Goal: Task Accomplishment & Management: Complete application form

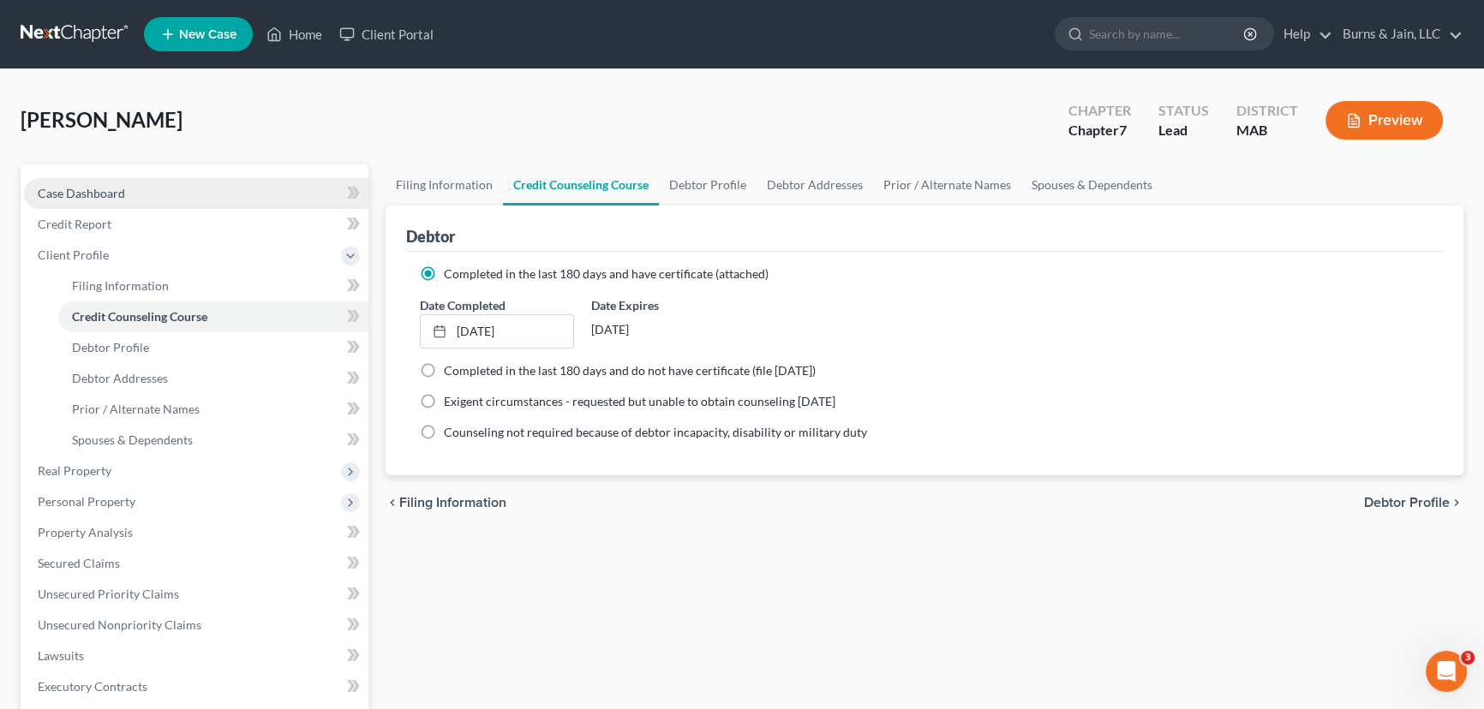
click at [130, 191] on link "Case Dashboard" at bounding box center [196, 193] width 344 height 31
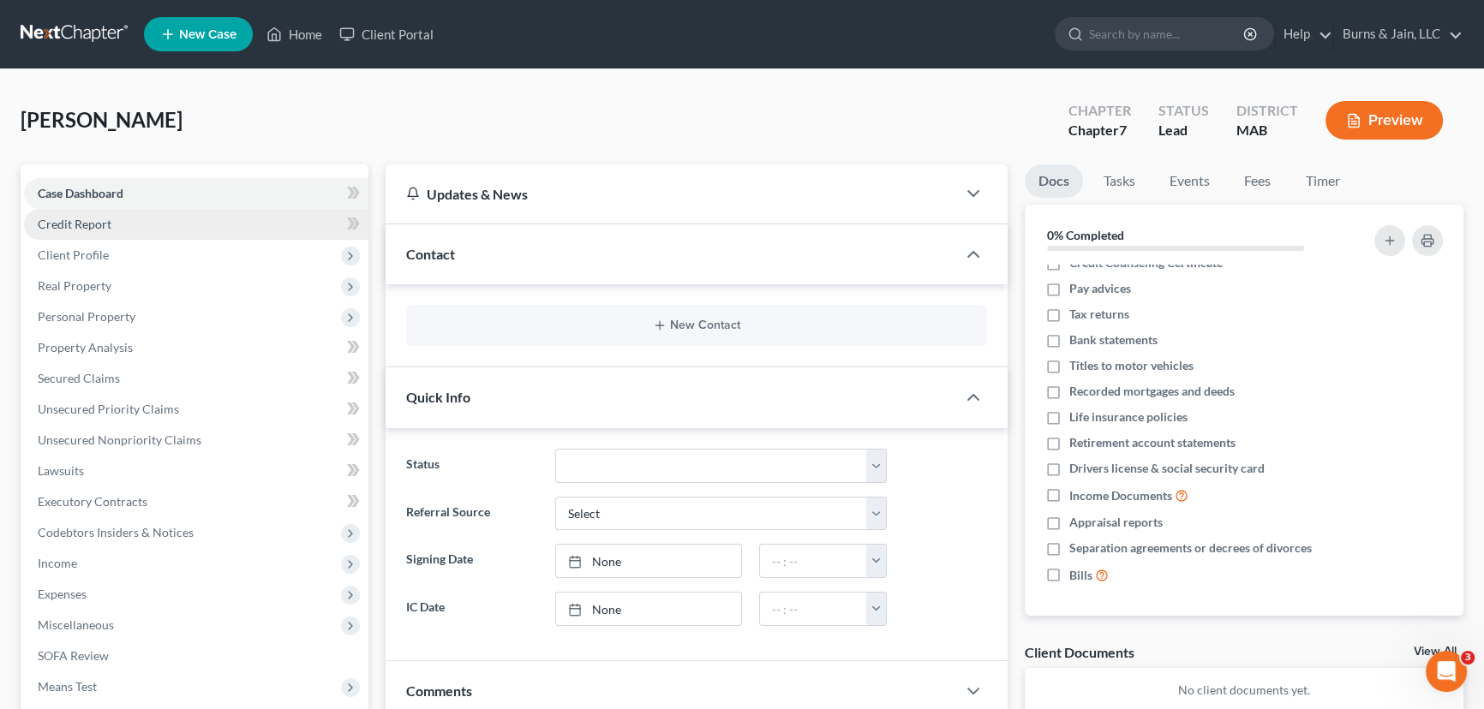
click at [48, 223] on span "Credit Report" at bounding box center [75, 224] width 74 height 15
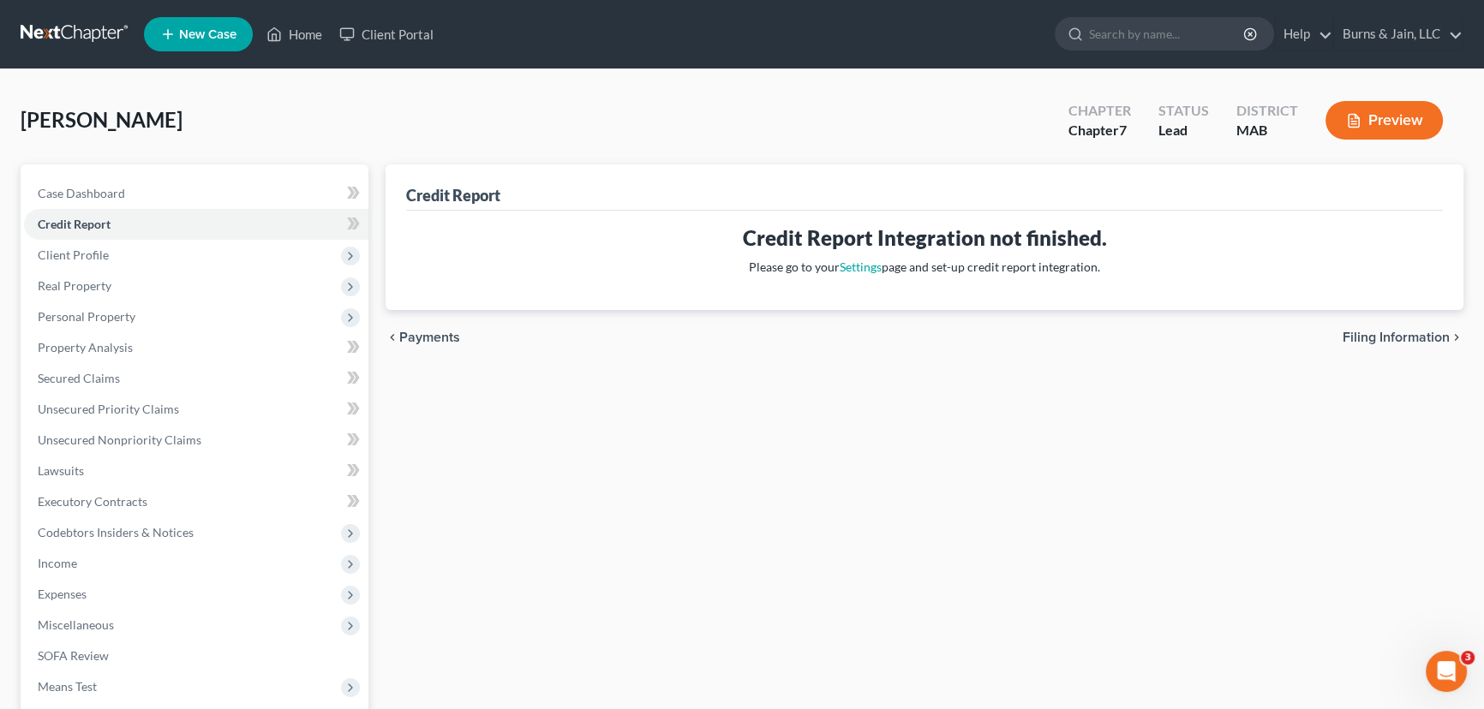
click at [1397, 334] on span "Filing Information" at bounding box center [1396, 338] width 107 height 14
select select "1"
select select "0"
select select "22"
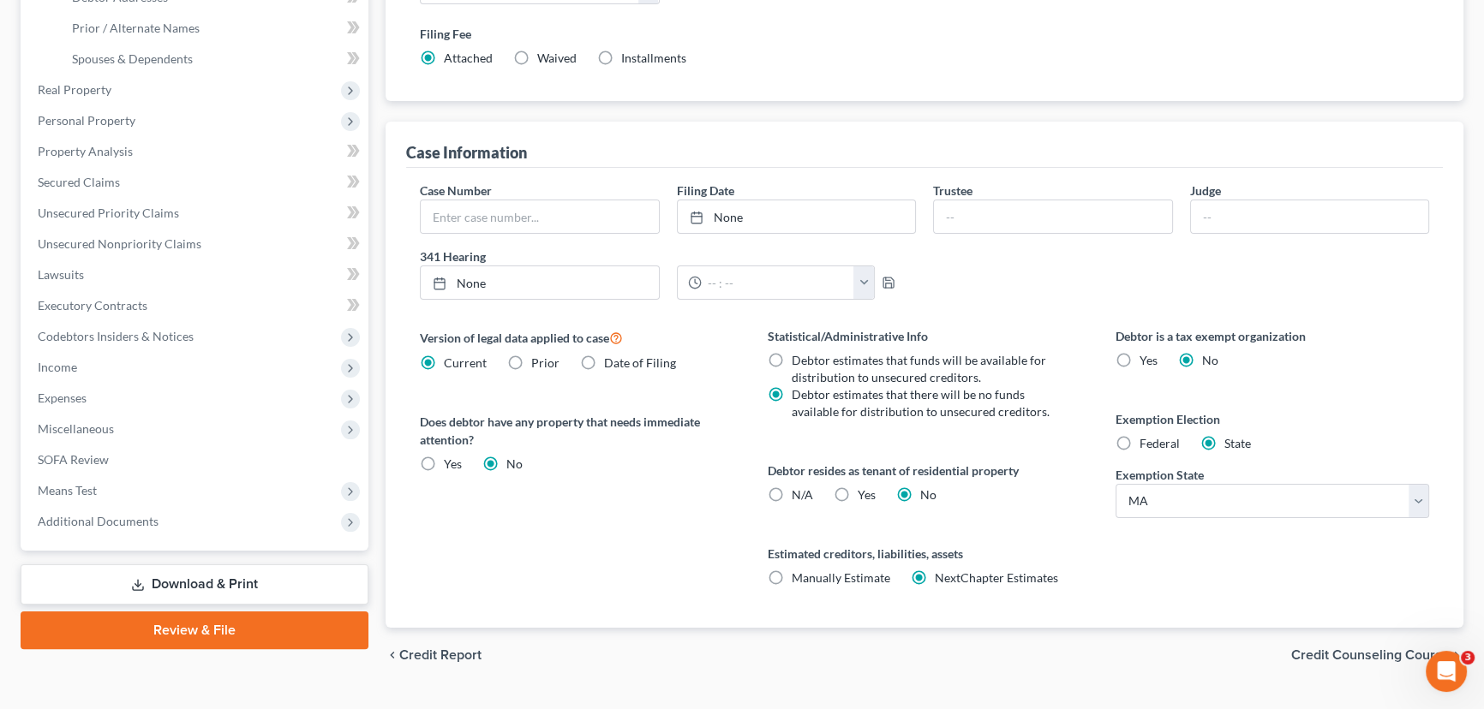
scroll to position [382, 0]
click at [1349, 648] on span "Credit Counseling Course" at bounding box center [1370, 655] width 159 height 14
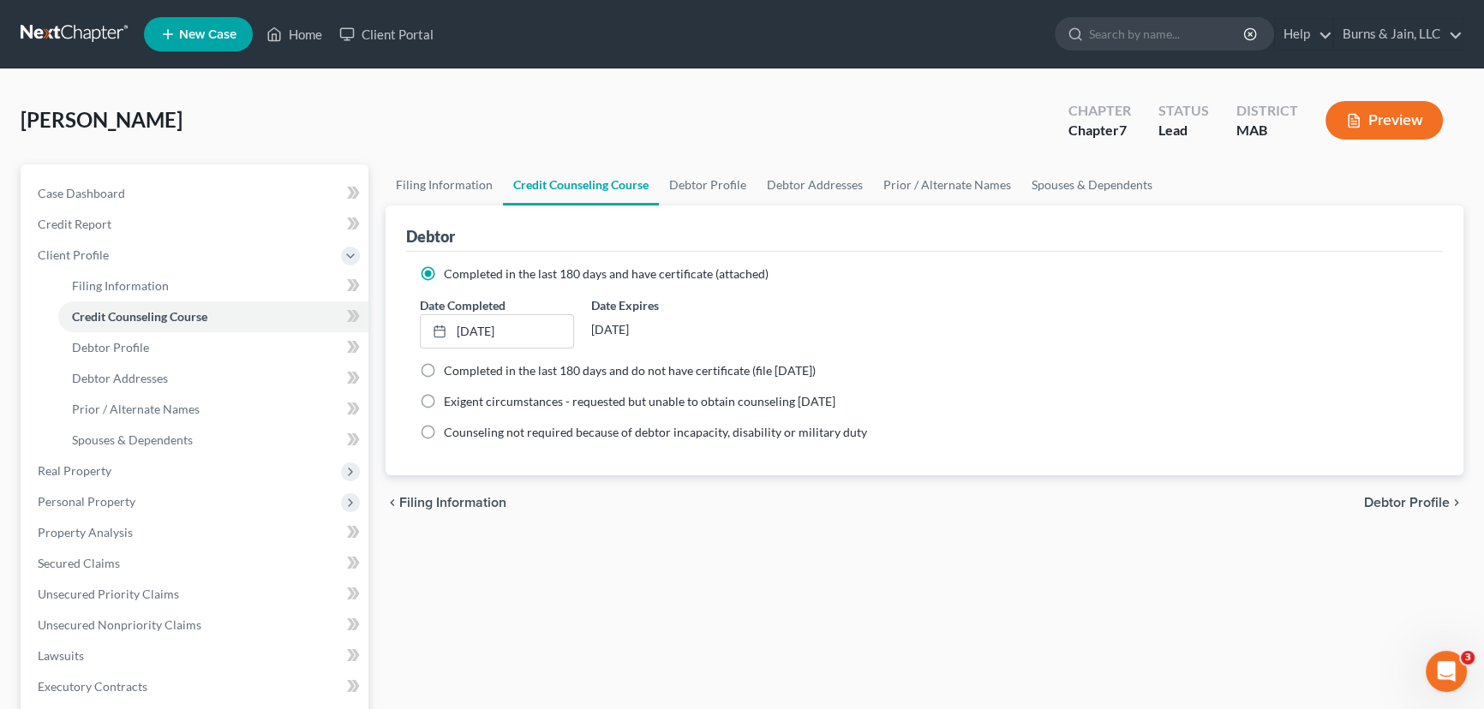
click at [1415, 496] on span "Debtor Profile" at bounding box center [1407, 503] width 86 height 14
select select "3"
select select "0"
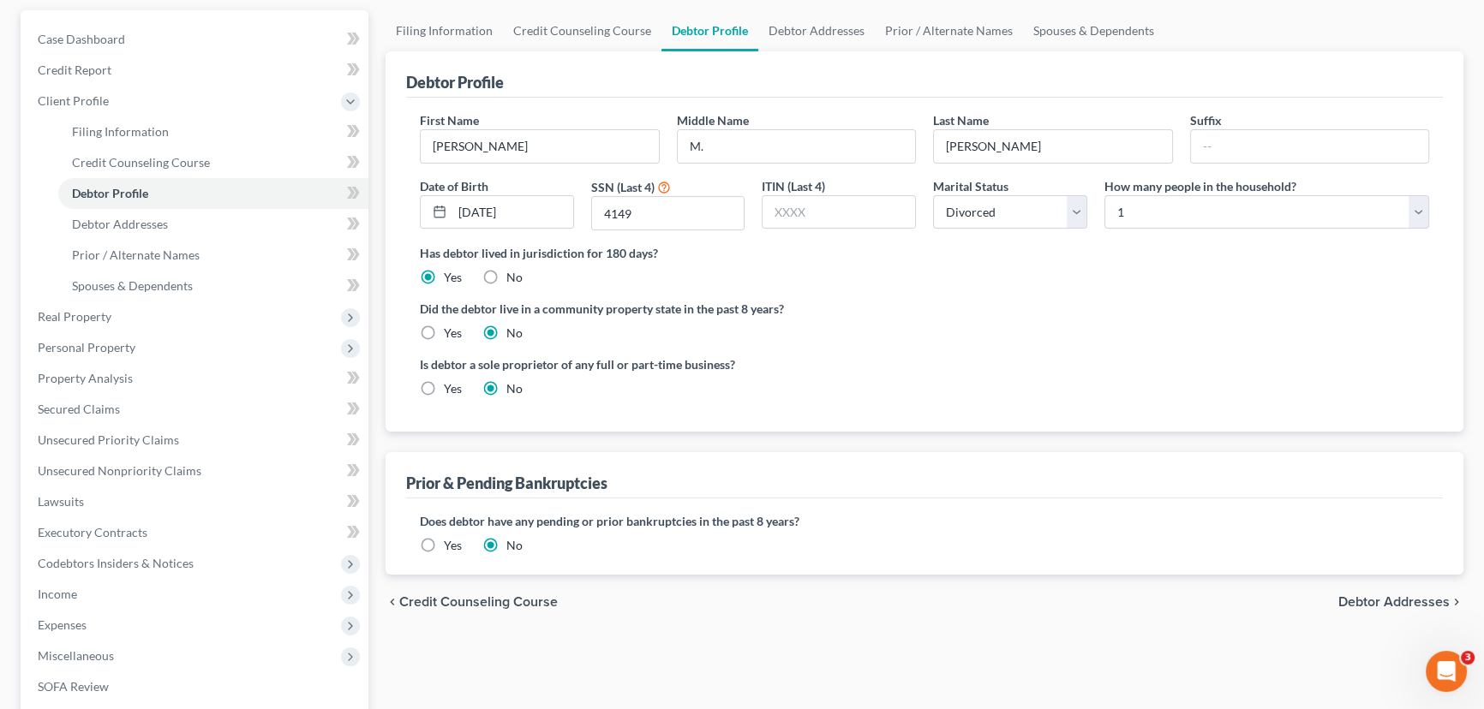
scroll to position [175, 0]
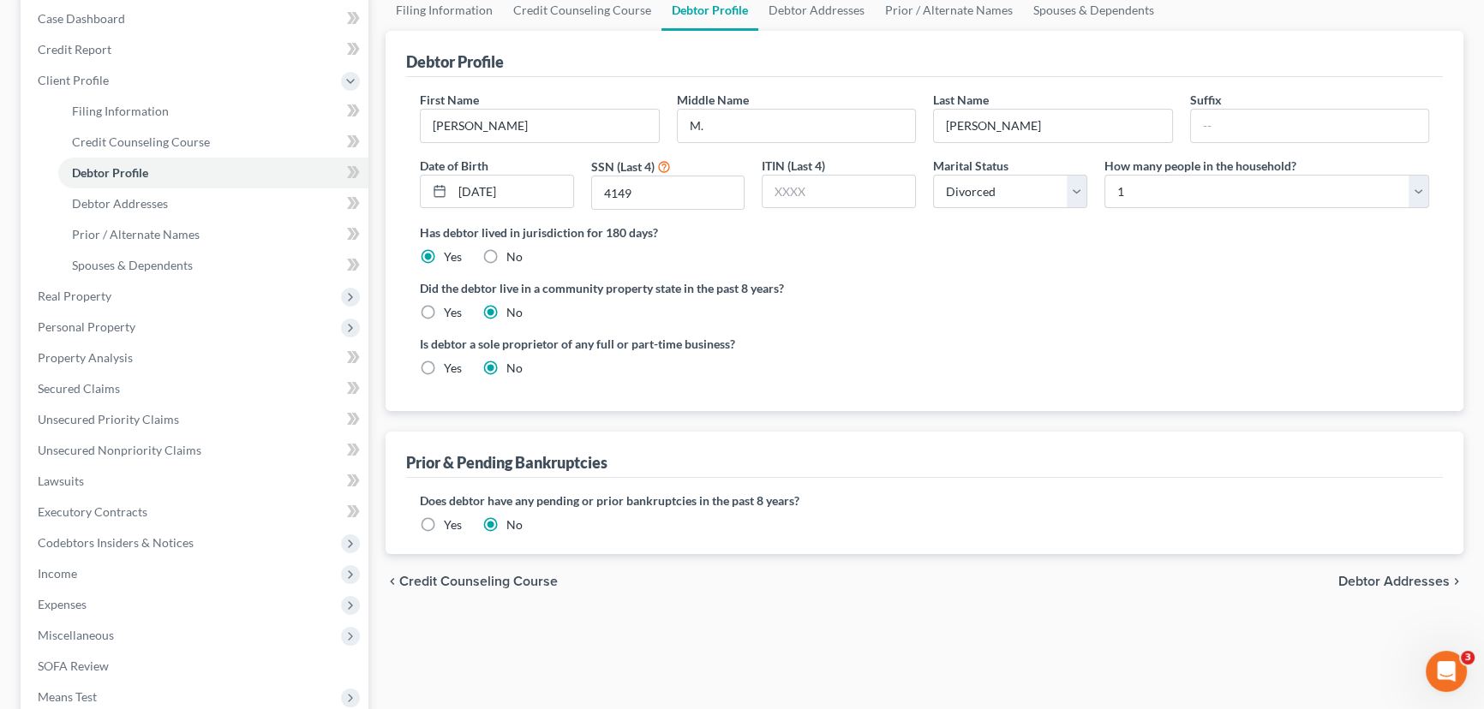
click at [1415, 575] on span "Debtor Addresses" at bounding box center [1393, 582] width 111 height 14
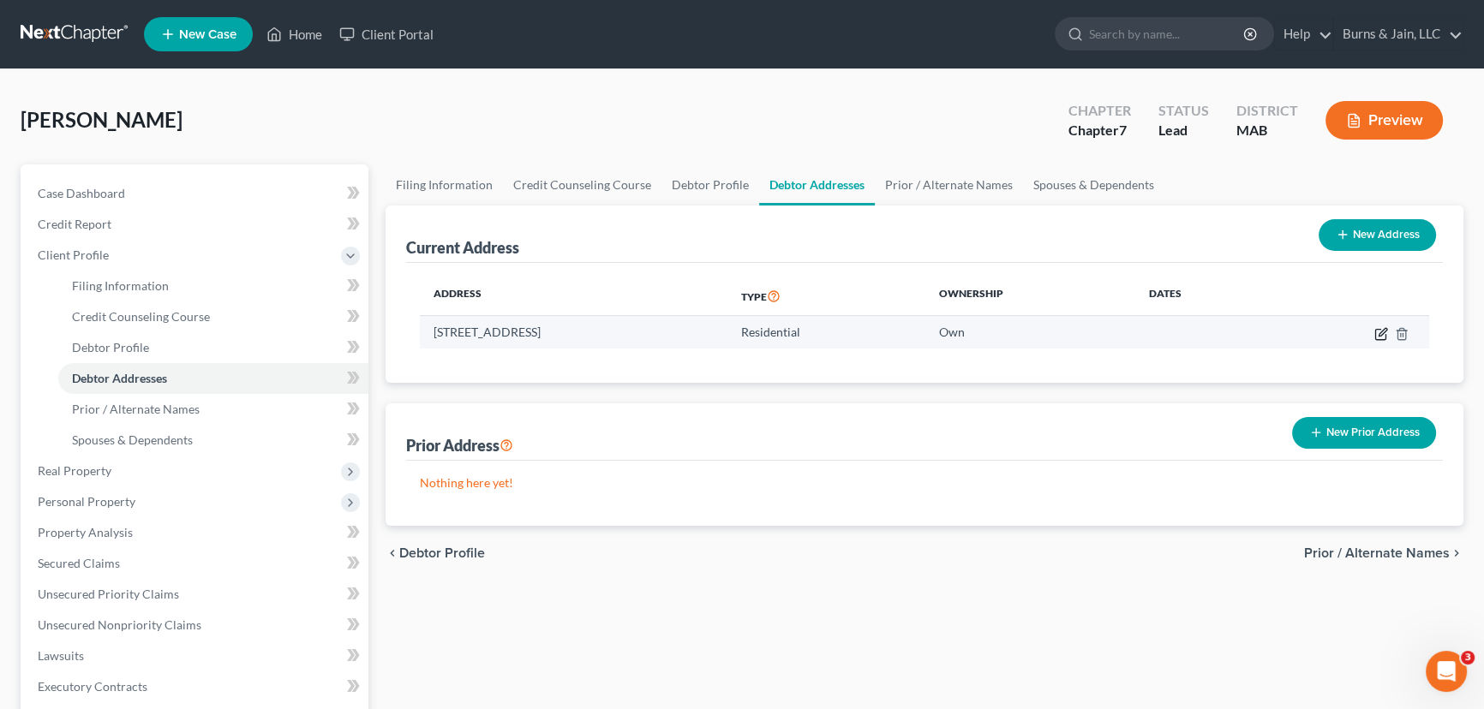
click at [1375, 338] on icon "button" at bounding box center [1380, 334] width 10 height 10
select select "22"
select select "2"
select select "0"
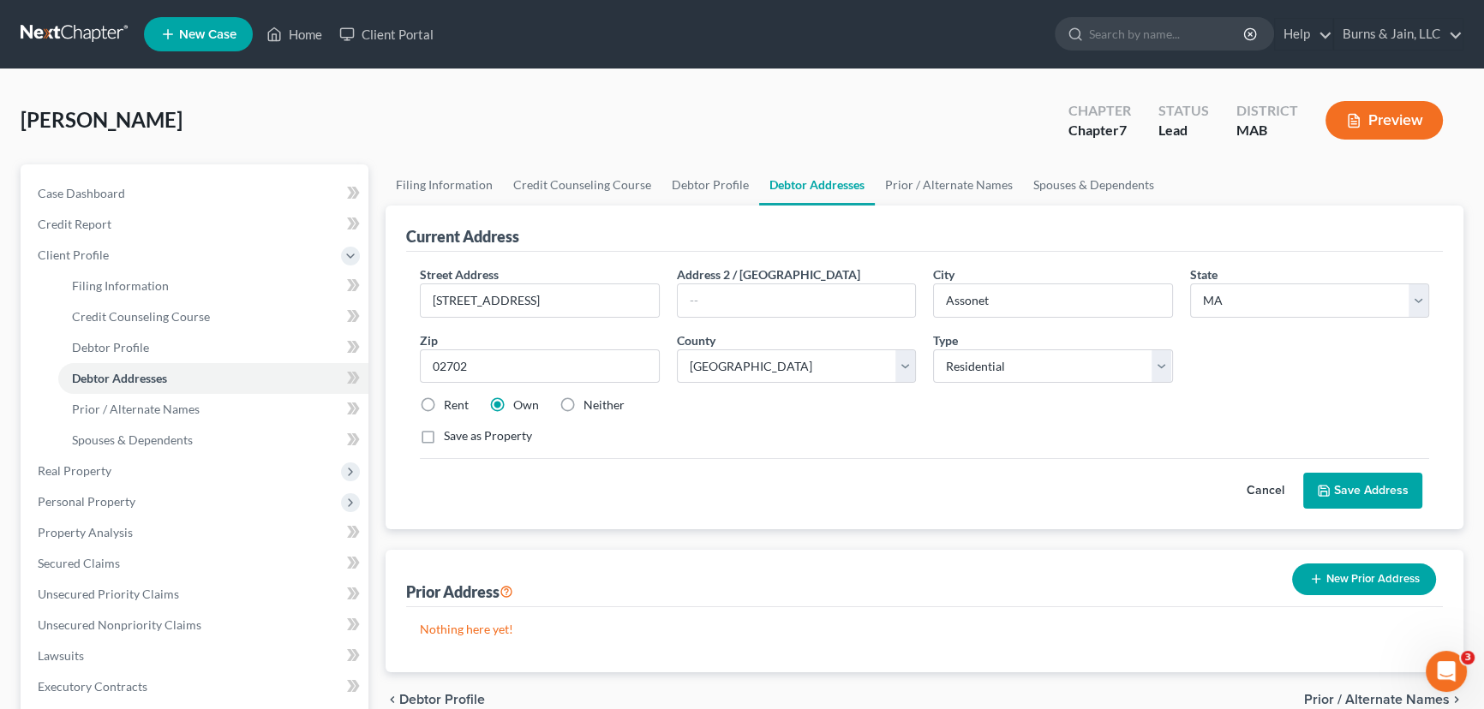
click at [1346, 487] on button "Save Address" at bounding box center [1362, 491] width 119 height 36
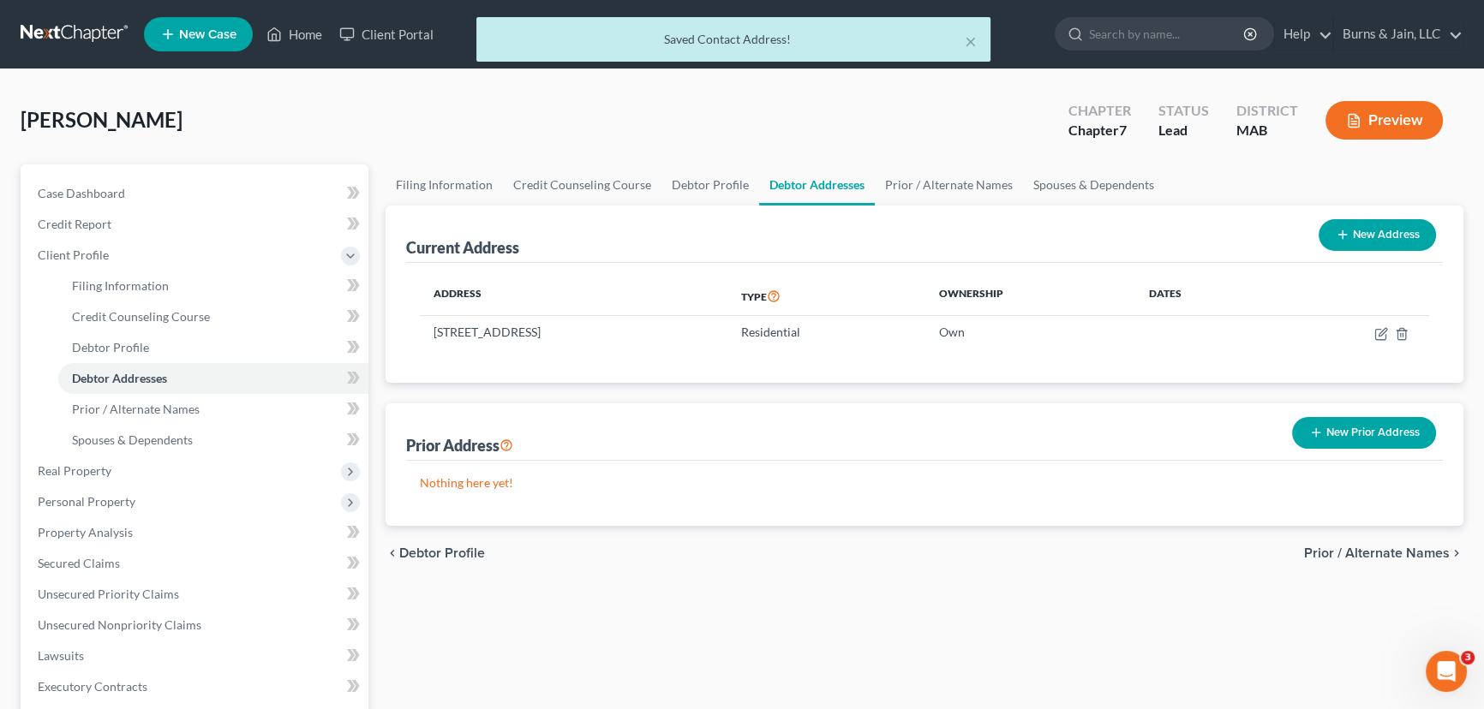
click at [1379, 547] on span "Prior / Alternate Names" at bounding box center [1377, 554] width 146 height 14
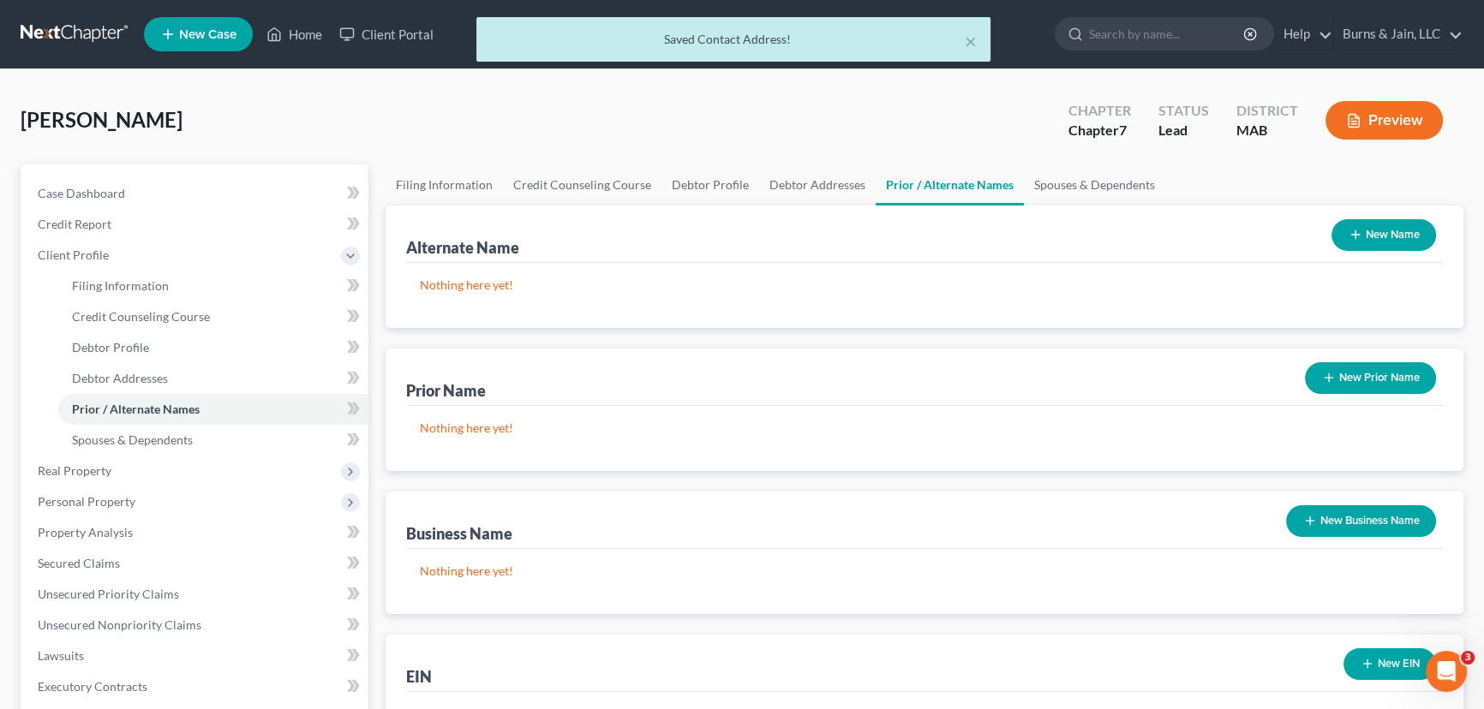
scroll to position [384, 0]
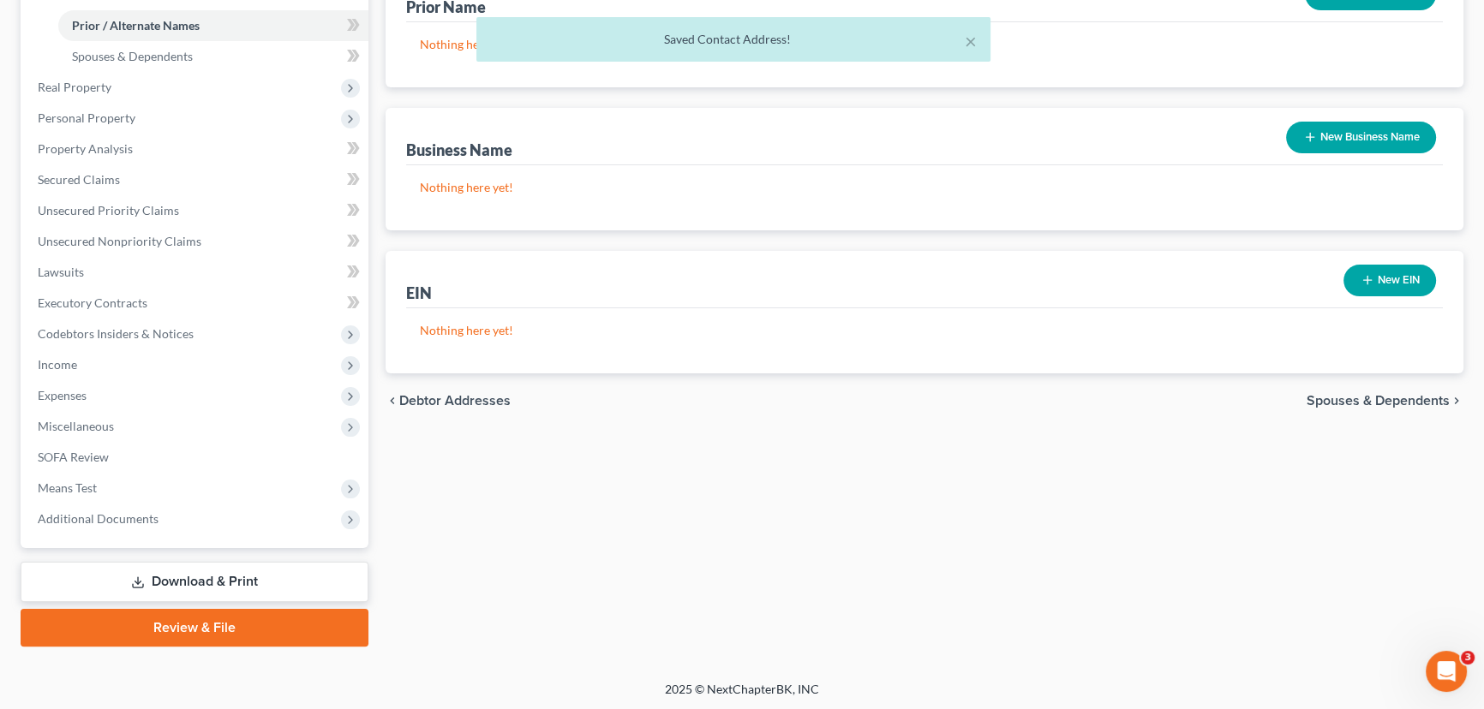
click at [1427, 405] on span "Spouses & Dependents" at bounding box center [1378, 401] width 143 height 14
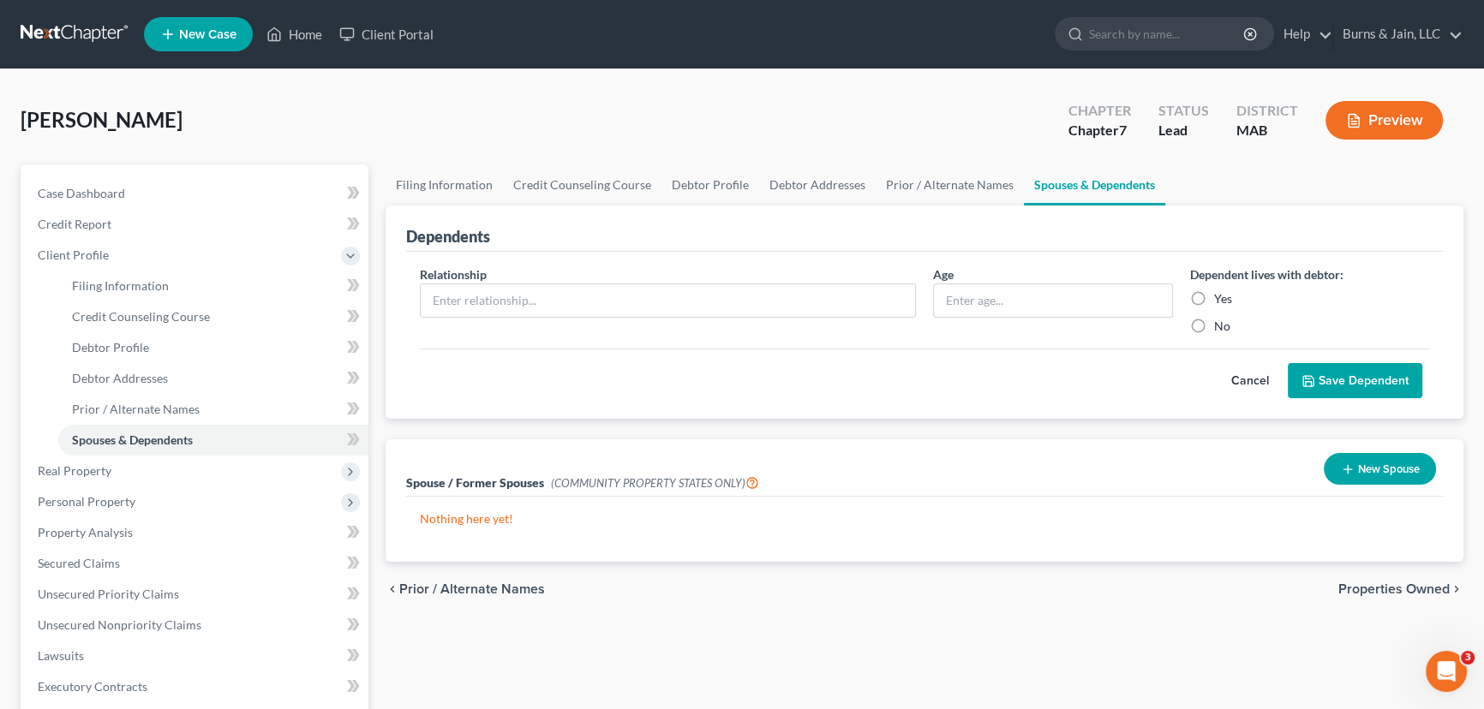
scroll to position [384, 0]
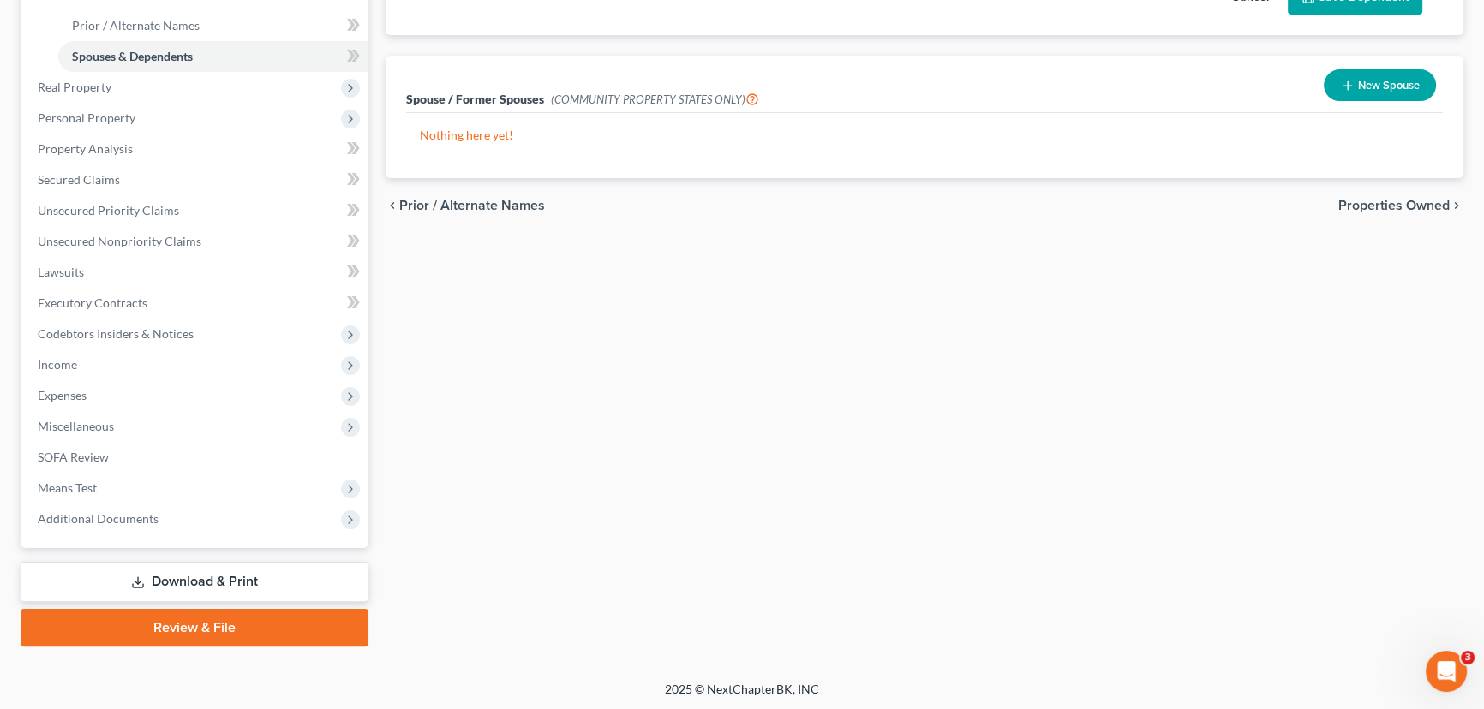
click at [1408, 211] on span "Properties Owned" at bounding box center [1393, 206] width 111 height 14
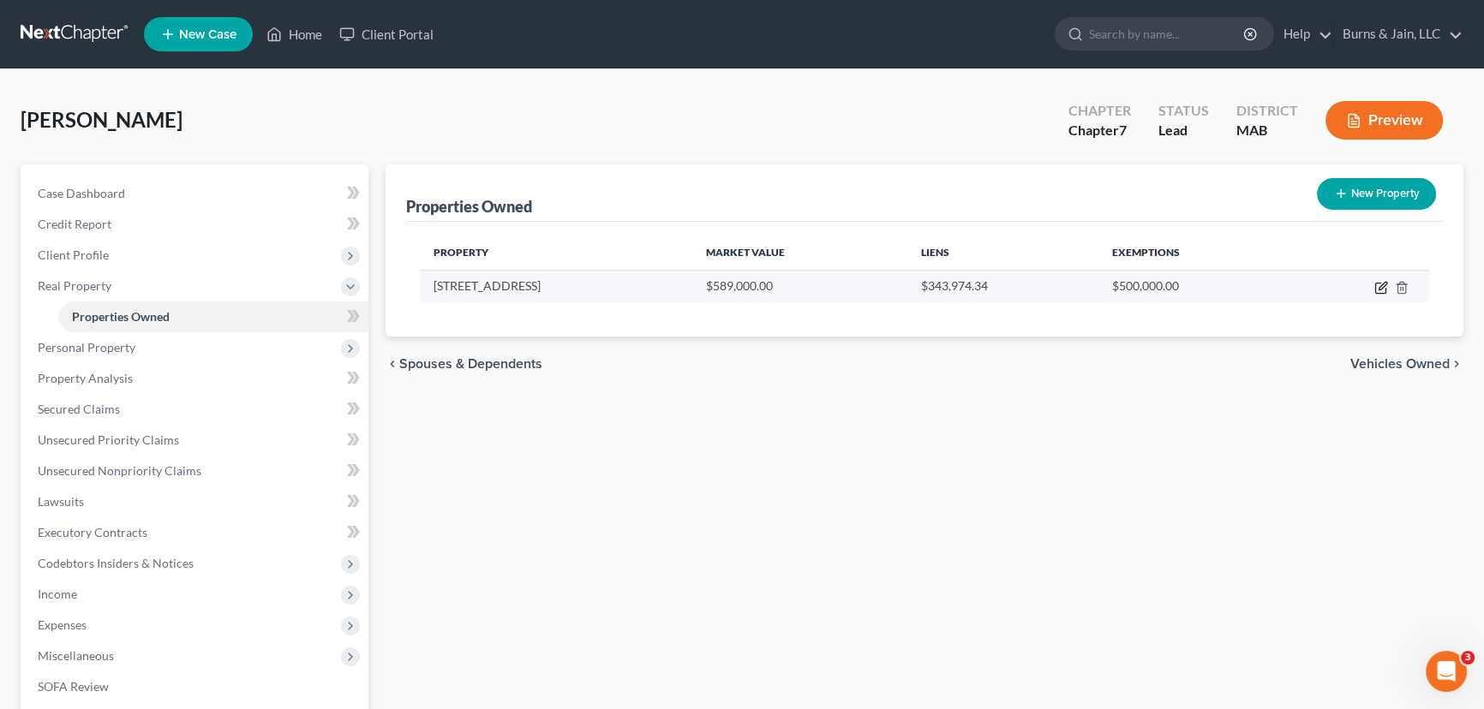
click at [1375, 290] on icon "button" at bounding box center [1380, 289] width 10 height 10
select select "22"
select select "2"
select select "0"
select select "7"
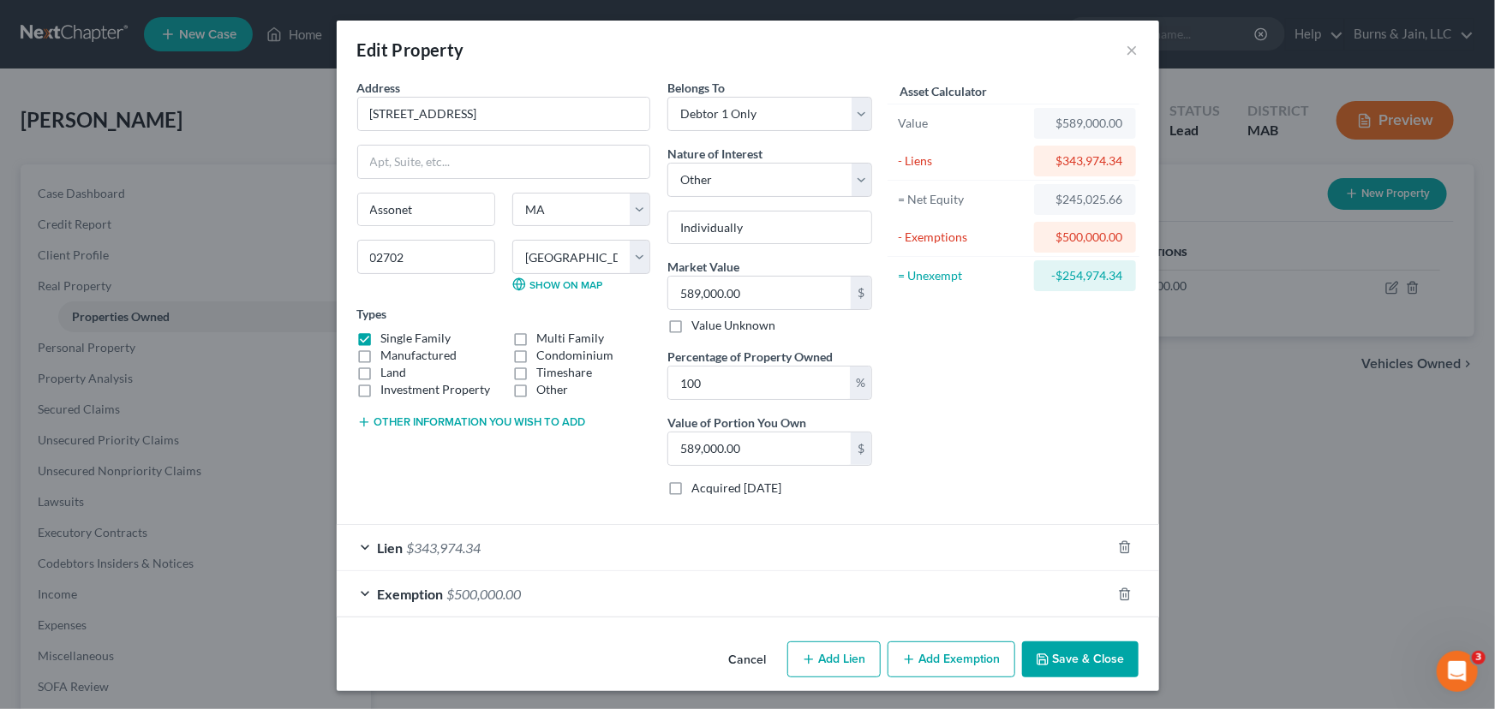
click at [1056, 653] on button "Save & Close" at bounding box center [1080, 660] width 117 height 36
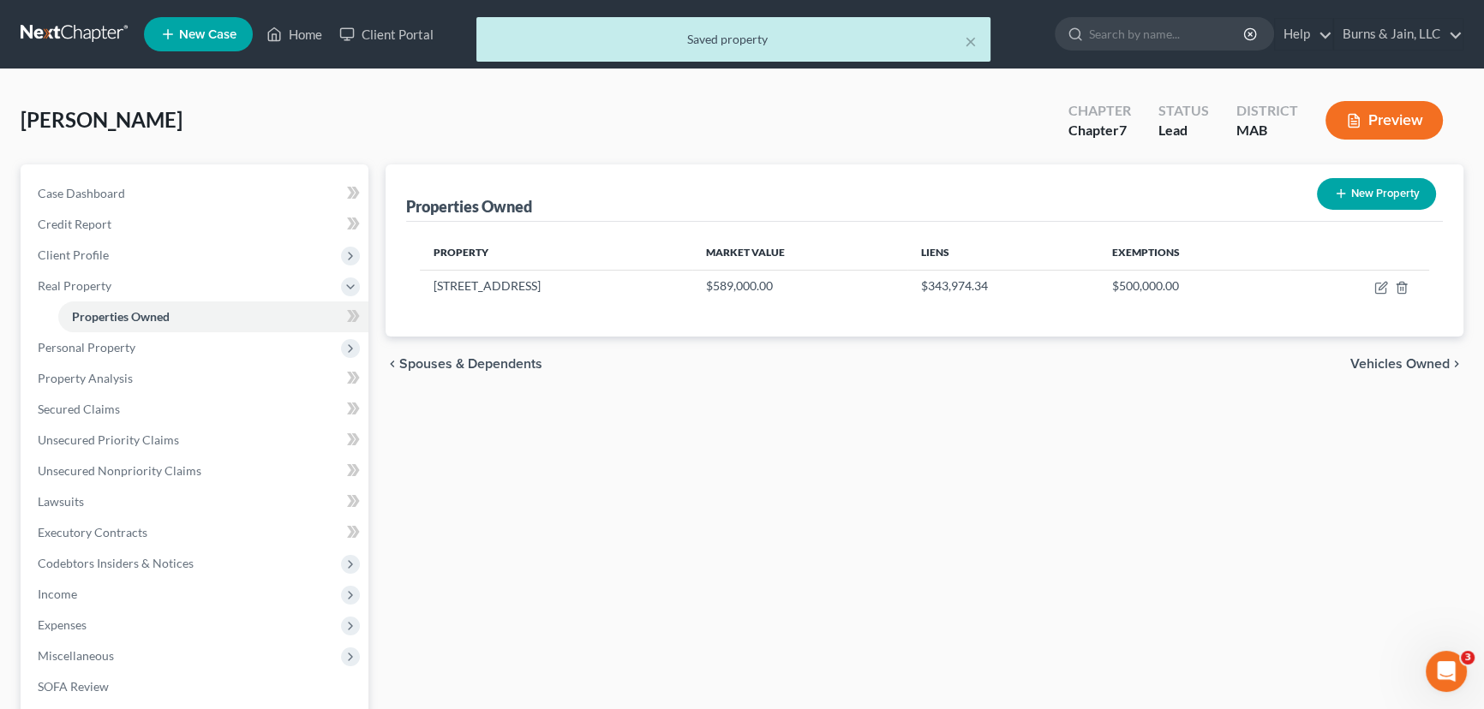
click at [1373, 362] on span "Vehicles Owned" at bounding box center [1399, 364] width 99 height 14
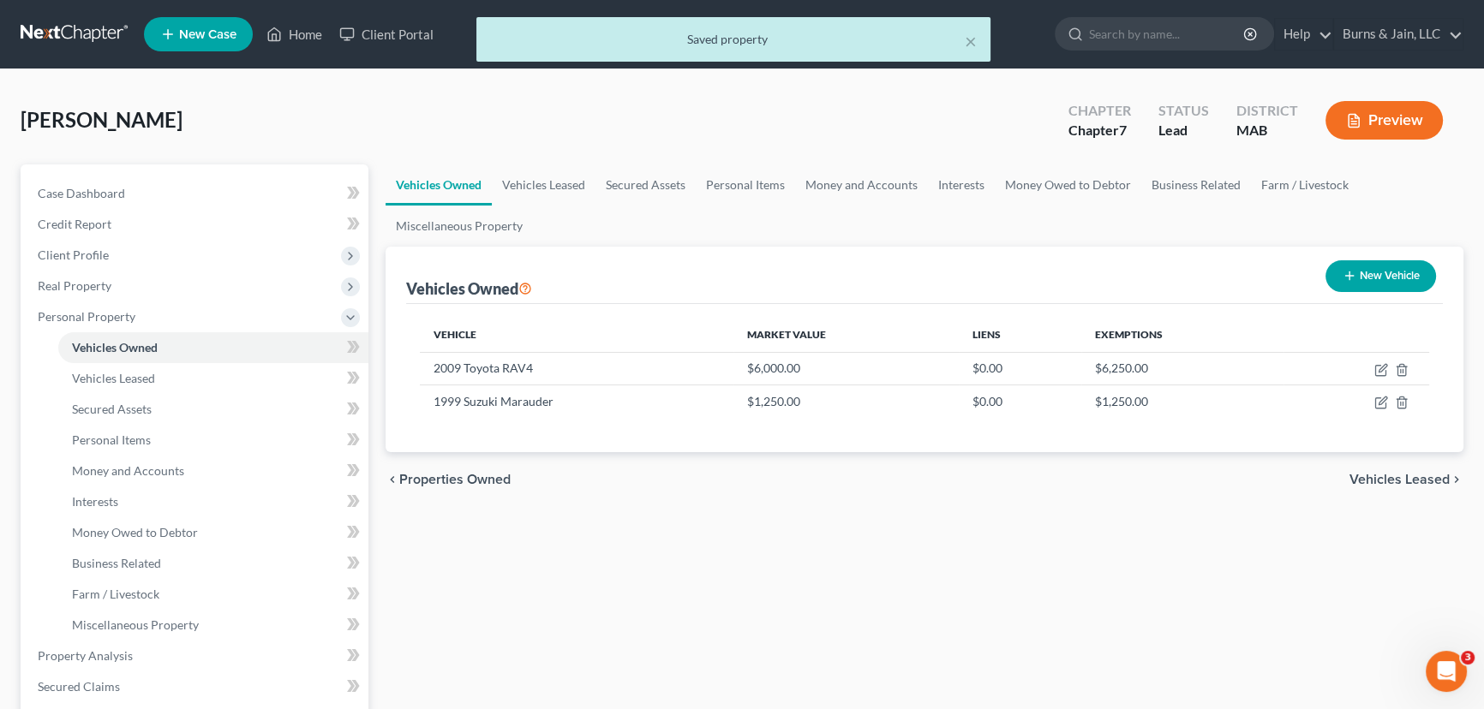
click at [1378, 477] on span "Vehicles Leased" at bounding box center [1399, 480] width 100 height 14
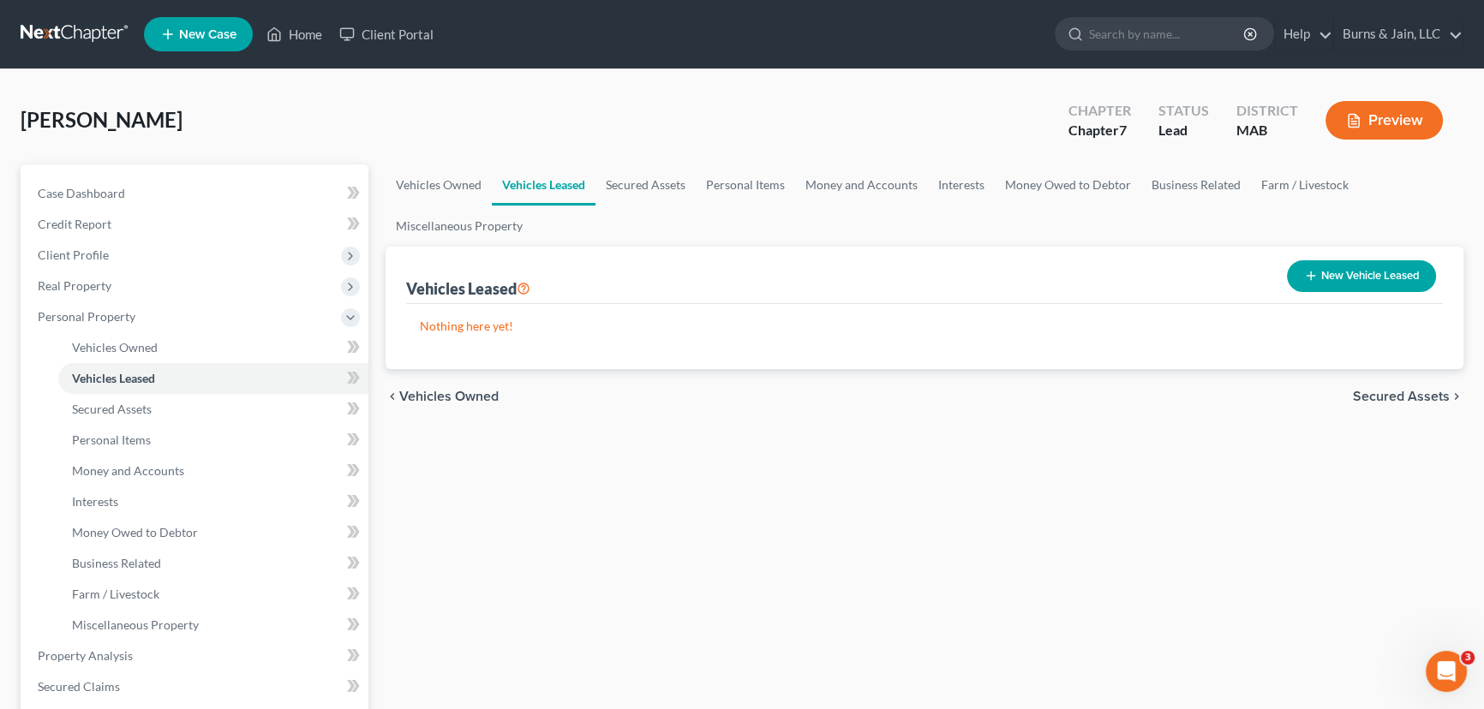
click at [1401, 392] on span "Secured Assets" at bounding box center [1401, 397] width 97 height 14
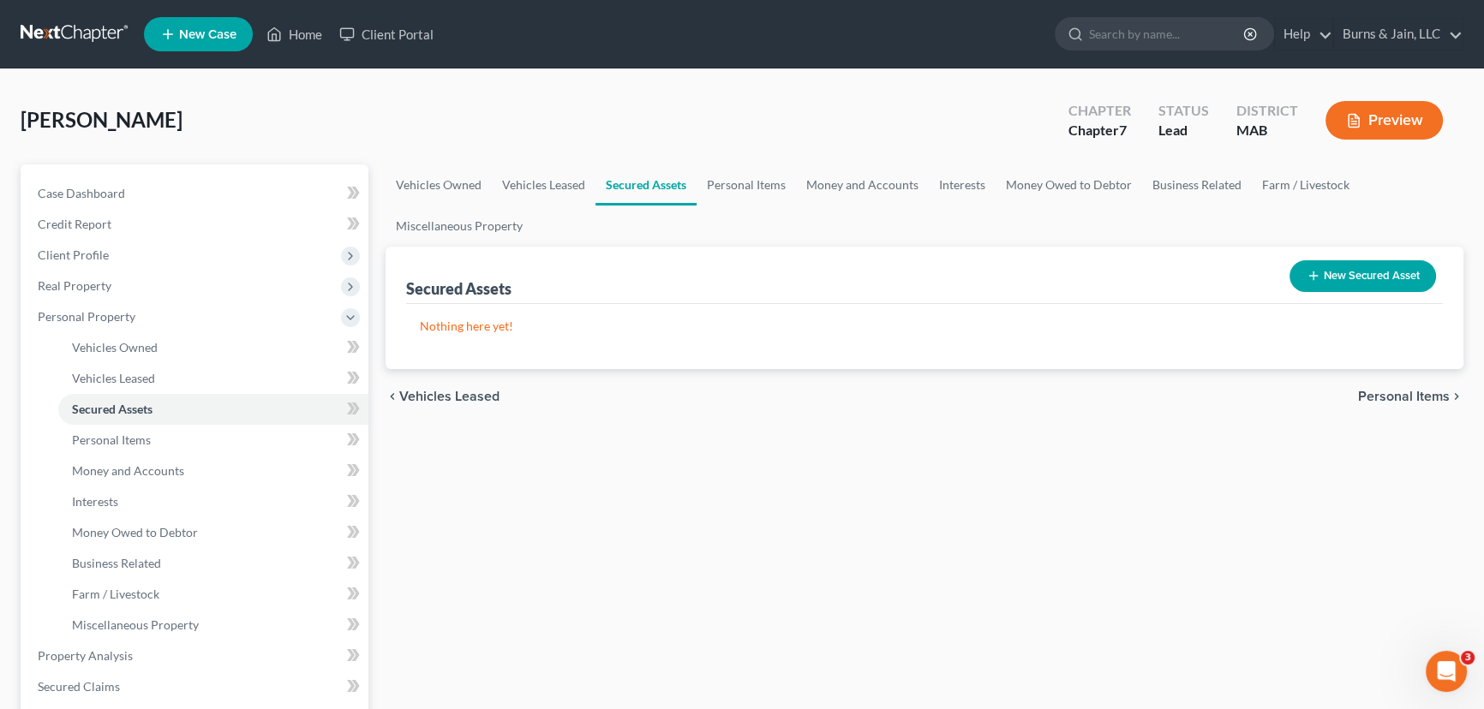
click at [1401, 392] on span "Personal Items" at bounding box center [1404, 397] width 92 height 14
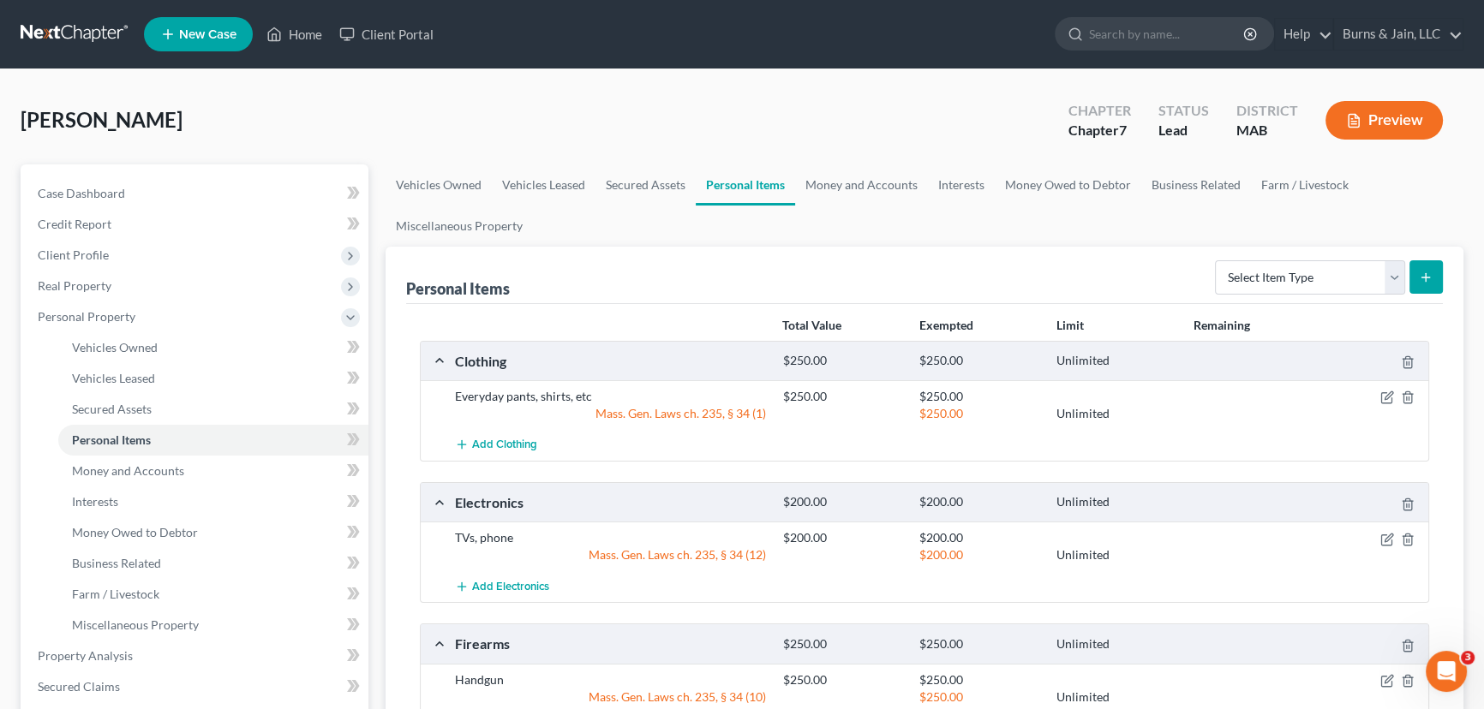
scroll to position [507, 0]
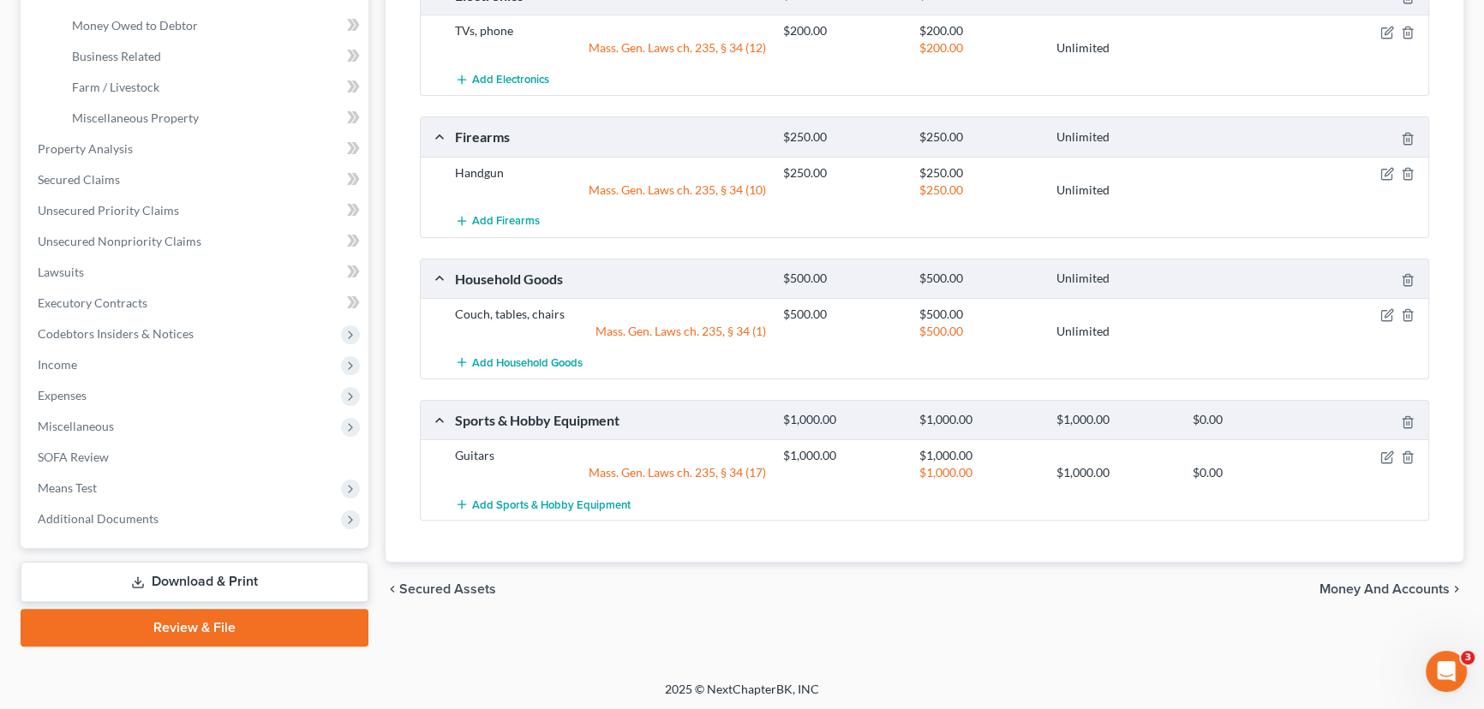
click at [1373, 589] on span "Money and Accounts" at bounding box center [1384, 590] width 130 height 14
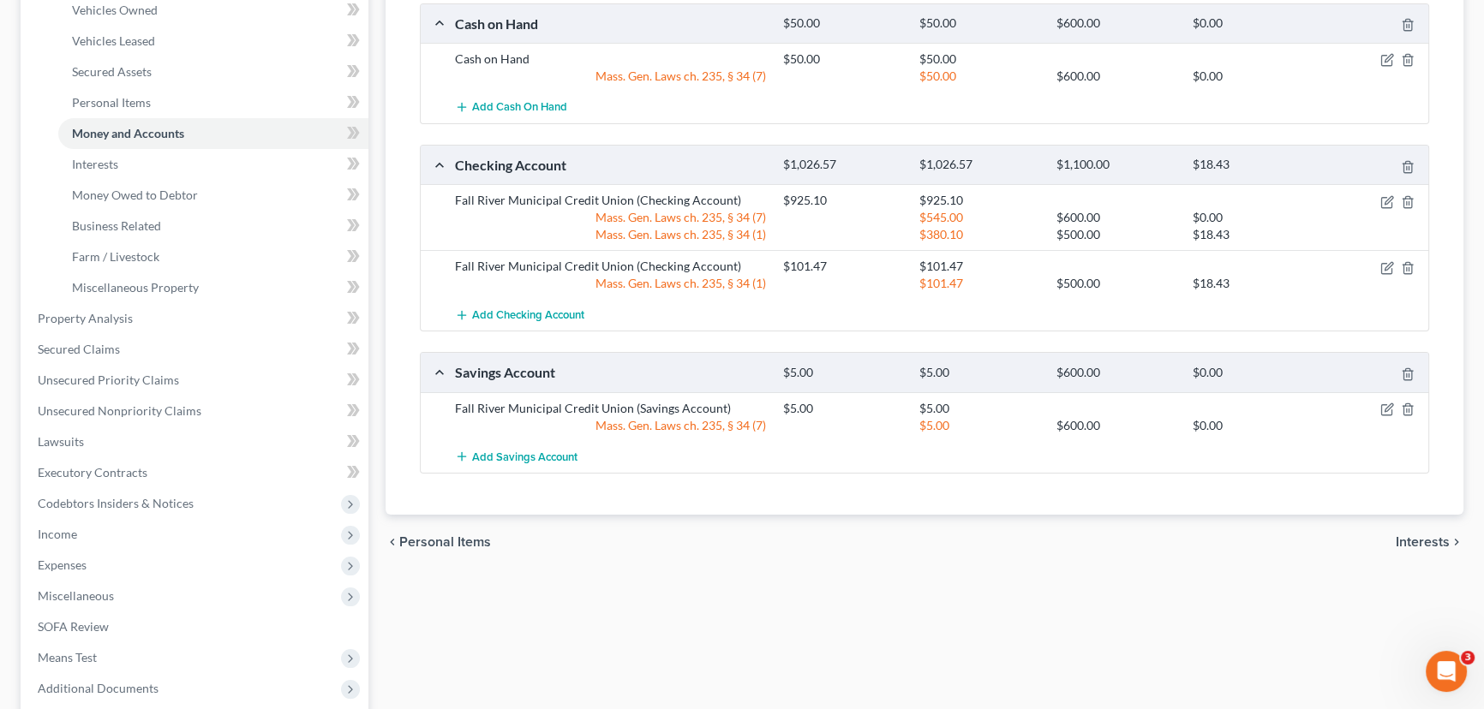
scroll to position [342, 0]
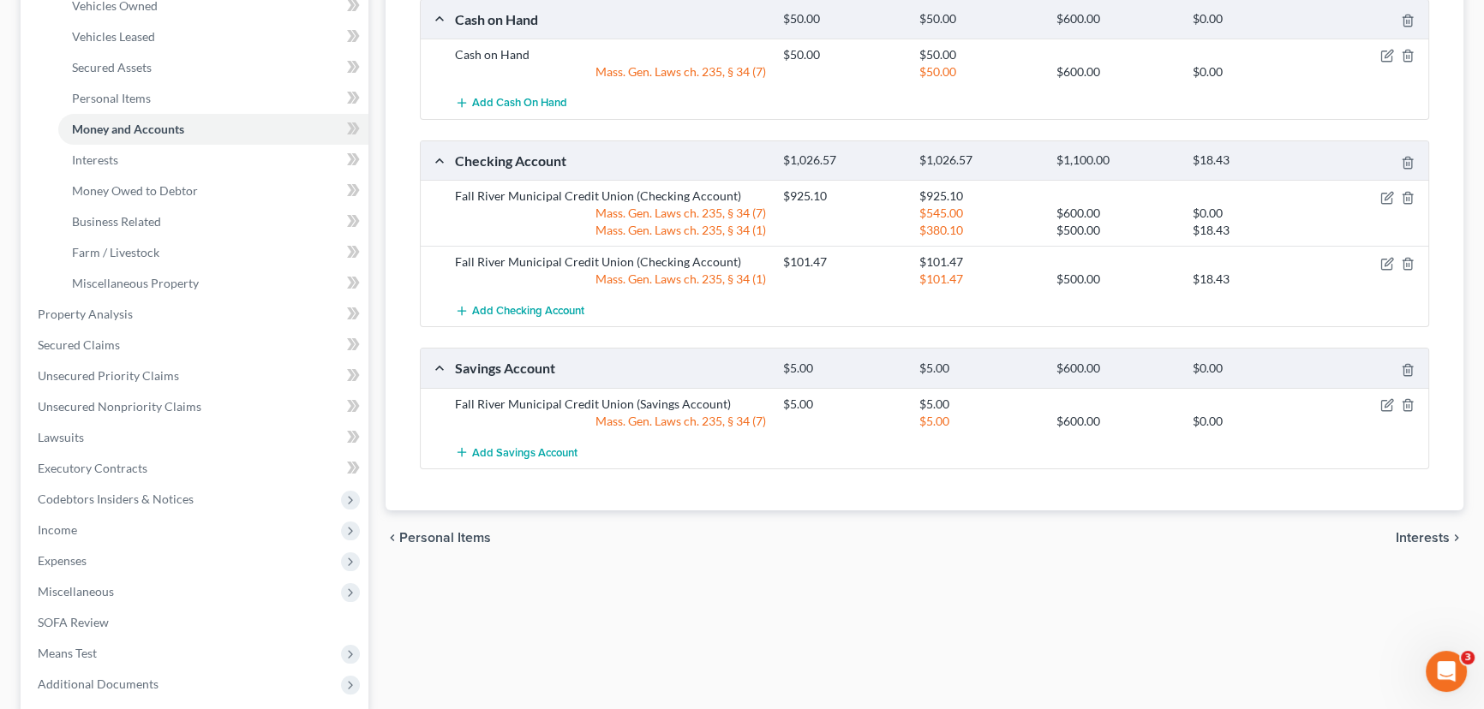
click at [1422, 531] on span "Interests" at bounding box center [1423, 538] width 54 height 14
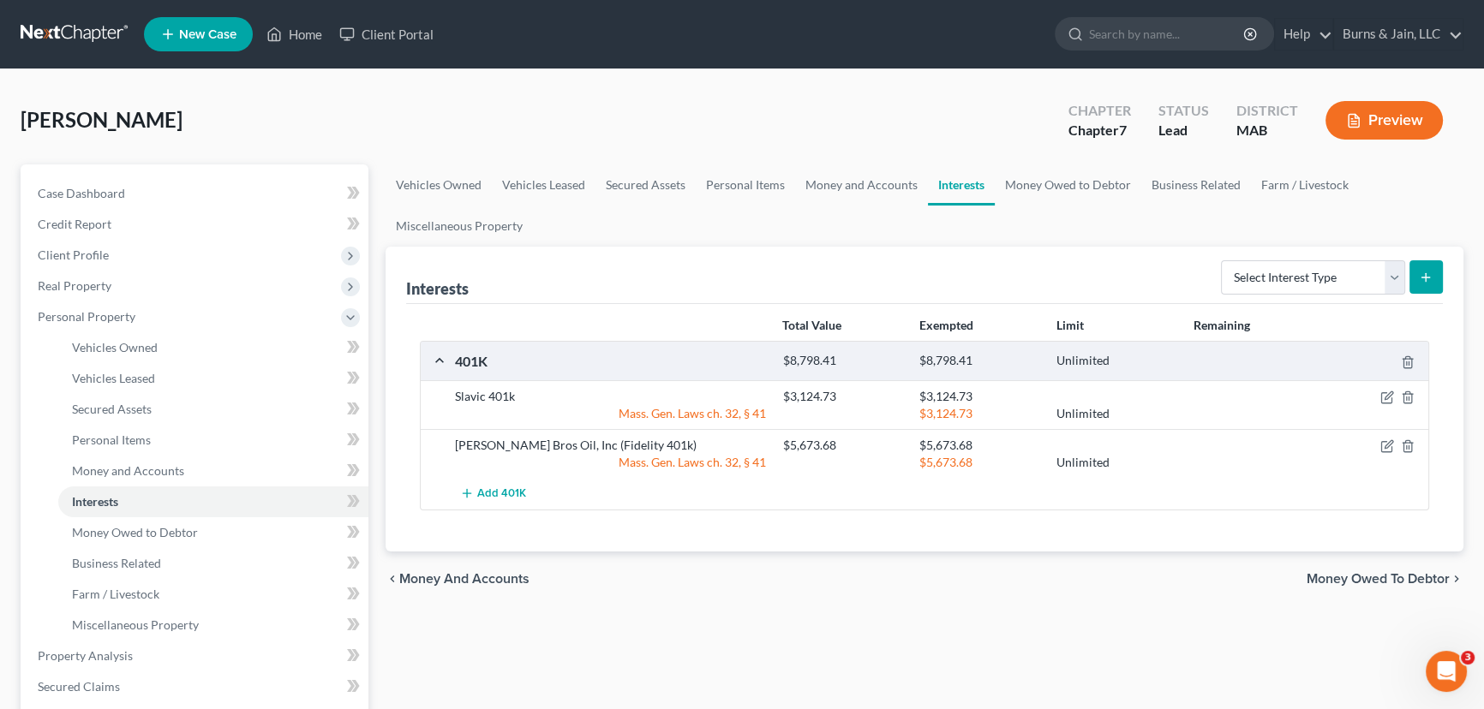
click at [1383, 583] on span "Money Owed to Debtor" at bounding box center [1378, 579] width 143 height 14
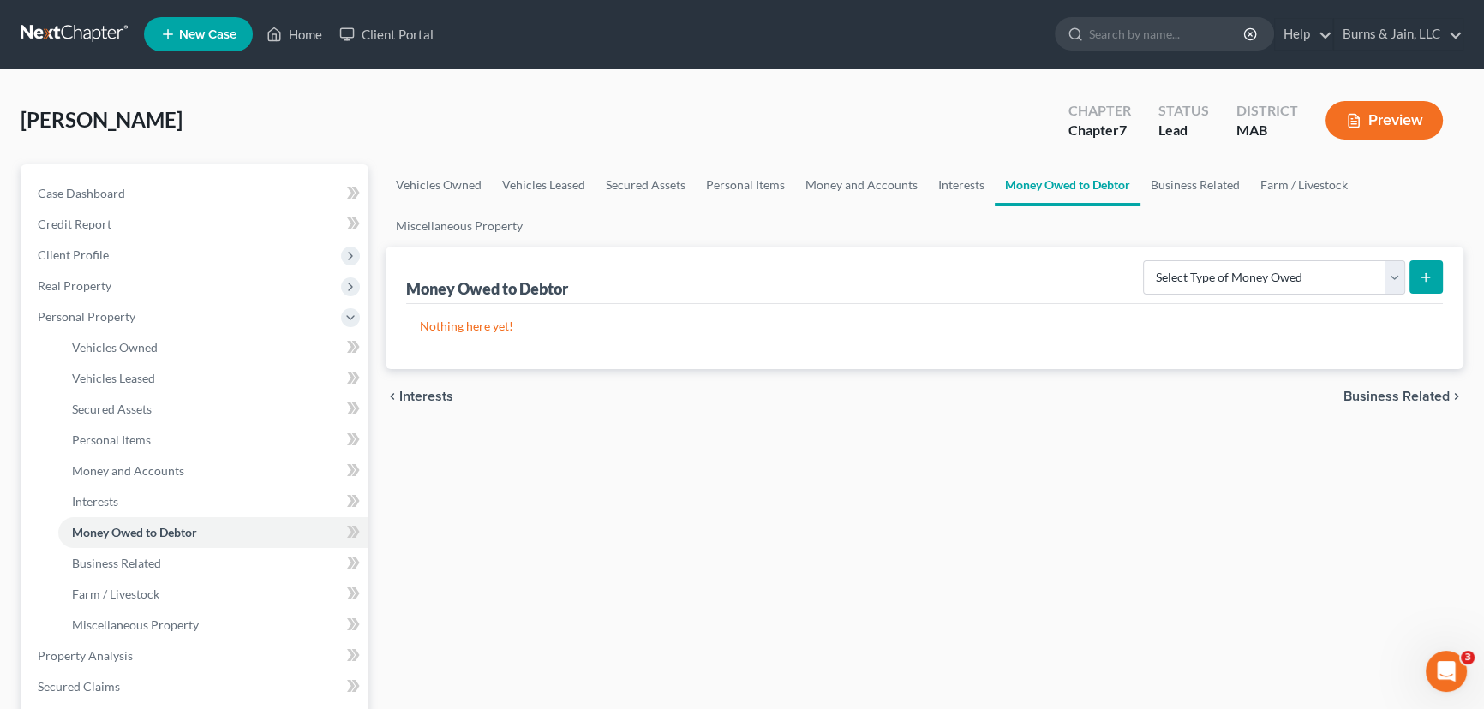
click at [1388, 393] on span "Business Related" at bounding box center [1396, 397] width 106 height 14
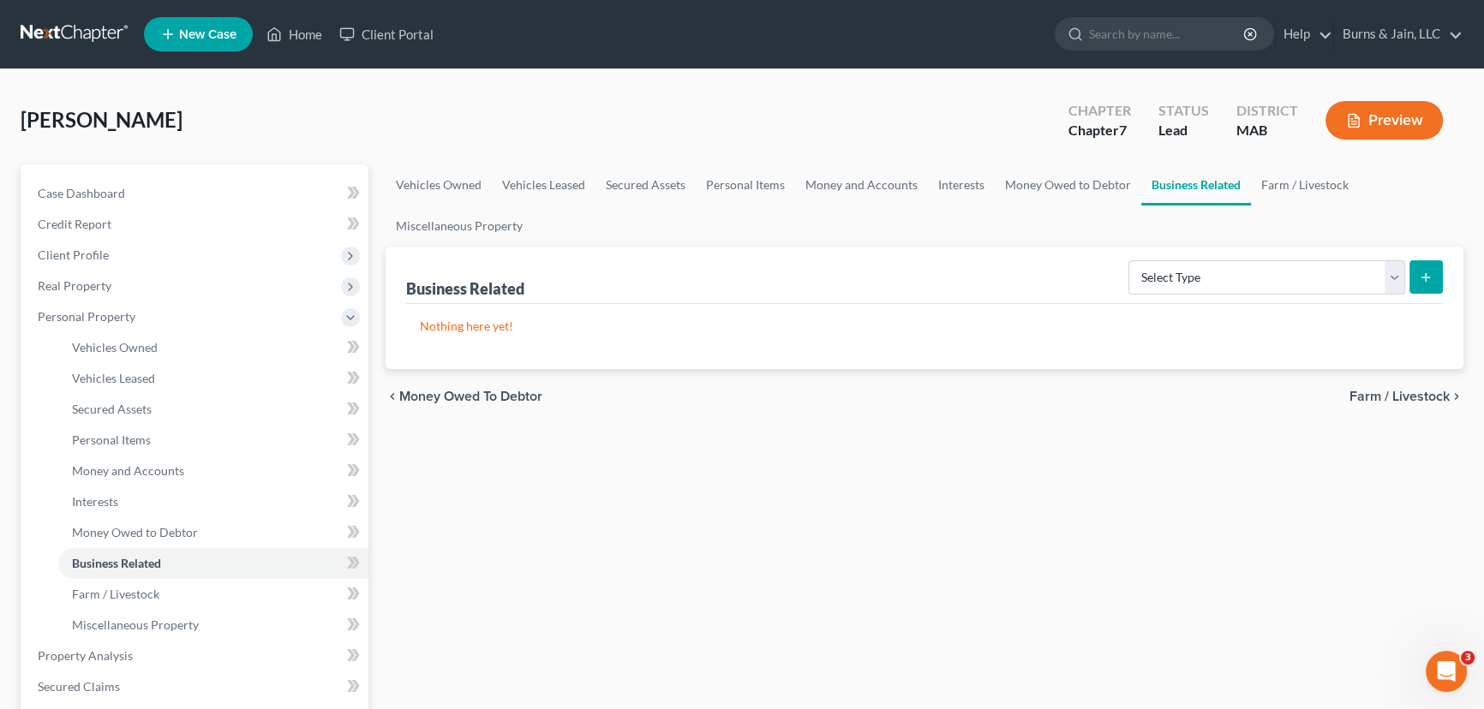
click at [1388, 393] on span "Farm / Livestock" at bounding box center [1399, 397] width 100 height 14
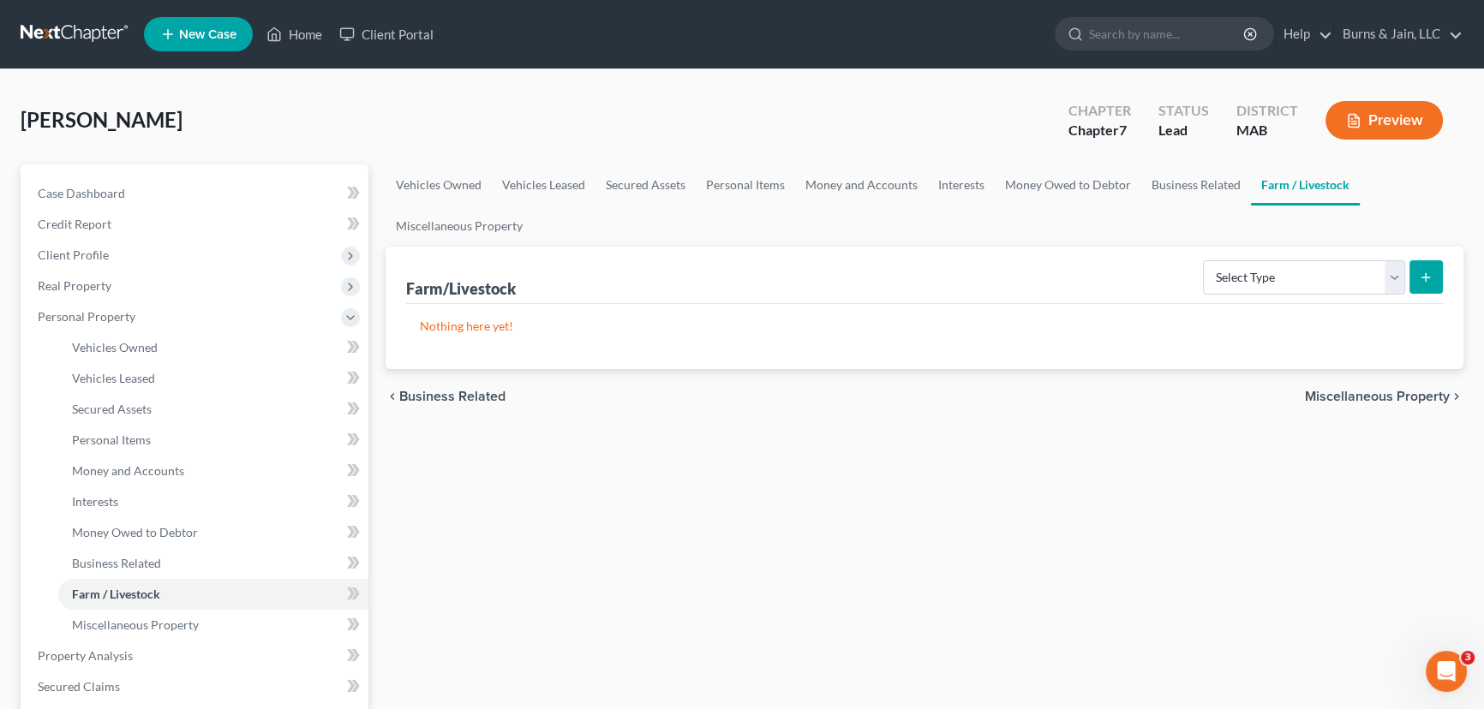
click at [1388, 393] on span "Miscellaneous Property" at bounding box center [1377, 397] width 145 height 14
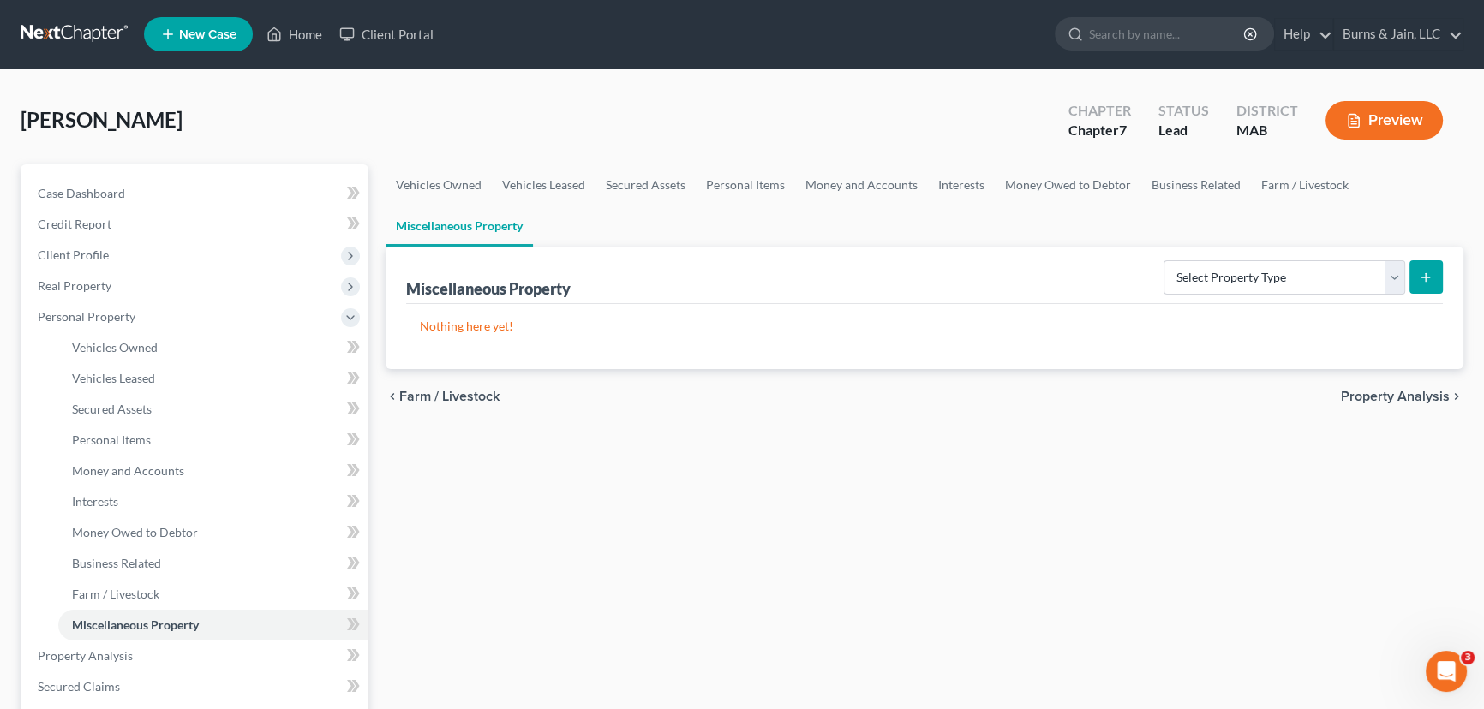
click at [1388, 393] on span "Property Analysis" at bounding box center [1395, 397] width 109 height 14
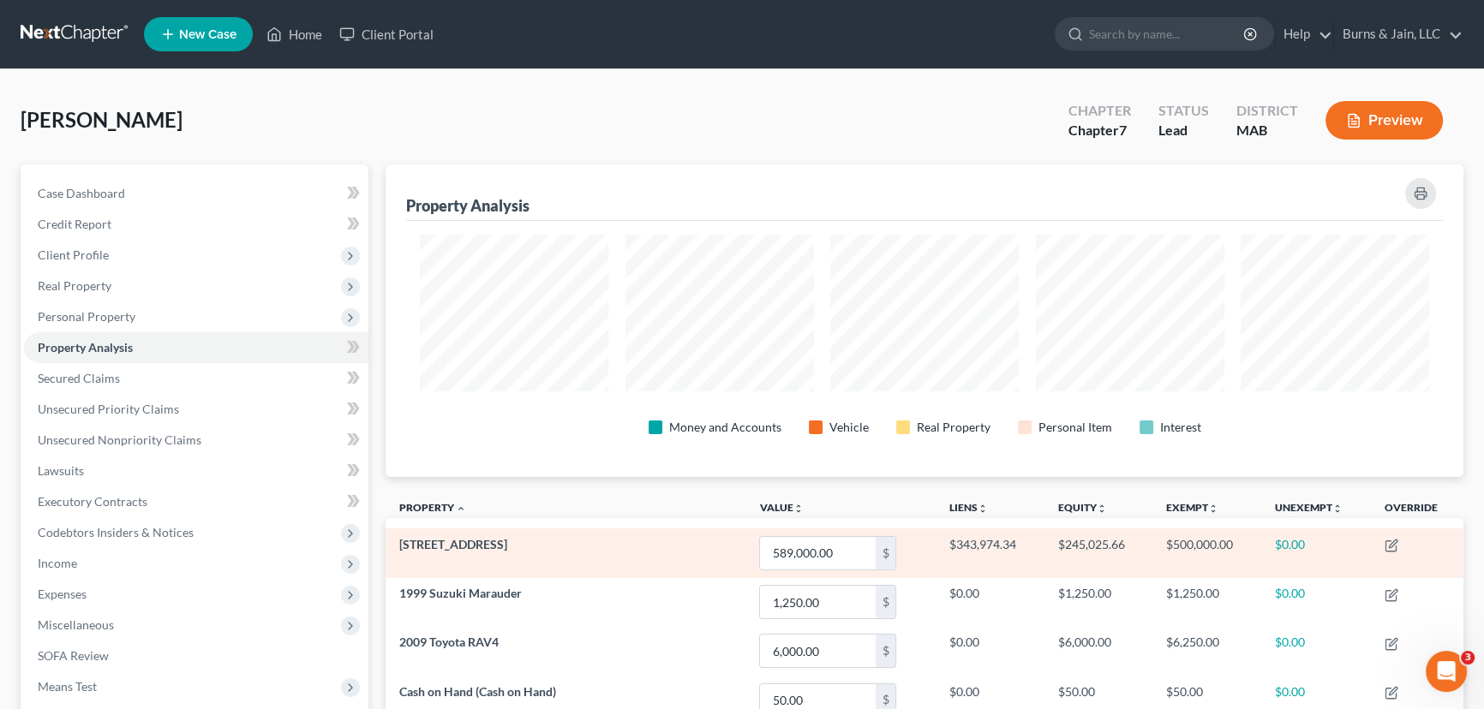
scroll to position [669, 0]
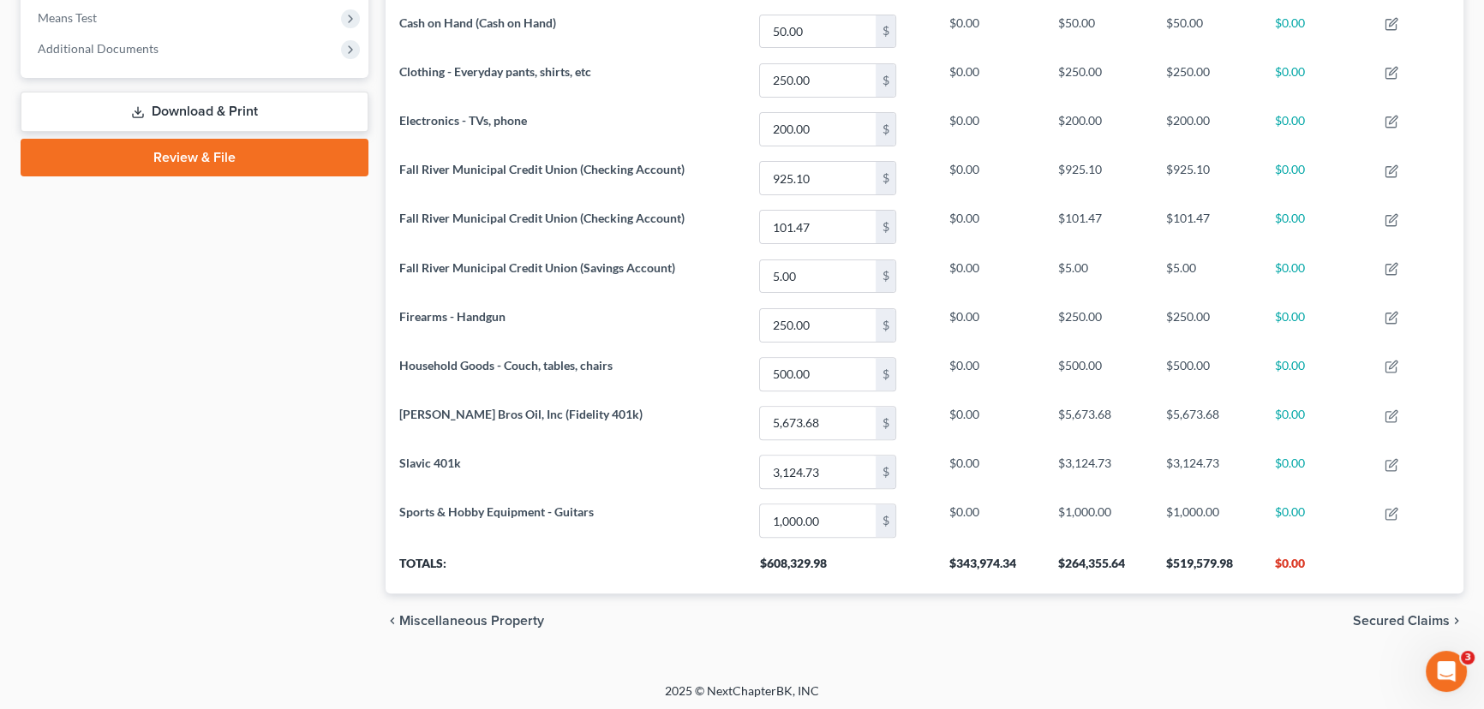
click at [1400, 617] on span "Secured Claims" at bounding box center [1401, 621] width 97 height 14
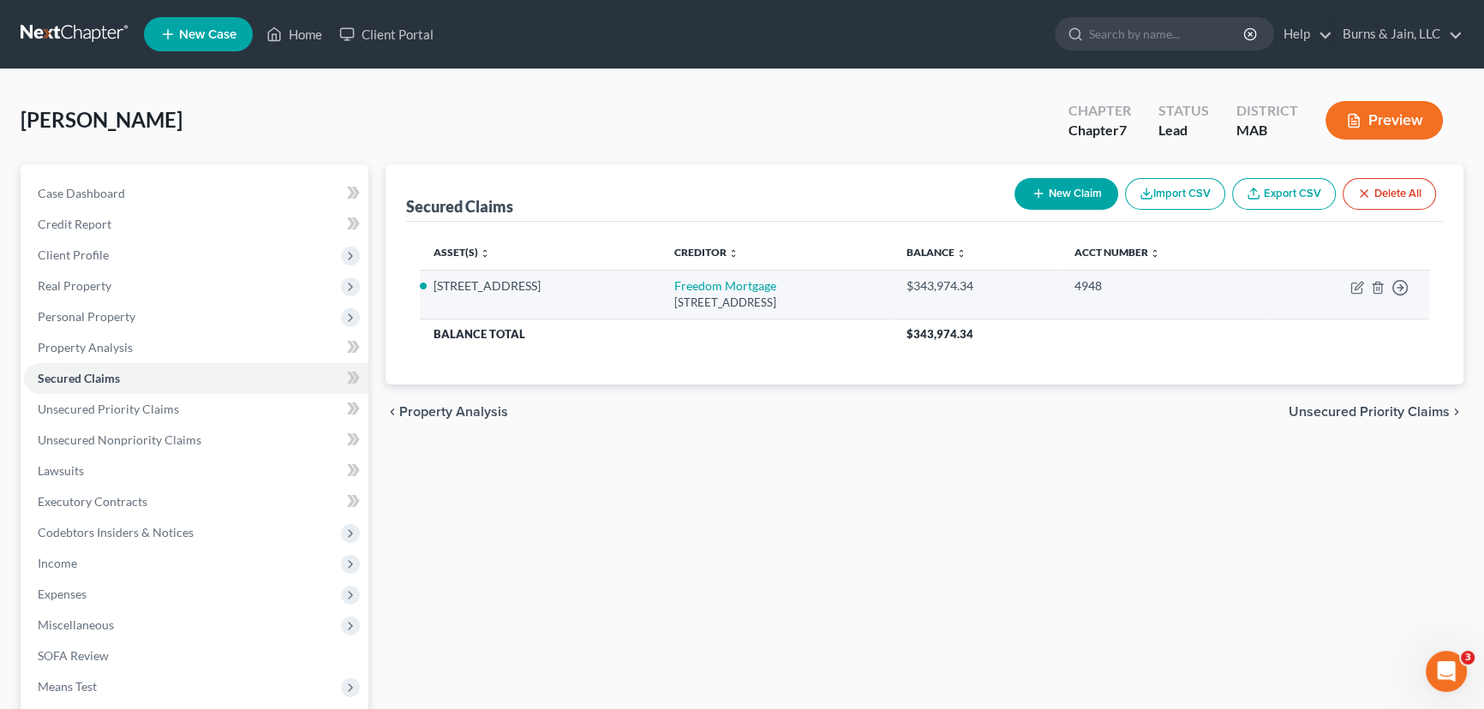
click at [1349, 282] on td "Move to E Move to F Move to G Move to Notice Only" at bounding box center [1346, 294] width 165 height 49
click at [1361, 288] on icon "button" at bounding box center [1356, 289] width 10 height 10
select select "15"
select select "3"
select select "4"
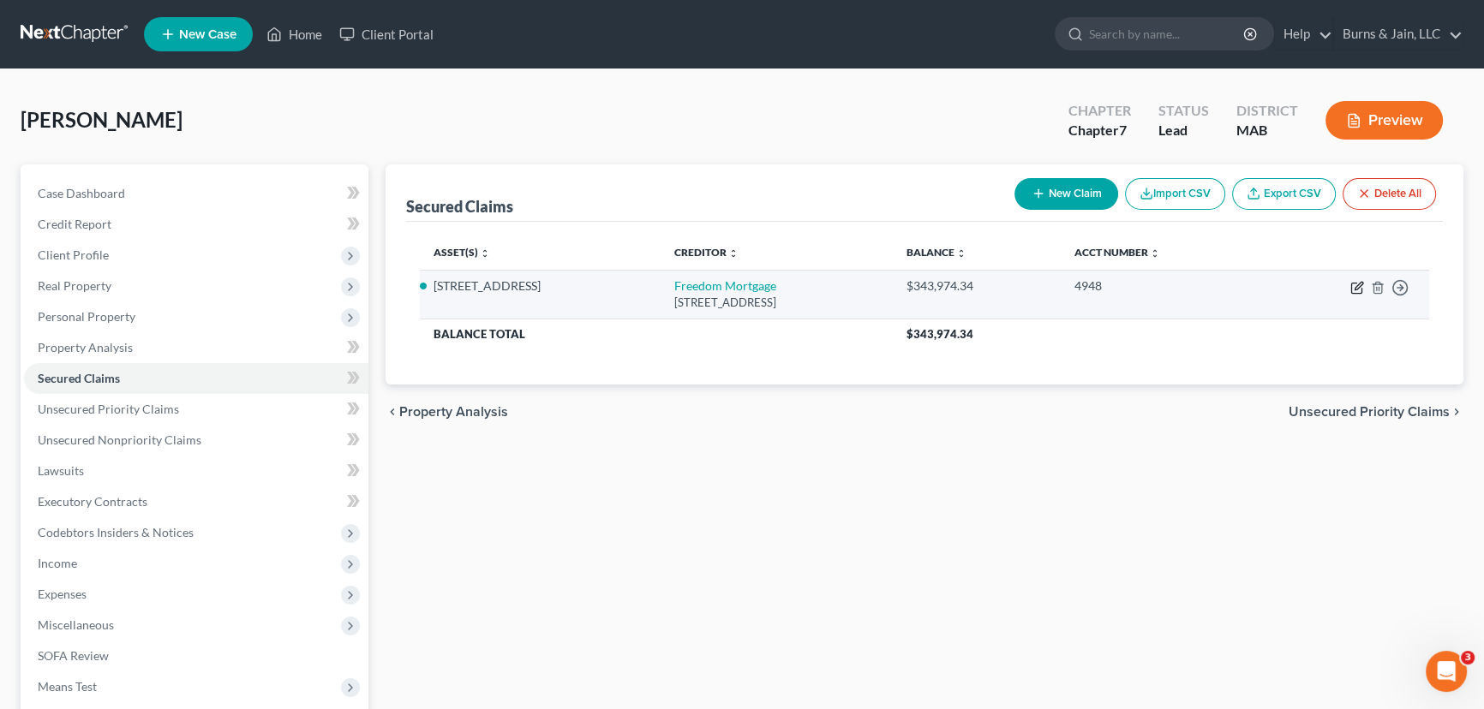
select select "2"
select select "0"
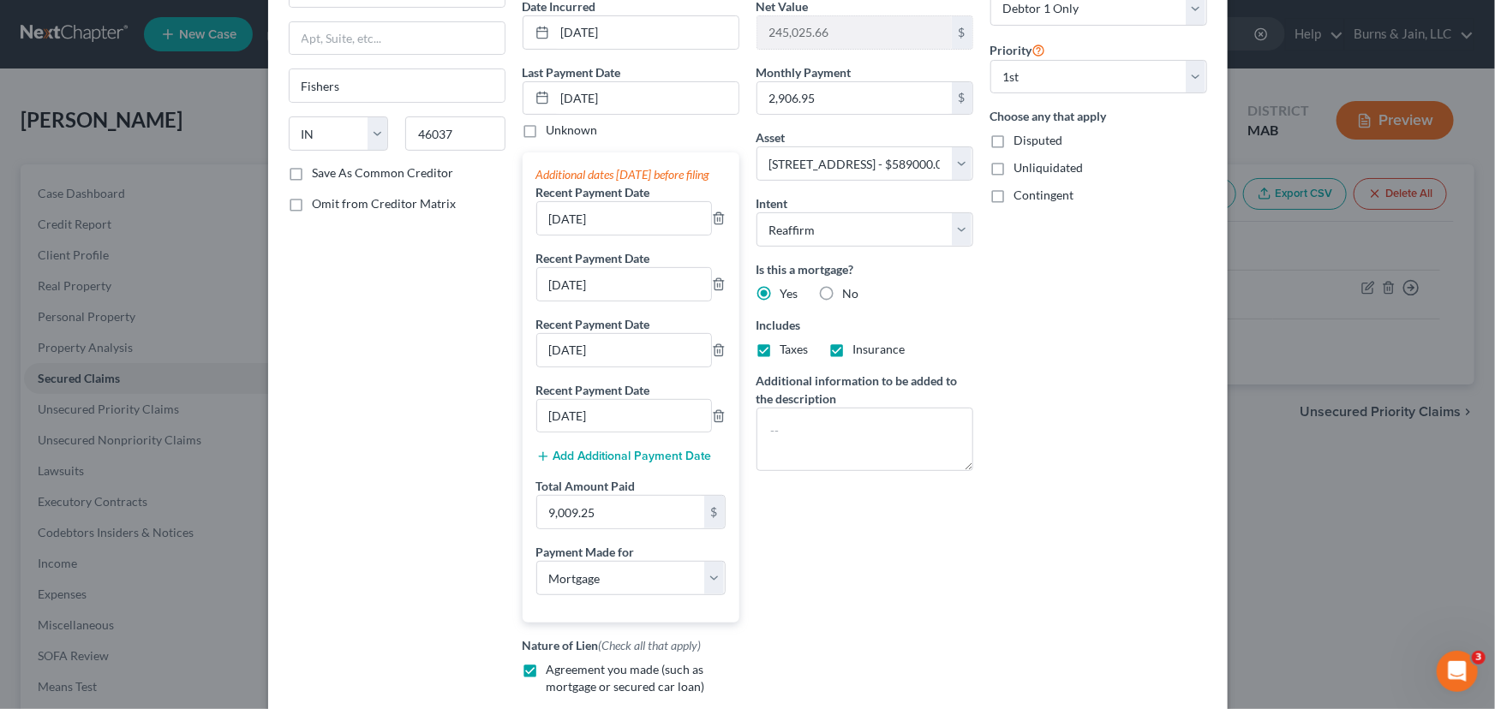
scroll to position [437, 0]
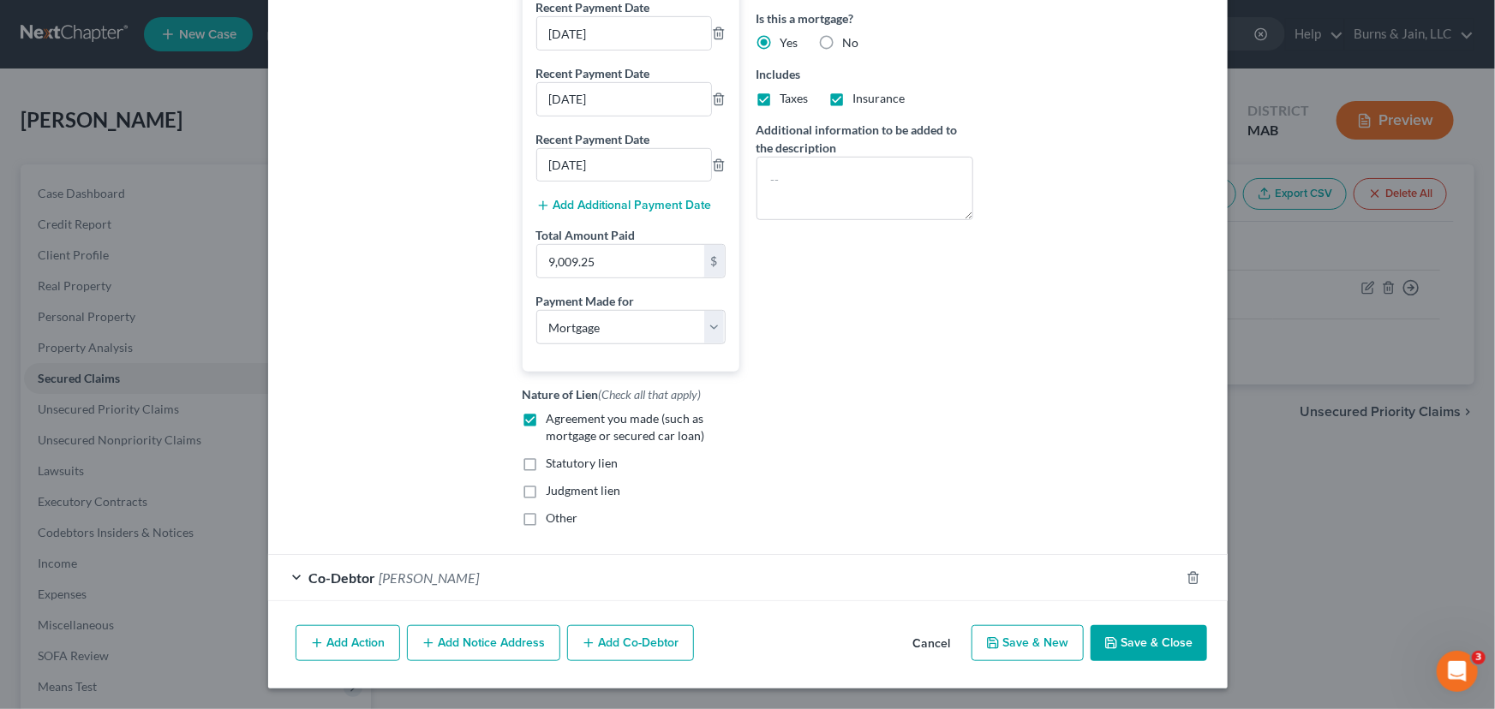
click at [859, 591] on div "Co-Debtor [PERSON_NAME]" at bounding box center [724, 577] width 912 height 45
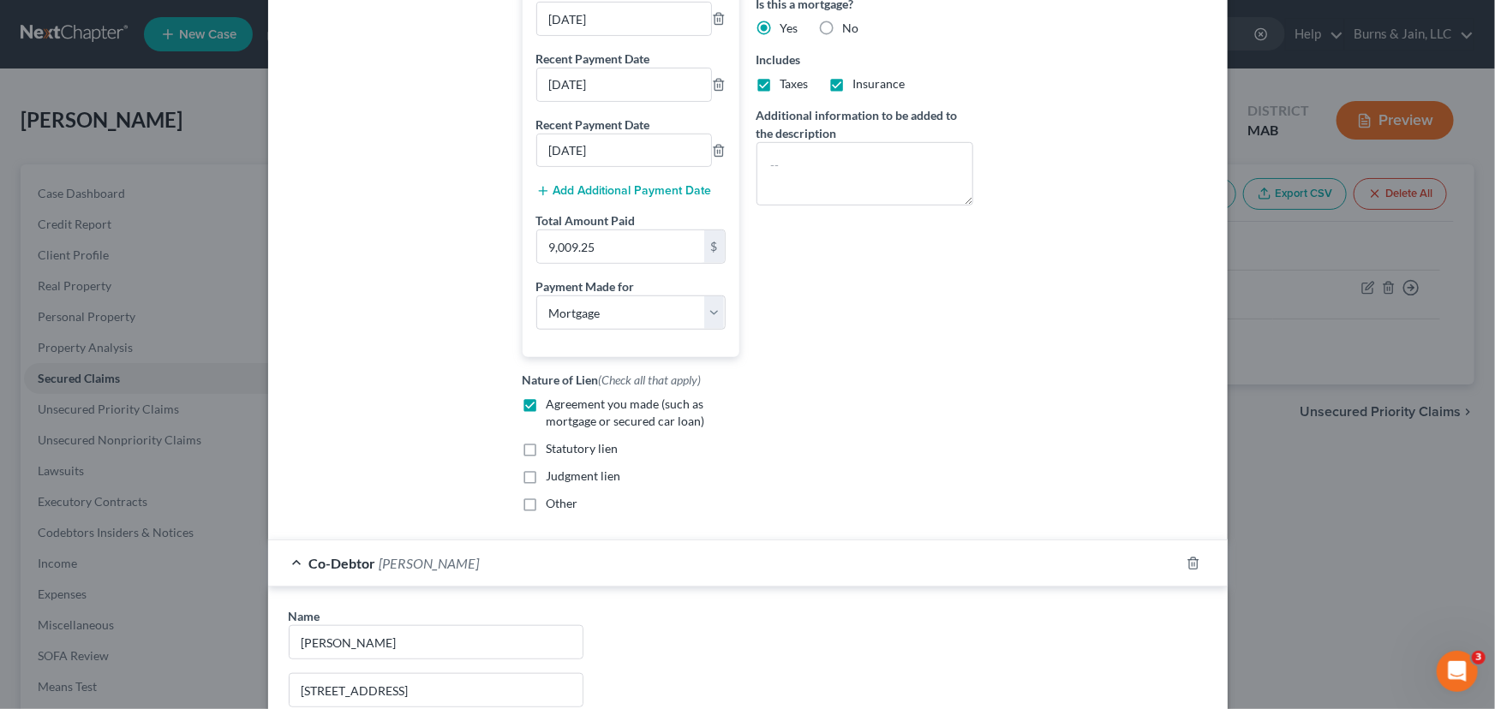
scroll to position [789, 0]
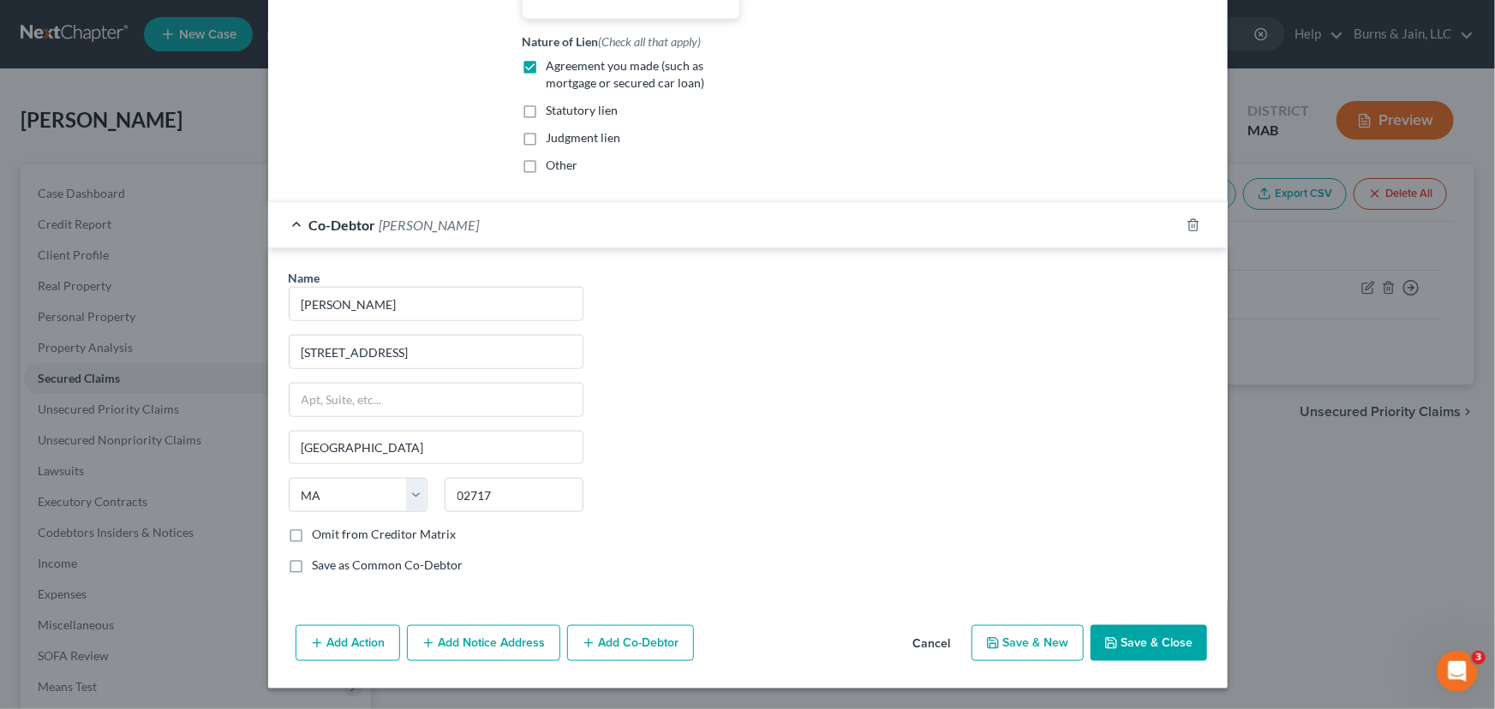
click at [1165, 644] on button "Save & Close" at bounding box center [1149, 643] width 117 height 36
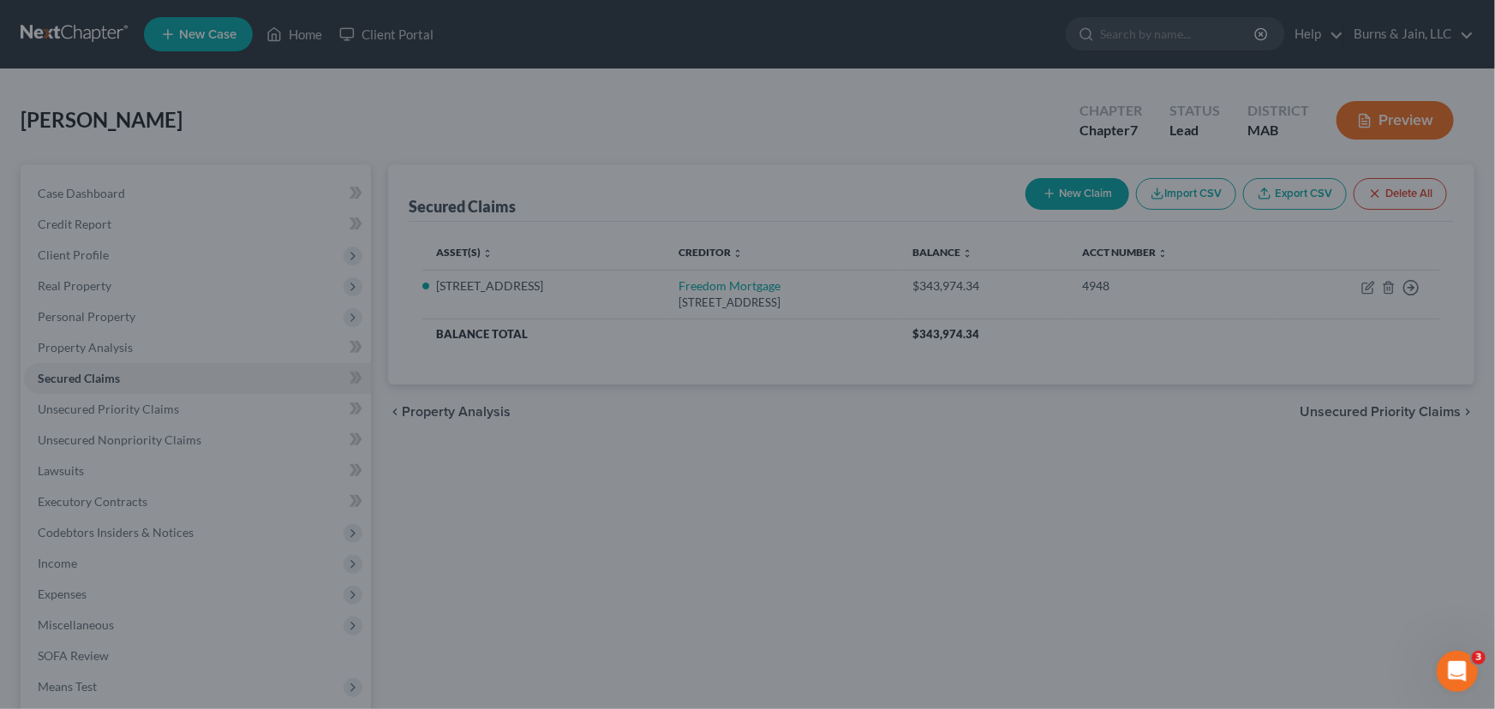
select select "4"
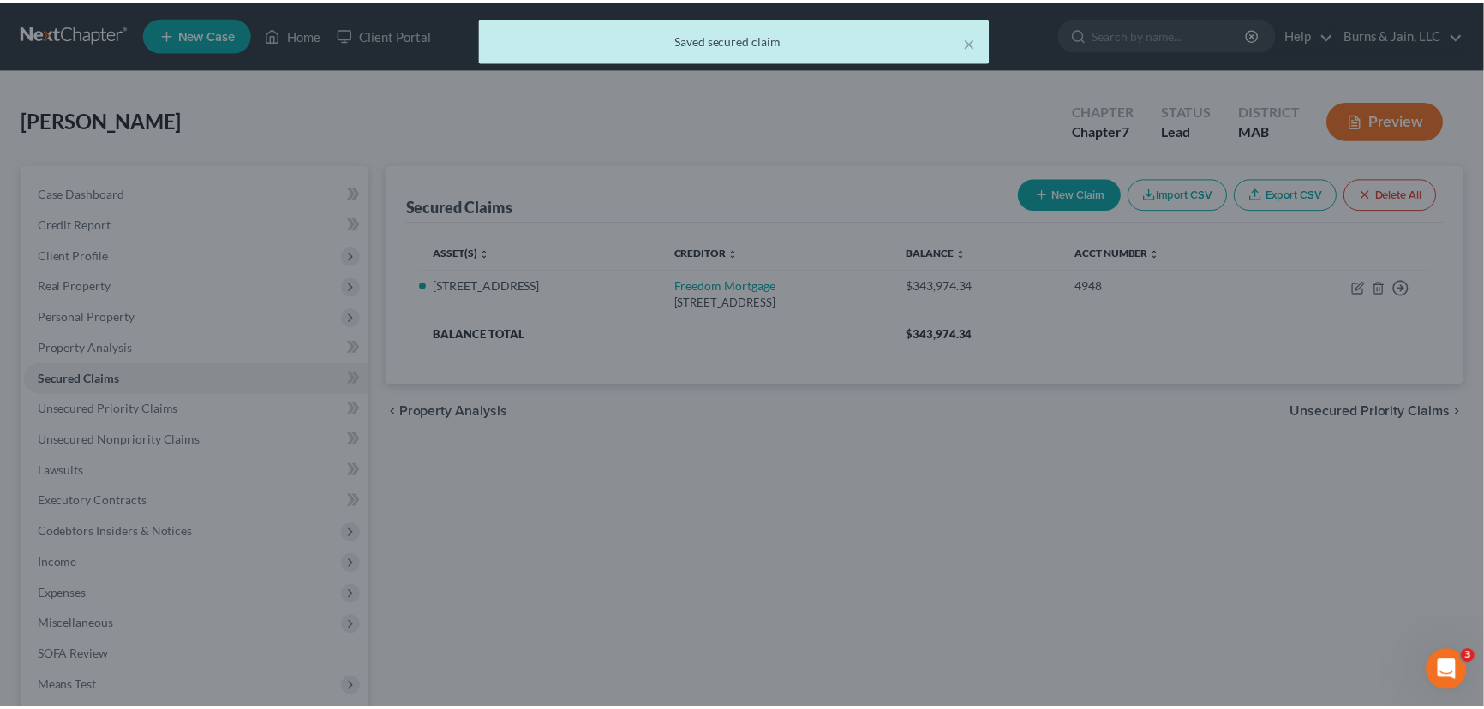
scroll to position [0, 0]
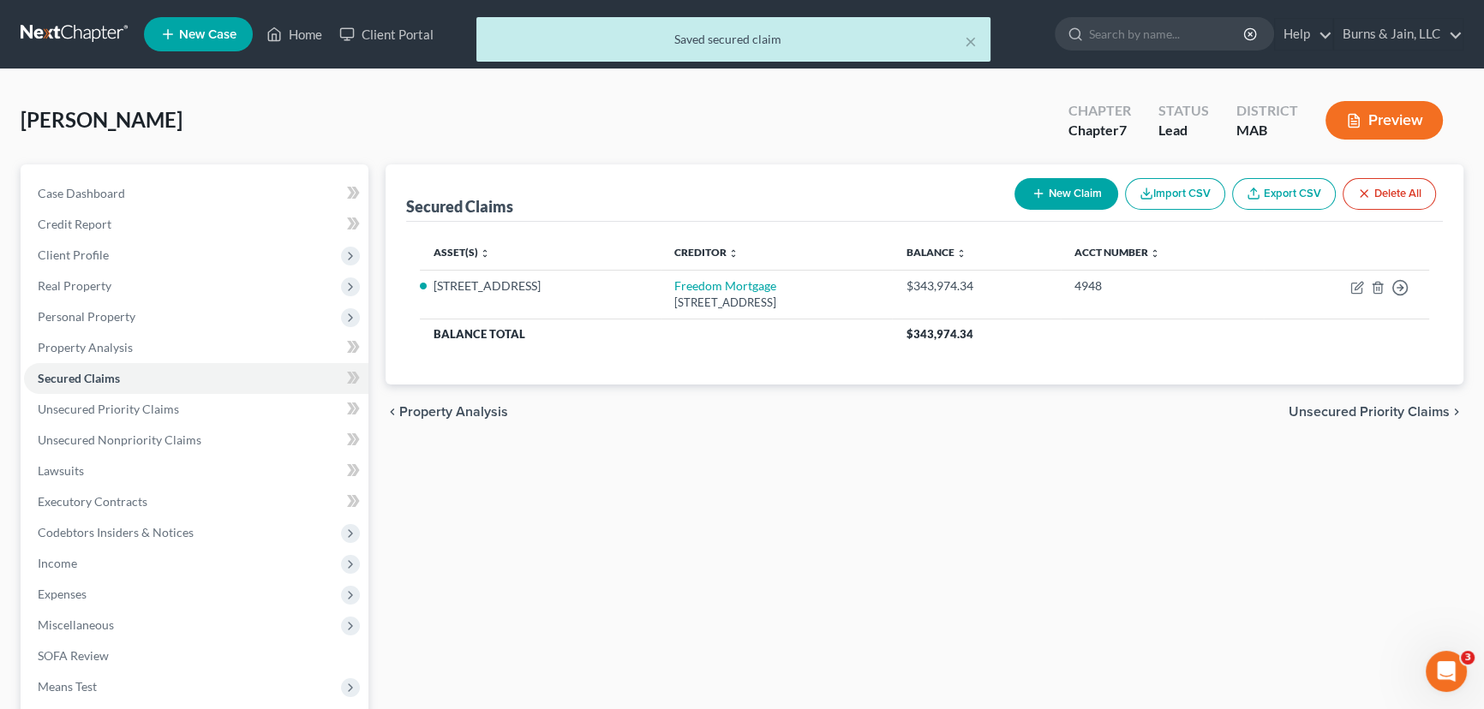
click at [1337, 409] on span "Unsecured Priority Claims" at bounding box center [1369, 412] width 161 height 14
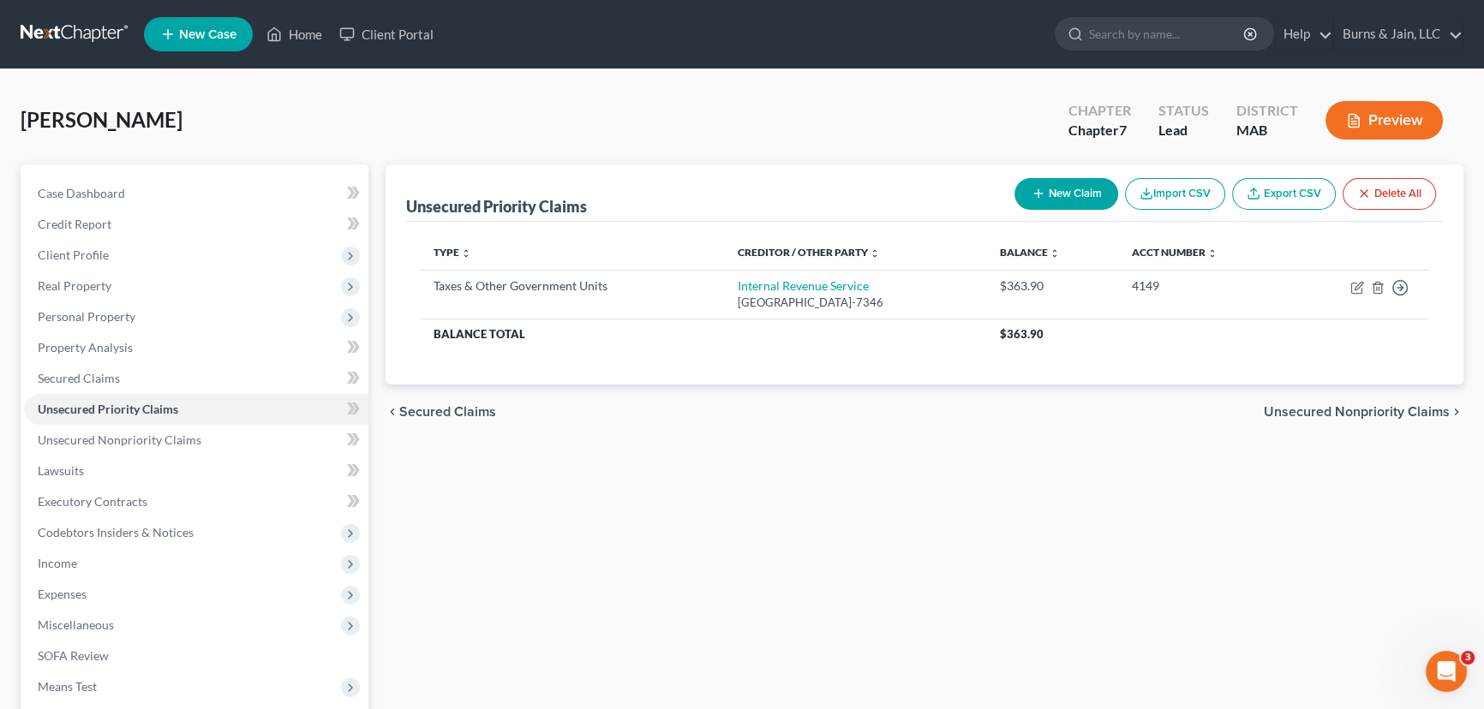
click at [1337, 405] on span "Unsecured Nonpriority Claims" at bounding box center [1357, 412] width 186 height 14
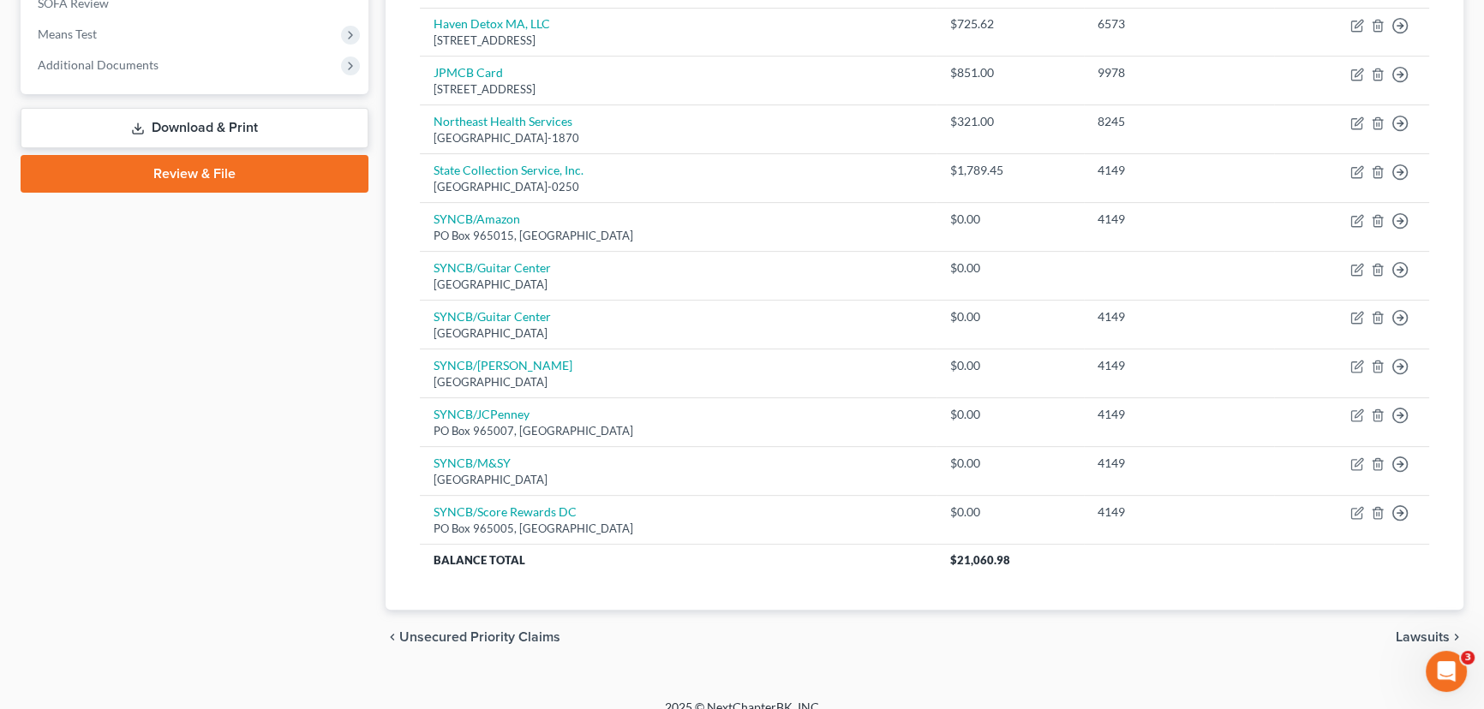
scroll to position [670, 0]
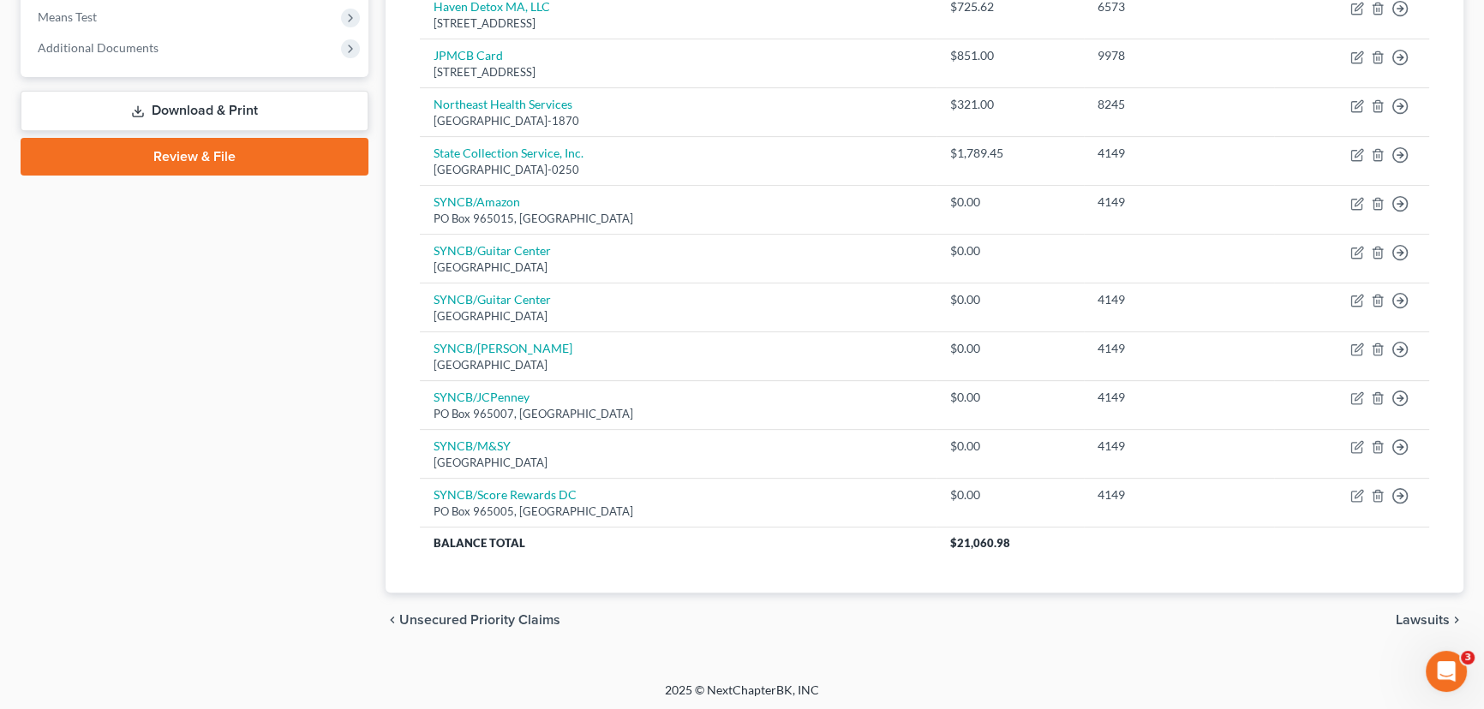
click at [1416, 613] on span "Lawsuits" at bounding box center [1423, 620] width 54 height 14
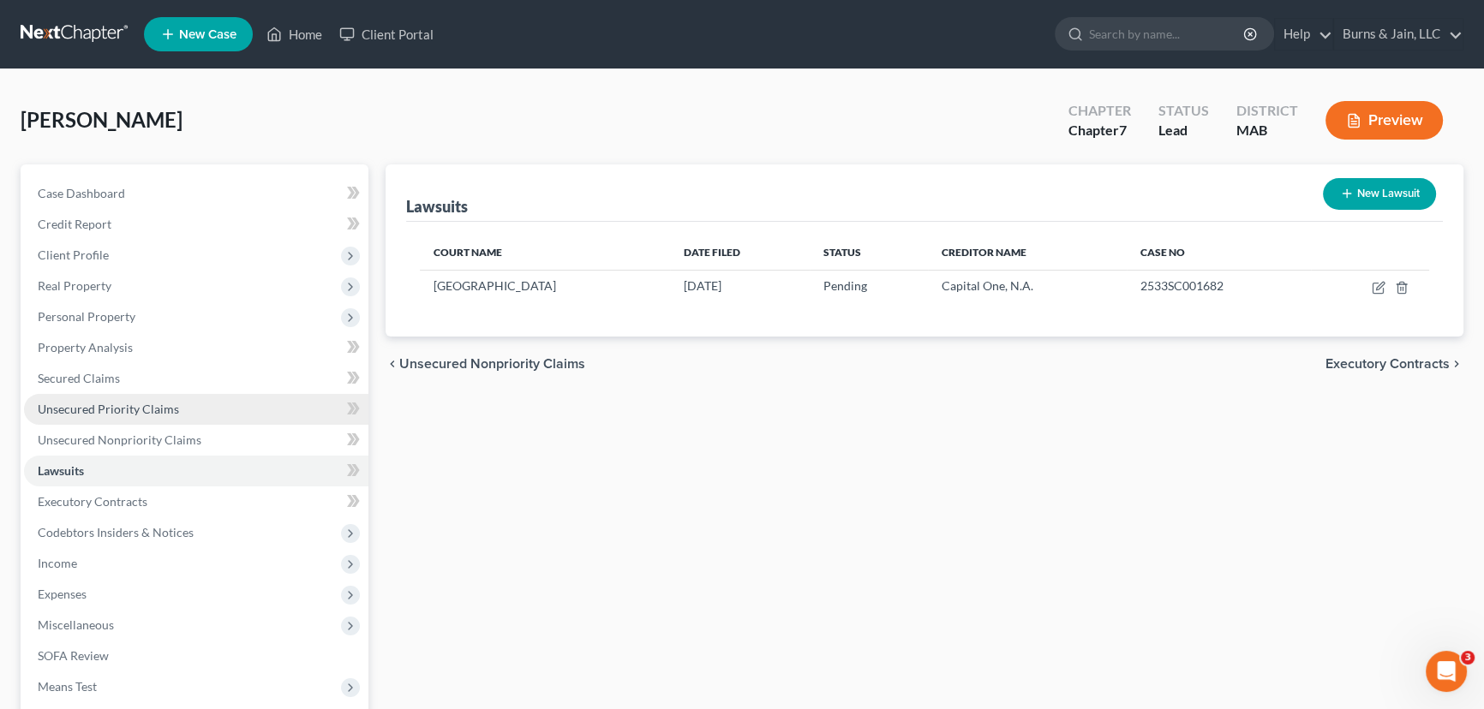
click at [162, 414] on span "Unsecured Priority Claims" at bounding box center [108, 409] width 141 height 15
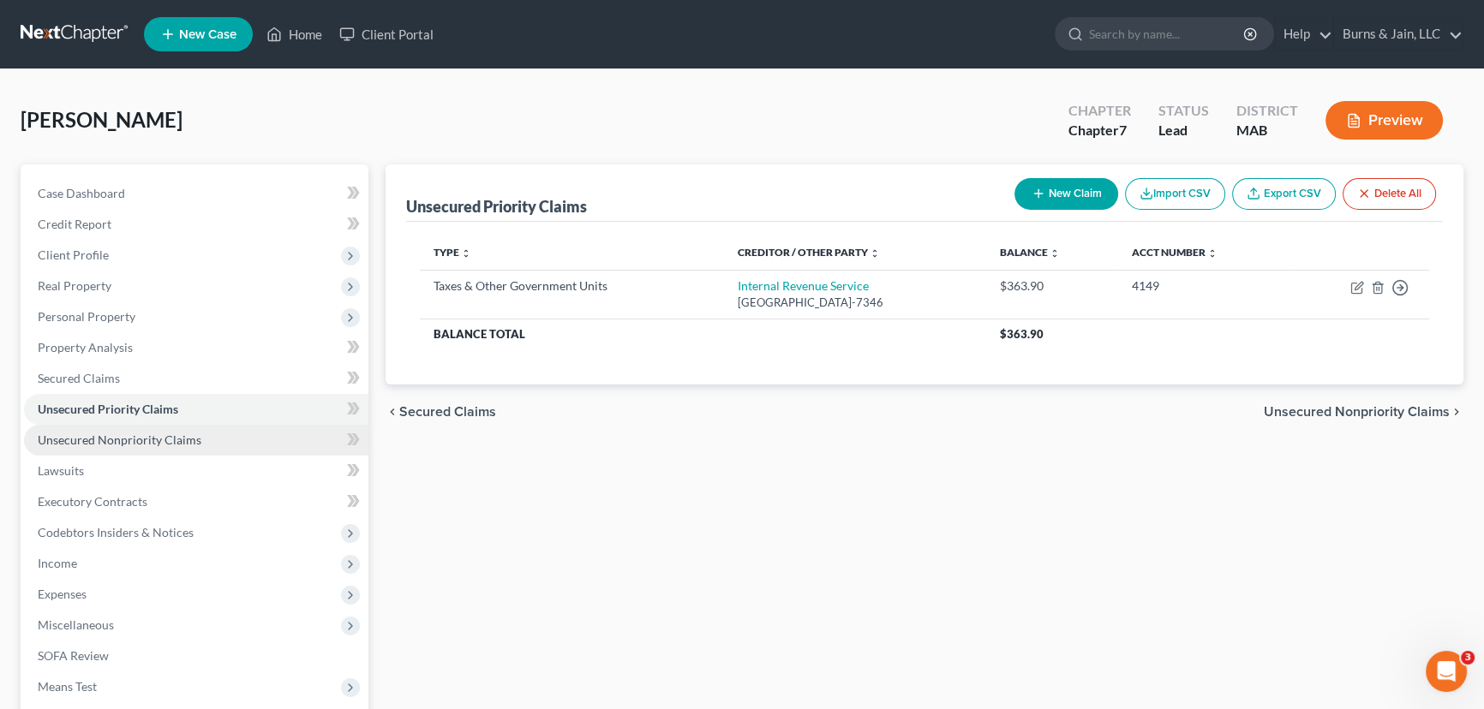
click at [158, 436] on span "Unsecured Nonpriority Claims" at bounding box center [120, 440] width 164 height 15
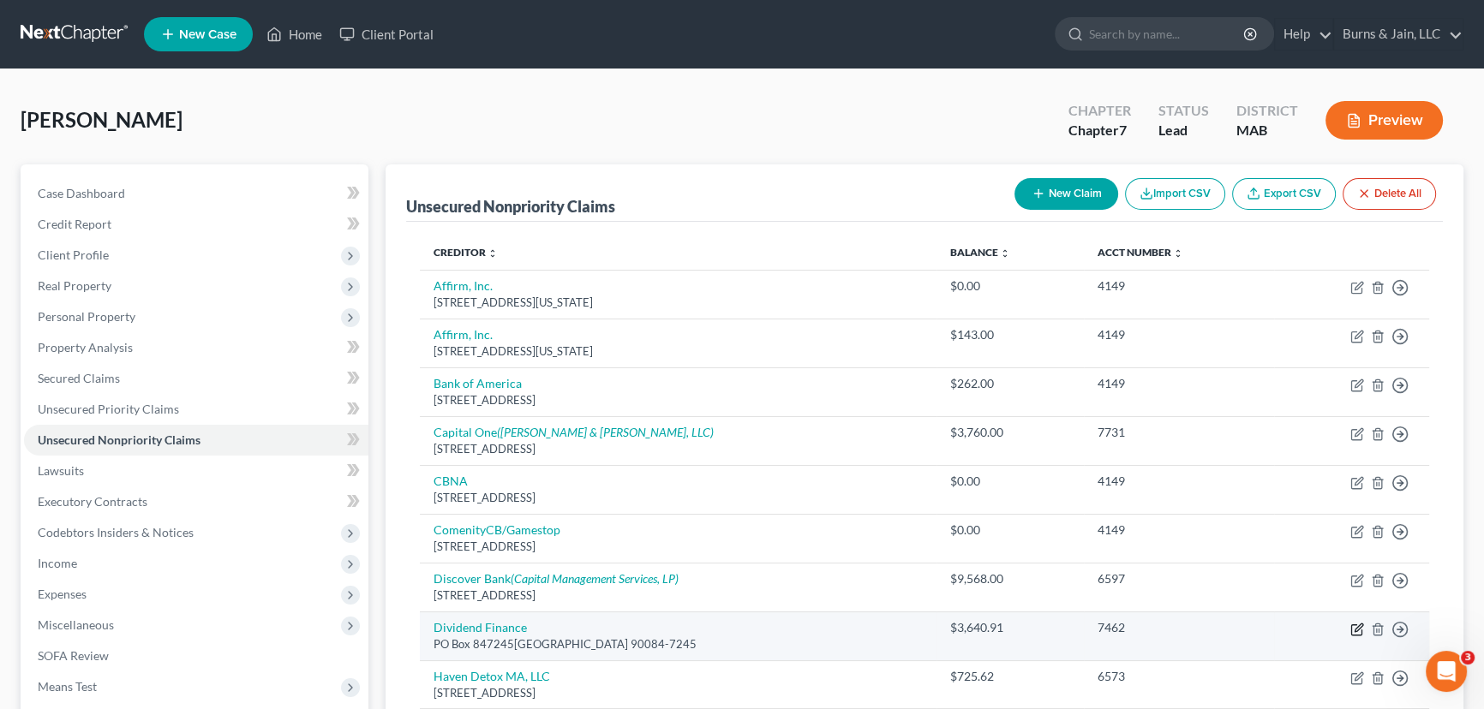
click at [1358, 631] on icon "button" at bounding box center [1357, 630] width 14 height 14
select select "4"
select select "6"
select select "0"
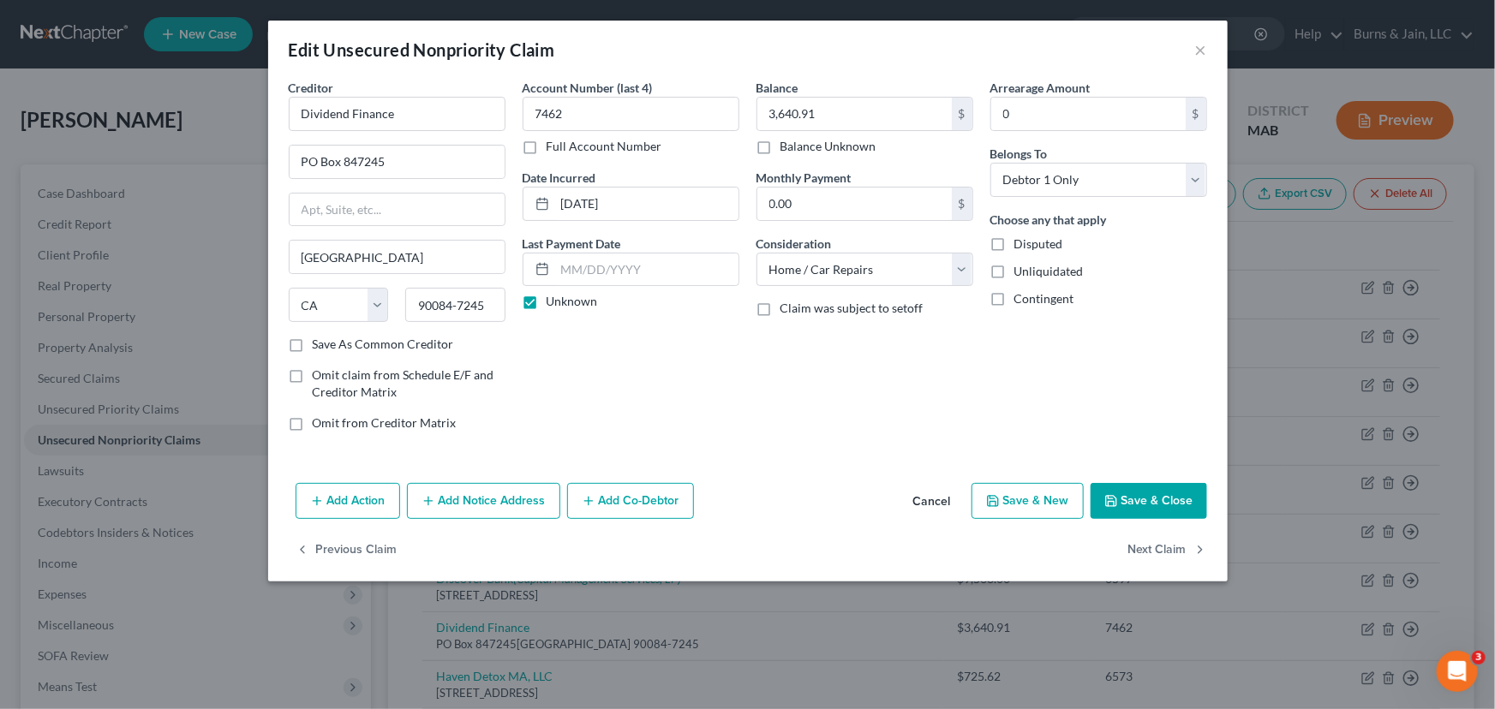
click at [1161, 506] on button "Save & Close" at bounding box center [1149, 501] width 117 height 36
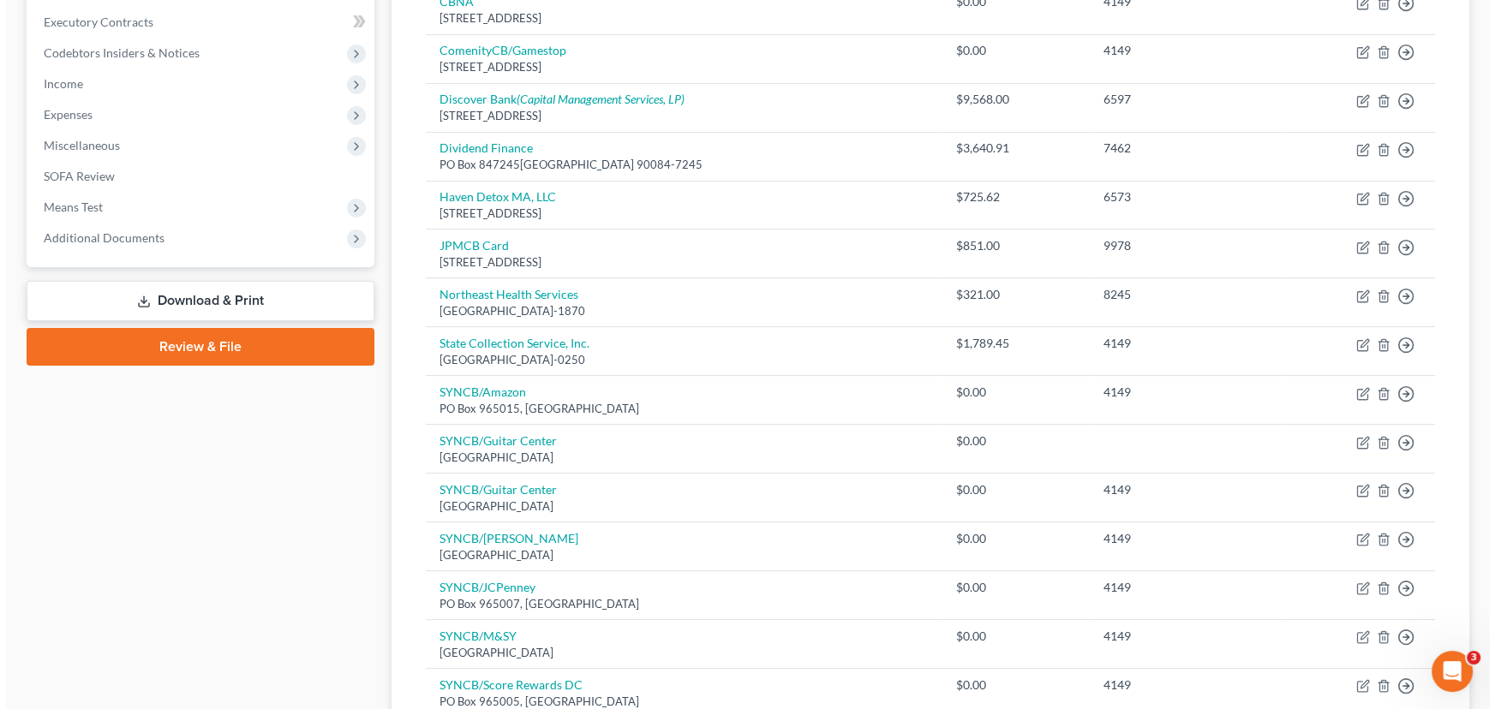
scroll to position [488, 0]
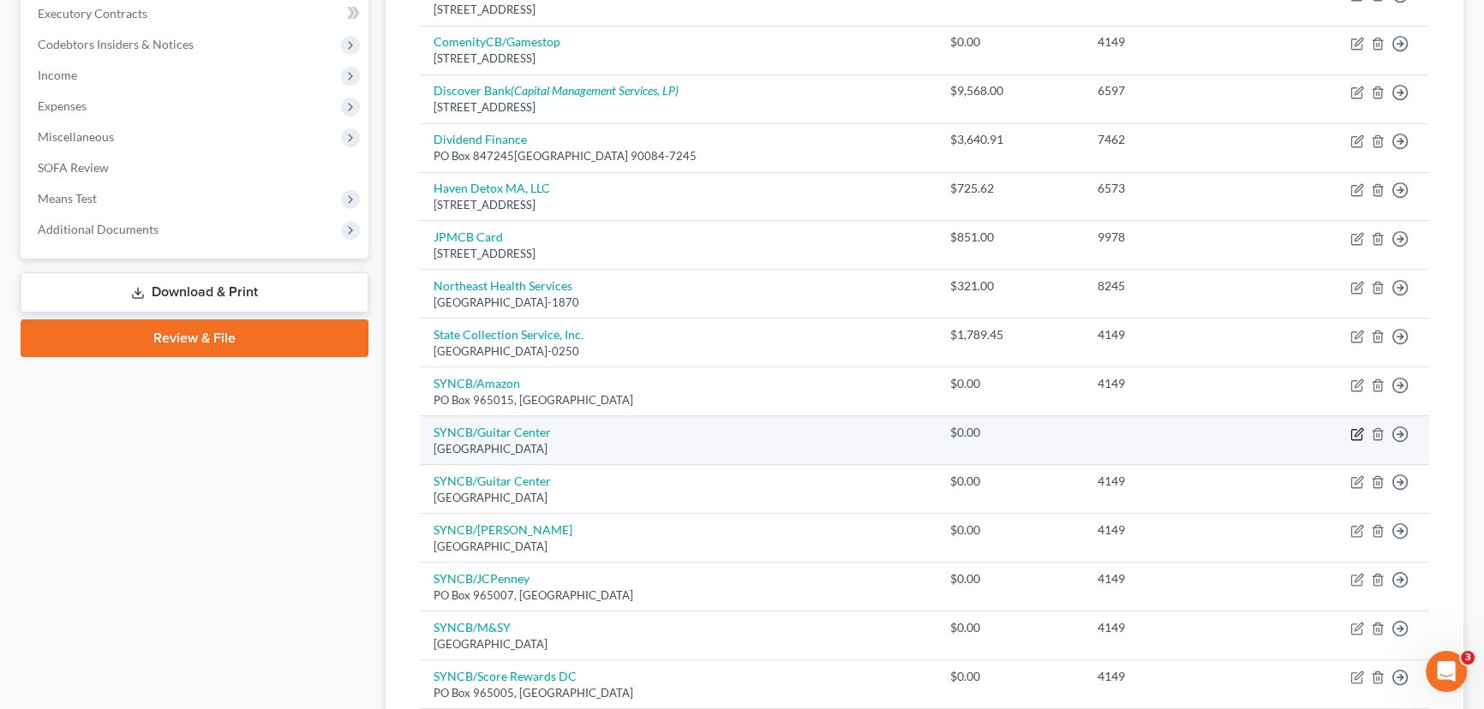
click at [1355, 432] on icon "button" at bounding box center [1359, 432] width 8 height 8
select select "9"
select select "3"
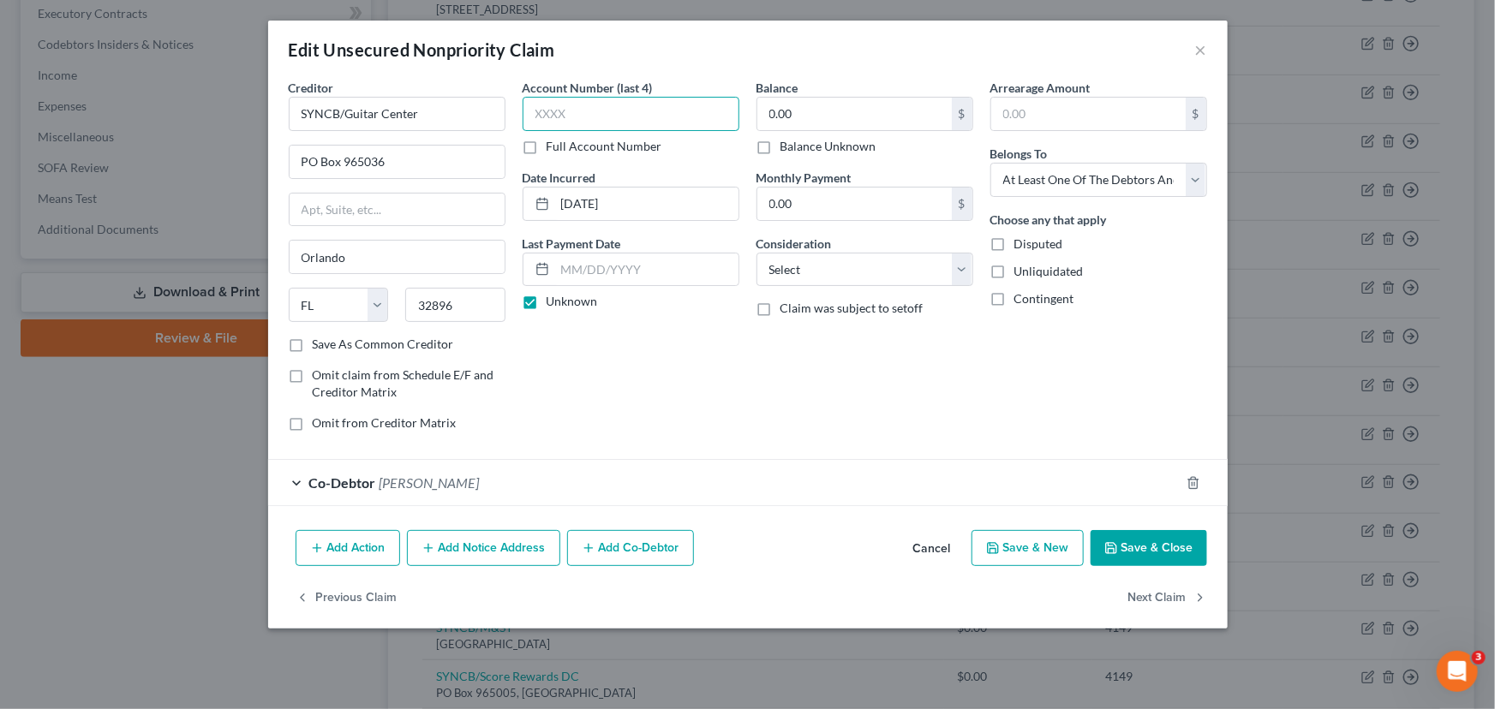
click at [595, 124] on input "text" at bounding box center [631, 114] width 217 height 34
type input "4149"
click at [943, 479] on div "Co-Debtor [PERSON_NAME]" at bounding box center [724, 482] width 912 height 45
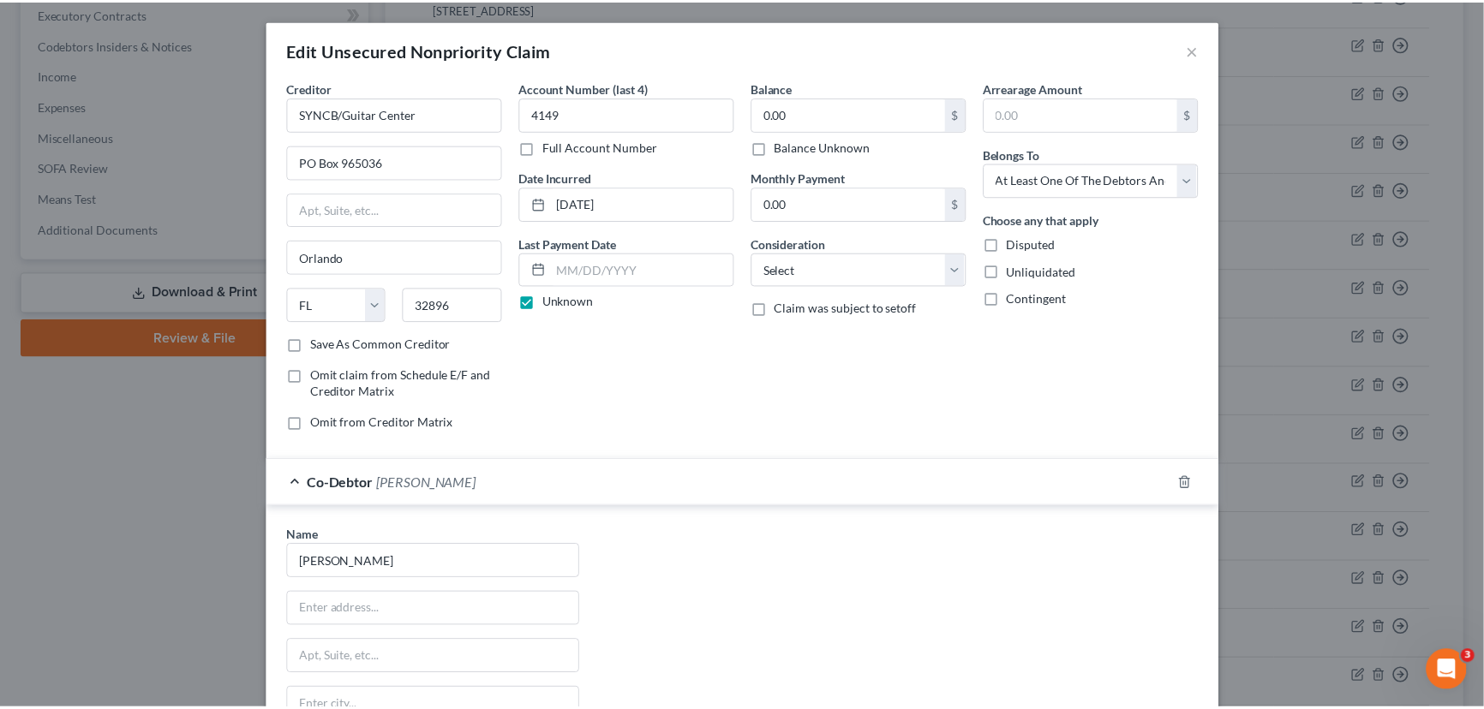
scroll to position [291, 0]
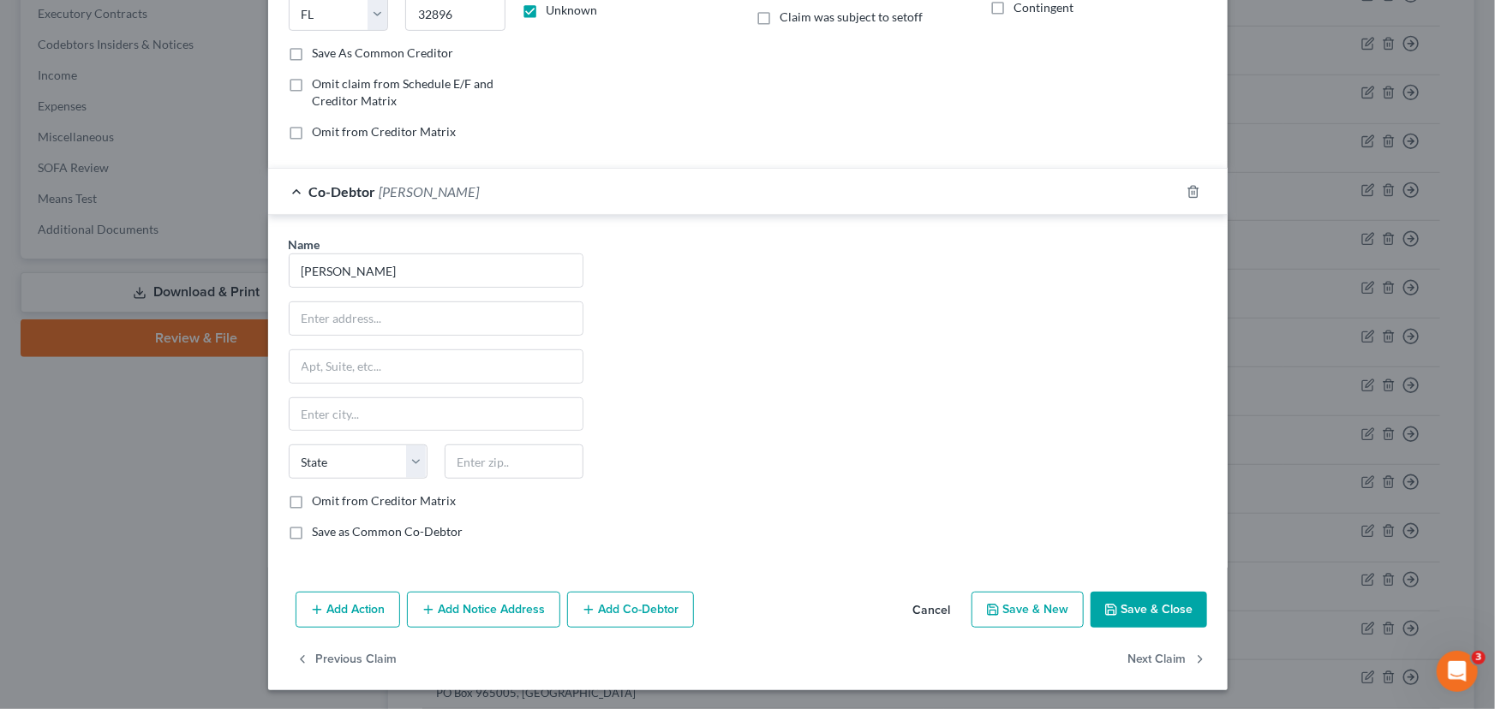
click at [1112, 606] on icon "button" at bounding box center [1111, 610] width 10 height 10
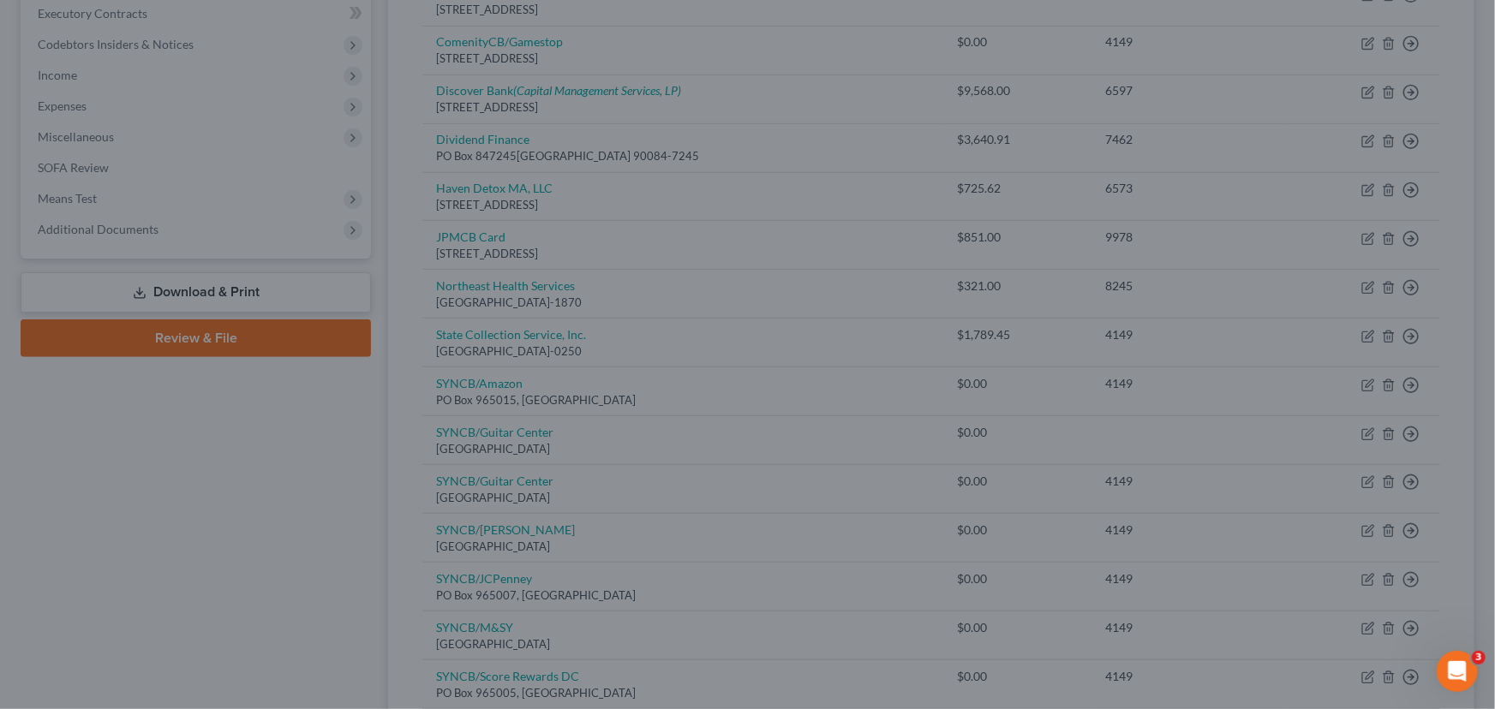
type input "0"
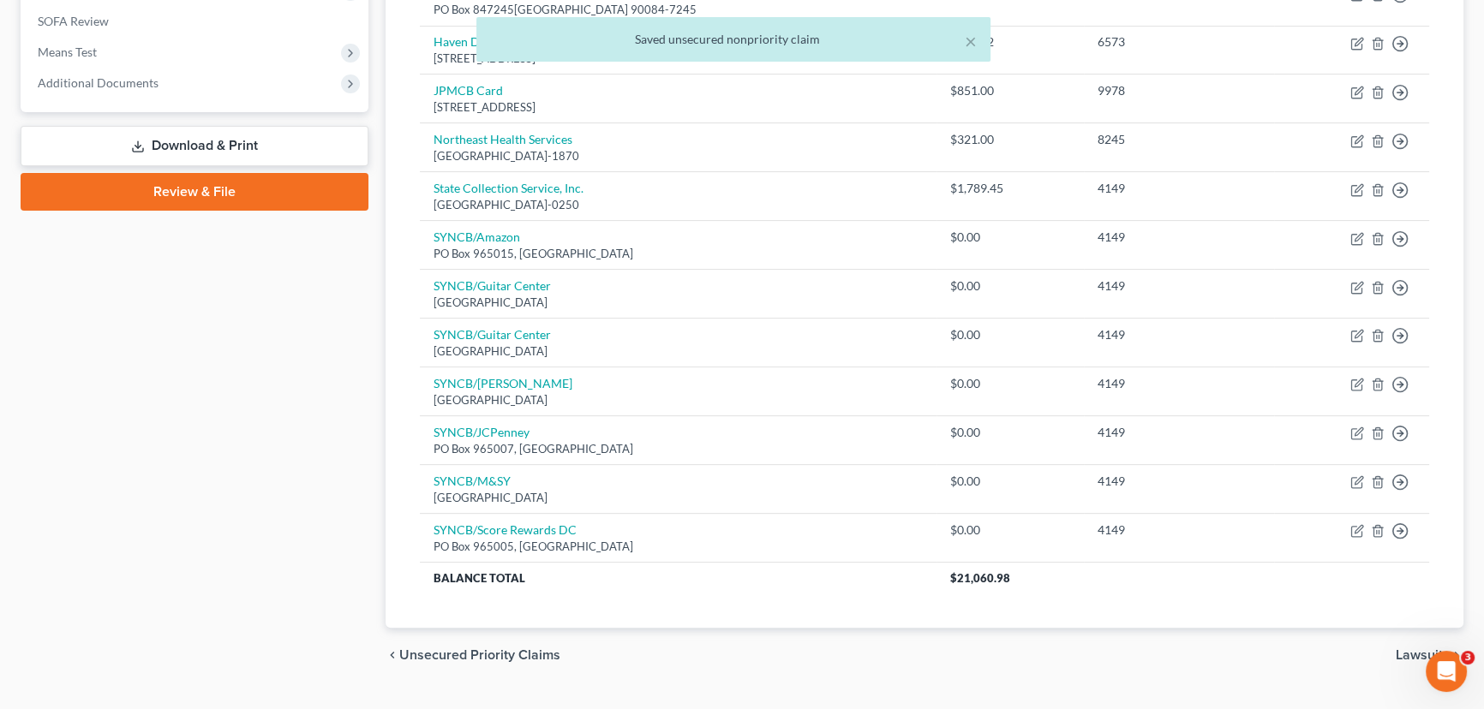
scroll to position [670, 0]
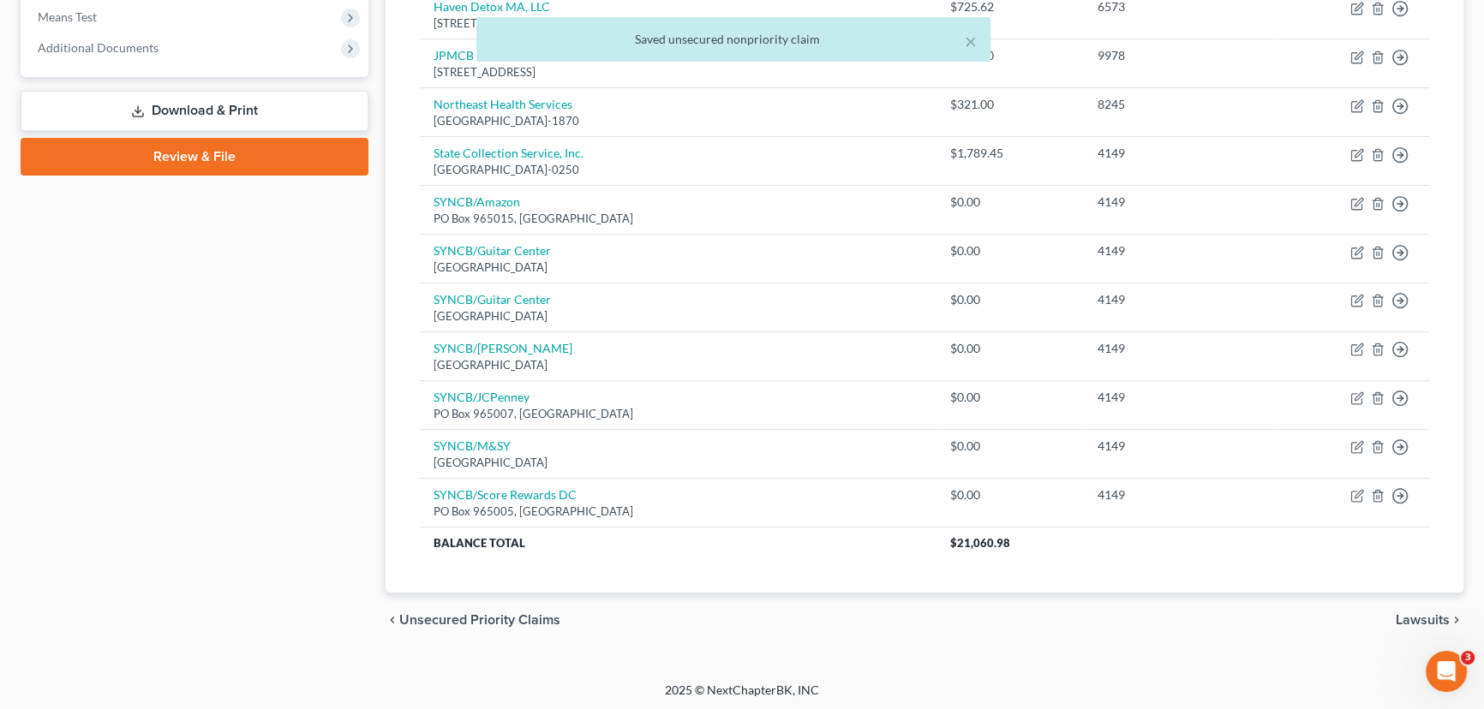
click at [1411, 618] on span "Lawsuits" at bounding box center [1423, 620] width 54 height 14
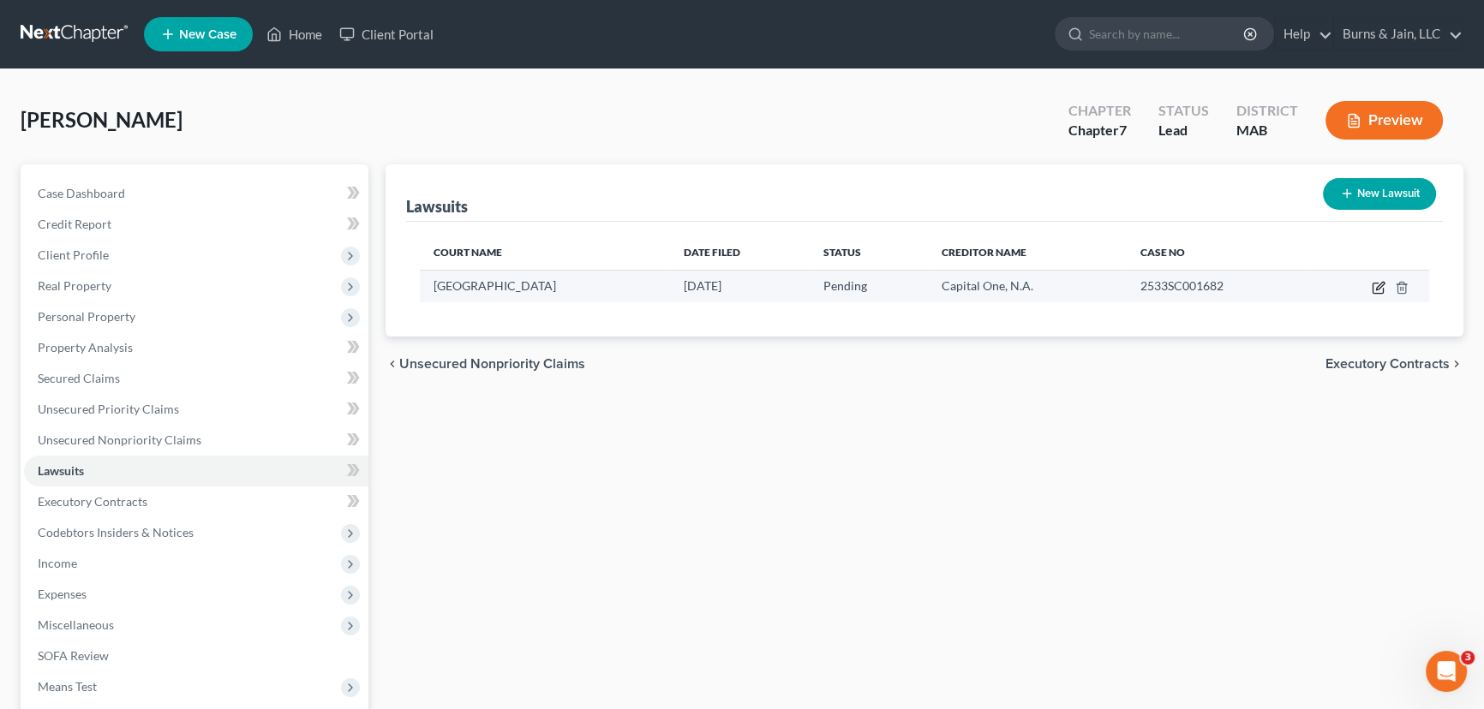
click at [1373, 281] on icon "button" at bounding box center [1379, 288] width 14 height 14
select select "22"
select select "0"
select select "4"
select select "46"
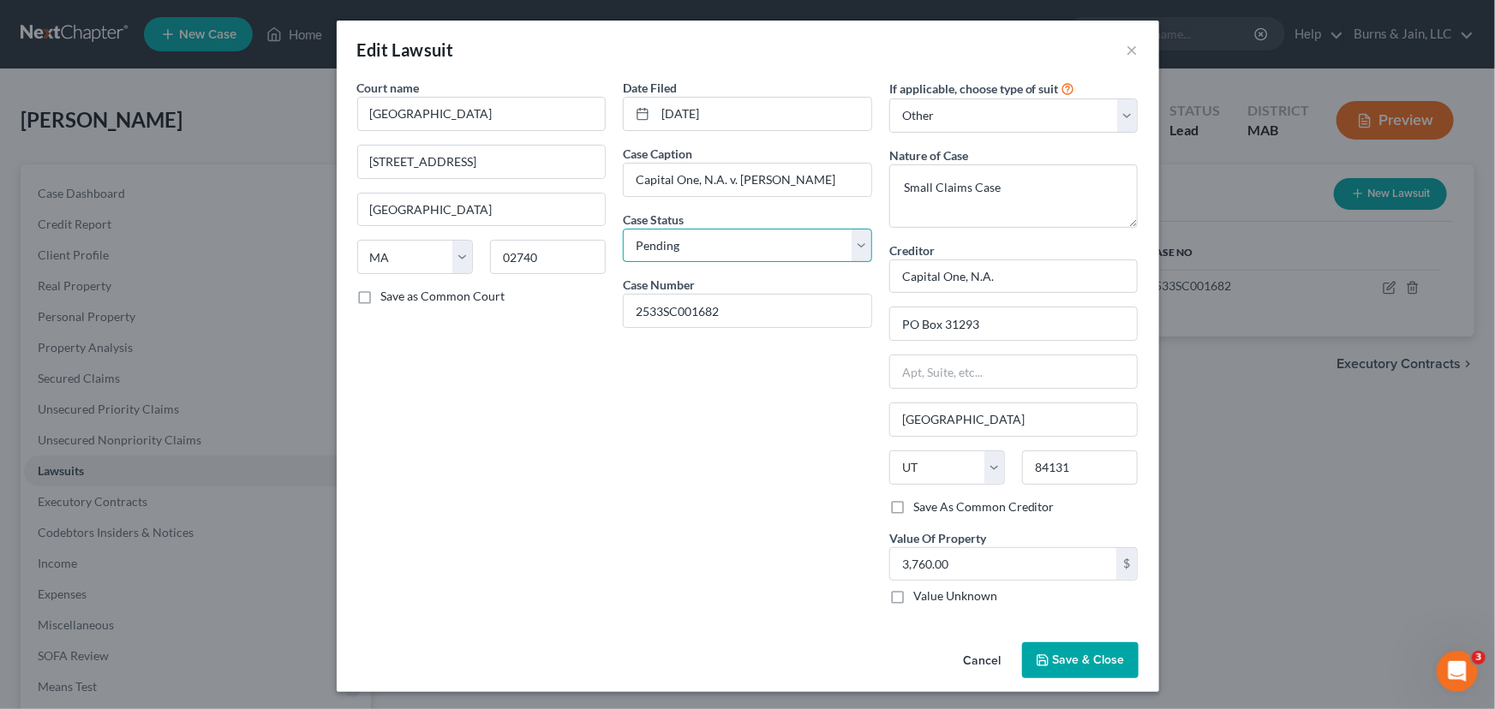
click at [713, 230] on select "Select Pending On Appeal Concluded" at bounding box center [747, 246] width 249 height 34
select select "2"
click at [623, 229] on select "Select Pending On Appeal Concluded" at bounding box center [747, 246] width 249 height 34
type input "3,882.79"
click at [1074, 661] on span "Save & Close" at bounding box center [1089, 660] width 72 height 15
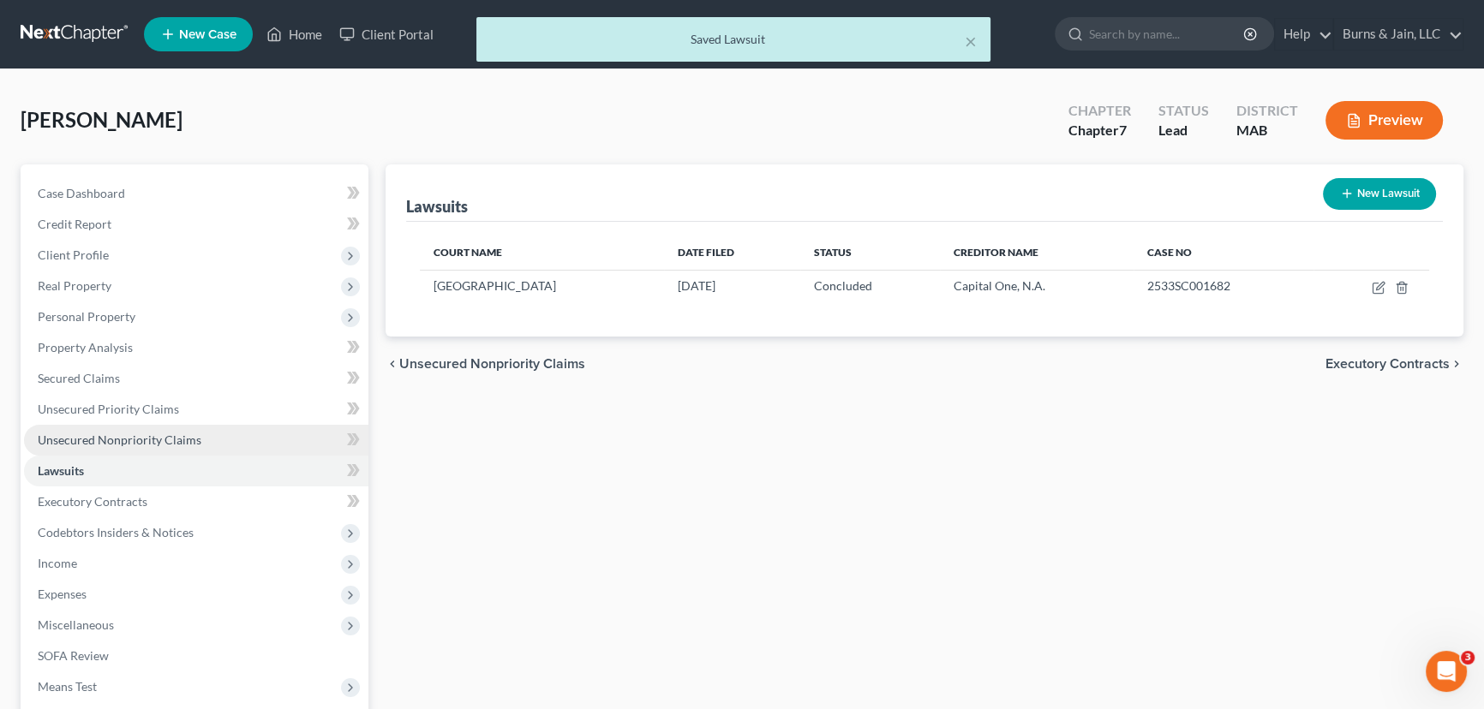
click at [147, 434] on span "Unsecured Nonpriority Claims" at bounding box center [120, 440] width 164 height 15
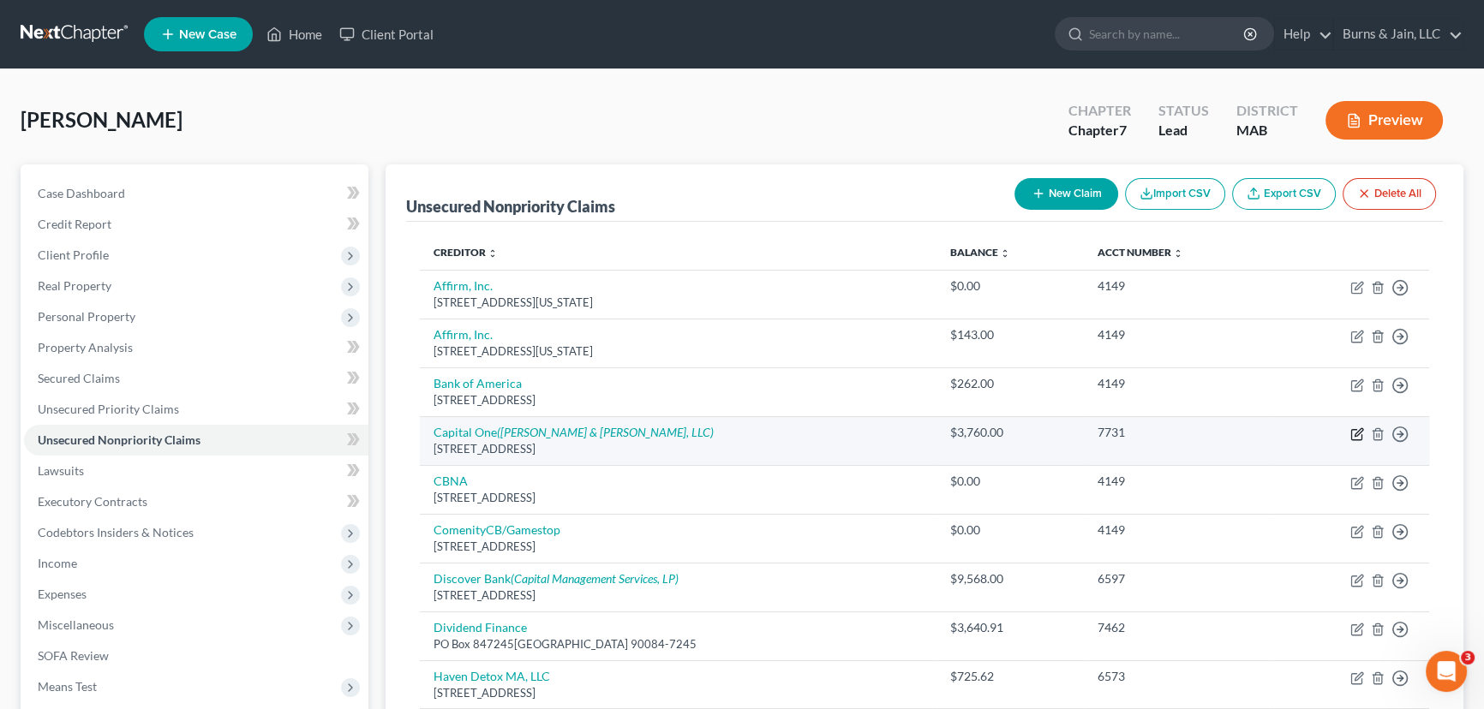
click at [1354, 435] on icon "button" at bounding box center [1357, 435] width 14 height 14
select select "46"
select select "2"
select select "0"
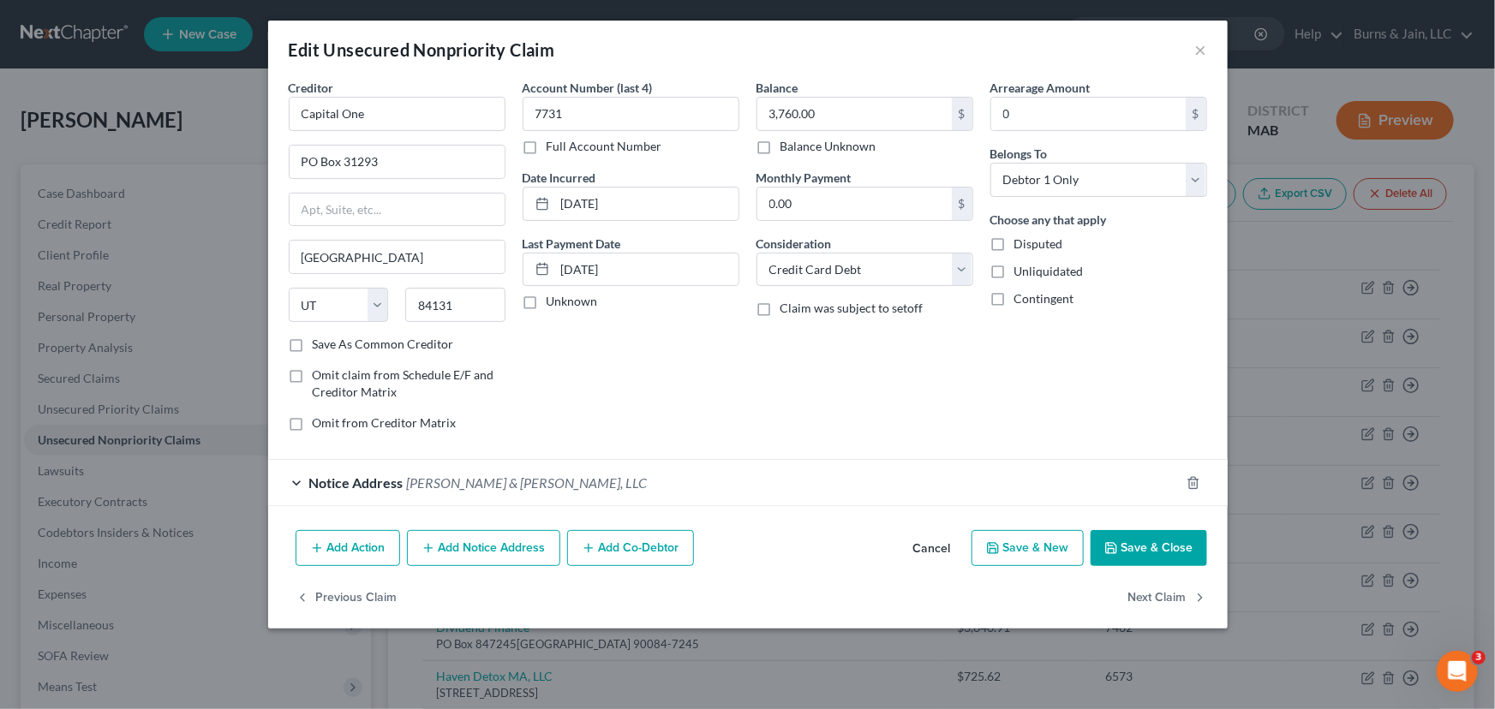
click at [589, 476] on div "Notice Address [PERSON_NAME] & [PERSON_NAME], LLC" at bounding box center [724, 482] width 912 height 45
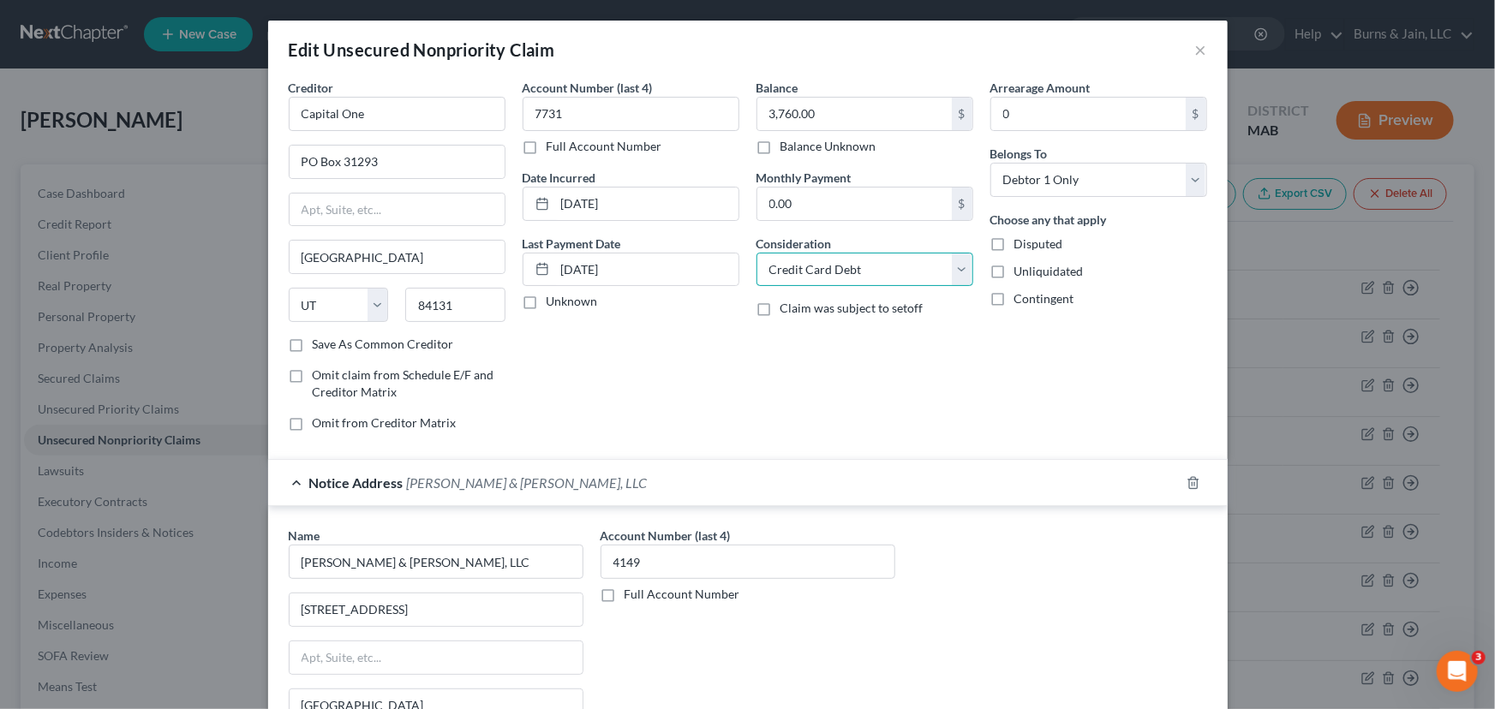
click at [906, 275] on select "Select Cable / Satellite Services Collection Agency Credit Card Debt Debt Couns…" at bounding box center [865, 270] width 217 height 34
click at [757, 253] on select "Select Cable / Satellite Services Collection Agency Credit Card Debt Debt Couns…" at bounding box center [865, 270] width 217 height 34
type input "7731"
click at [766, 111] on input "text" at bounding box center [854, 114] width 194 height 33
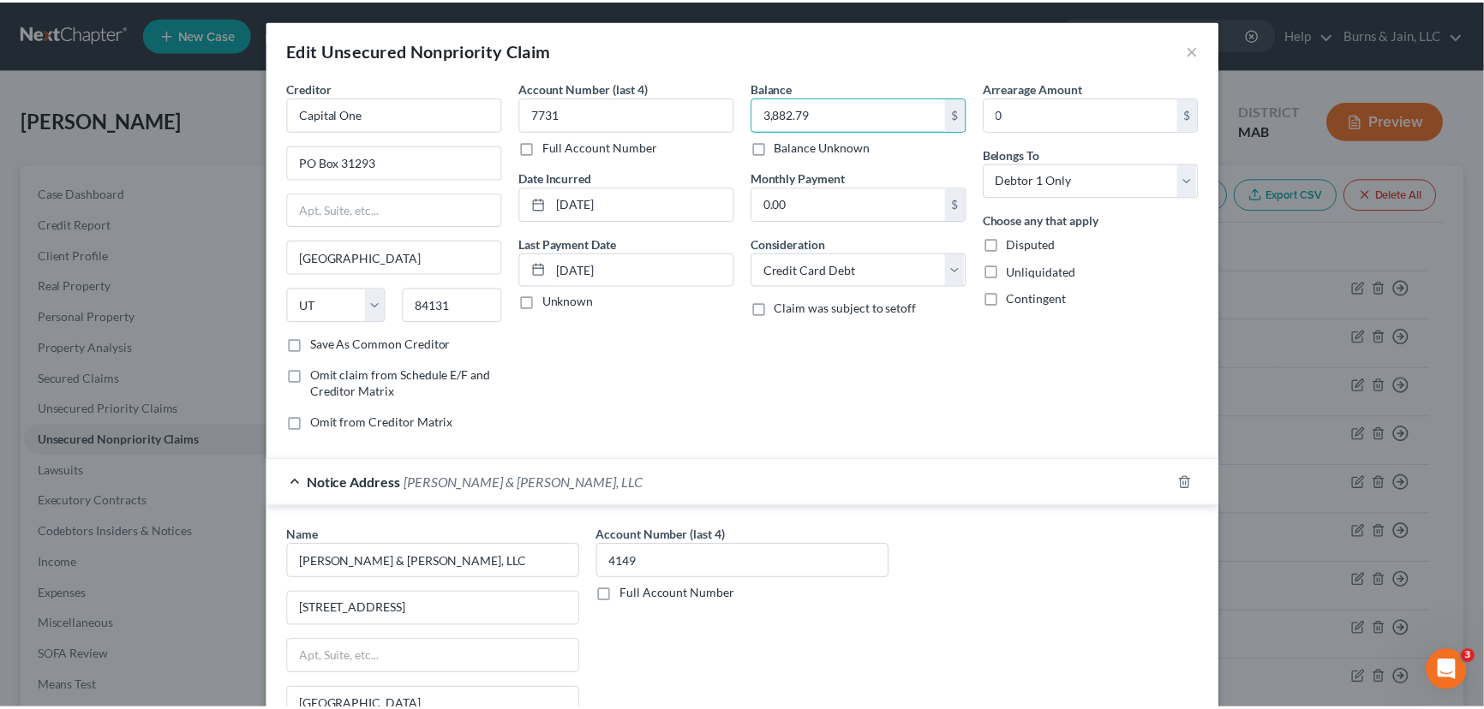
scroll to position [260, 0]
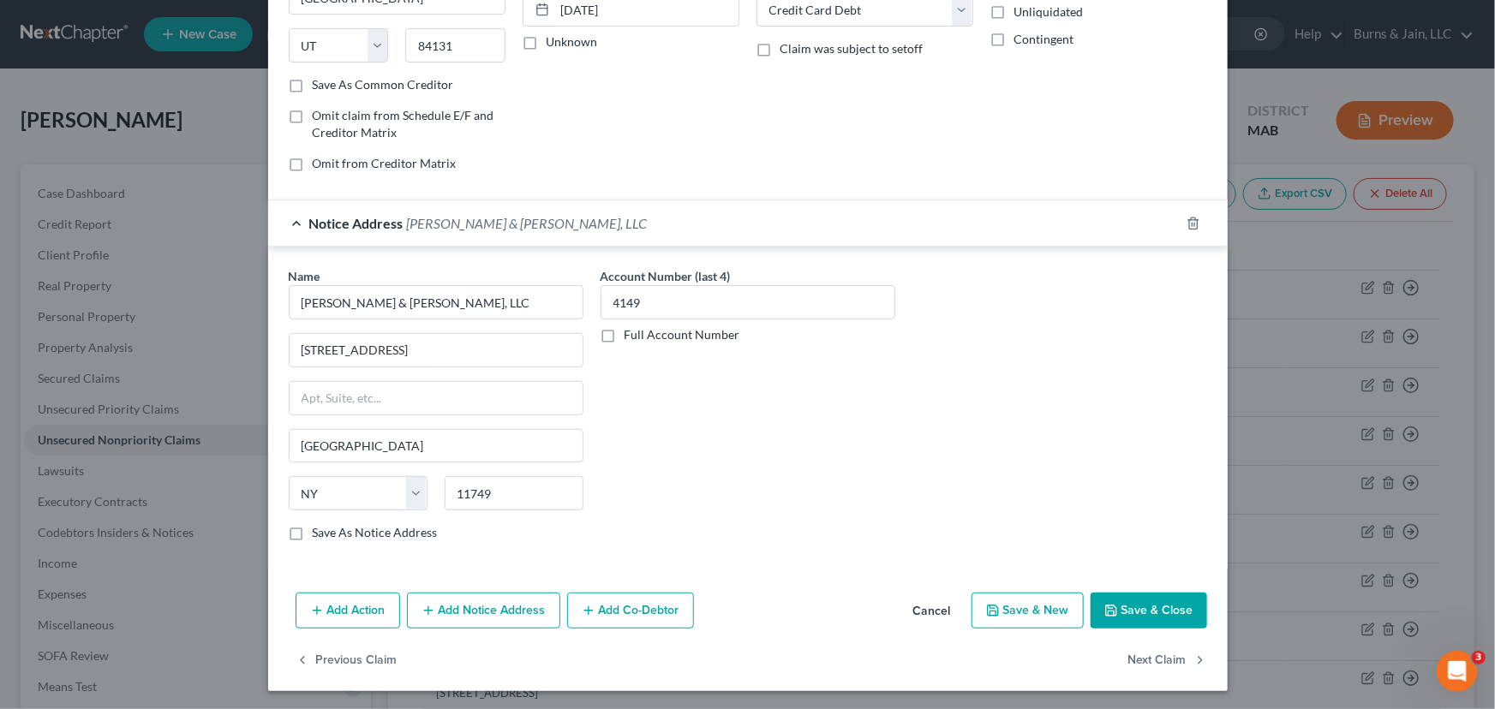
type input "3,882.79"
click at [1136, 609] on button "Save & Close" at bounding box center [1149, 611] width 117 height 36
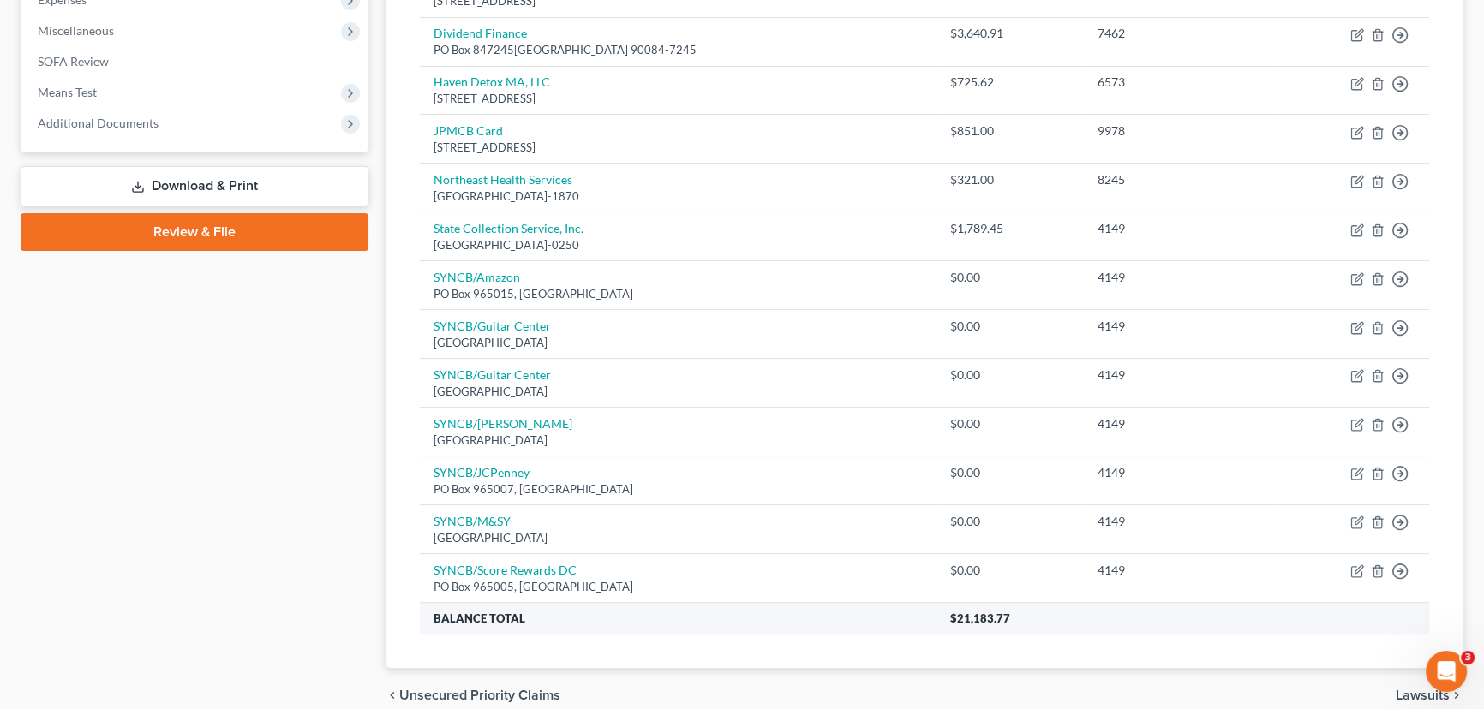
scroll to position [670, 0]
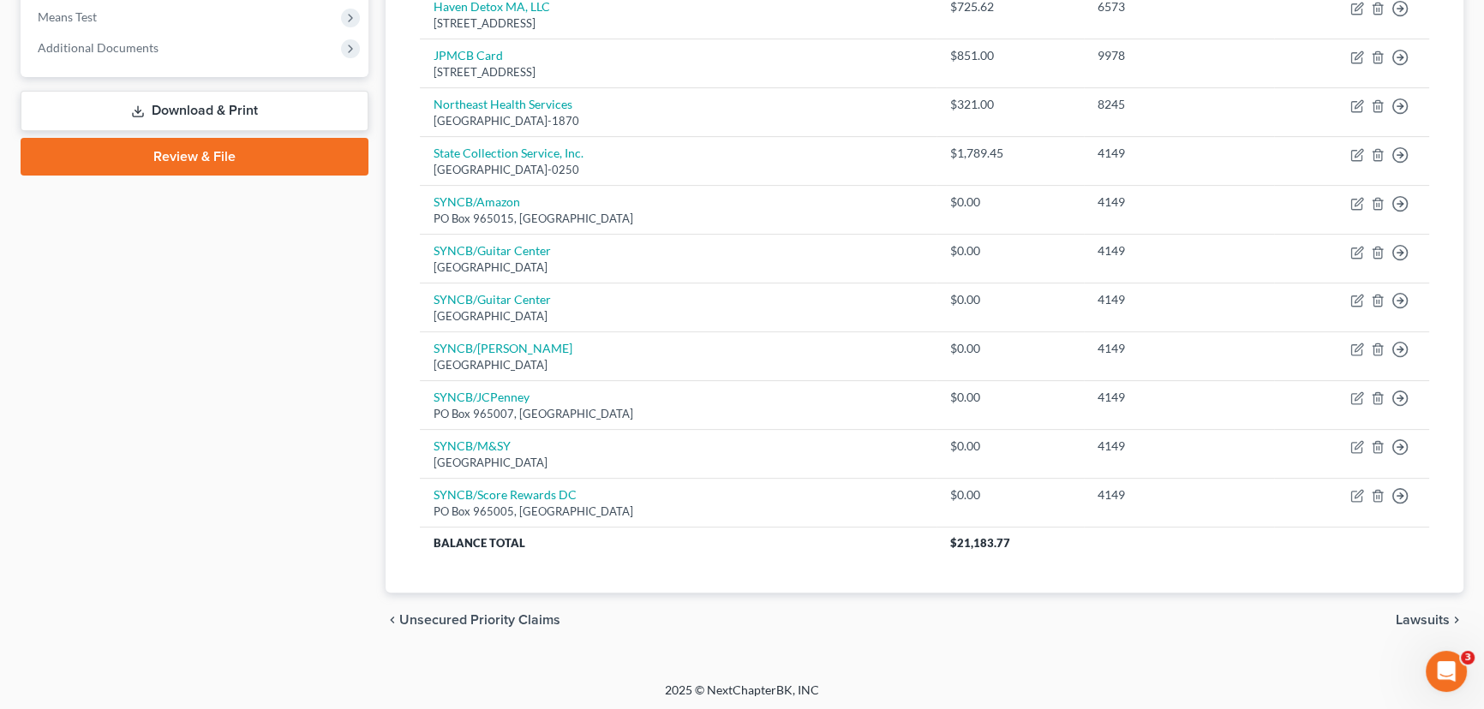
click at [1422, 613] on span "Lawsuits" at bounding box center [1423, 620] width 54 height 14
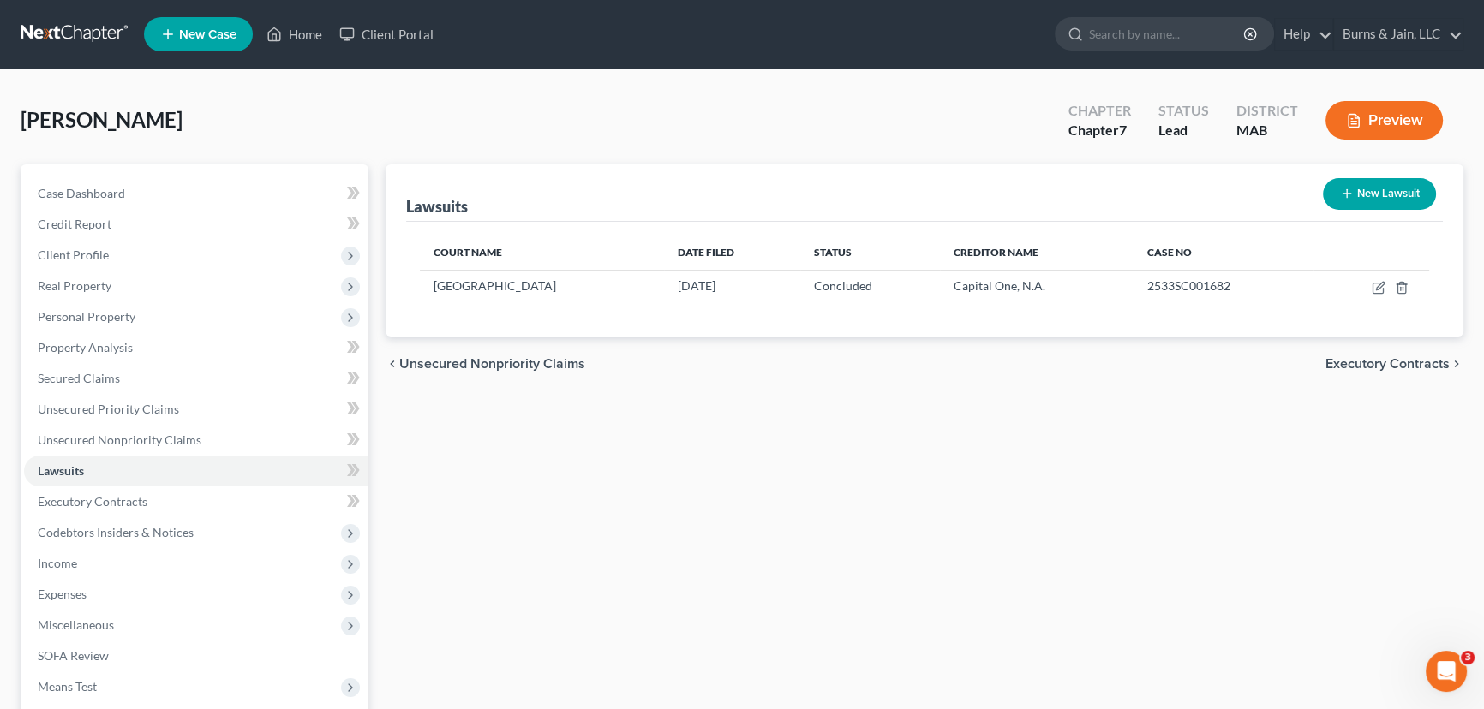
click at [1367, 365] on span "Executory Contracts" at bounding box center [1387, 364] width 124 height 14
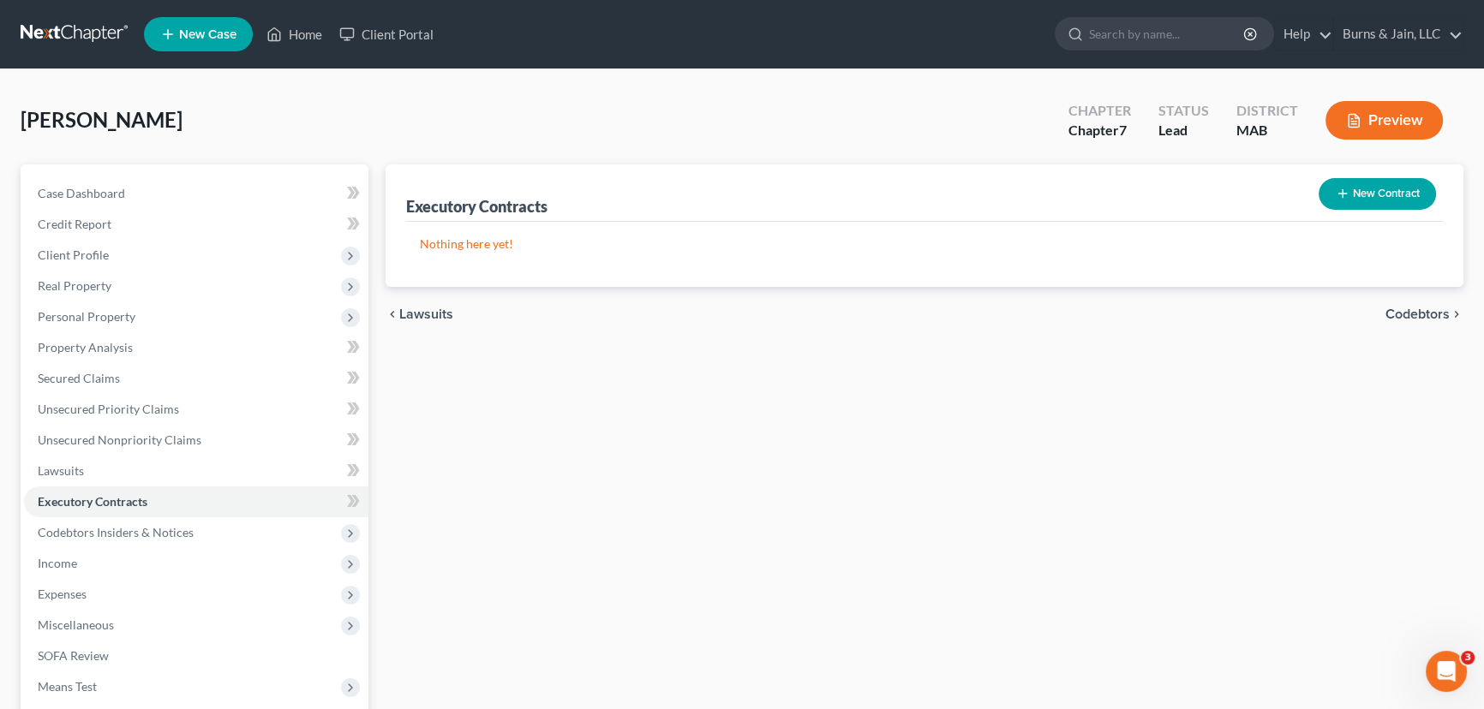
click at [1404, 316] on span "Codebtors" at bounding box center [1417, 315] width 64 height 14
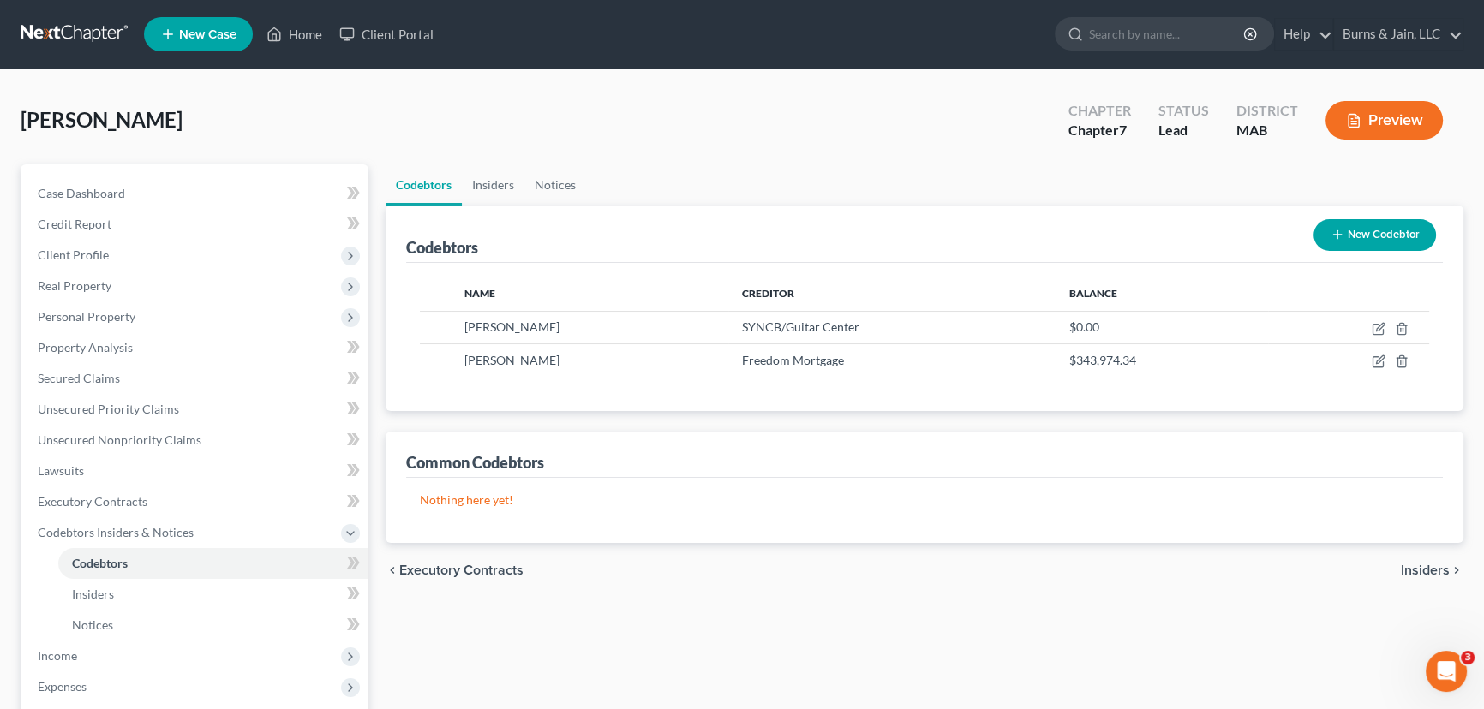
click at [1423, 567] on span "Insiders" at bounding box center [1425, 571] width 49 height 14
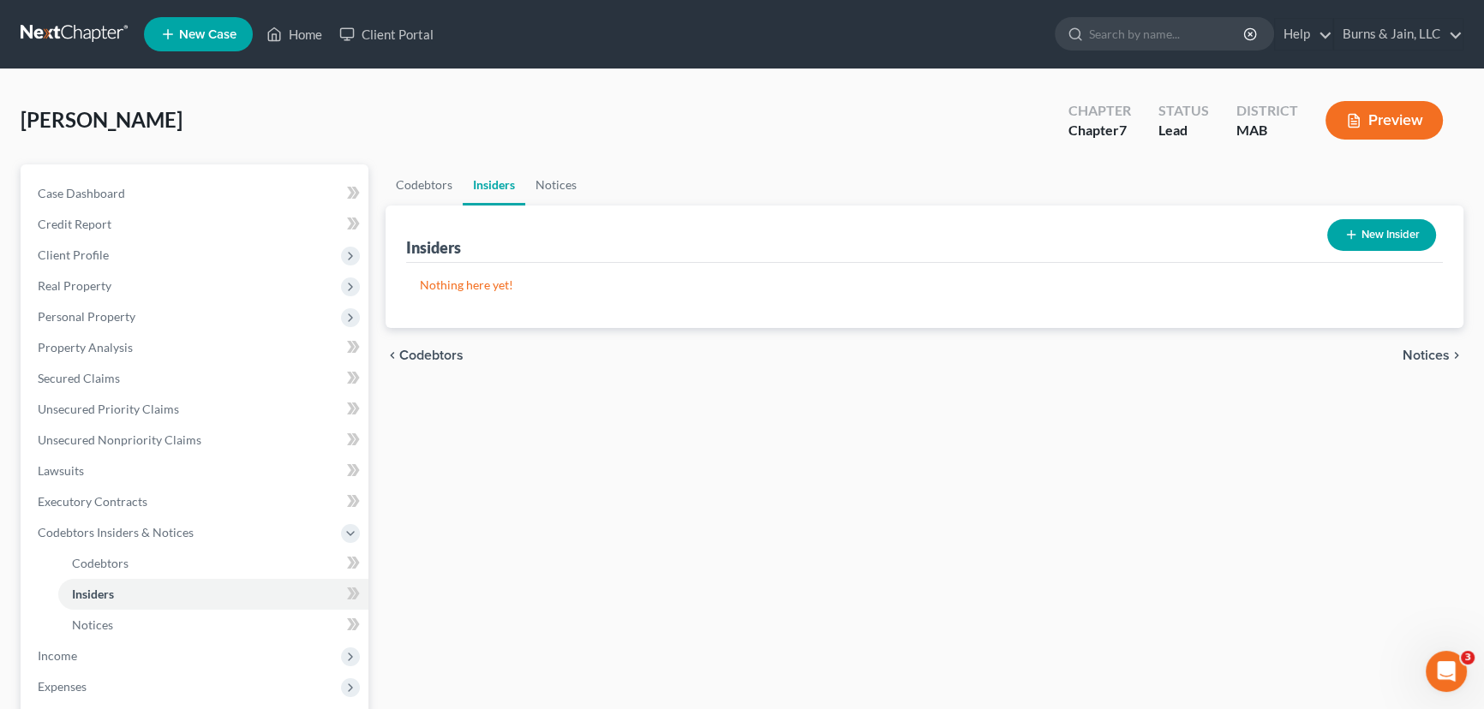
click at [1408, 357] on span "Notices" at bounding box center [1426, 356] width 47 height 14
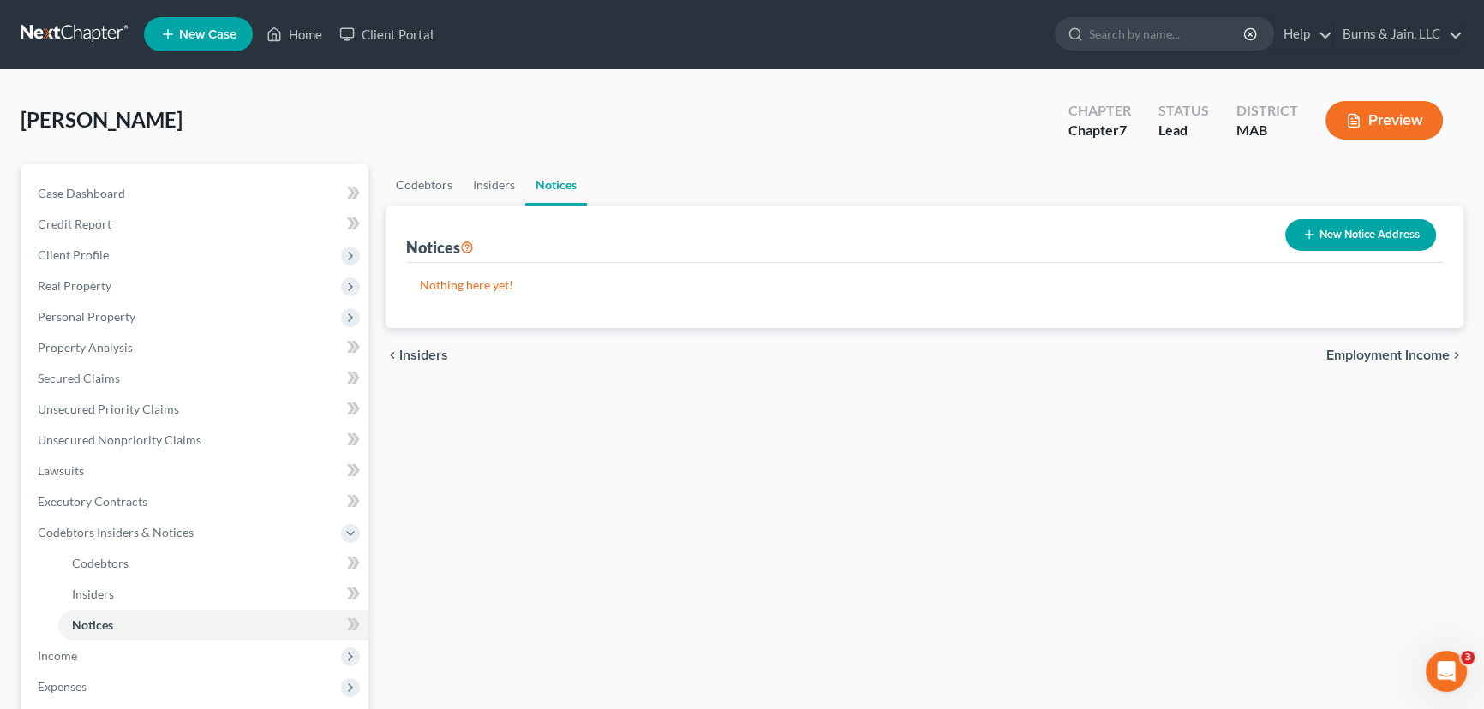
click at [1408, 357] on span "Employment Income" at bounding box center [1387, 356] width 123 height 14
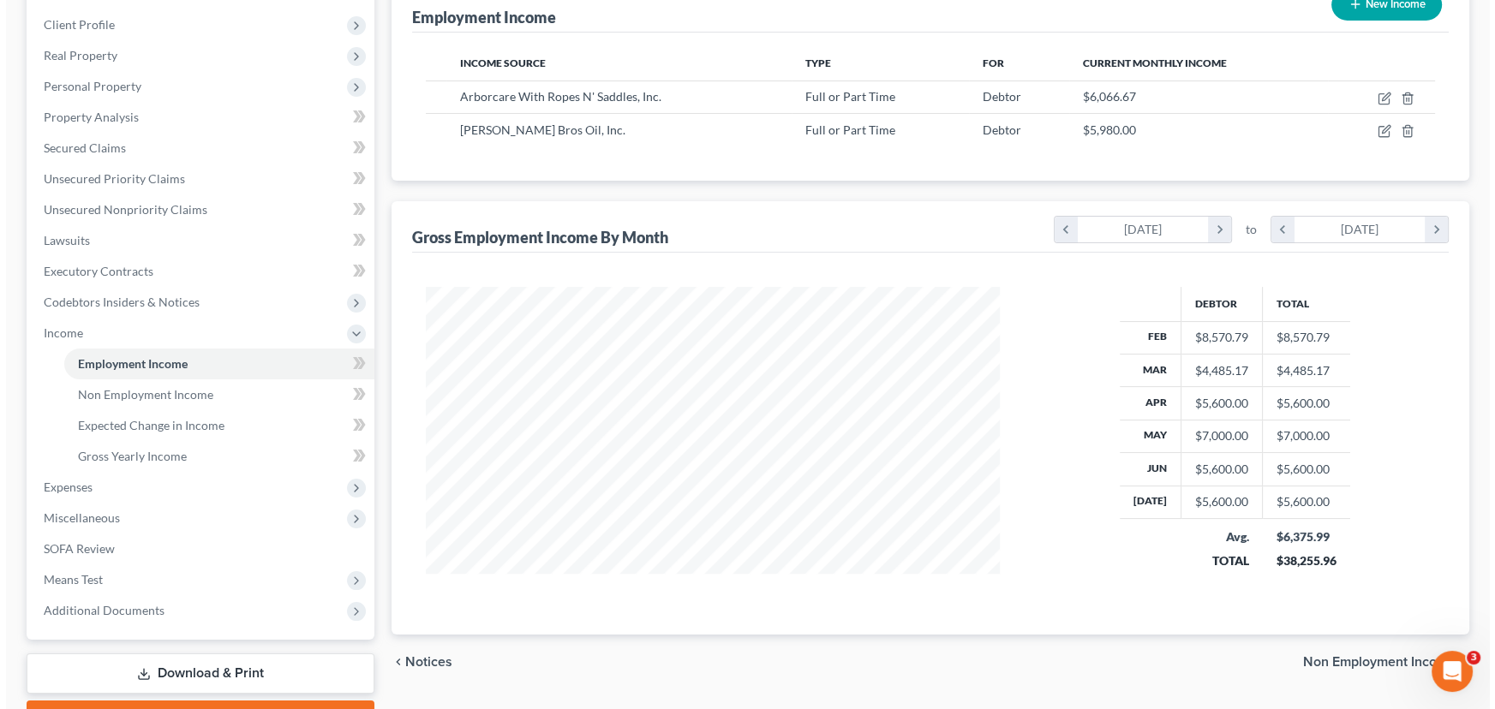
scroll to position [231, 0]
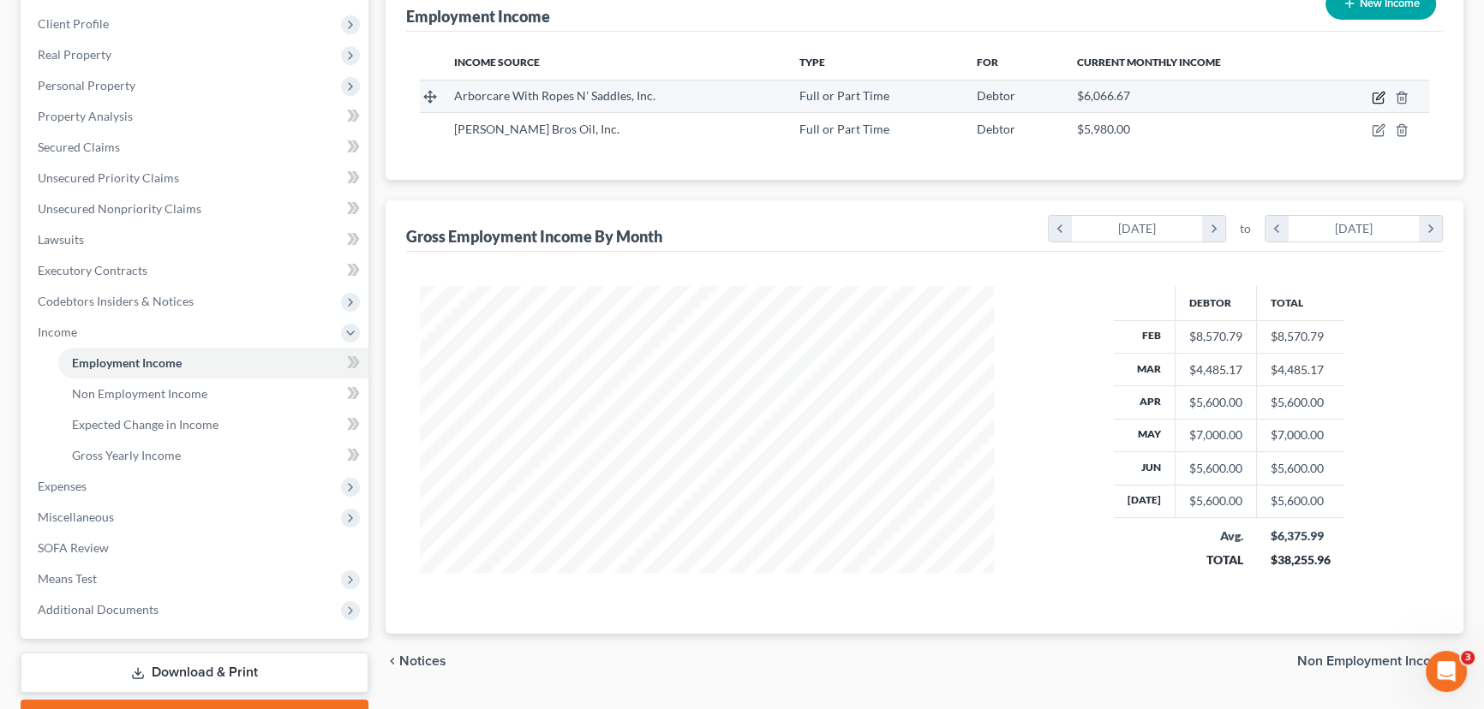
click at [1377, 93] on icon "button" at bounding box center [1379, 98] width 14 height 14
select select "0"
select select "22"
select select "3"
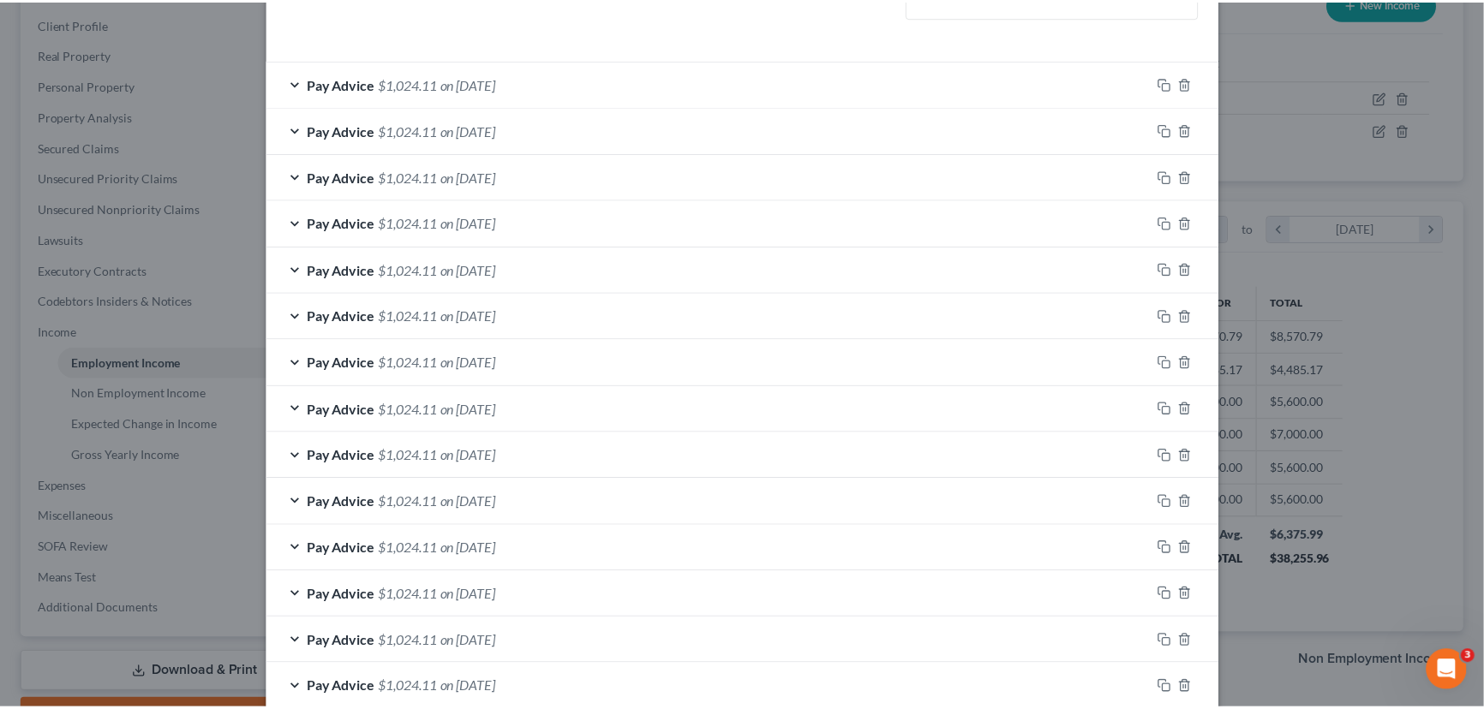
scroll to position [798, 0]
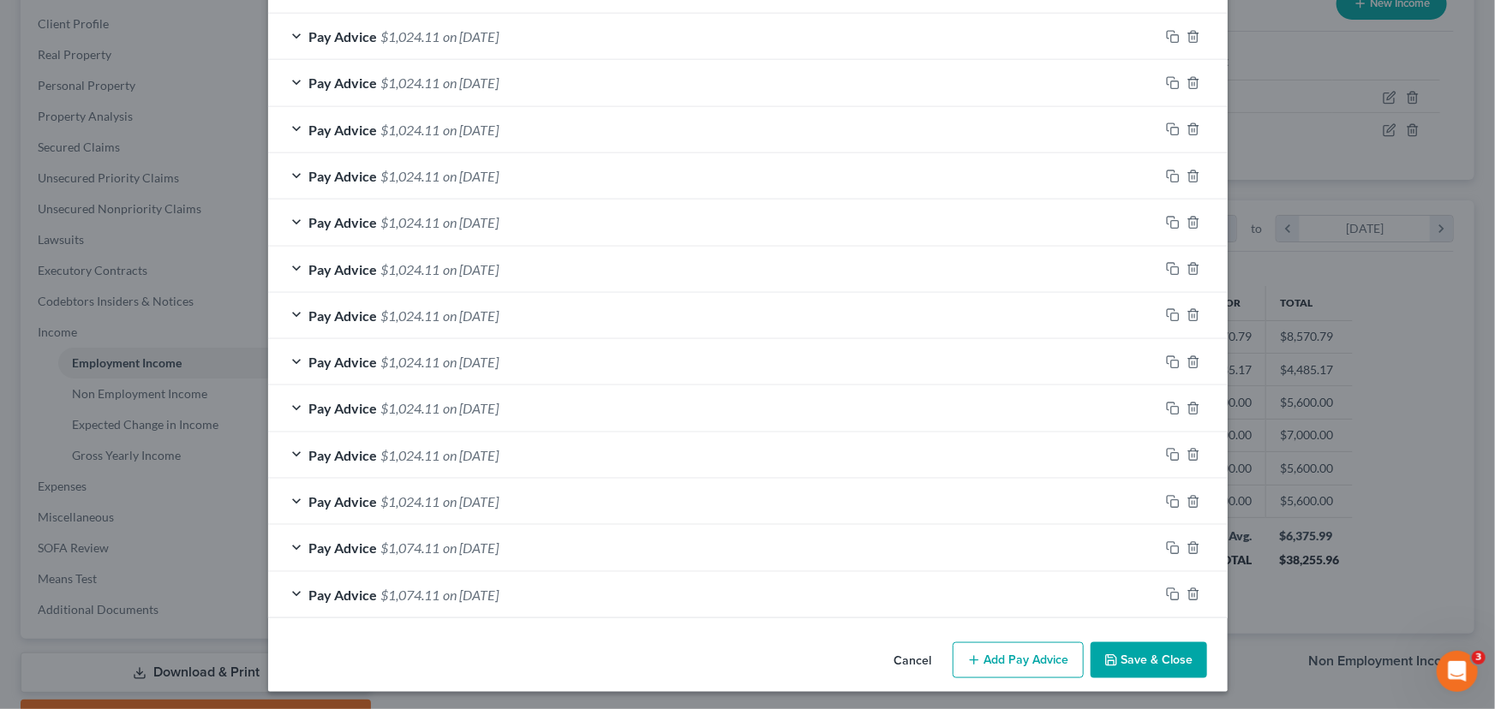
click at [1131, 661] on button "Save & Close" at bounding box center [1149, 661] width 117 height 36
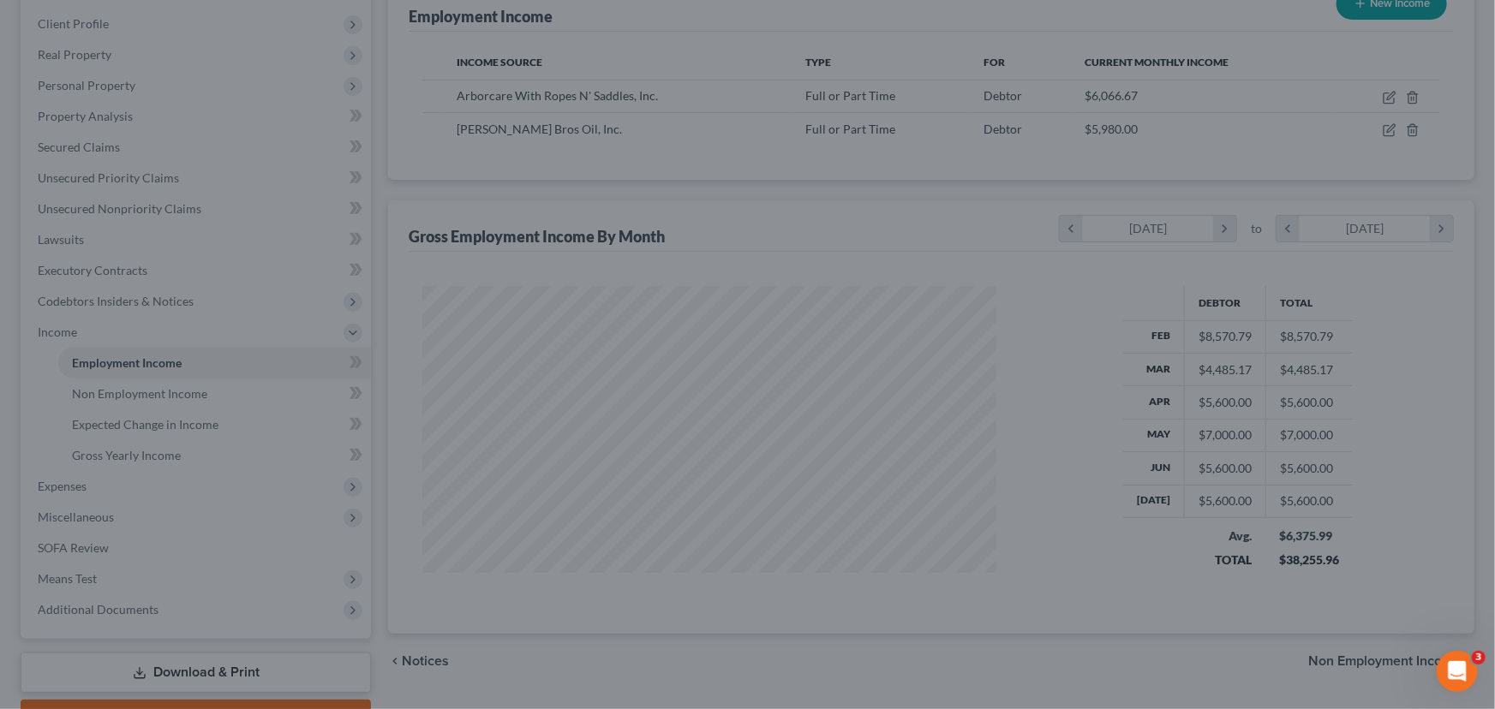
scroll to position [856452, 856151]
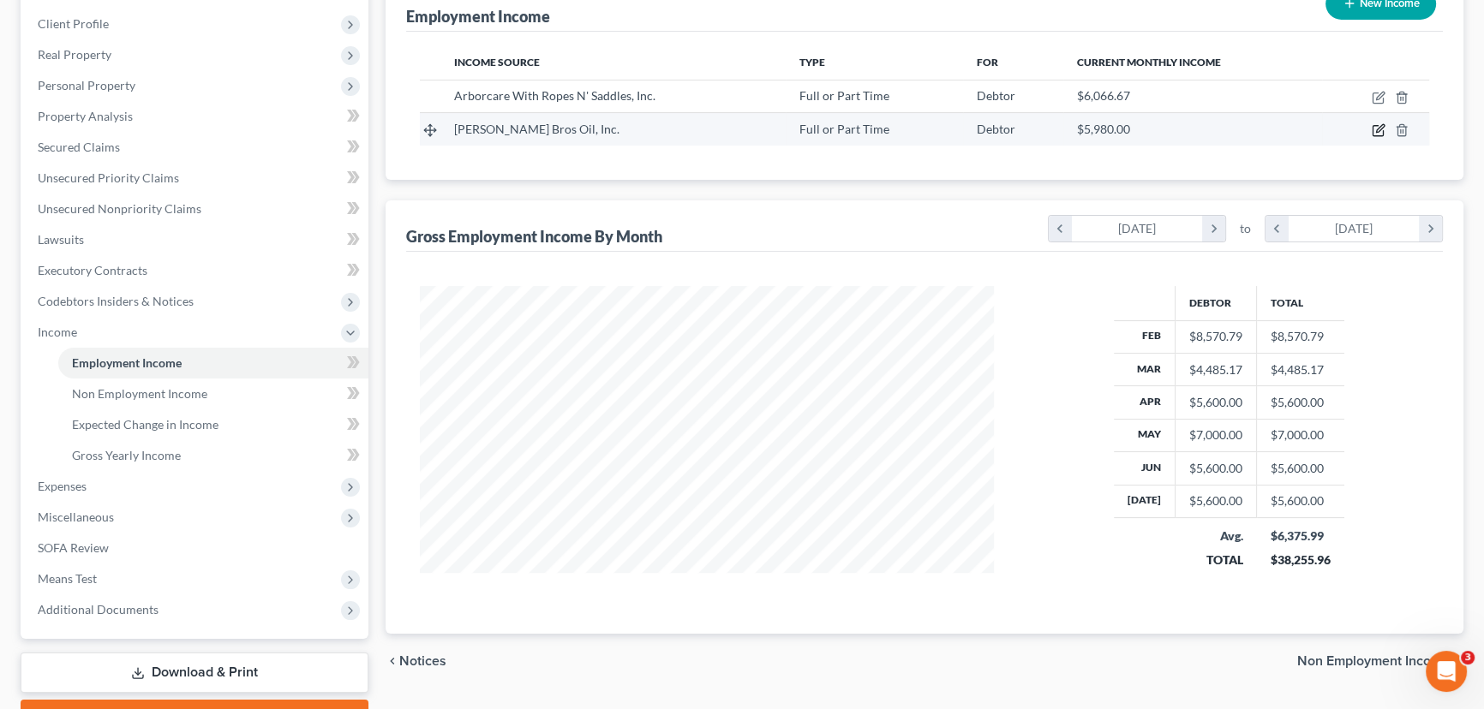
click at [1372, 135] on icon "button" at bounding box center [1379, 130] width 14 height 14
select select "0"
select select "22"
select select "3"
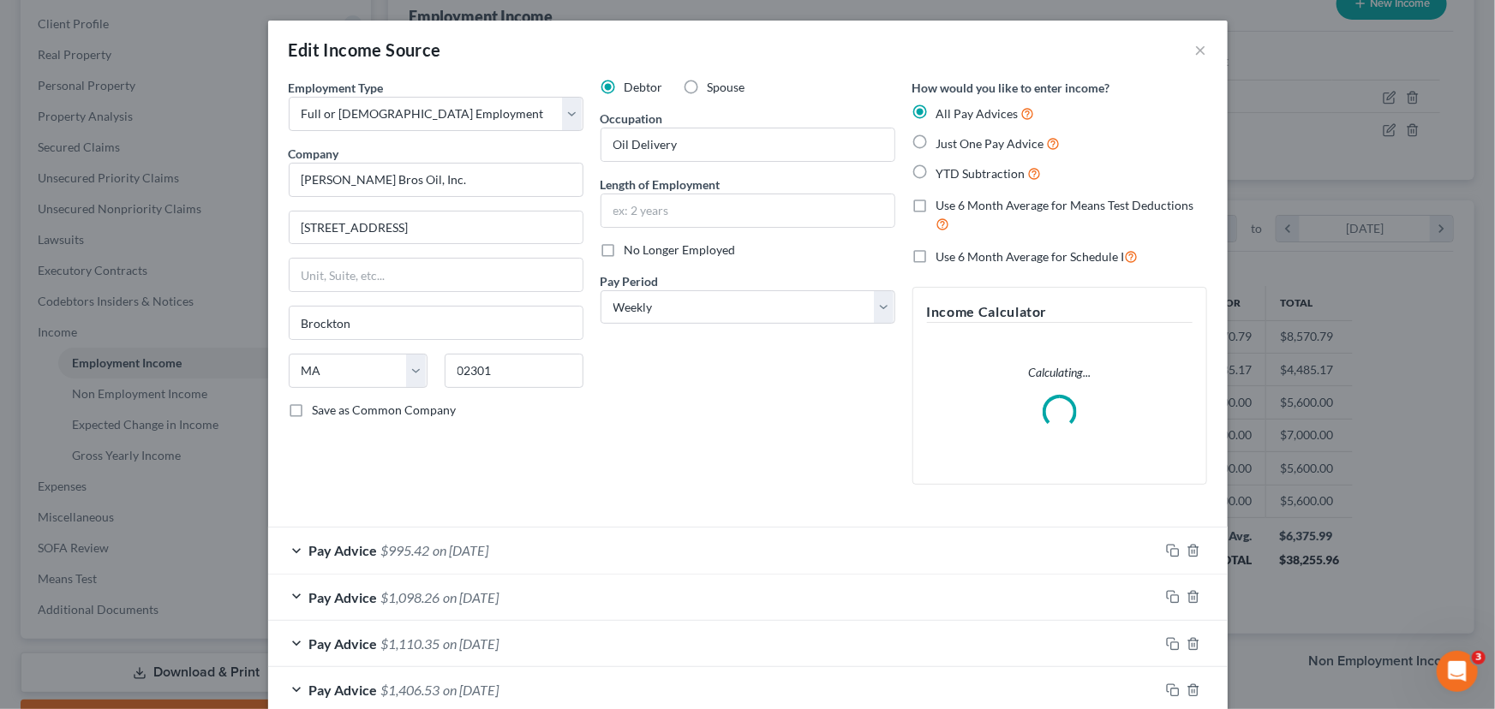
scroll to position [470, 0]
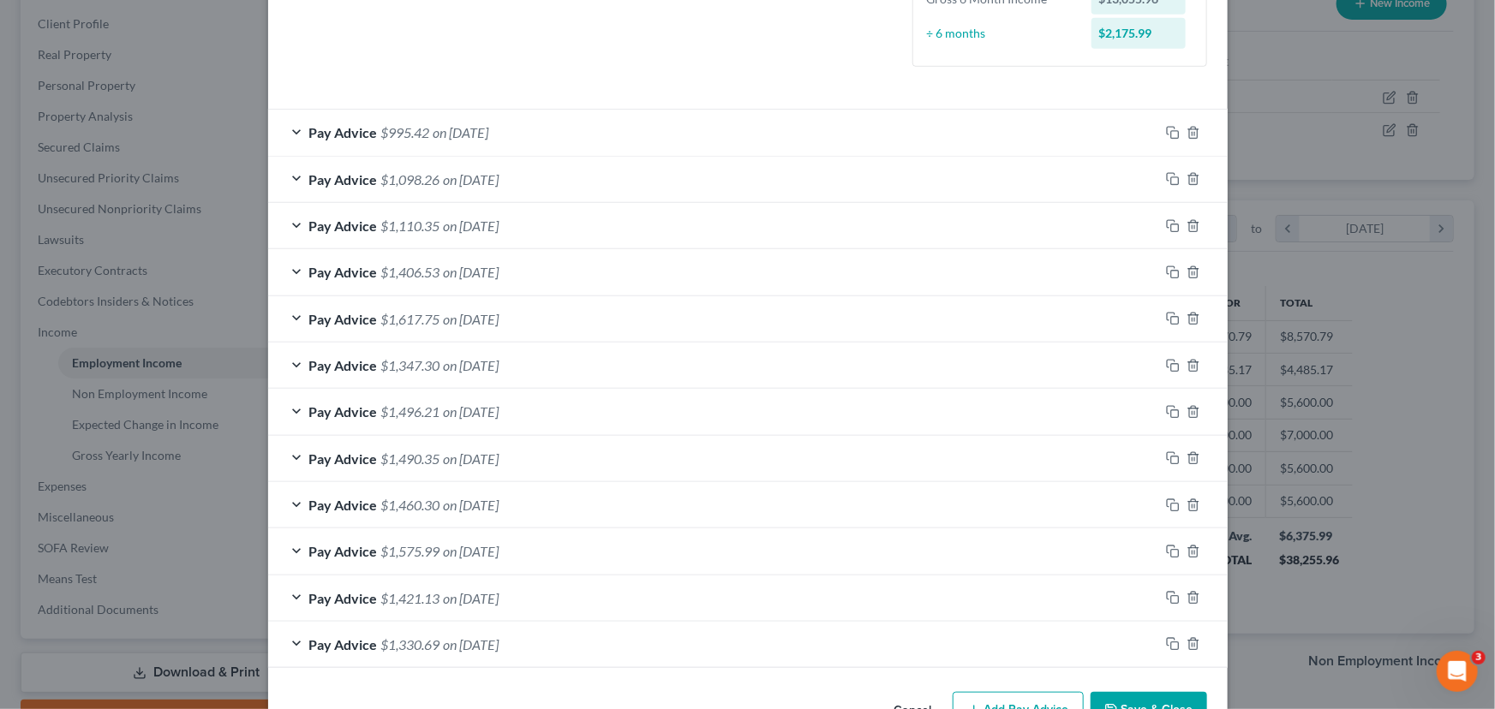
click at [1133, 668] on div "Employment Type * Select Full or [DEMOGRAPHIC_DATA] Employment Self Employment …" at bounding box center [748, 147] width 960 height 1076
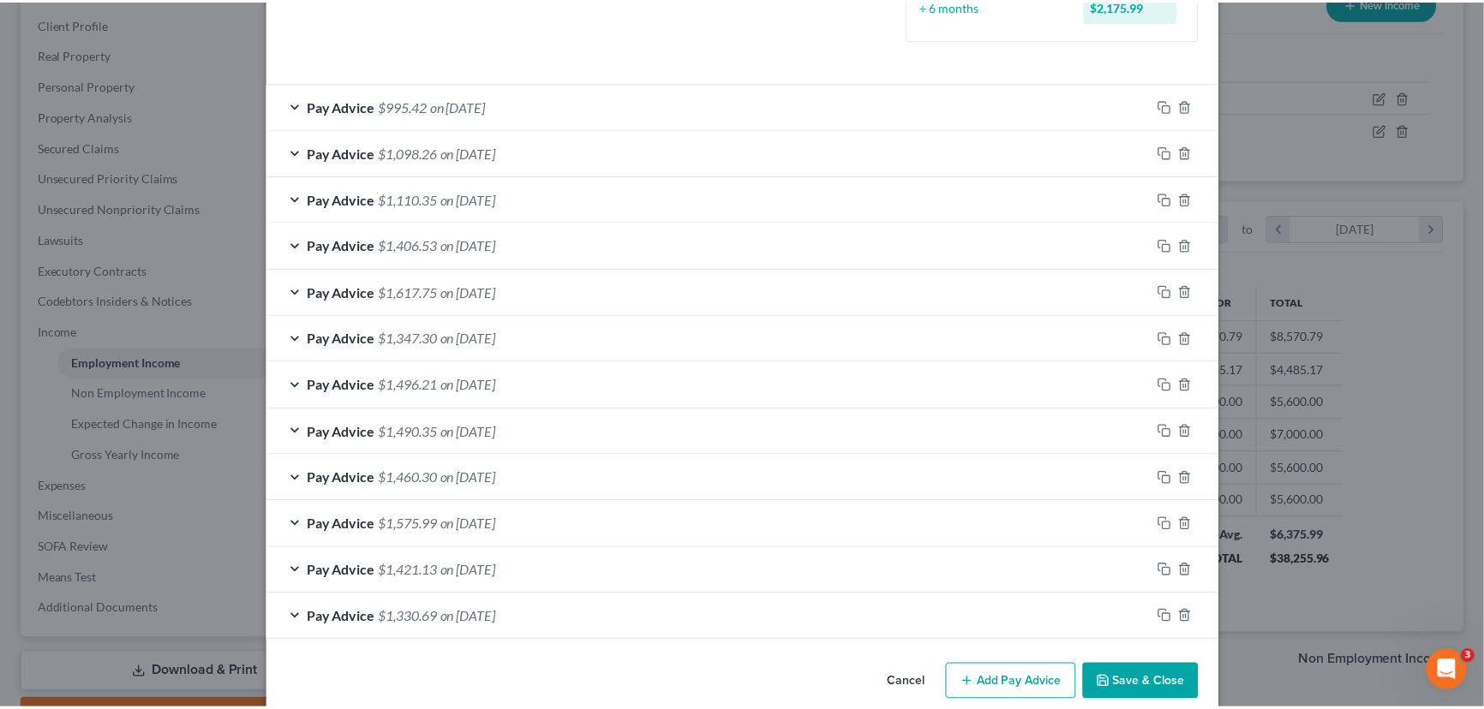
scroll to position [520, 0]
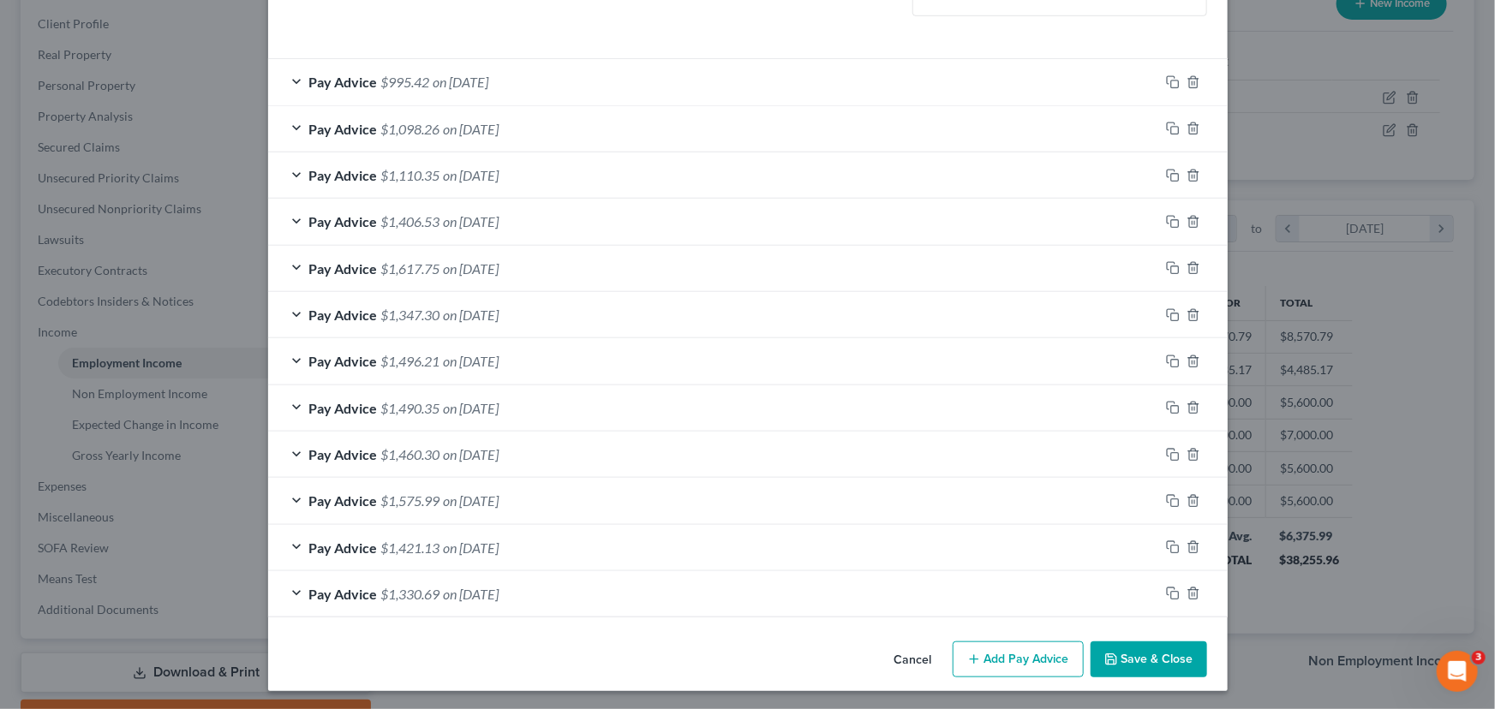
click at [1138, 654] on button "Save & Close" at bounding box center [1149, 660] width 117 height 36
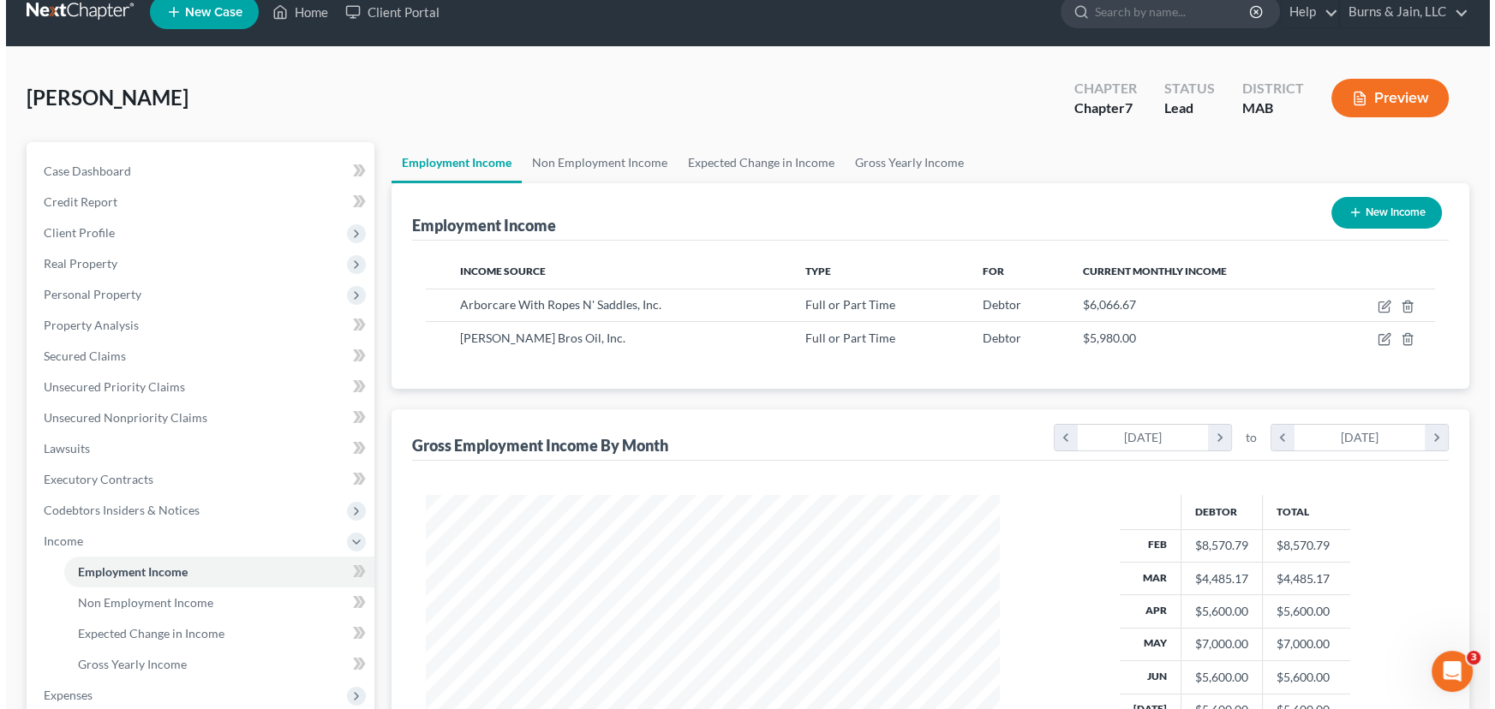
scroll to position [0, 0]
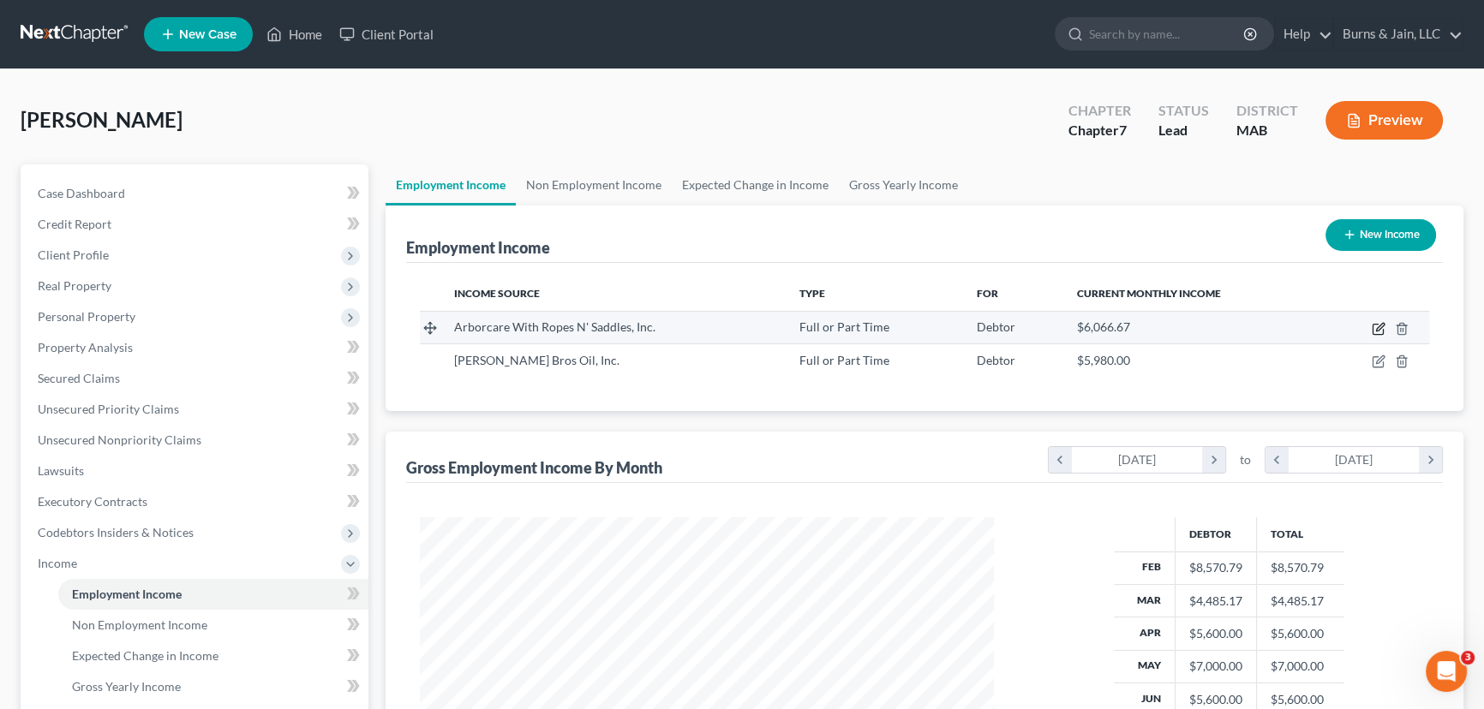
click at [1380, 327] on icon "button" at bounding box center [1380, 327] width 8 height 8
select select "0"
select select "22"
select select "3"
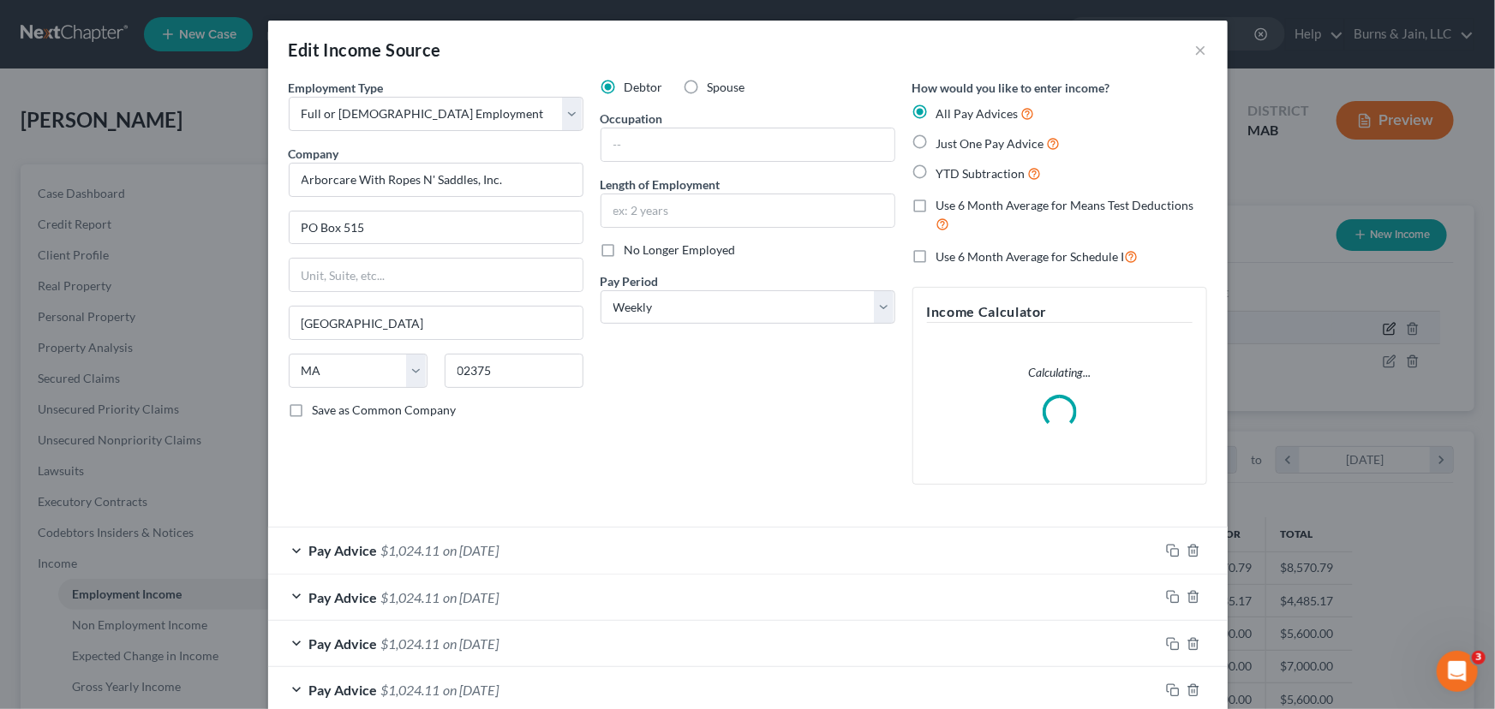
scroll to position [307, 613]
click at [741, 208] on input "text" at bounding box center [747, 210] width 293 height 33
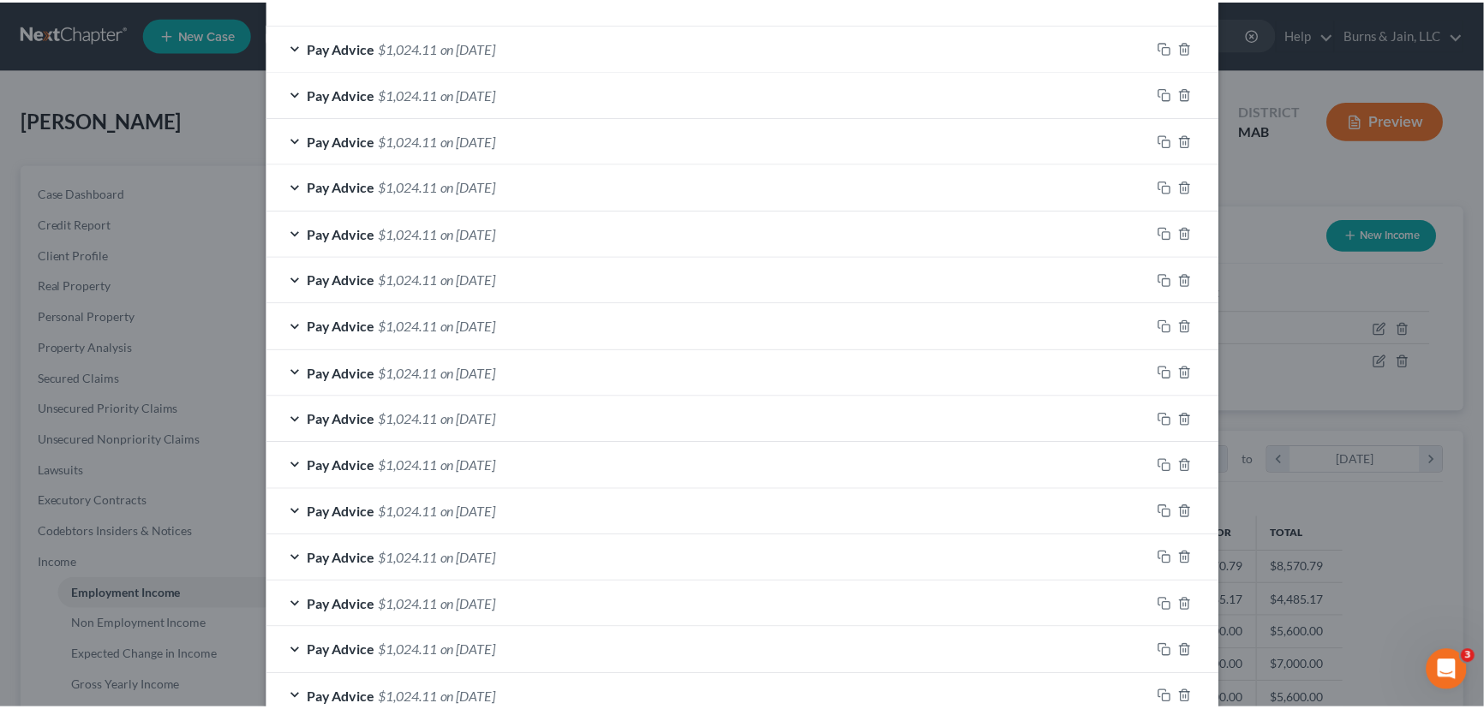
scroll to position [798, 0]
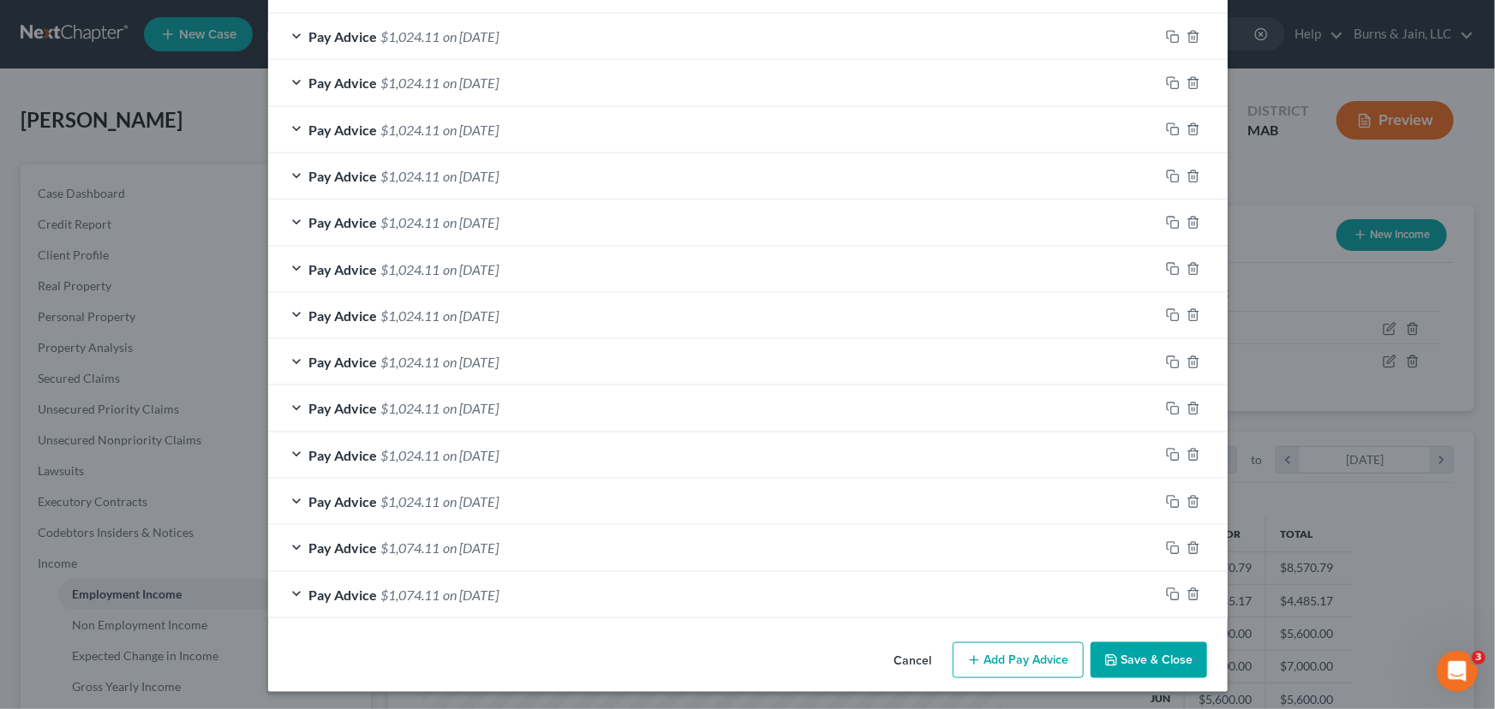
type input "12 years"
click at [1151, 650] on button "Save & Close" at bounding box center [1149, 661] width 117 height 36
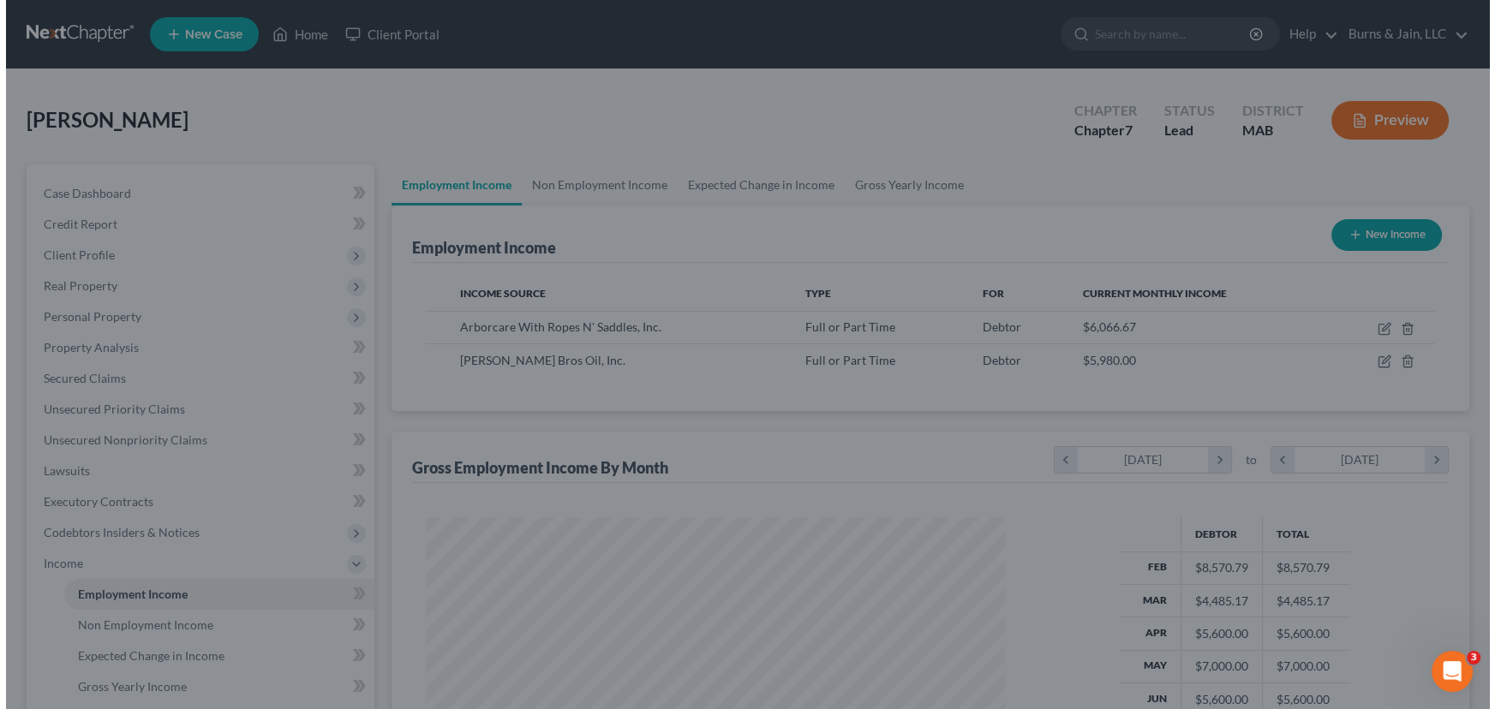
scroll to position [856452, 856151]
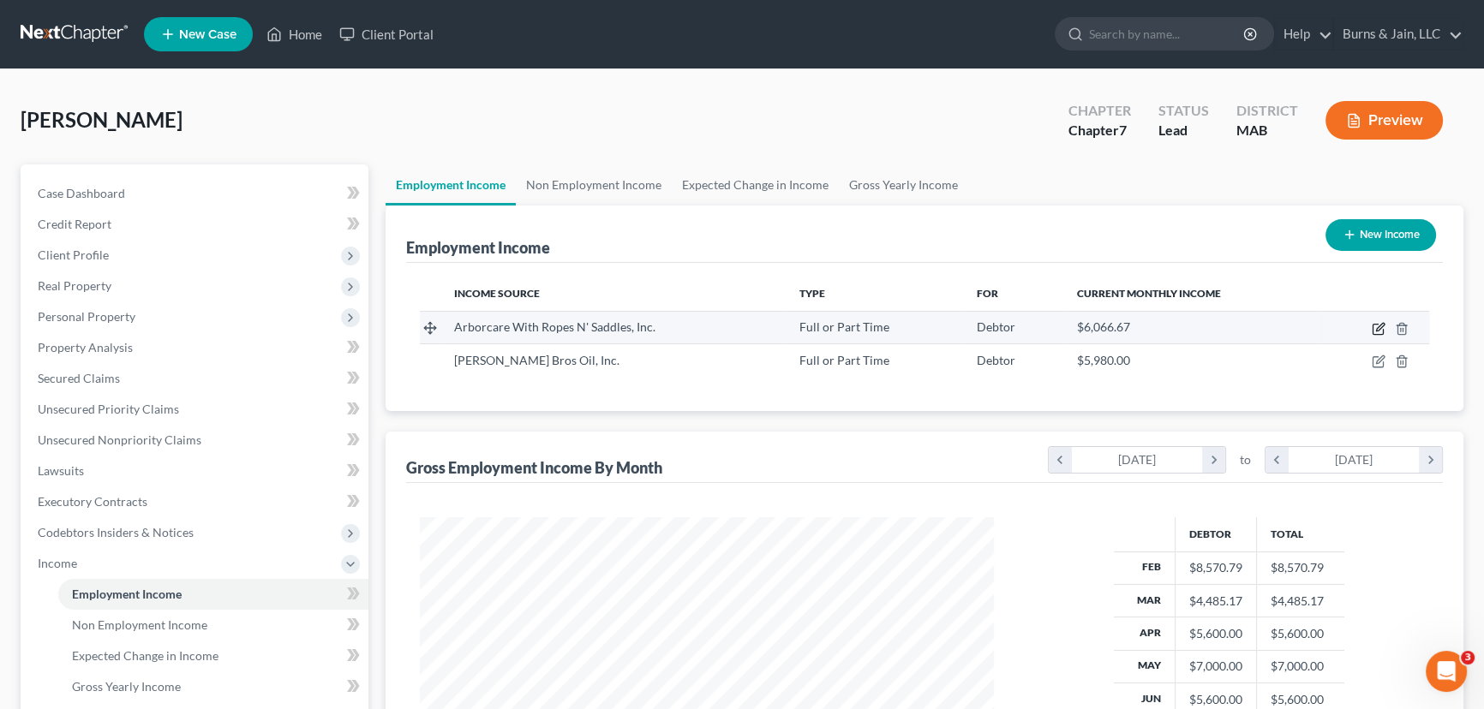
click at [1375, 331] on icon "button" at bounding box center [1379, 329] width 14 height 14
select select "0"
select select "22"
select select "3"
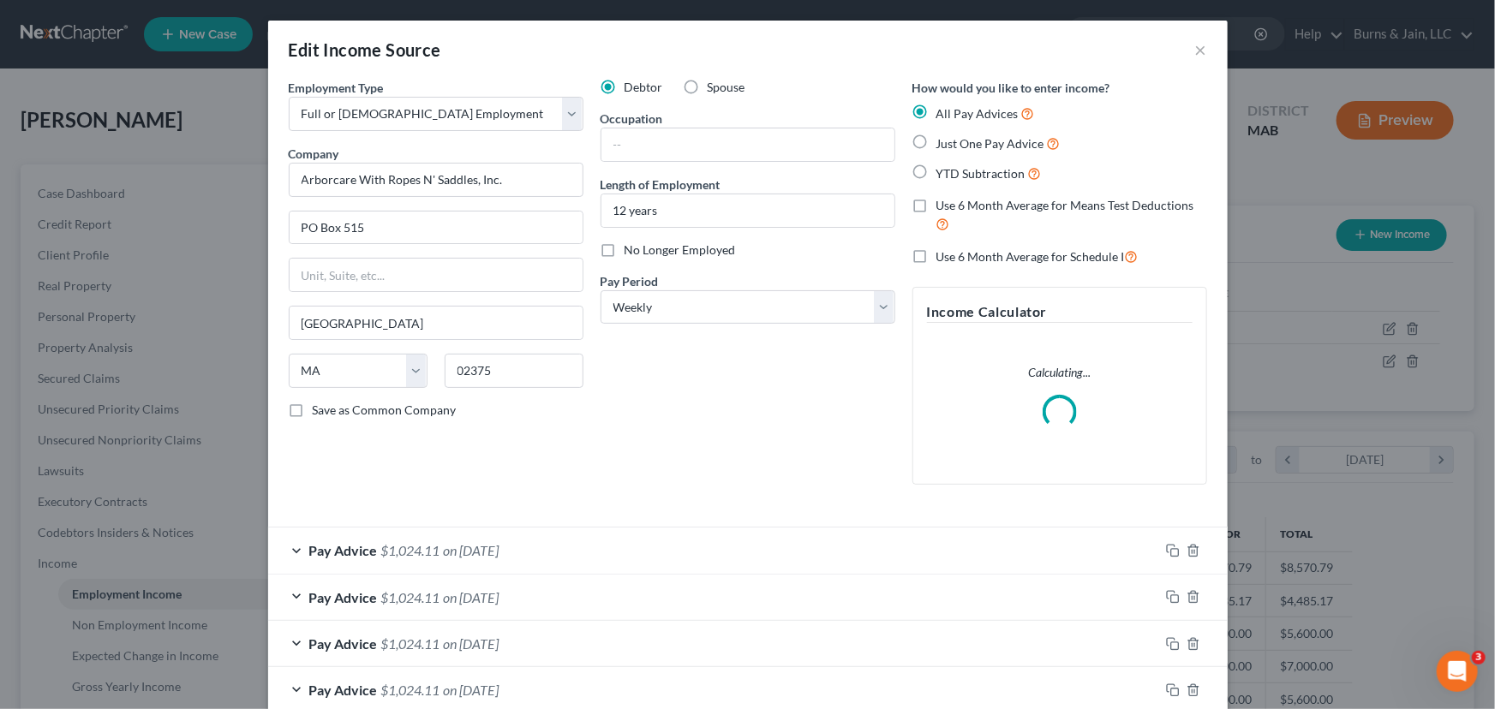
scroll to position [307, 613]
click at [685, 156] on input "text" at bounding box center [747, 145] width 293 height 33
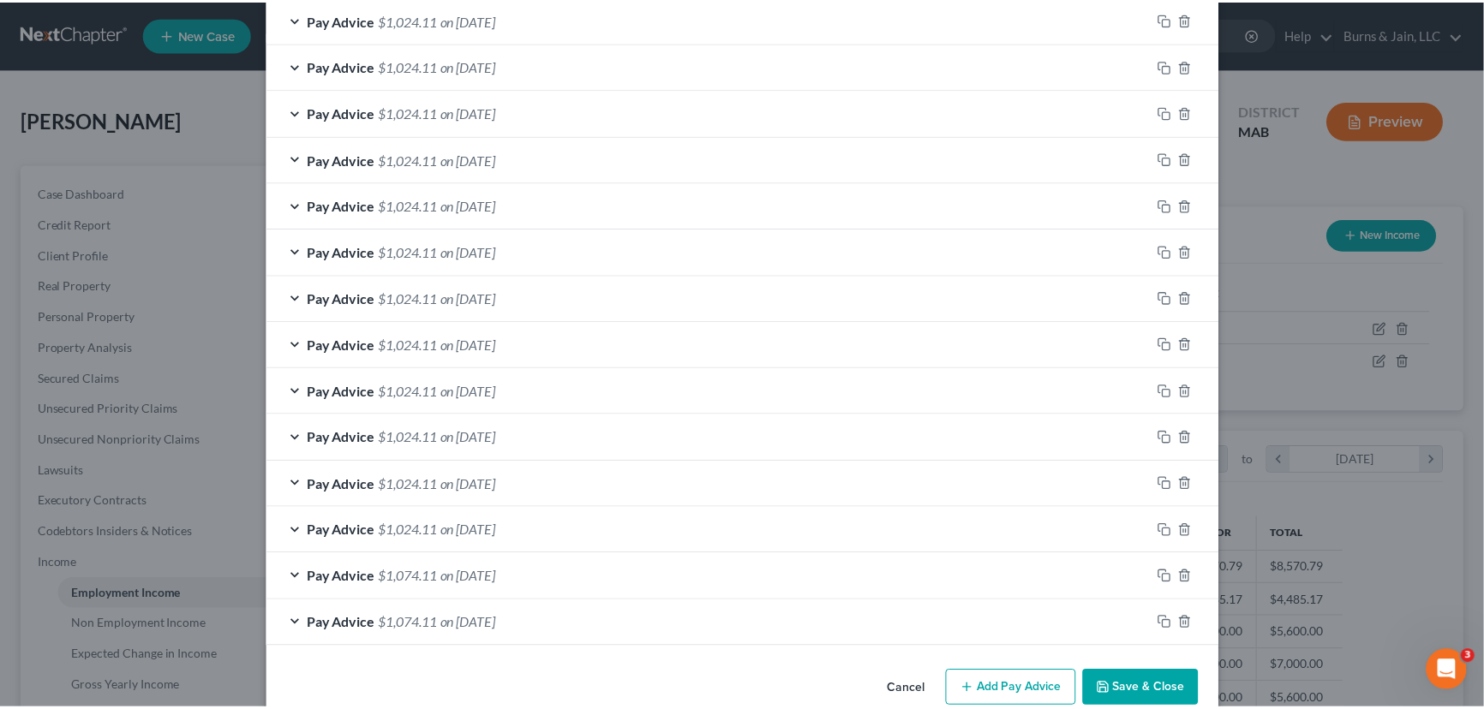
scroll to position [798, 0]
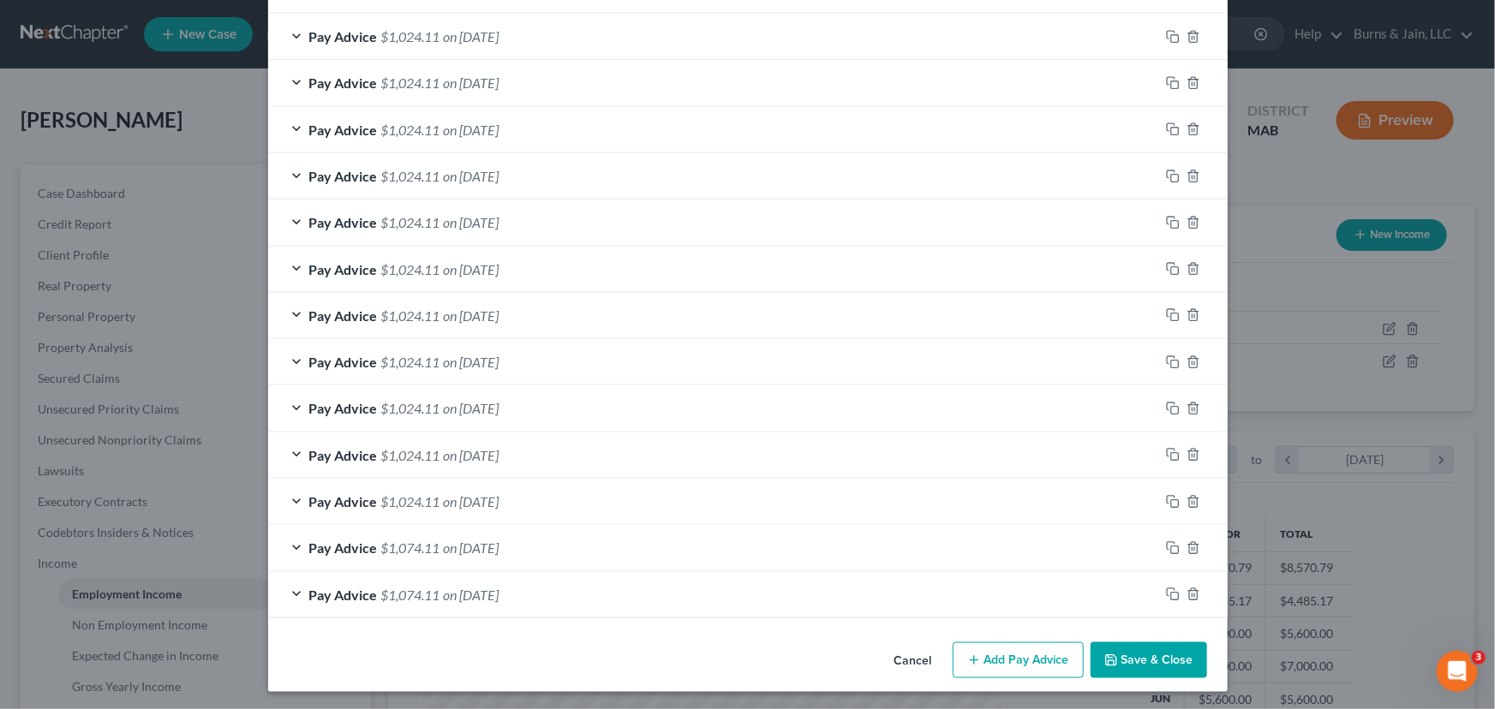
type input "Arborist"
click at [1117, 669] on button "Save & Close" at bounding box center [1149, 661] width 117 height 36
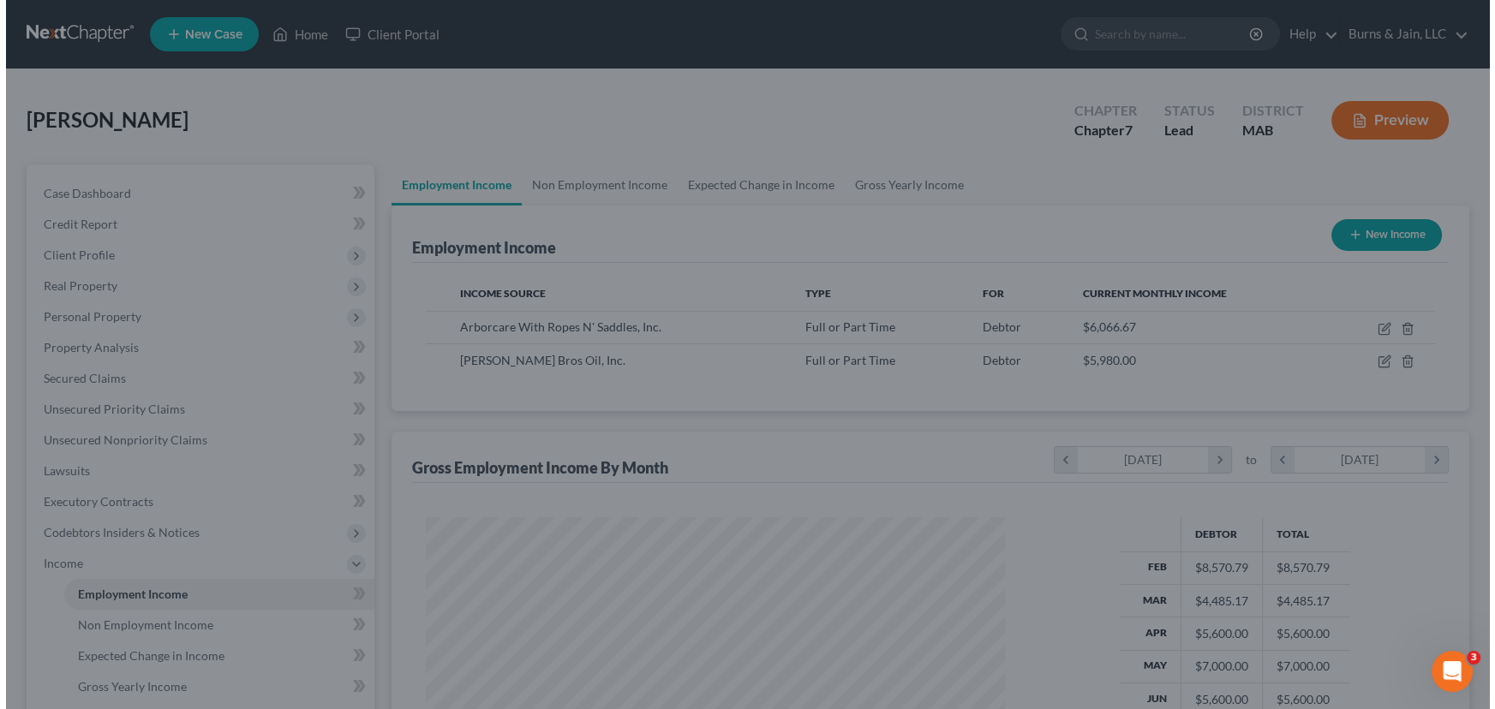
scroll to position [856452, 856151]
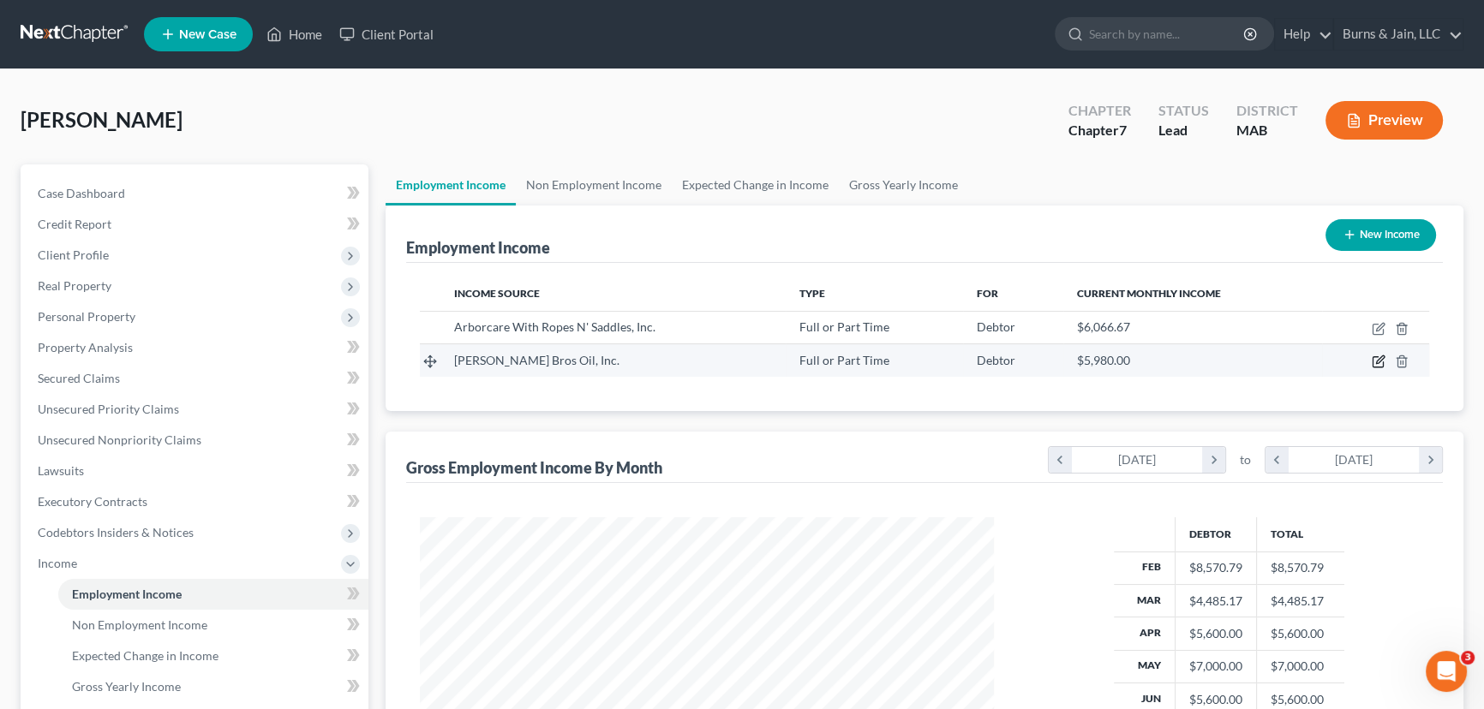
click at [1373, 360] on icon "button" at bounding box center [1379, 362] width 14 height 14
select select "0"
select select "22"
select select "3"
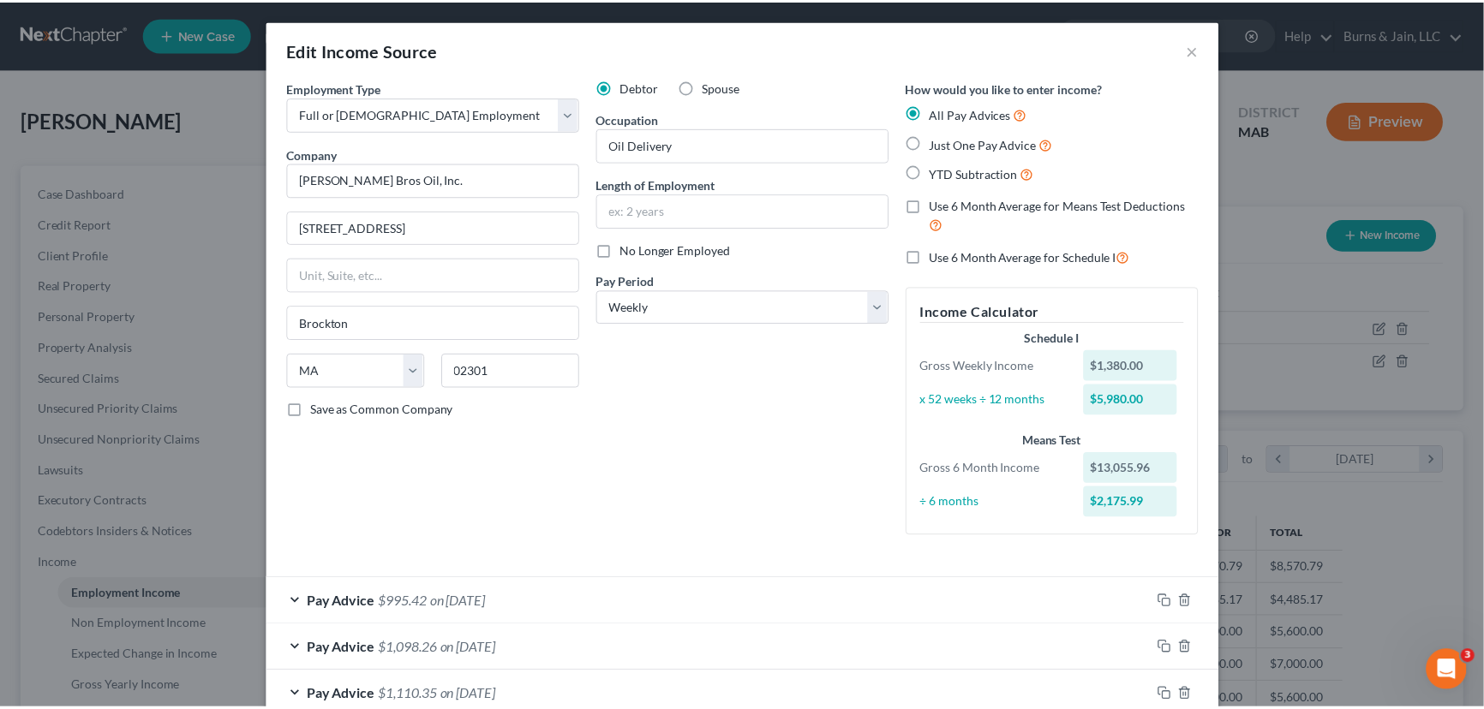
scroll to position [520, 0]
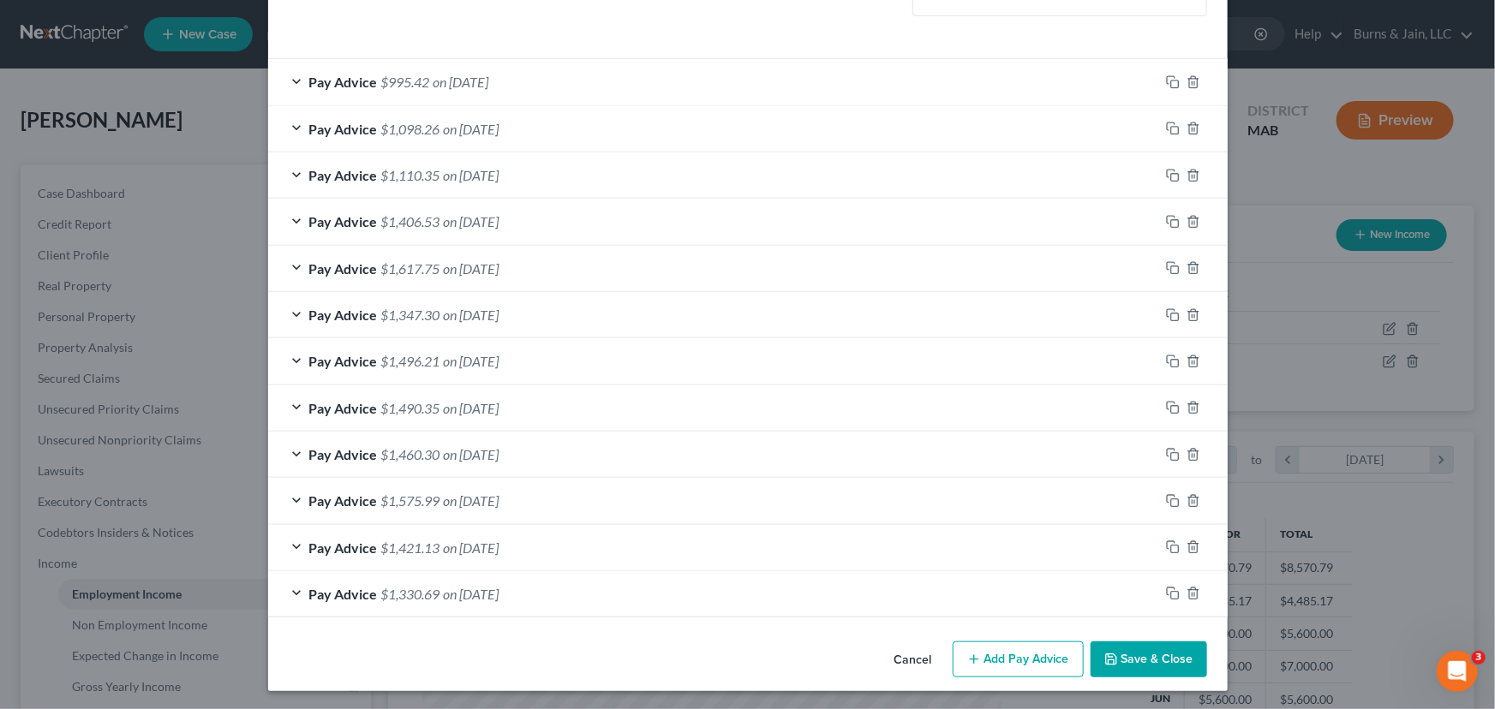
click at [1155, 650] on button "Save & Close" at bounding box center [1149, 660] width 117 height 36
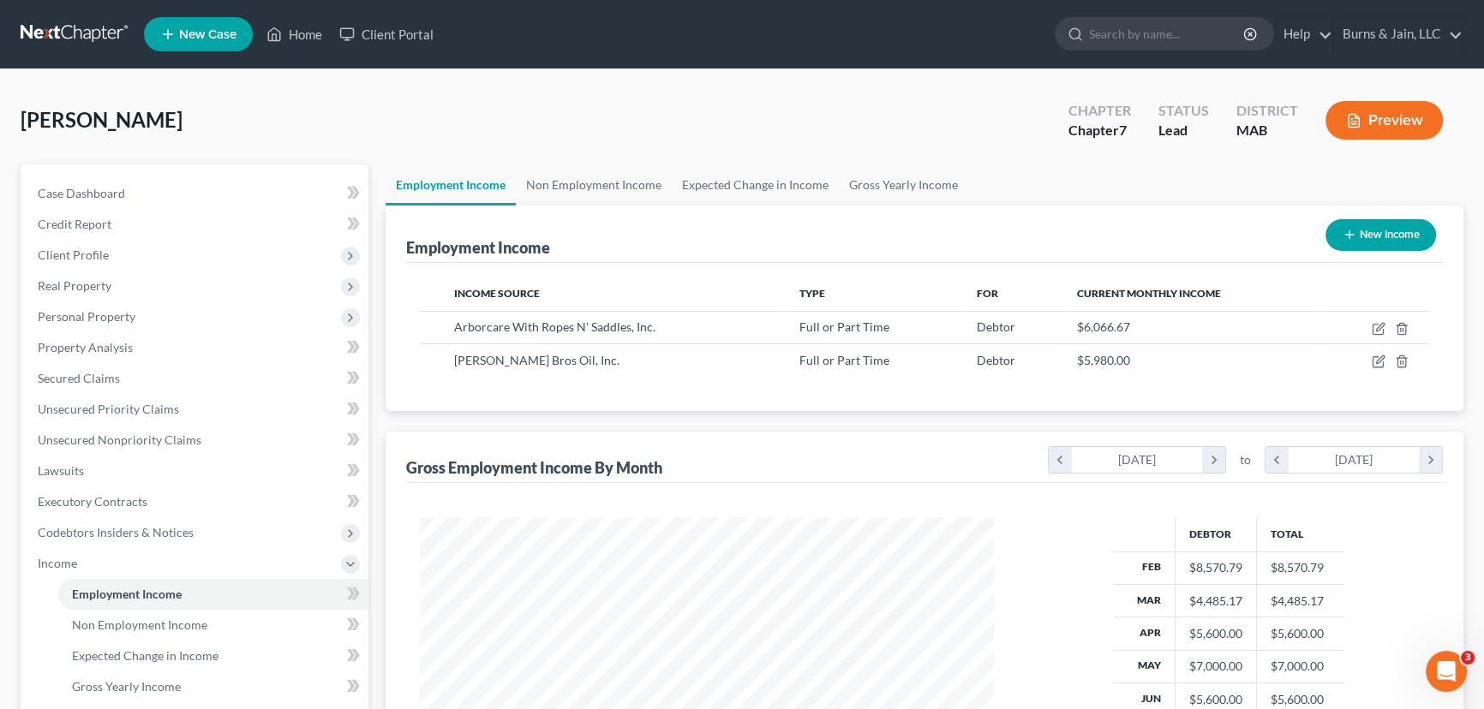
scroll to position [322, 0]
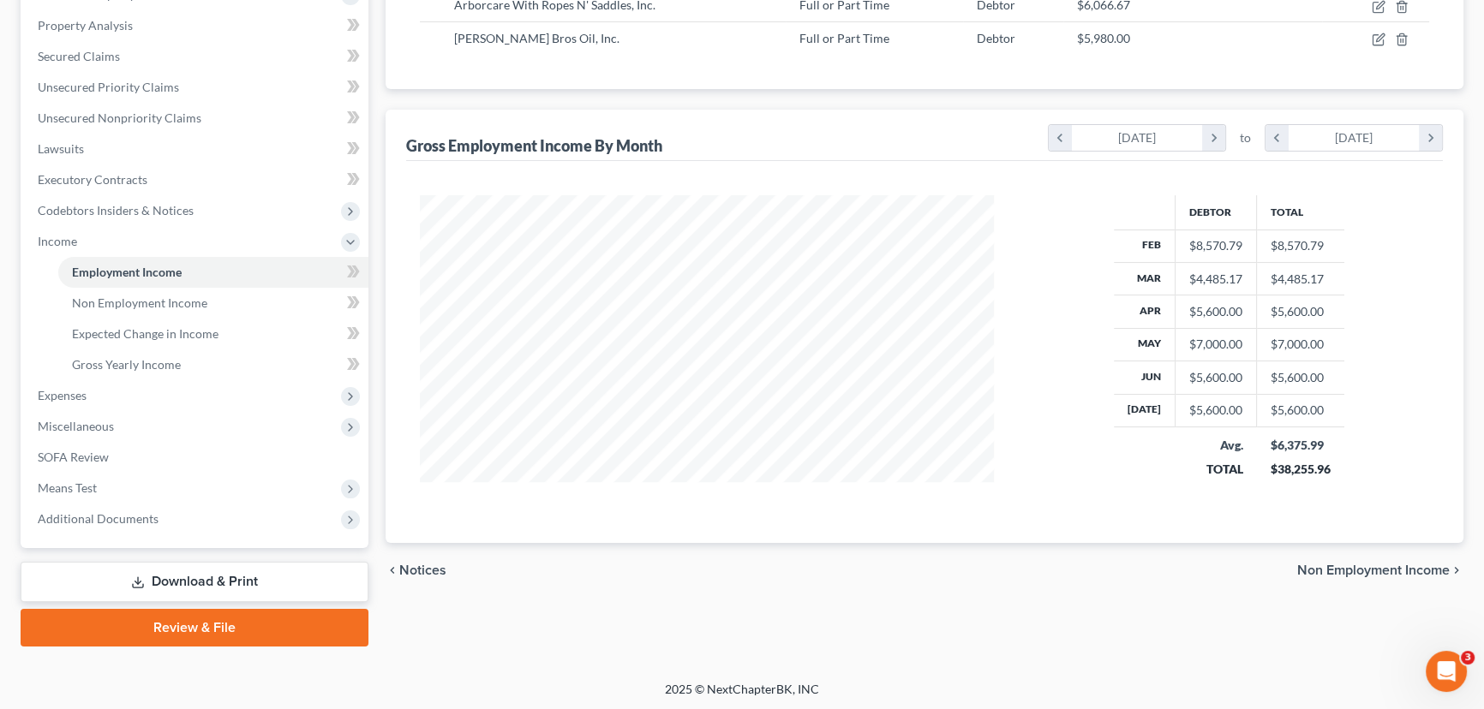
click at [1331, 564] on span "Non Employment Income" at bounding box center [1373, 571] width 153 height 14
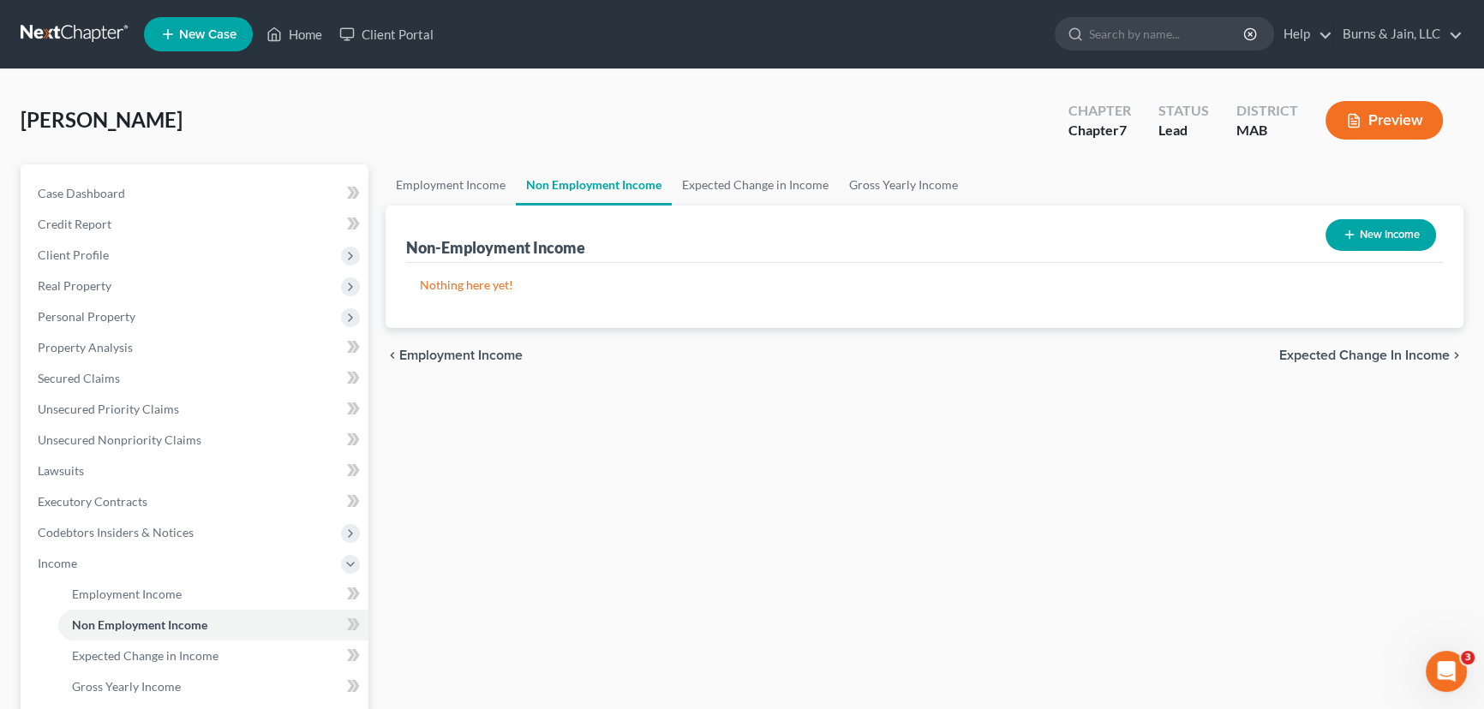
click at [1349, 360] on span "Expected Change in Income" at bounding box center [1364, 356] width 170 height 14
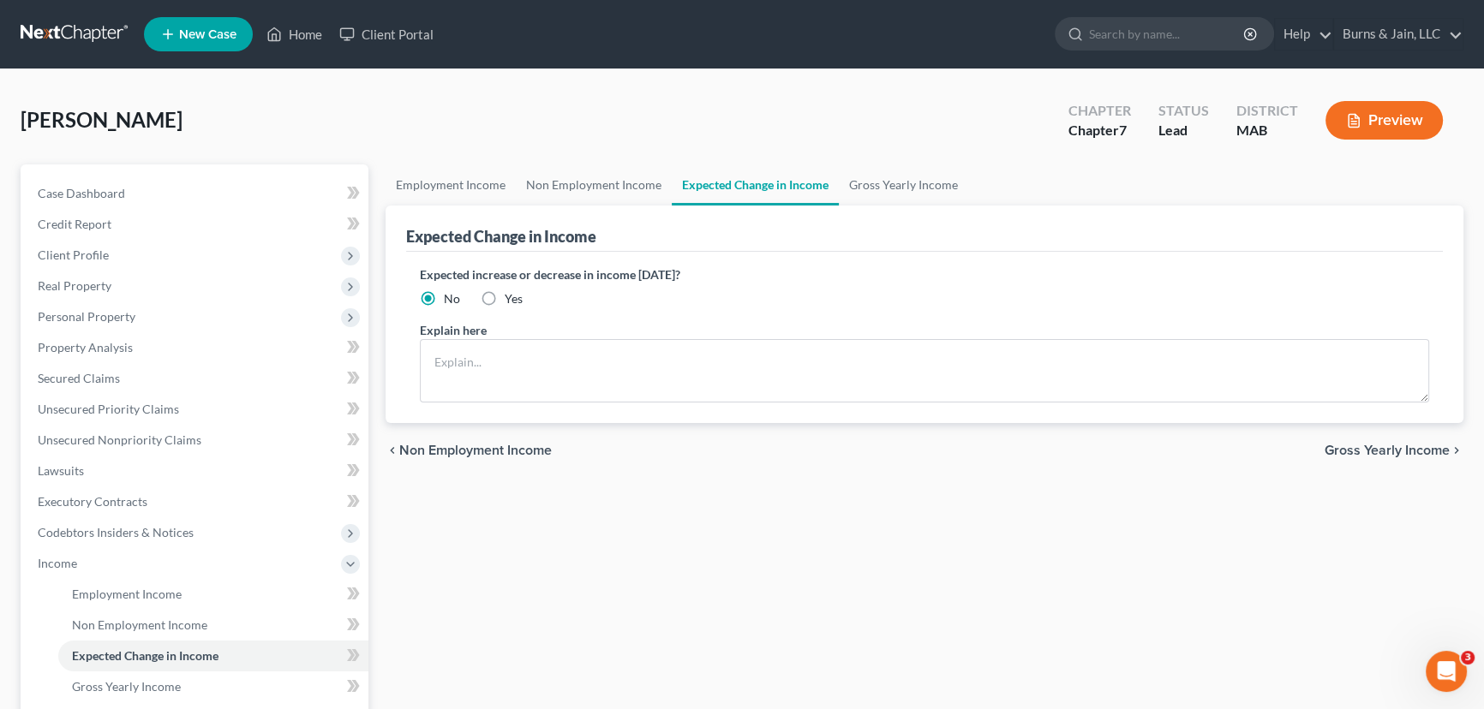
click at [1368, 446] on span "Gross Yearly Income" at bounding box center [1387, 451] width 125 height 14
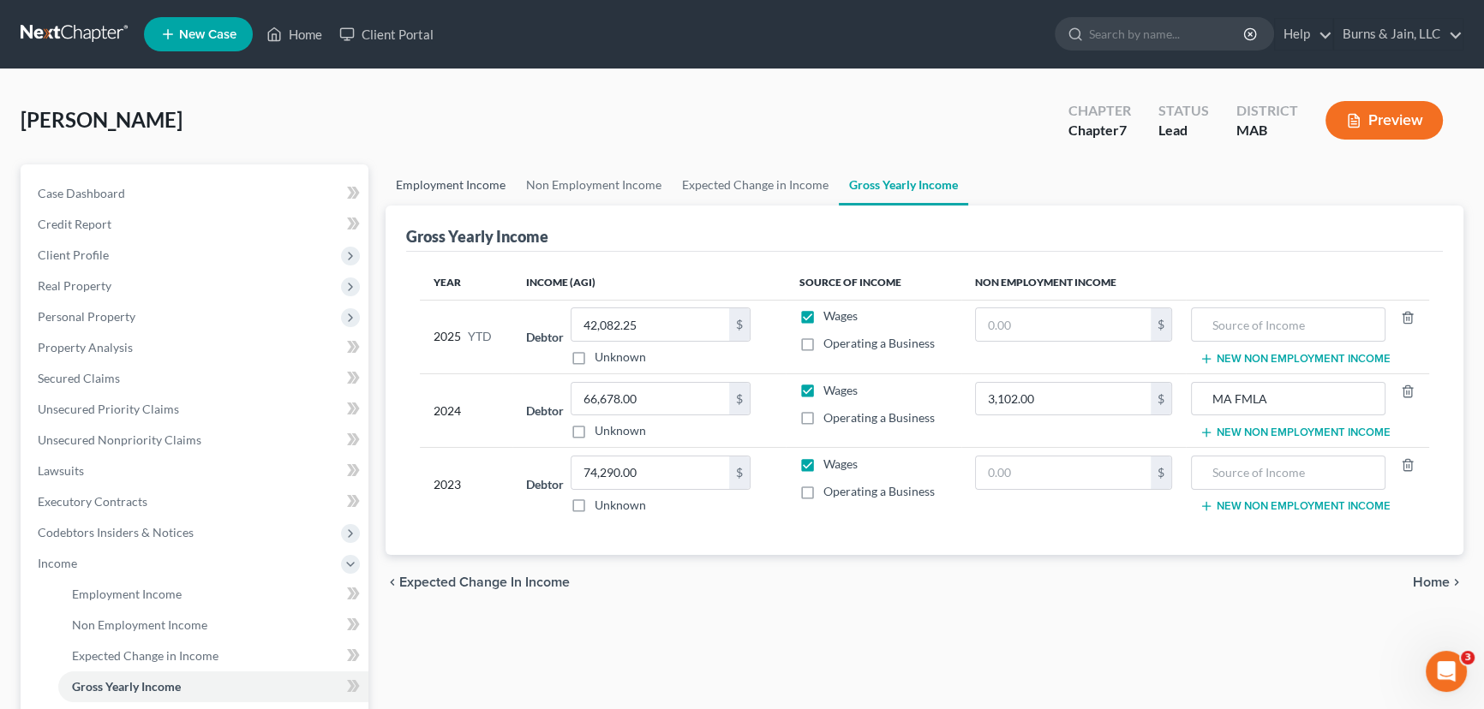
click at [481, 177] on link "Employment Income" at bounding box center [451, 184] width 130 height 41
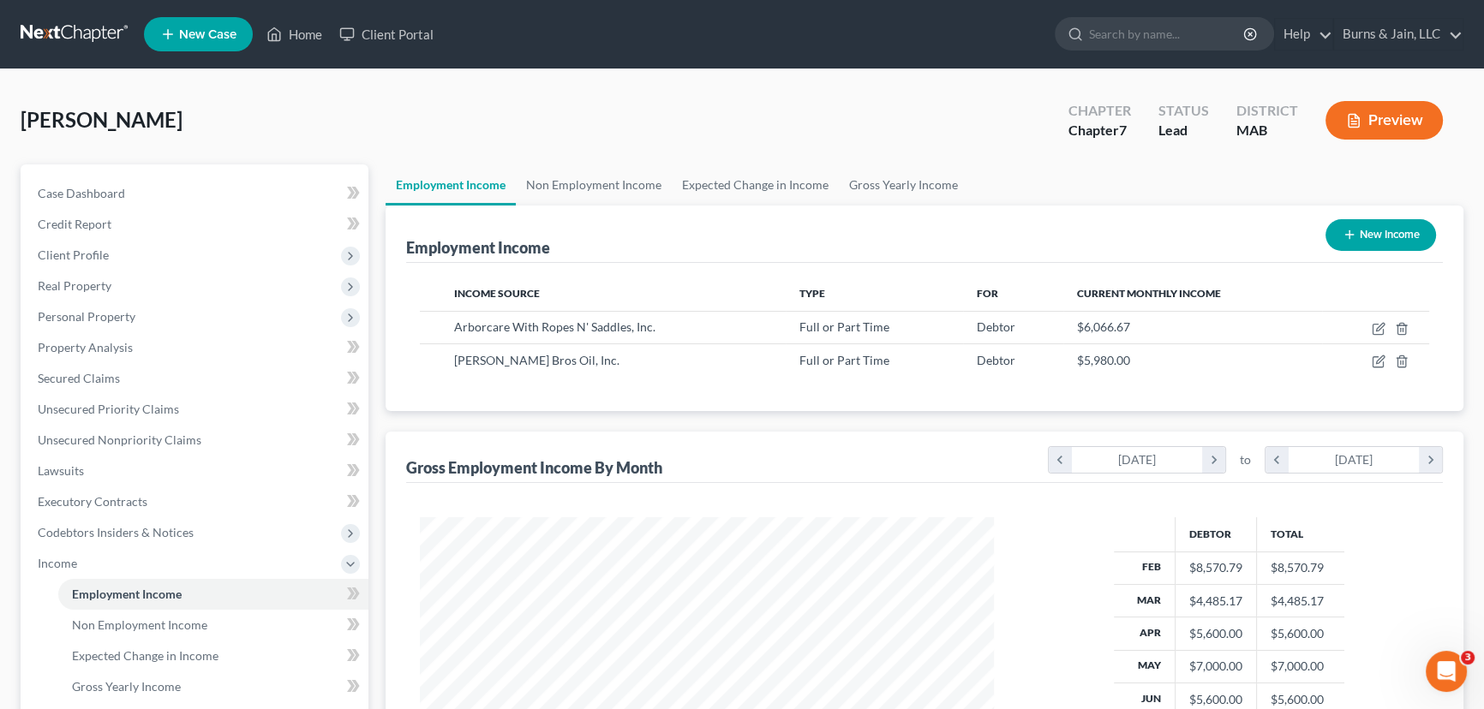
scroll to position [322, 0]
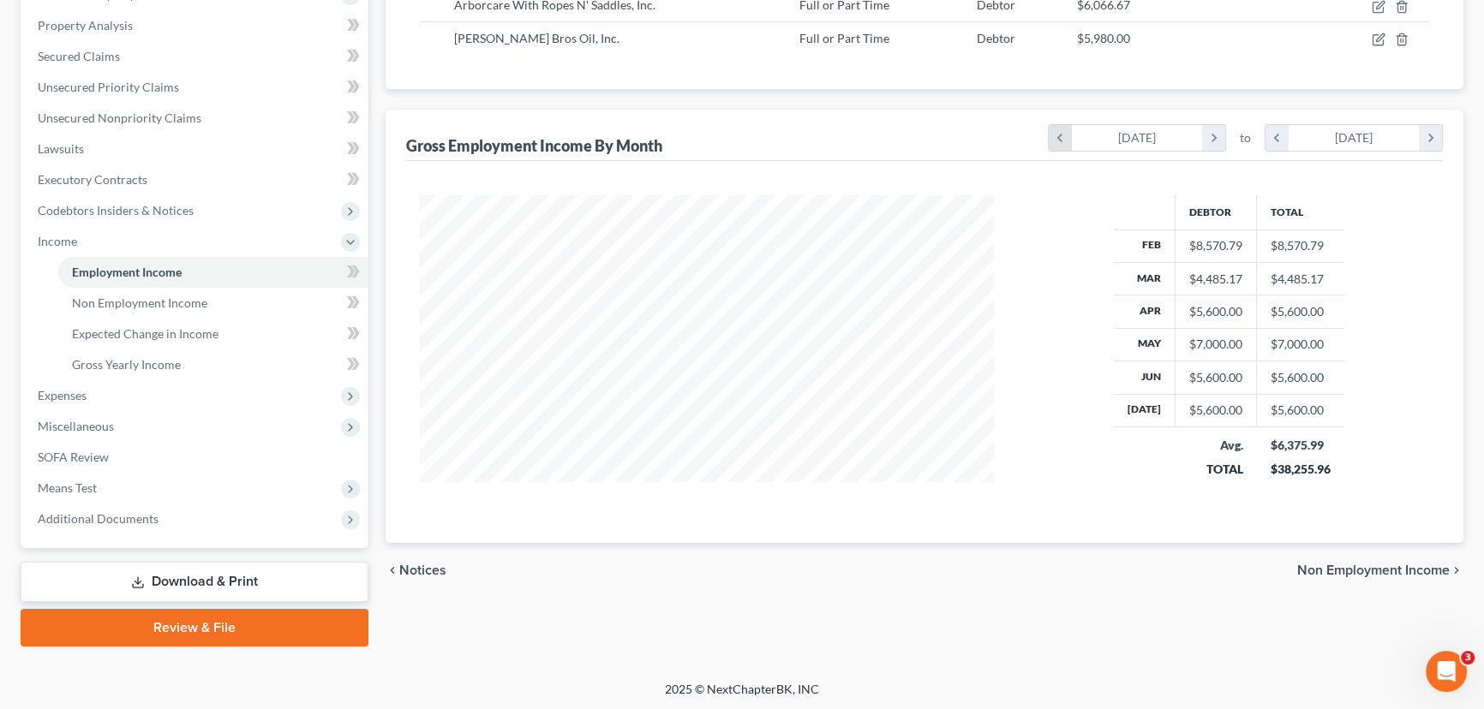
click at [1067, 129] on icon "chevron_left" at bounding box center [1060, 138] width 23 height 26
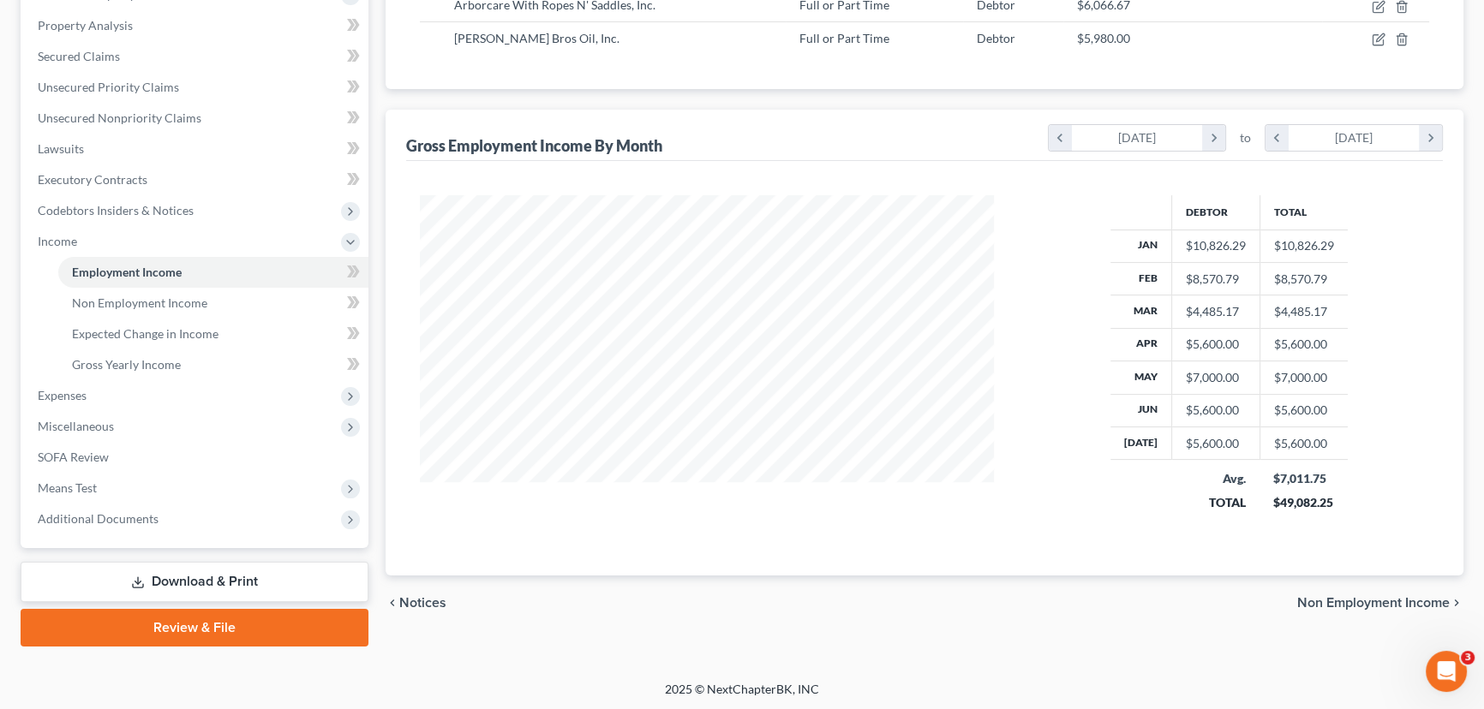
scroll to position [338, 608]
click at [1361, 490] on div "Debtor Total Jan $10,826.29 $10,826.29 Feb $8,570.79 $8,570.79 Mar $4,485.17 $4…" at bounding box center [1229, 365] width 435 height 340
drag, startPoint x: 1342, startPoint y: 501, endPoint x: 1264, endPoint y: 502, distance: 78.0
click at [1264, 502] on td "$7,011.75 $49,082.25" at bounding box center [1303, 490] width 88 height 61
copy div "$49,082.25"
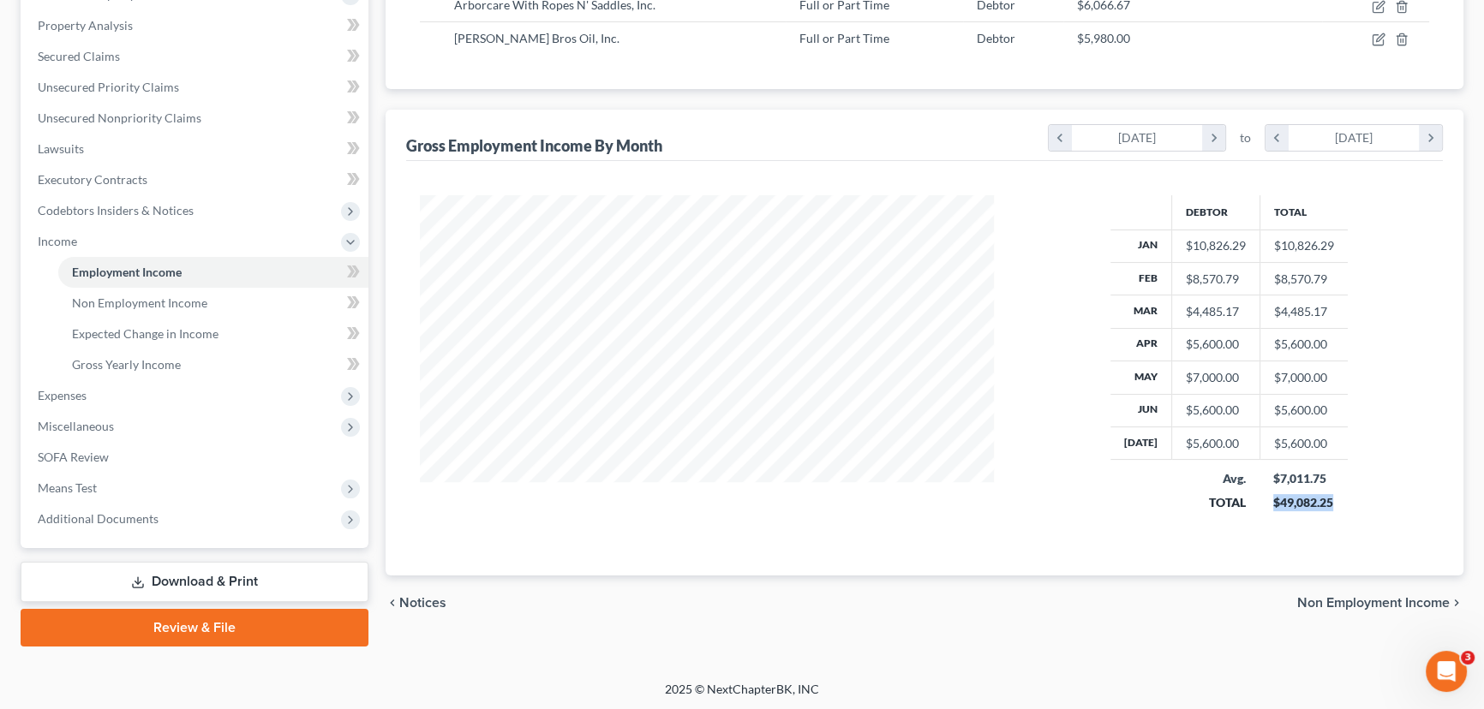
click at [1346, 600] on span "Non Employment Income" at bounding box center [1373, 603] width 153 height 14
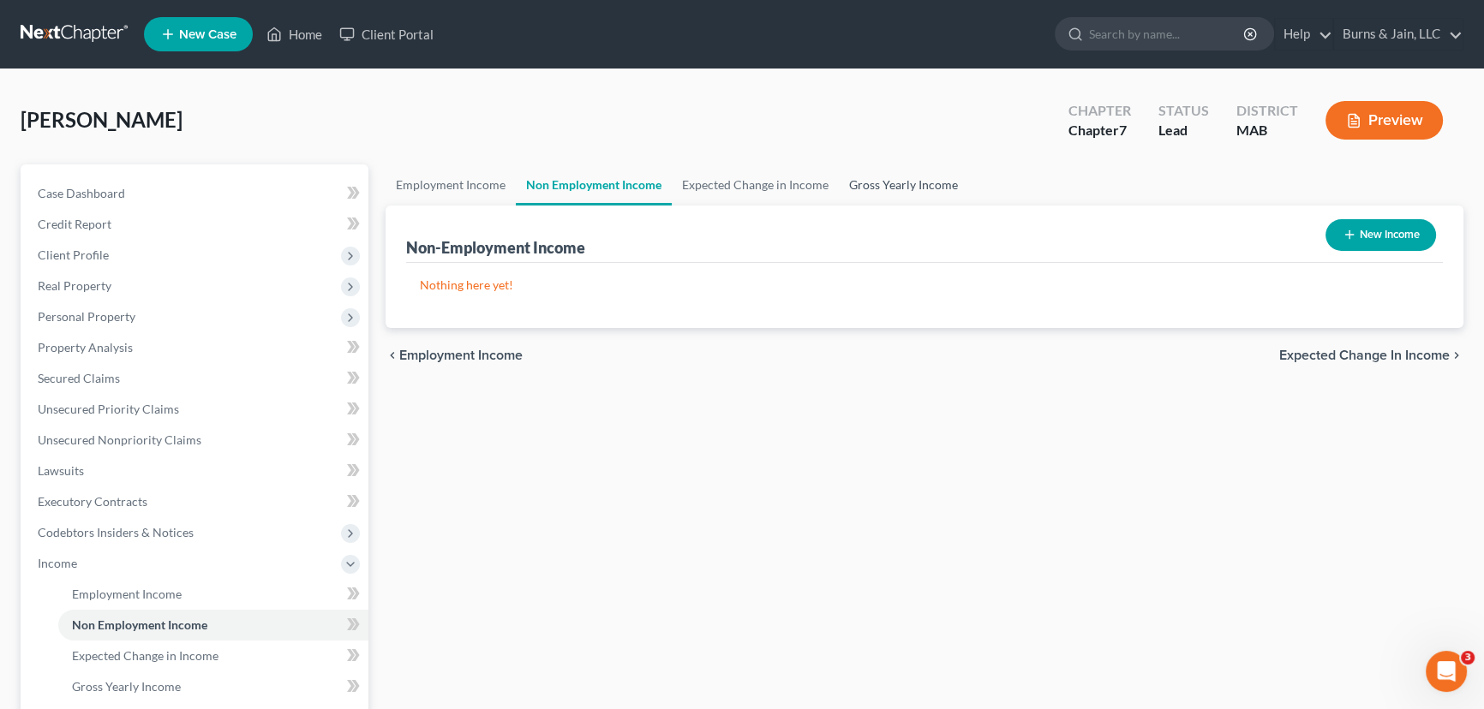
click at [854, 180] on link "Gross Yearly Income" at bounding box center [903, 184] width 129 height 41
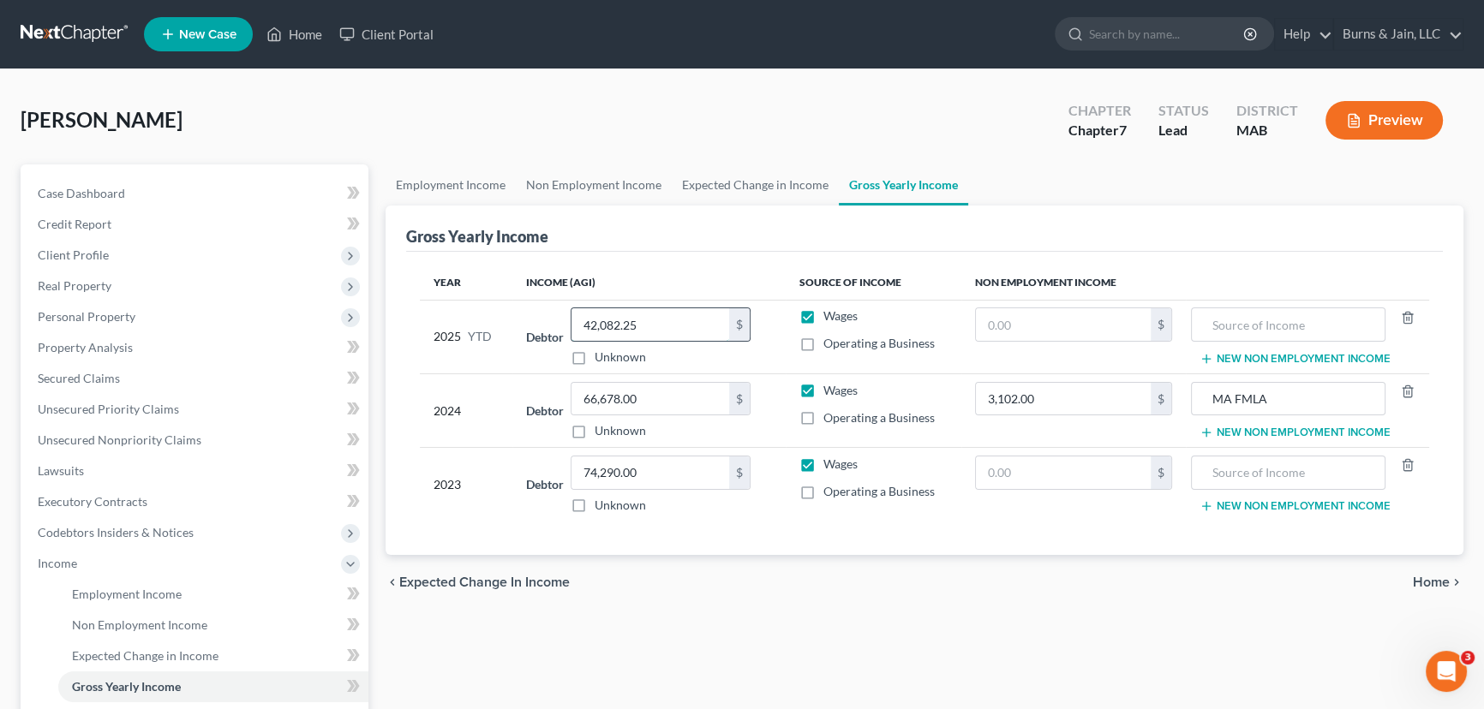
click at [684, 323] on input "42,082.25" at bounding box center [650, 324] width 158 height 33
drag, startPoint x: 684, startPoint y: 323, endPoint x: 611, endPoint y: 324, distance: 72.8
click at [611, 324] on input "42,082.25" at bounding box center [650, 324] width 158 height 33
paste input "$49"
type input "49,082.25"
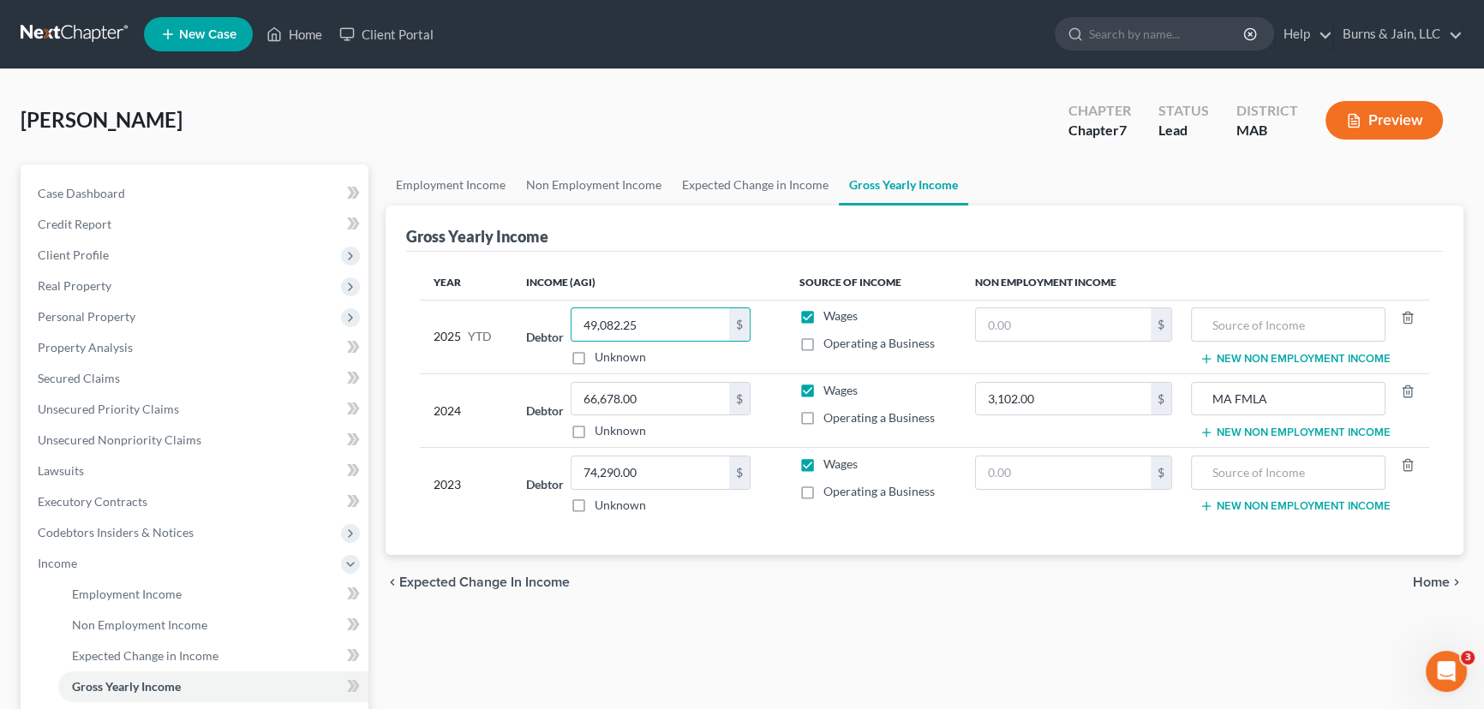
click at [918, 565] on div "chevron_left Expected Change in Income Home chevron_right" at bounding box center [925, 582] width 1078 height 55
click at [1415, 581] on span "Home" at bounding box center [1431, 583] width 37 height 14
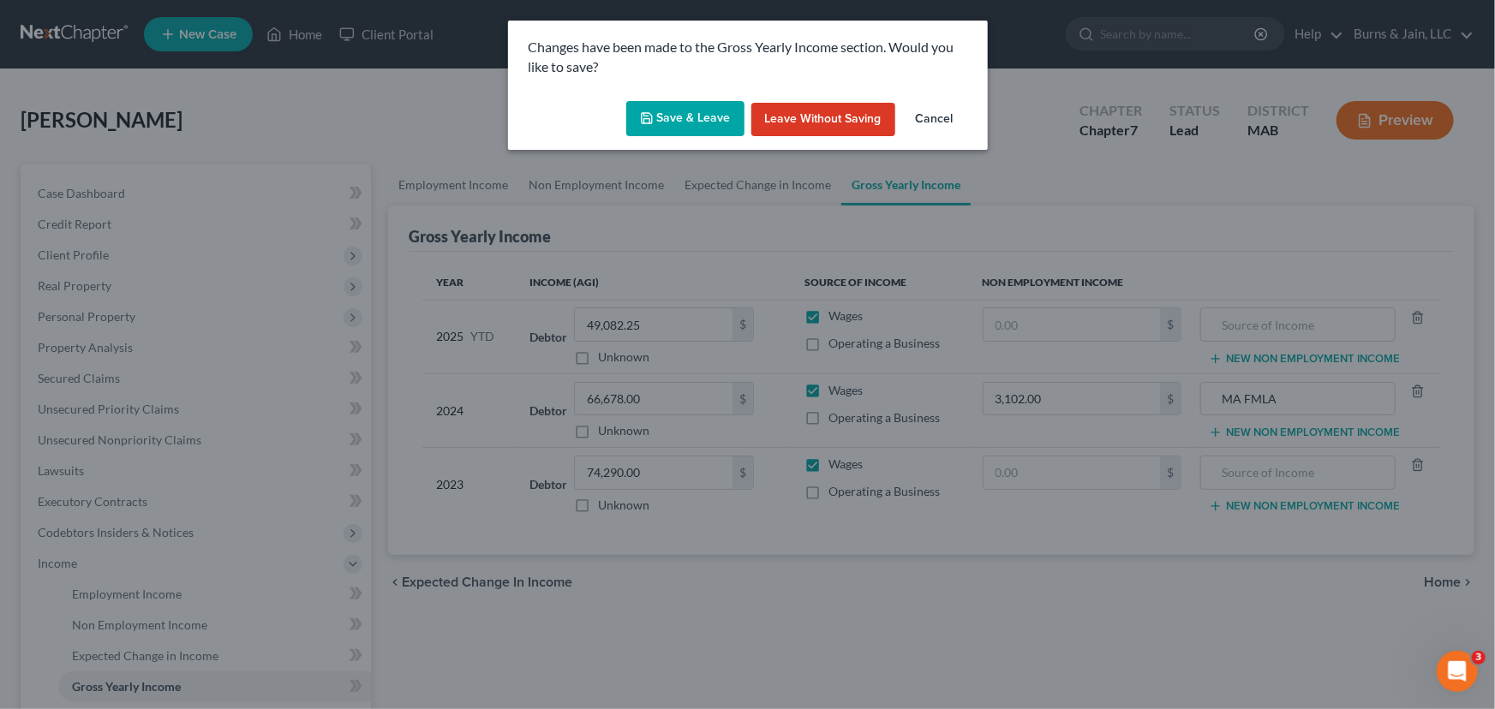
click at [668, 121] on button "Save & Leave" at bounding box center [685, 119] width 118 height 36
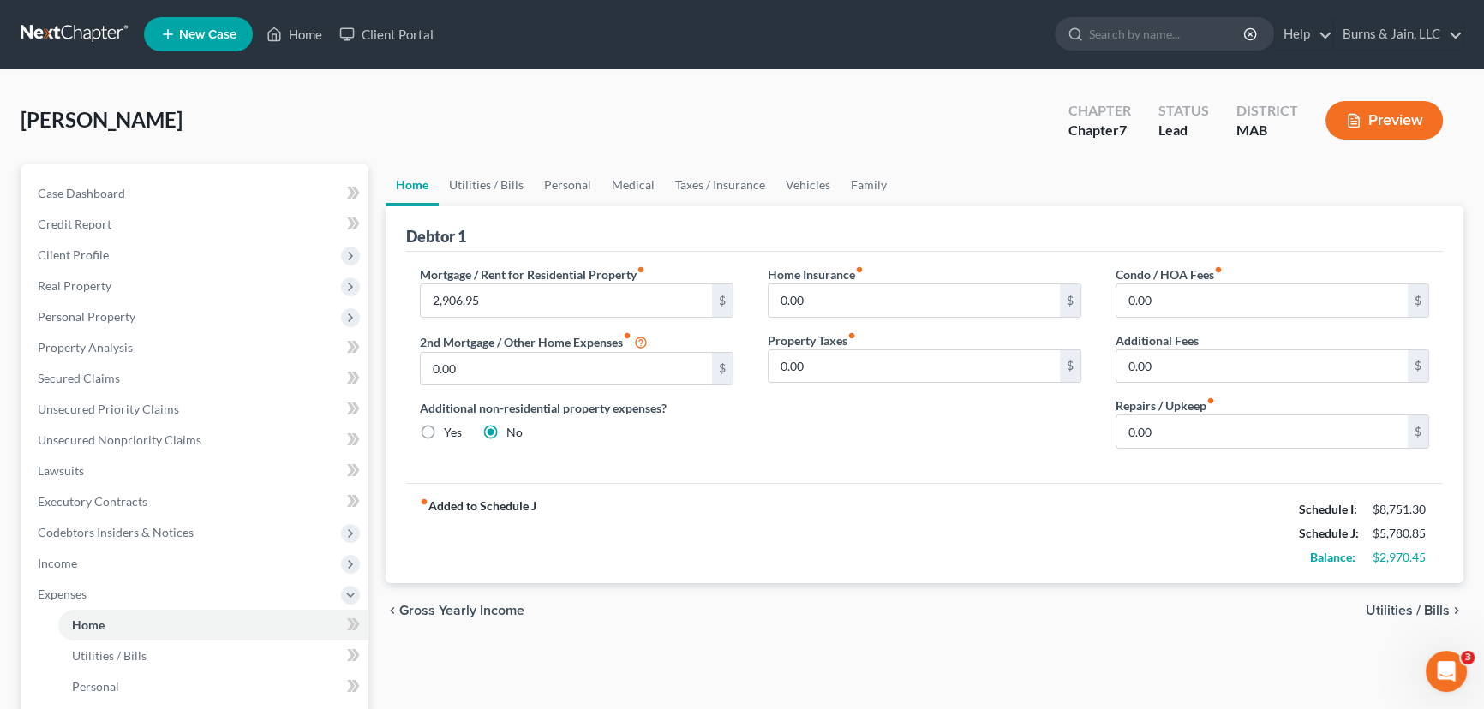
click at [1392, 607] on span "Utilities / Bills" at bounding box center [1408, 611] width 84 height 14
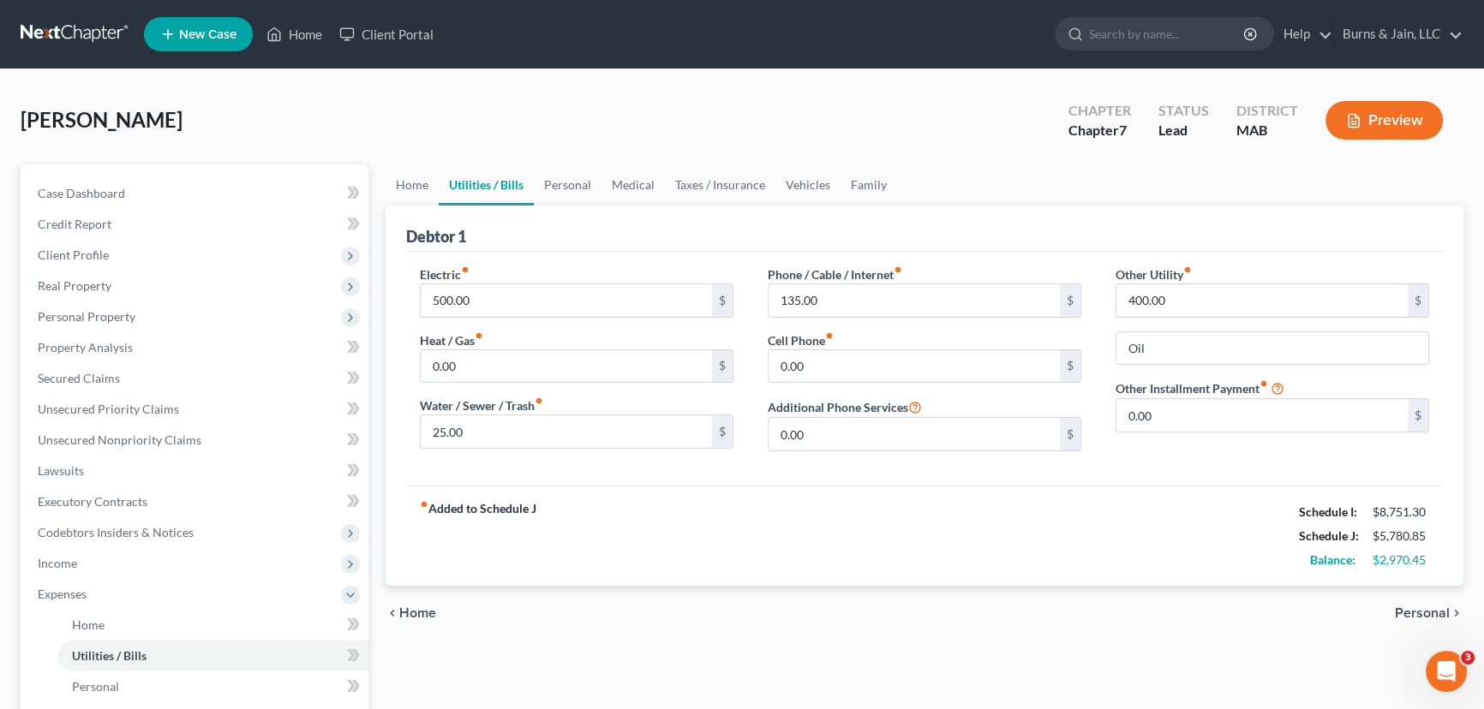
click at [1420, 600] on div "chevron_left Home Personal chevron_right" at bounding box center [925, 613] width 1078 height 55
click at [1420, 607] on span "Personal" at bounding box center [1422, 614] width 55 height 14
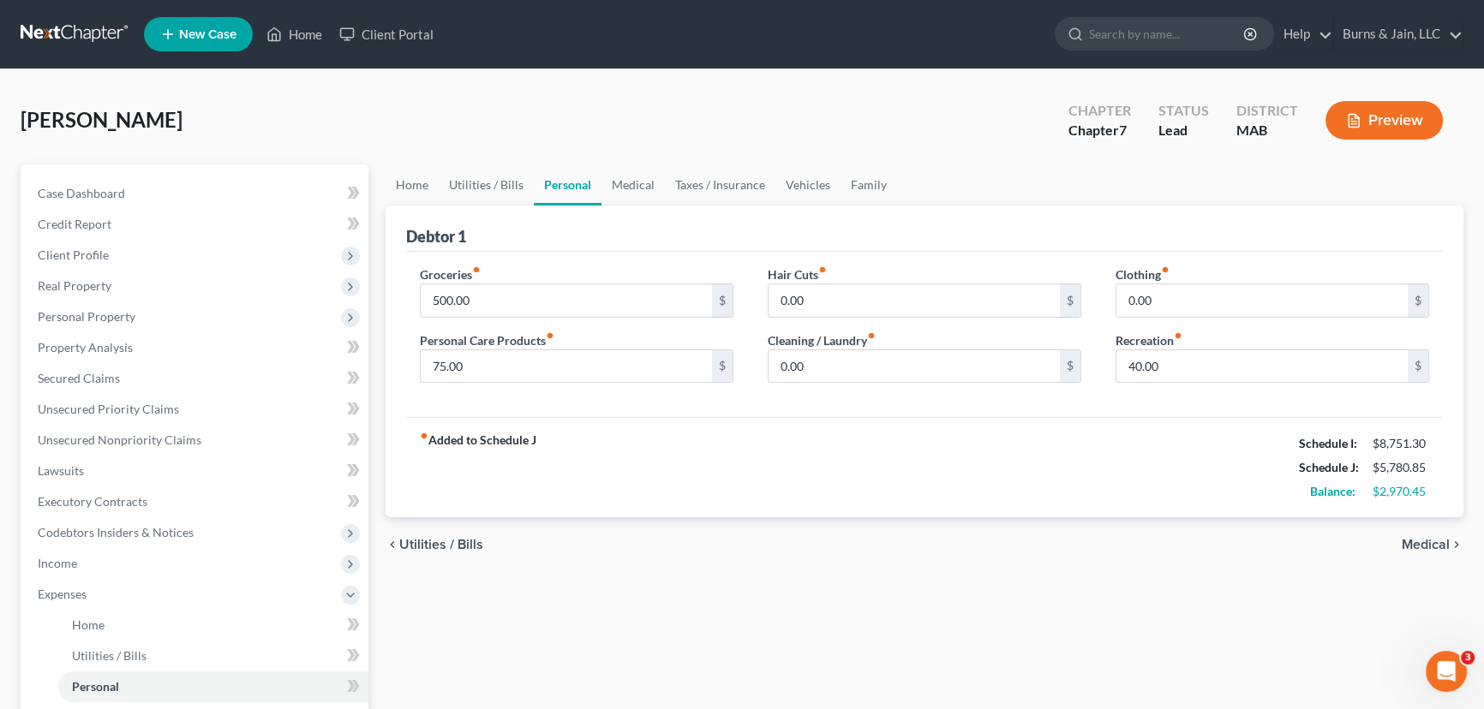
click at [1417, 545] on span "Medical" at bounding box center [1426, 545] width 48 height 14
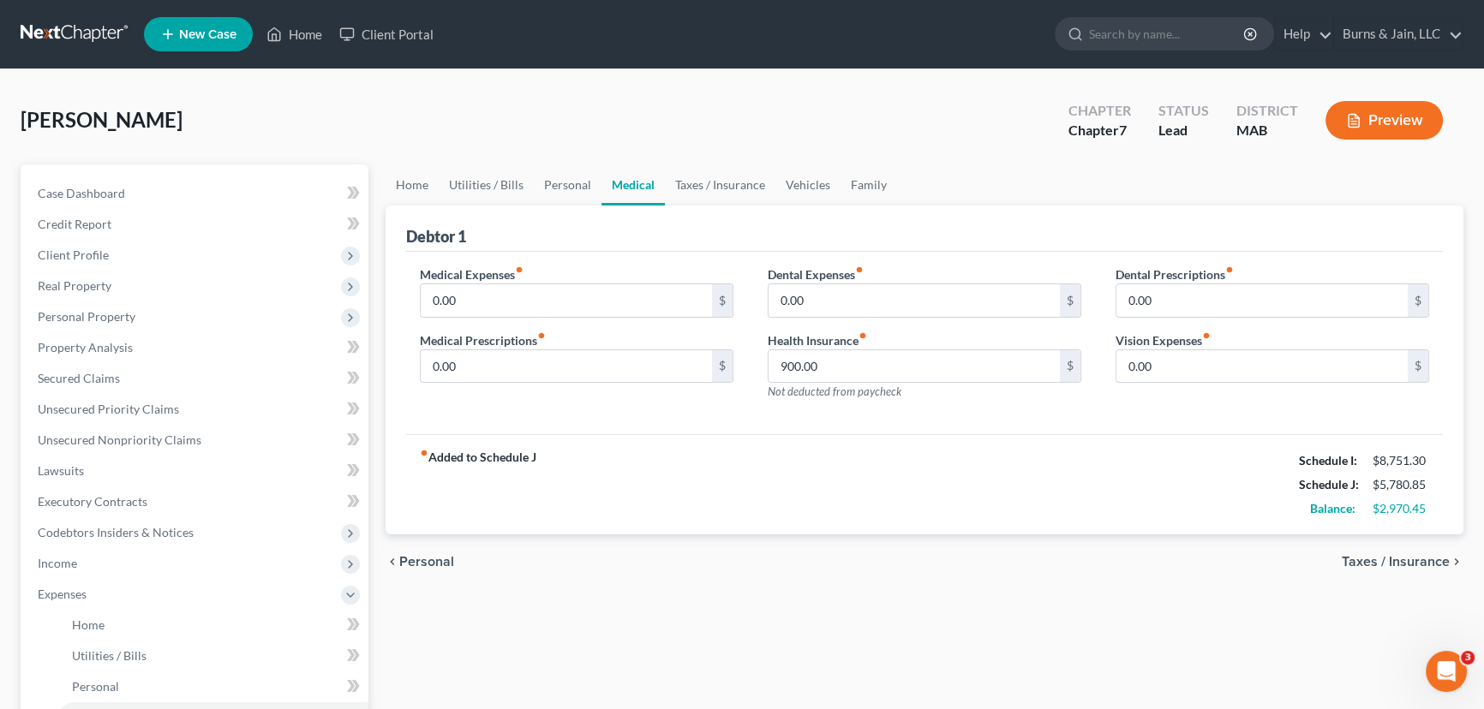
click at [1417, 545] on div "chevron_left Personal Taxes / Insurance chevron_right" at bounding box center [925, 562] width 1078 height 55
click at [1413, 557] on span "Taxes / Insurance" at bounding box center [1396, 562] width 108 height 14
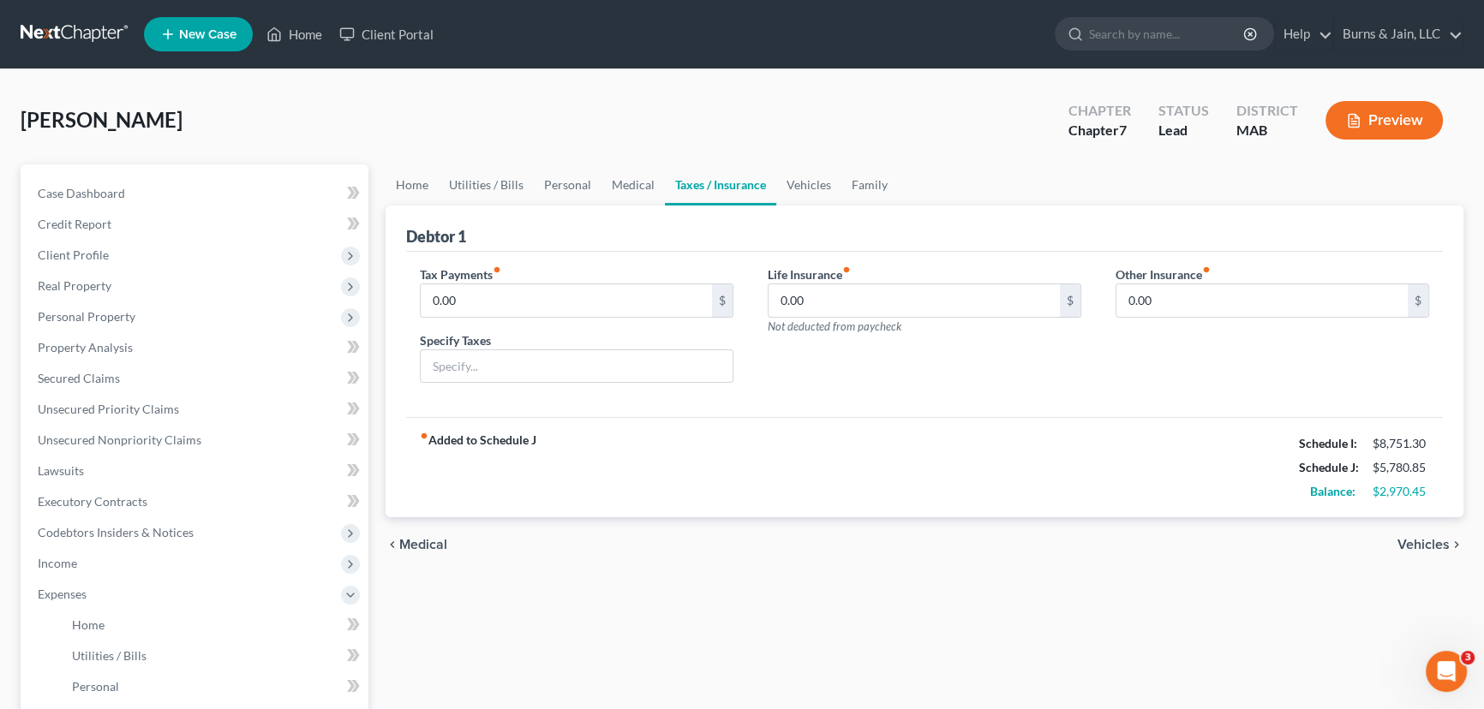
click at [1413, 557] on div "chevron_left Medical Vehicles chevron_right" at bounding box center [925, 544] width 1078 height 55
click at [1414, 544] on span "Vehicles" at bounding box center [1423, 545] width 52 height 14
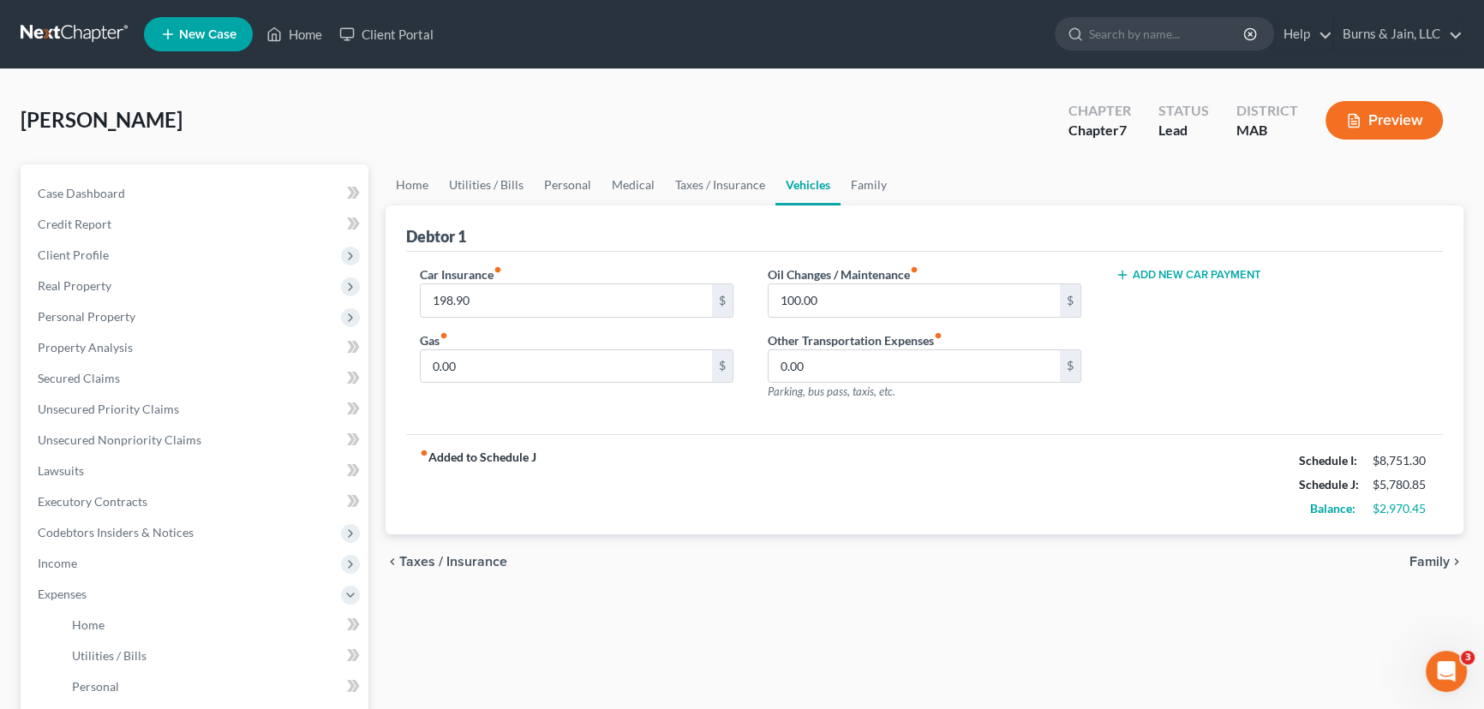
click at [1414, 544] on div "chevron_left Taxes / Insurance Family chevron_right" at bounding box center [925, 562] width 1078 height 55
click at [1421, 555] on span "Family" at bounding box center [1429, 562] width 40 height 14
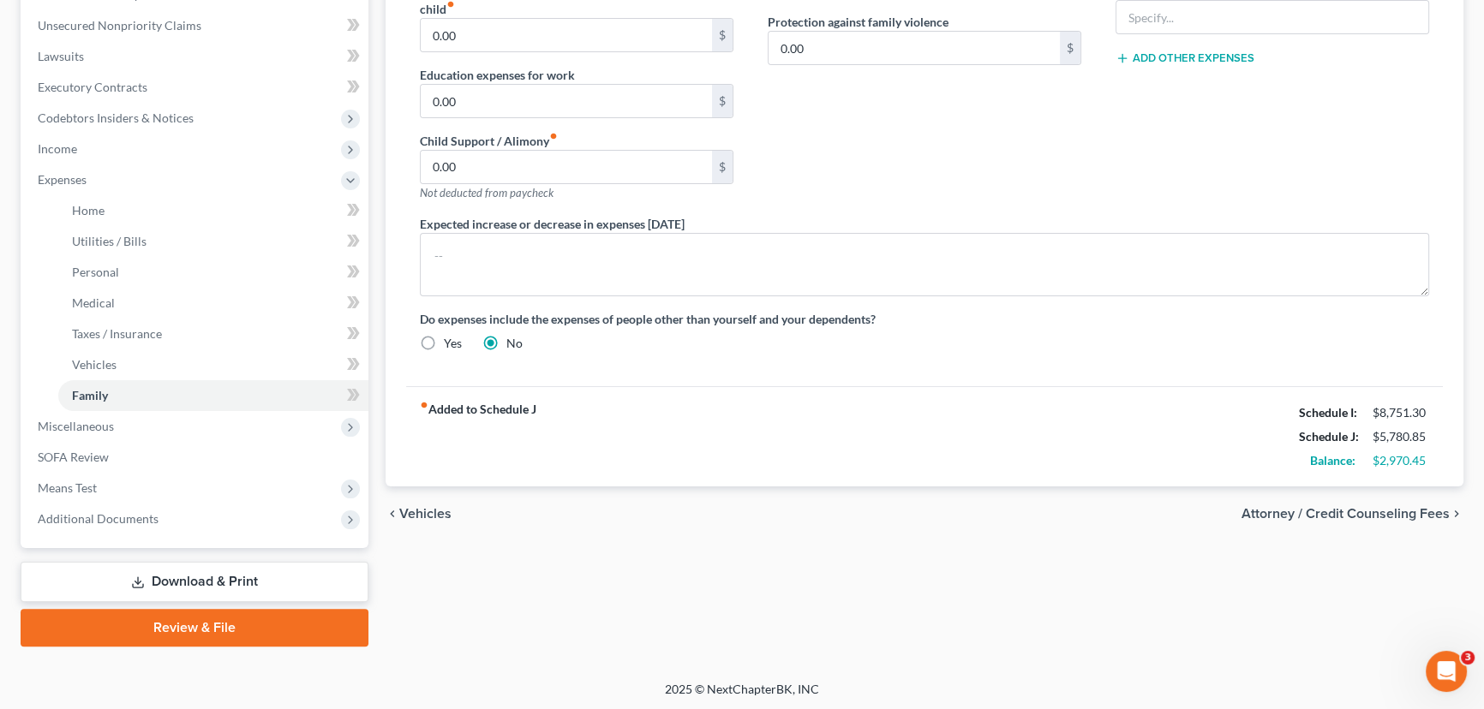
click at [1371, 513] on span "Attorney / Credit Counseling Fees" at bounding box center [1345, 514] width 208 height 14
select select "0"
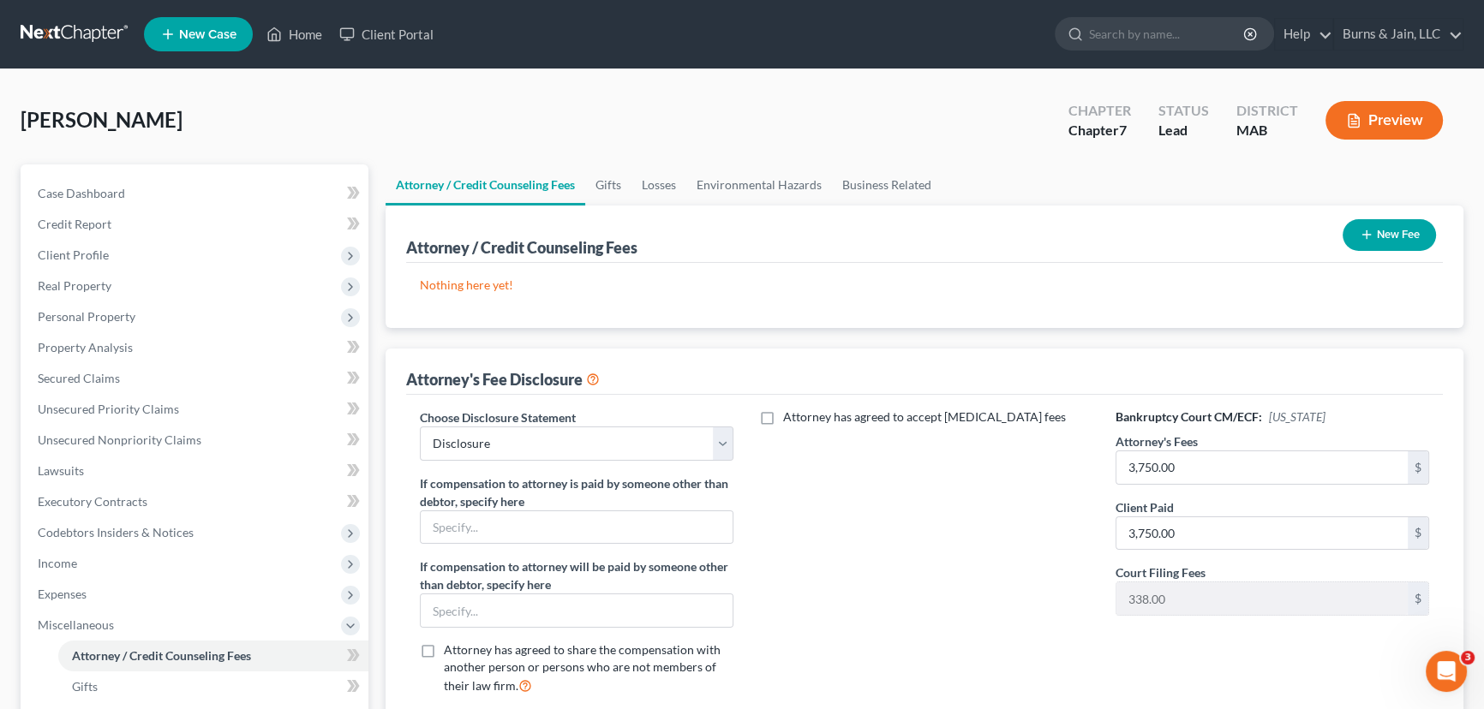
scroll to position [353, 0]
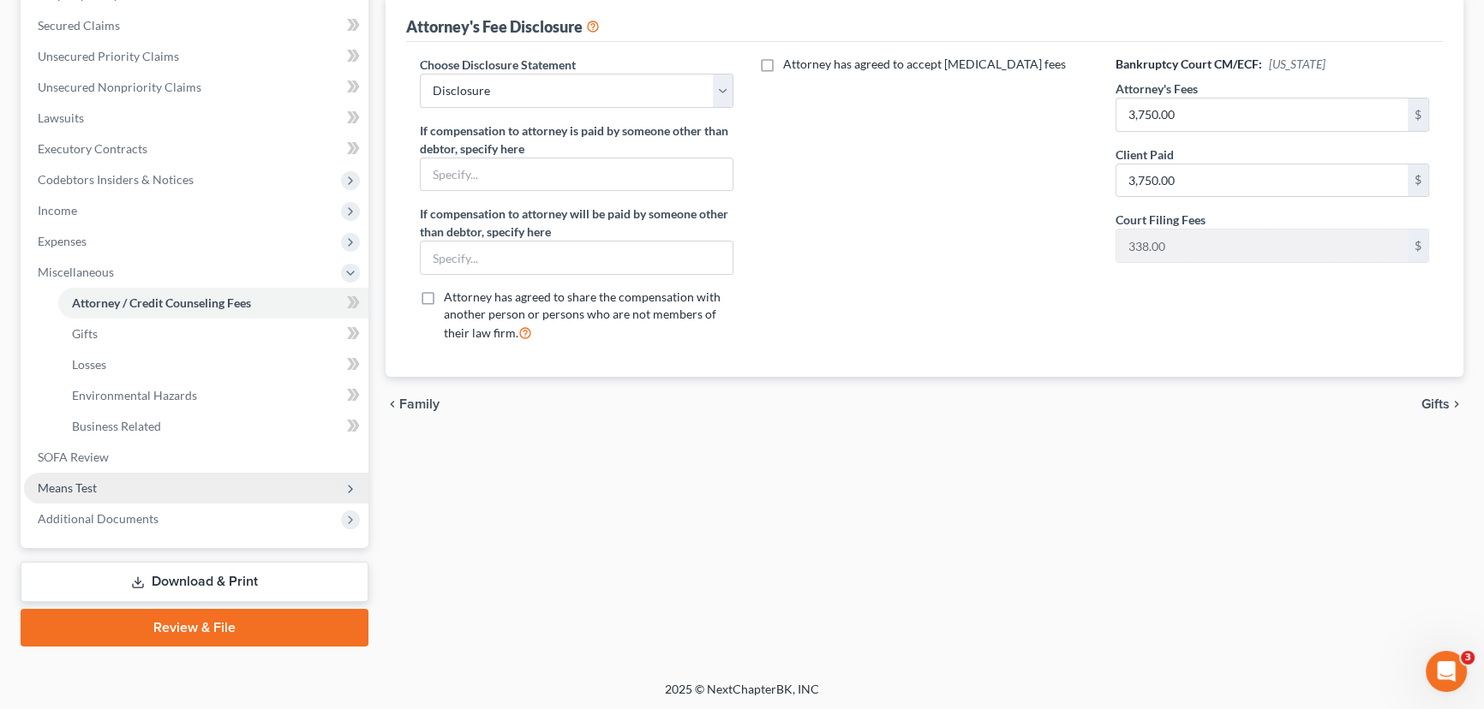
click at [78, 478] on span "Means Test" at bounding box center [196, 488] width 344 height 31
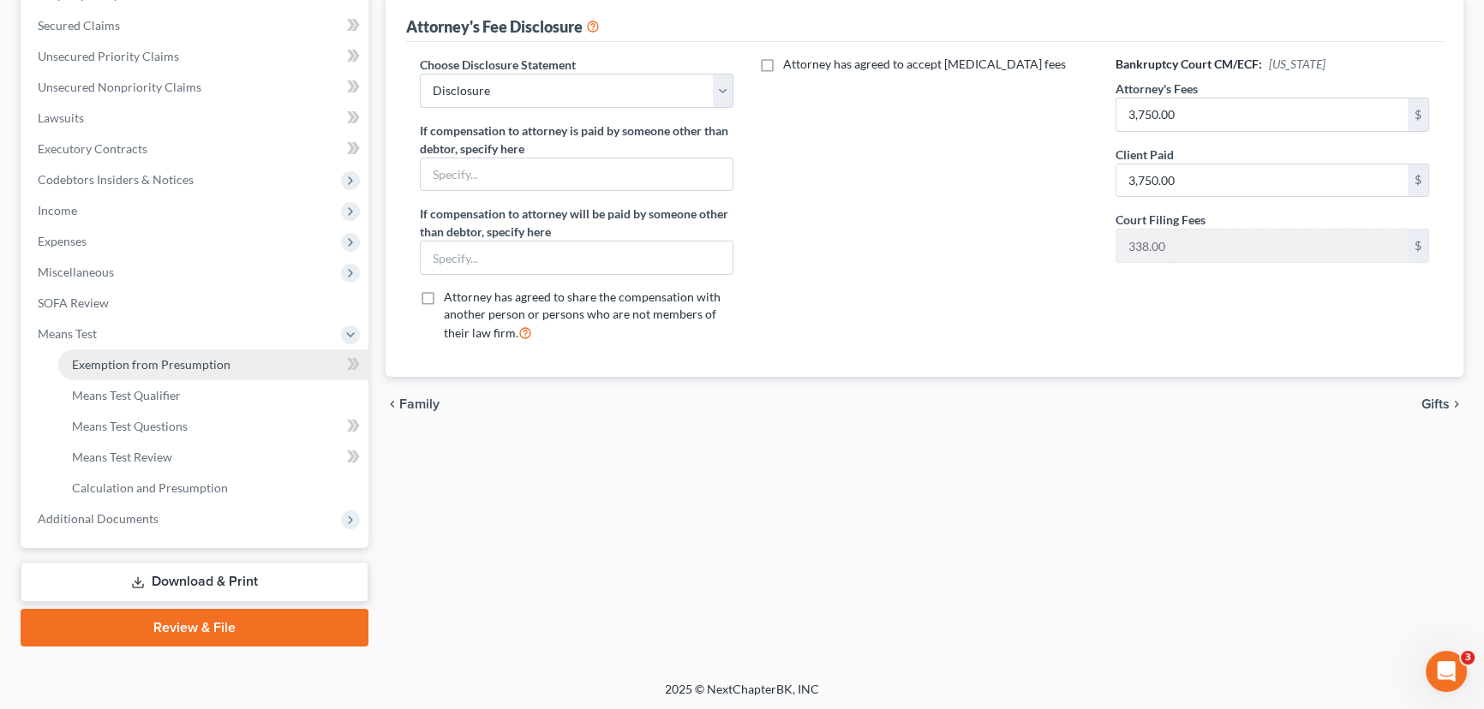
click at [124, 370] on link "Exemption from Presumption" at bounding box center [213, 365] width 310 height 31
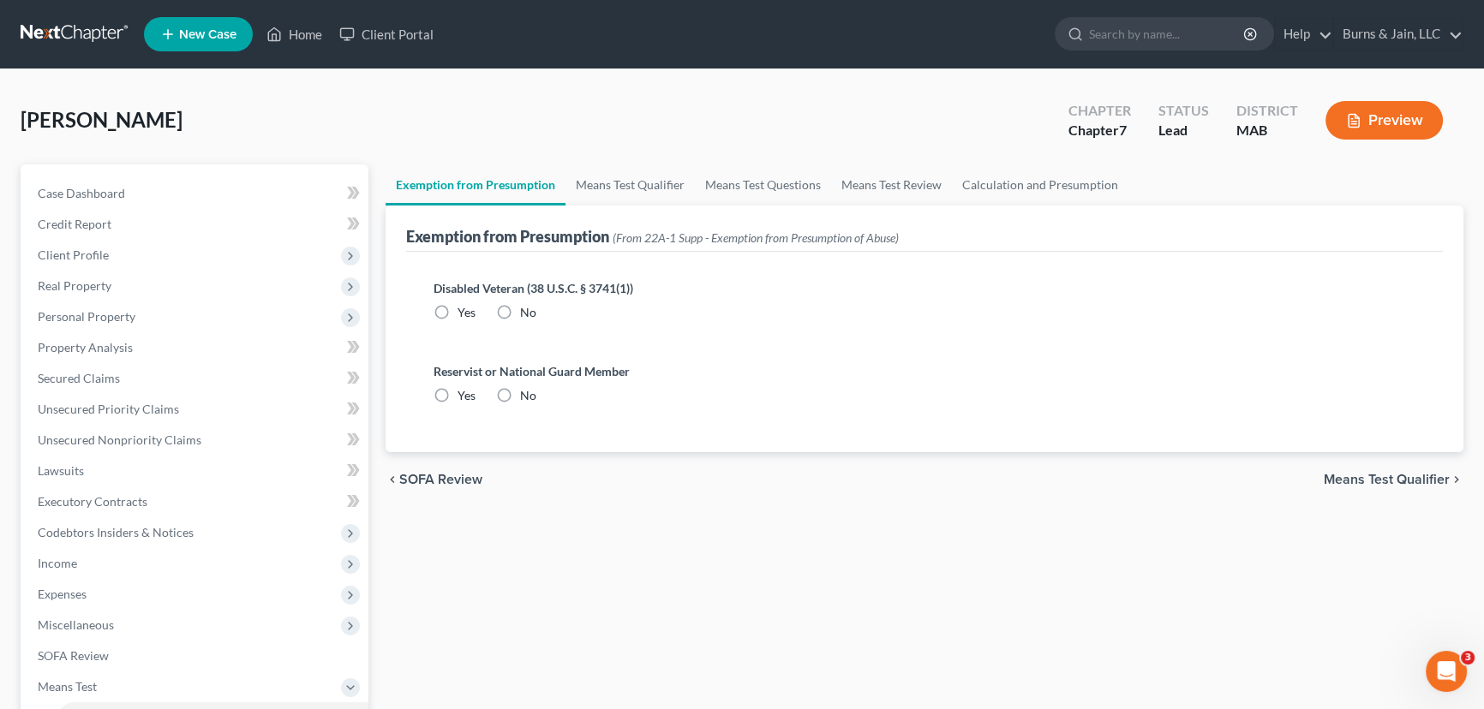
click at [1433, 465] on div "chevron_left SOFA Review Means Test Qualifier chevron_right" at bounding box center [925, 479] width 1078 height 55
click at [1421, 476] on span "Means Test Qualifier" at bounding box center [1387, 480] width 126 height 14
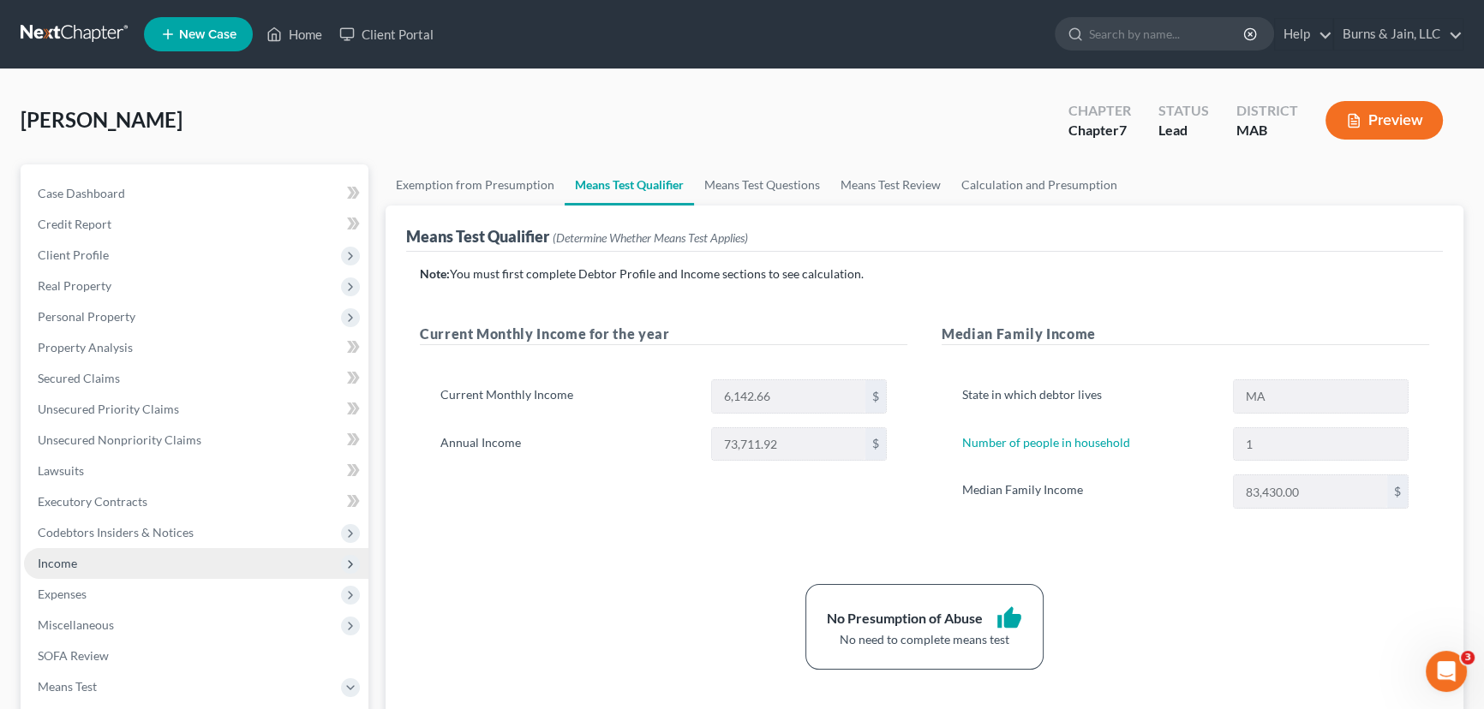
click at [123, 556] on span "Income" at bounding box center [196, 563] width 344 height 31
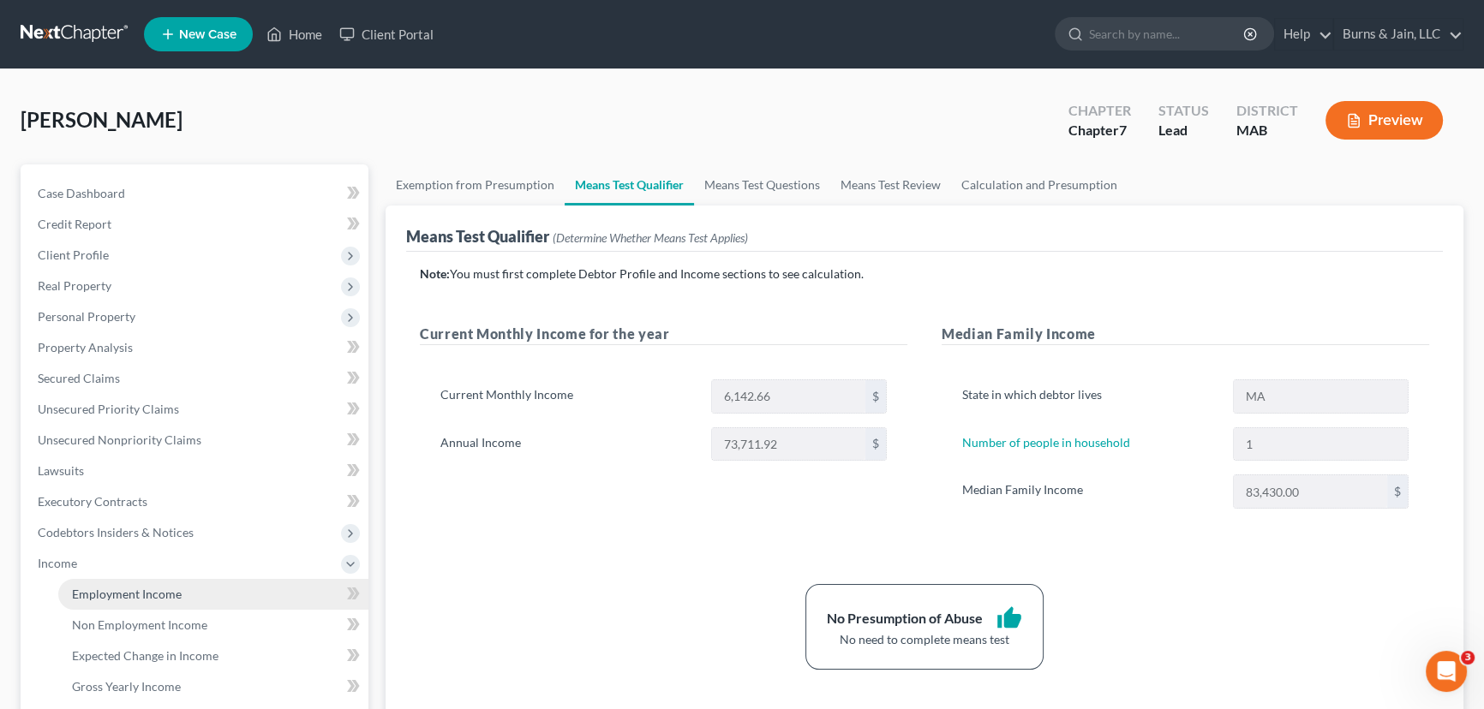
click at [86, 600] on span "Employment Income" at bounding box center [127, 594] width 110 height 15
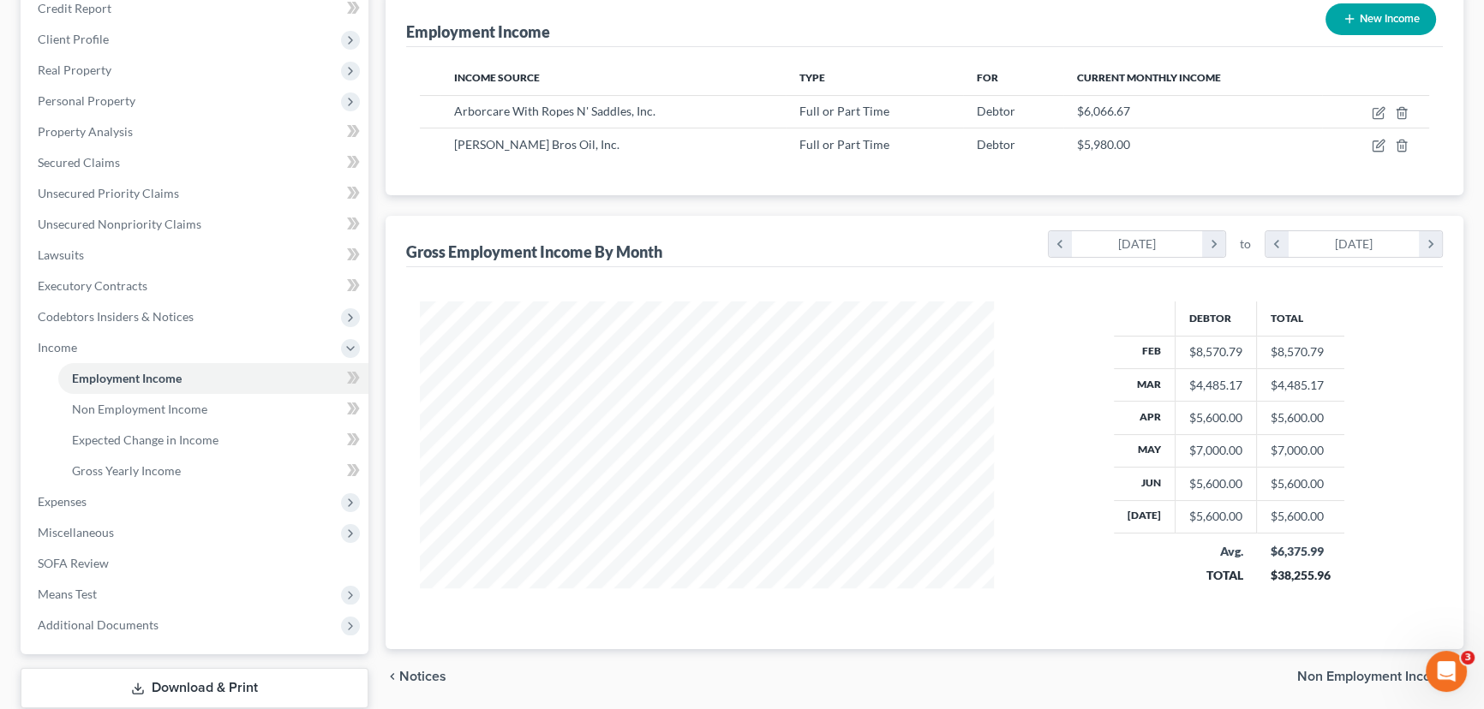
scroll to position [214, 0]
click at [1354, 672] on span "Non Employment Income" at bounding box center [1373, 679] width 153 height 14
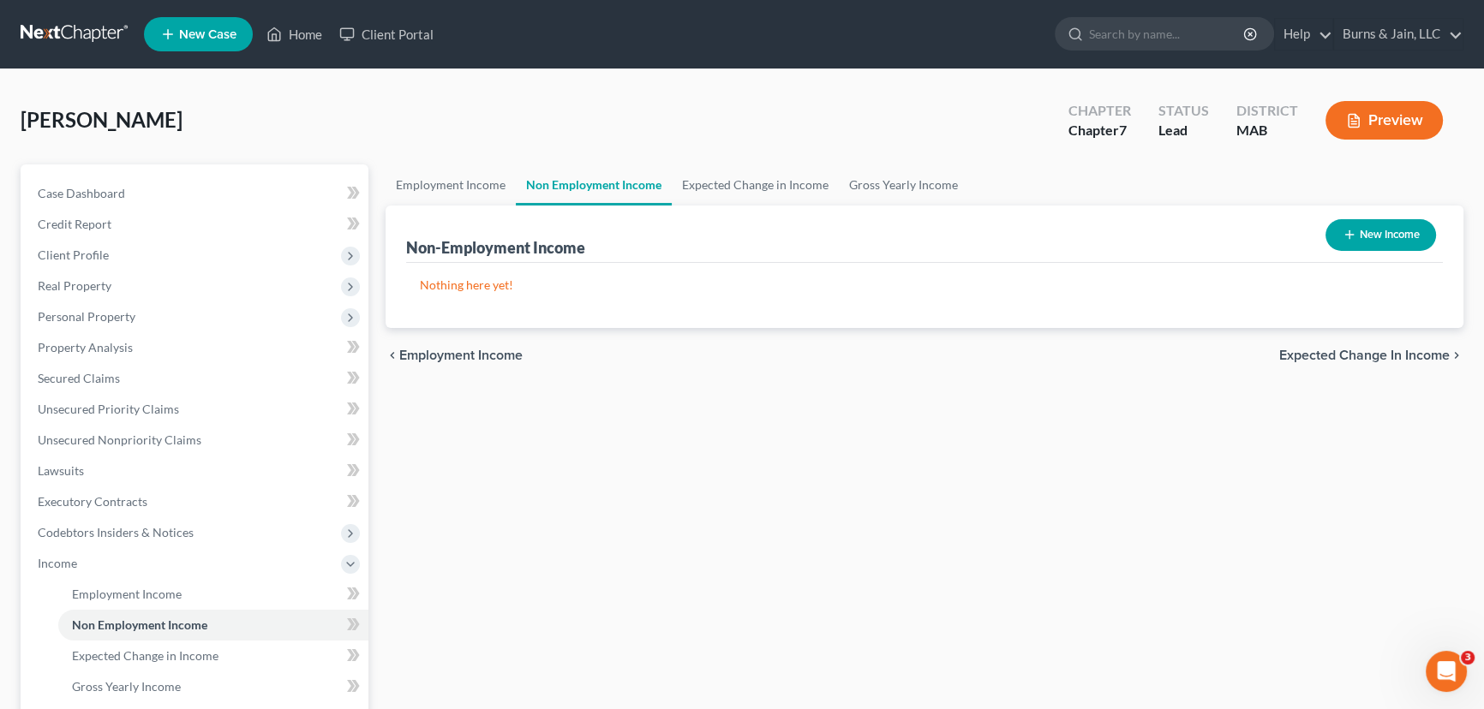
click at [1339, 354] on span "Expected Change in Income" at bounding box center [1364, 356] width 170 height 14
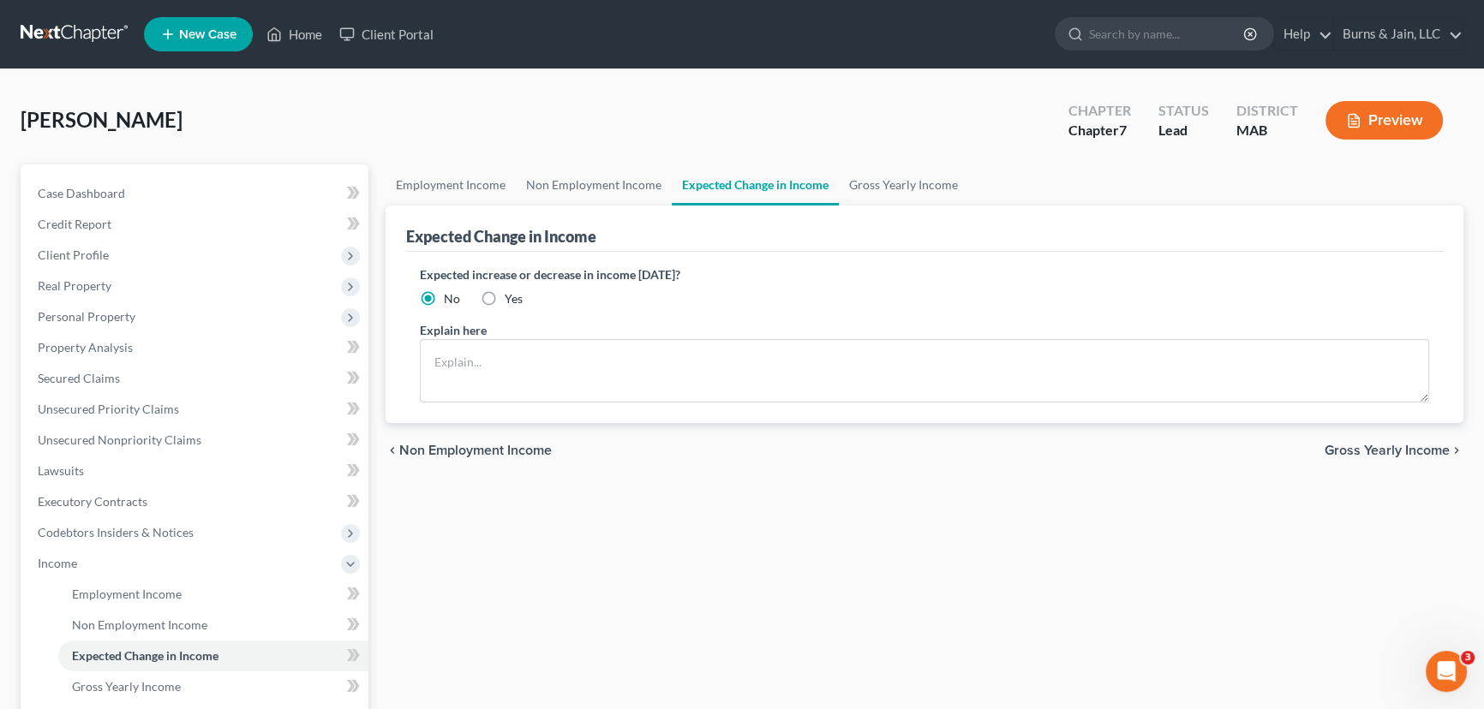
click at [1349, 446] on span "Gross Yearly Income" at bounding box center [1387, 451] width 125 height 14
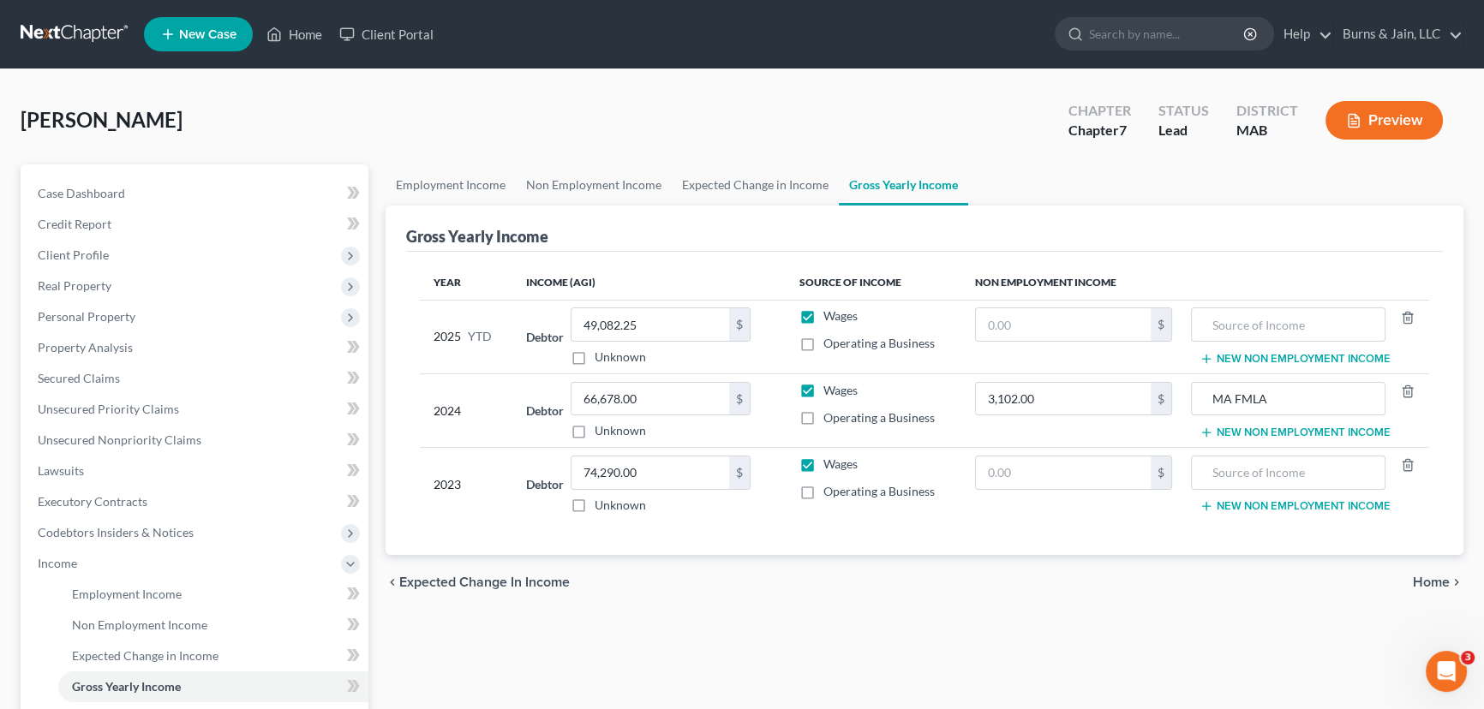
click at [1421, 579] on span "Home" at bounding box center [1431, 583] width 37 height 14
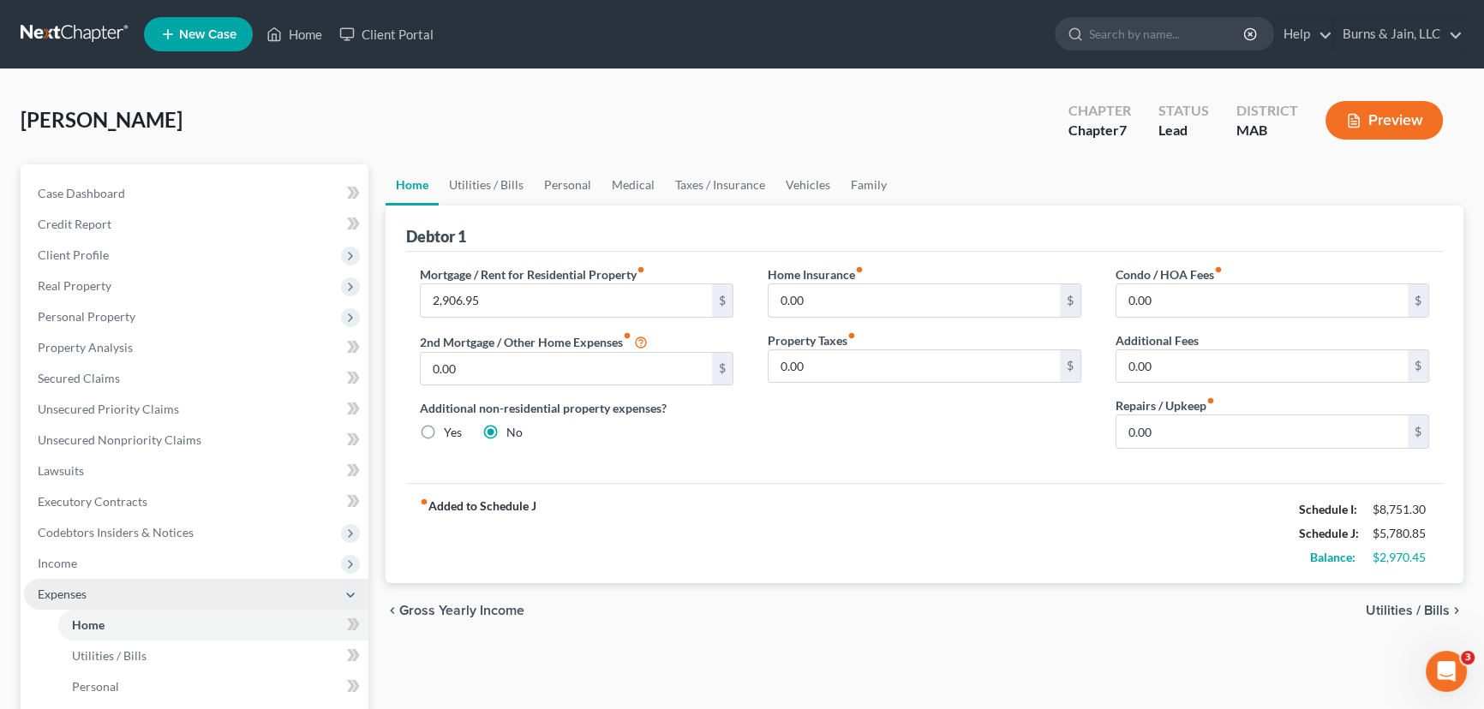
scroll to position [415, 0]
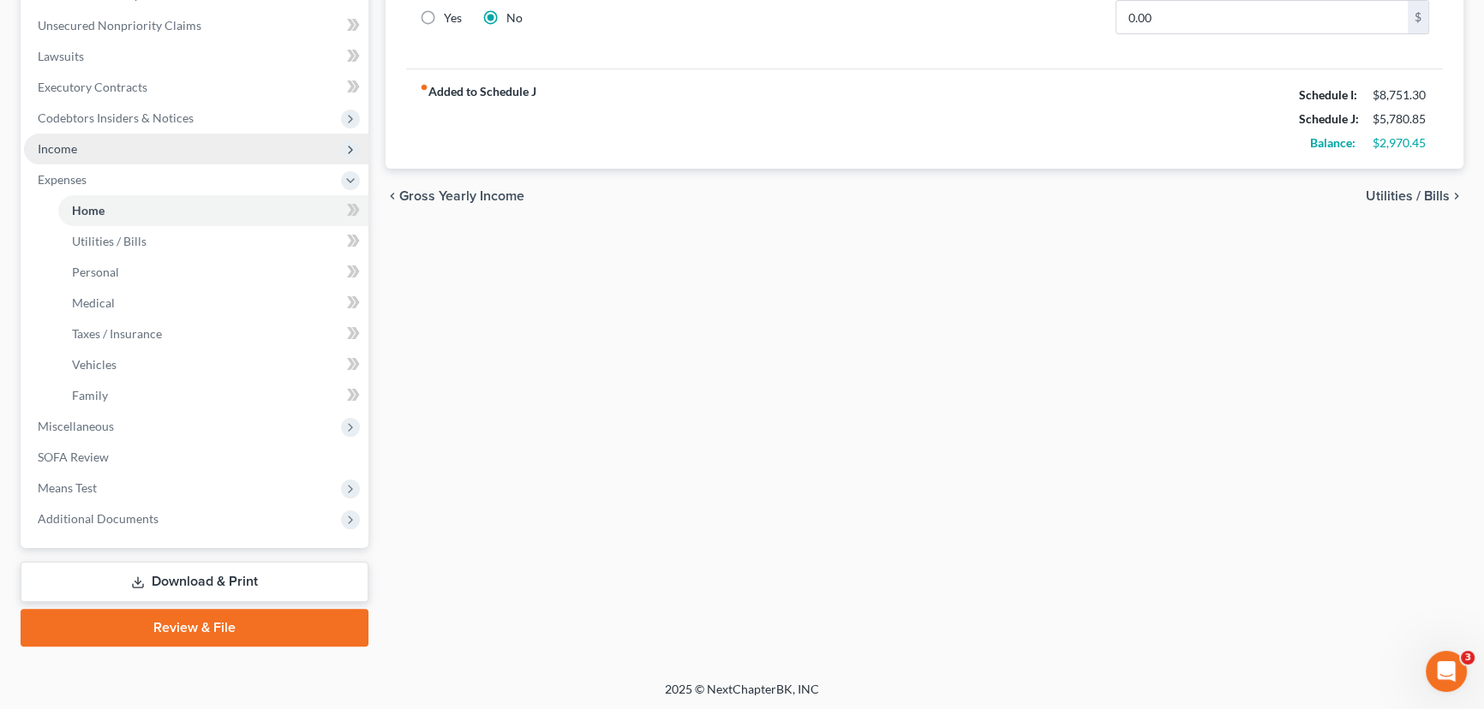
click at [102, 146] on span "Income" at bounding box center [196, 149] width 344 height 31
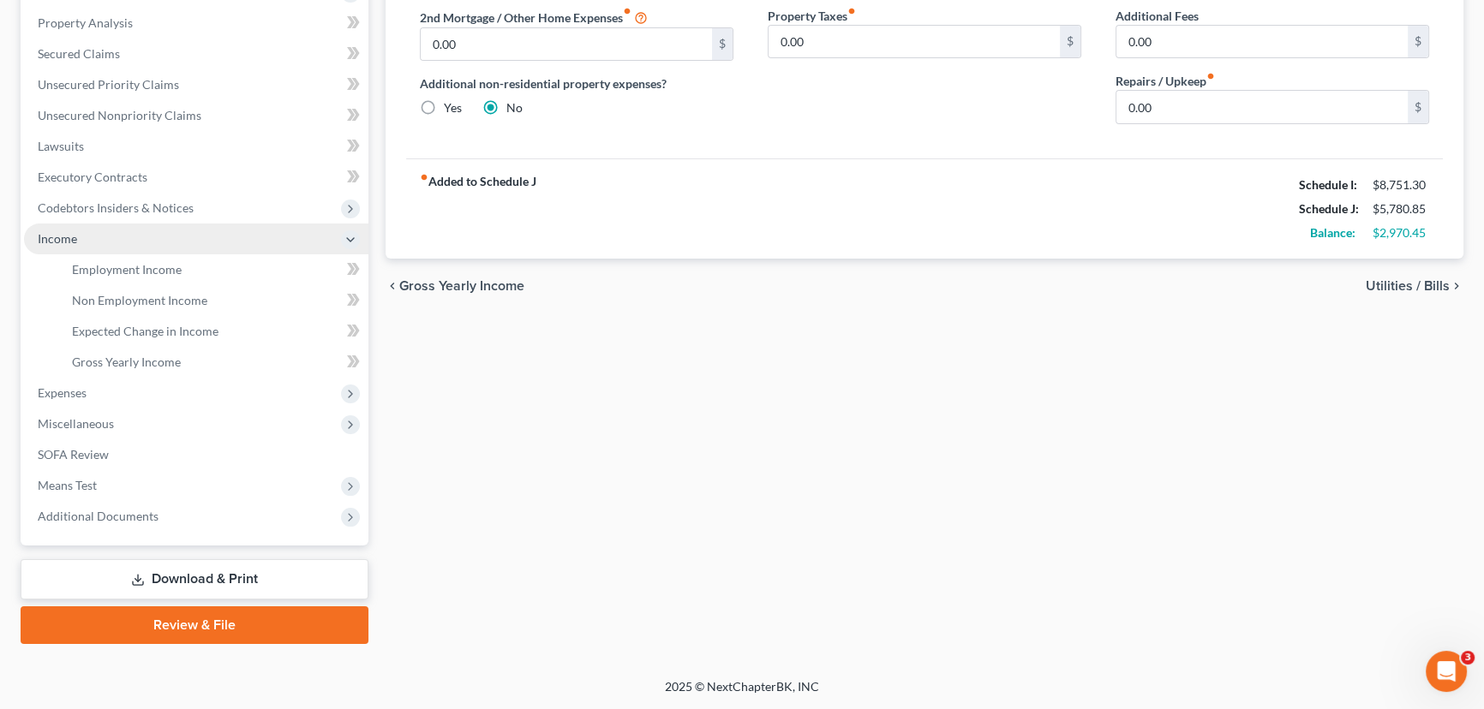
scroll to position [322, 0]
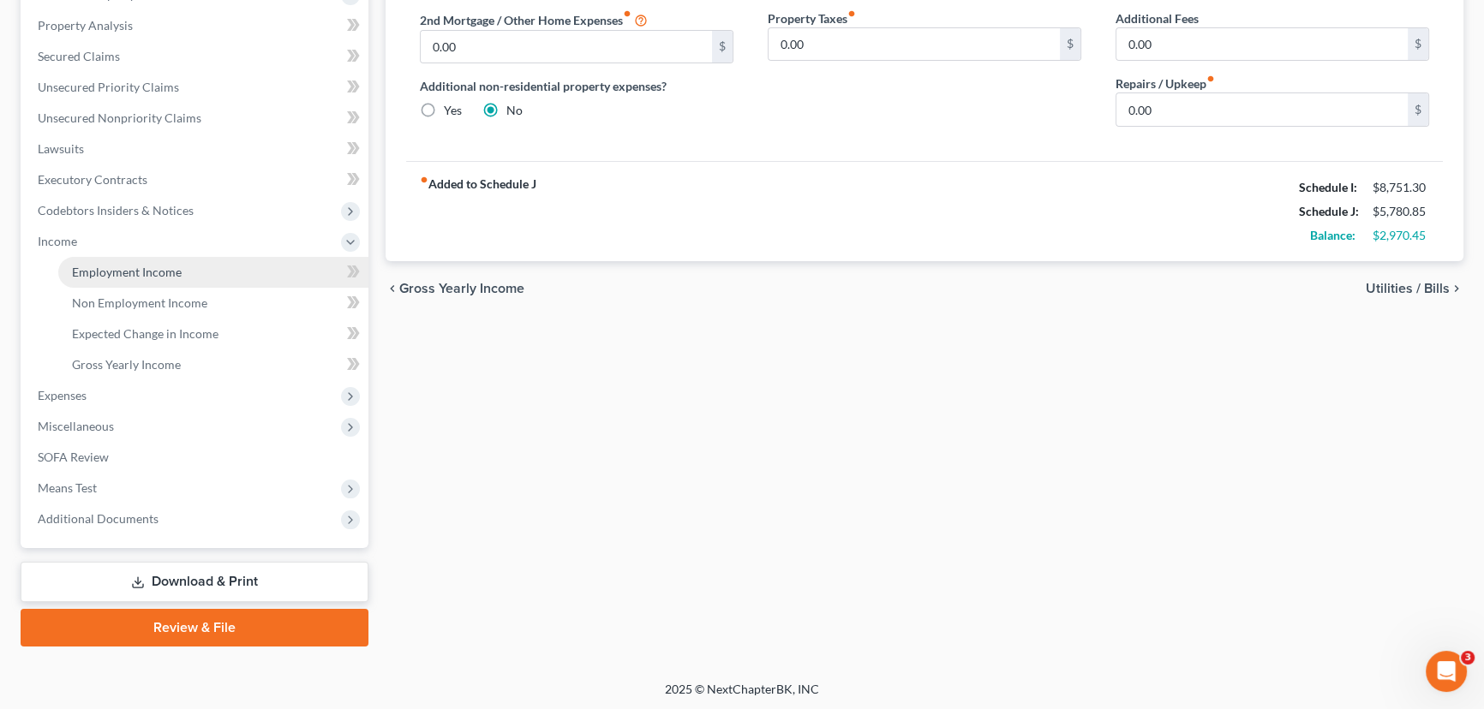
click at [149, 280] on link "Employment Income" at bounding box center [213, 272] width 310 height 31
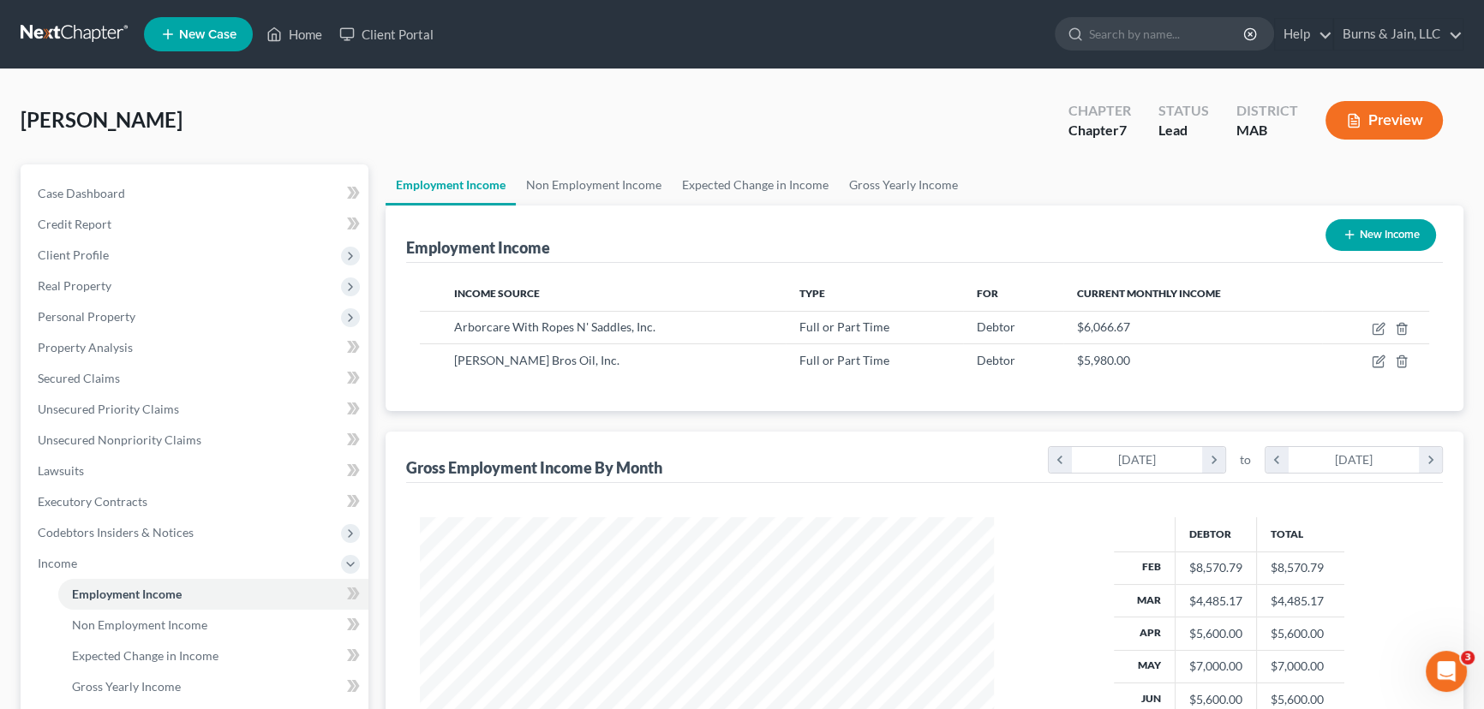
click at [63, 39] on link at bounding box center [76, 34] width 110 height 31
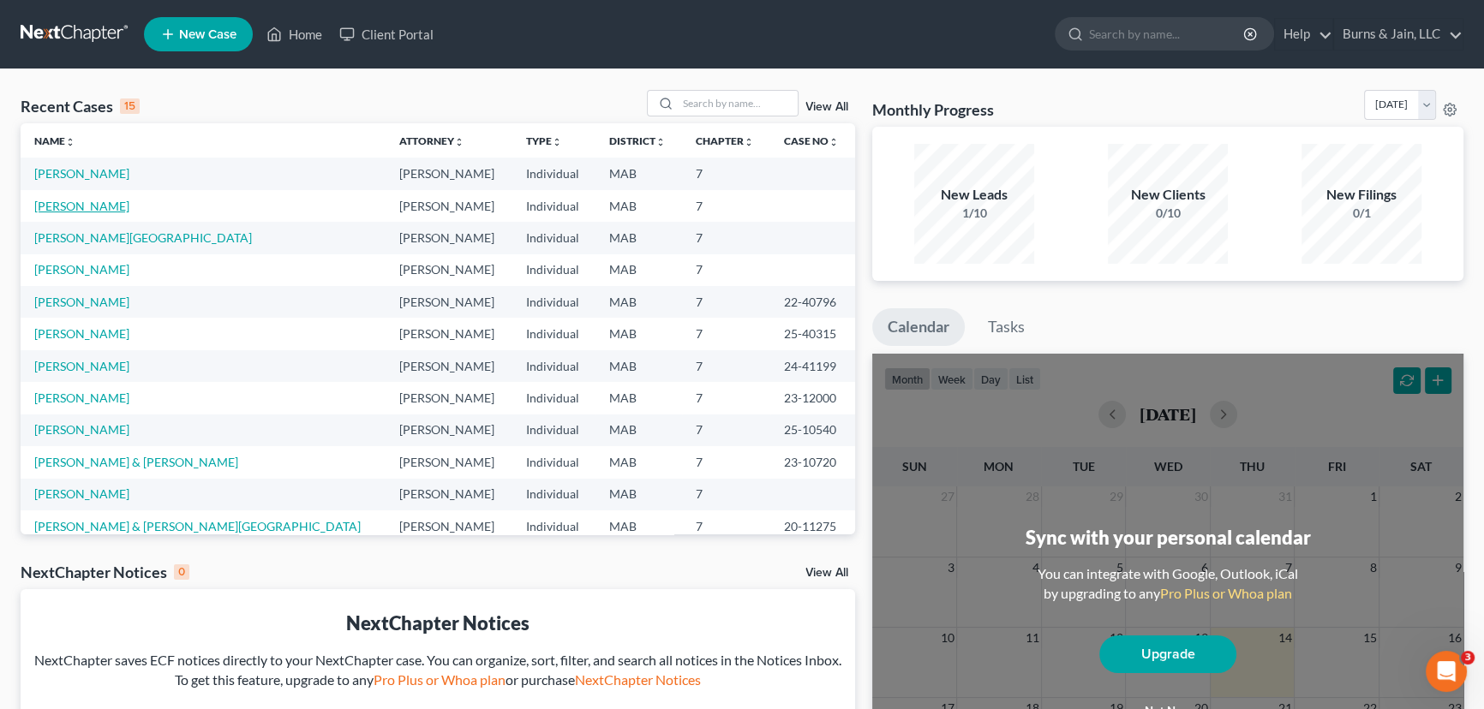
click at [90, 206] on link "Tordiglione, Elaine" at bounding box center [81, 206] width 95 height 15
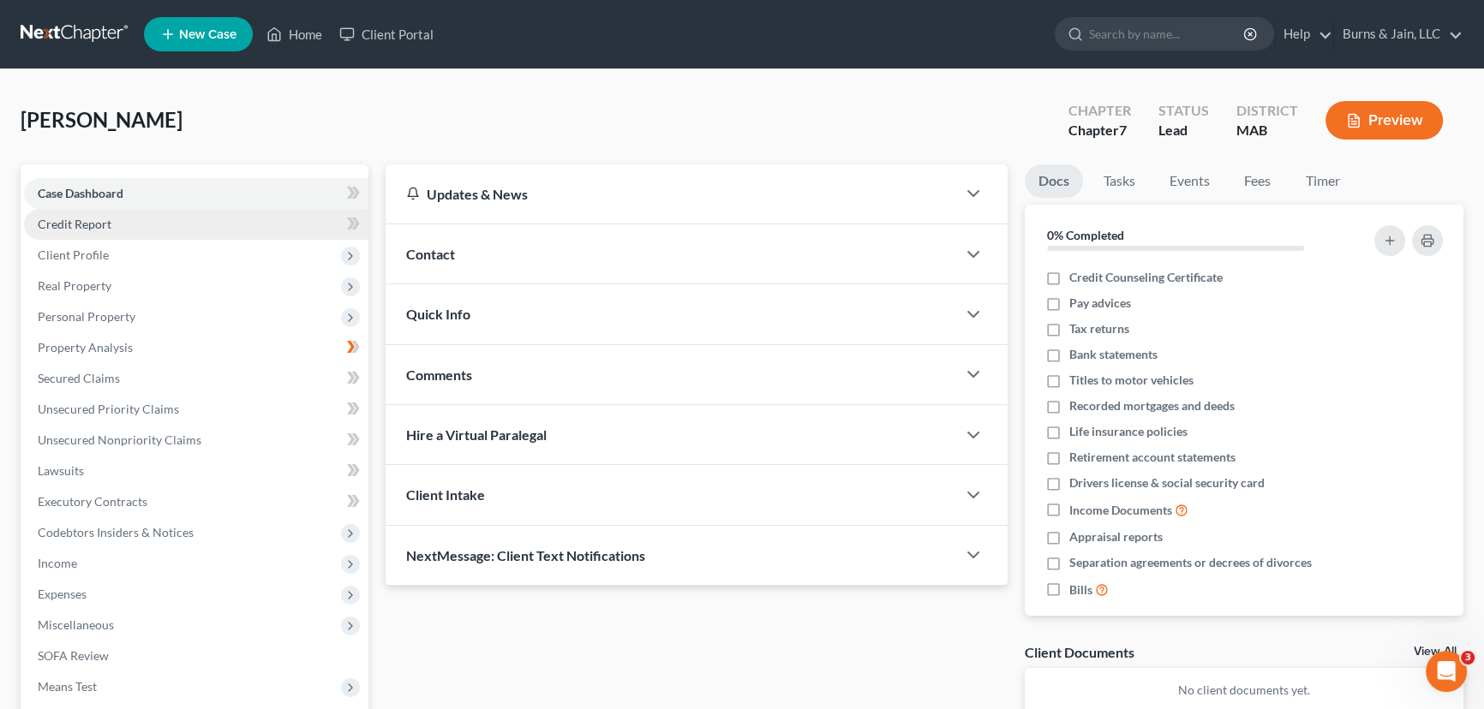
click at [143, 221] on link "Credit Report" at bounding box center [196, 224] width 344 height 31
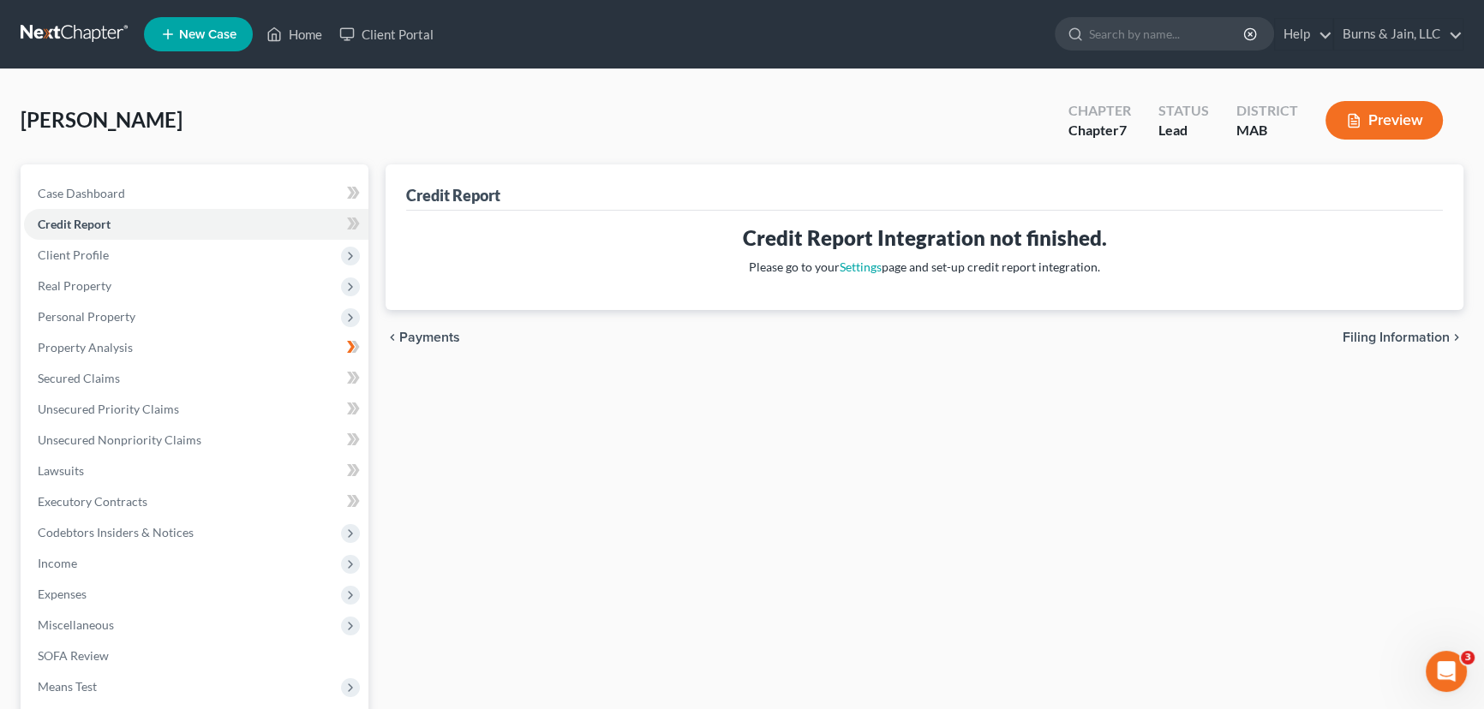
click at [1395, 344] on div "chevron_left Payments Filing Information chevron_right" at bounding box center [925, 337] width 1078 height 55
click at [1402, 334] on span "Filing Information" at bounding box center [1396, 338] width 107 height 14
select select "1"
select select "0"
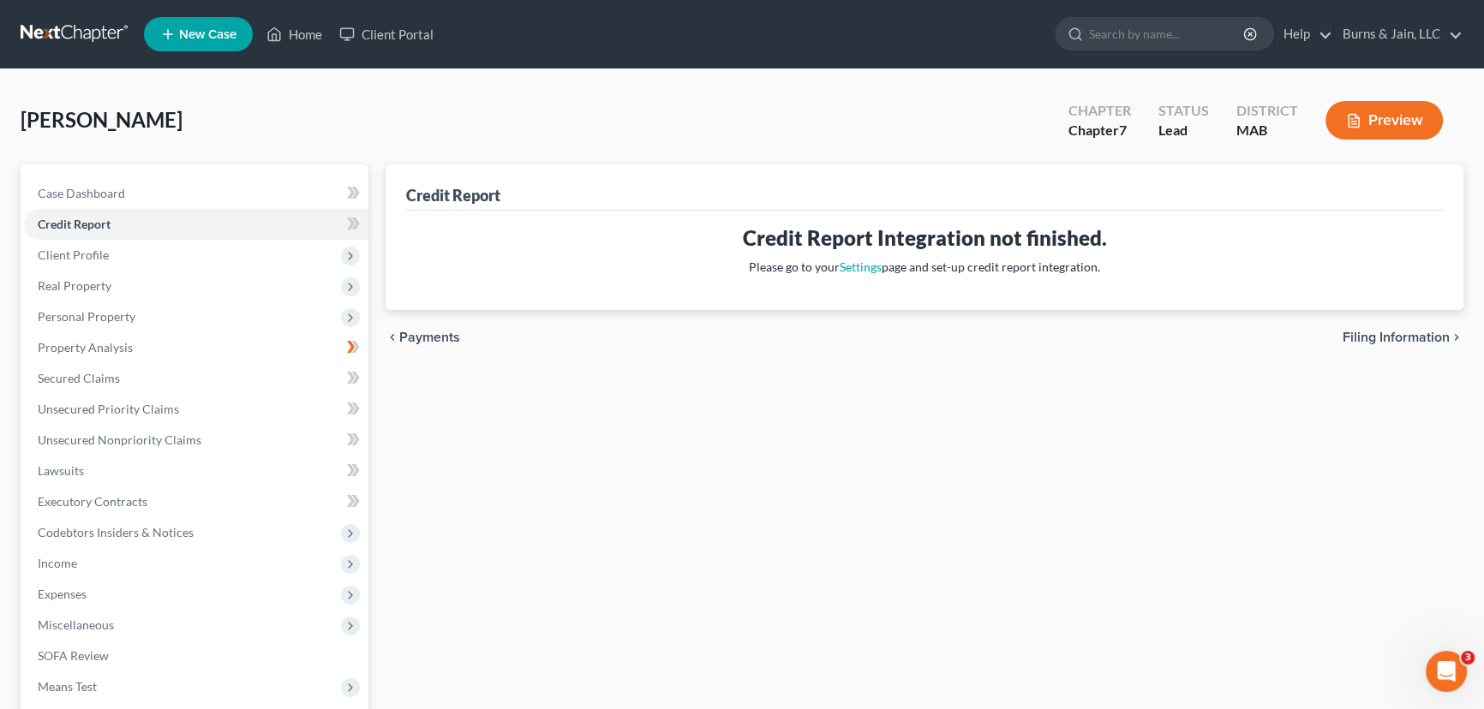
select select "22"
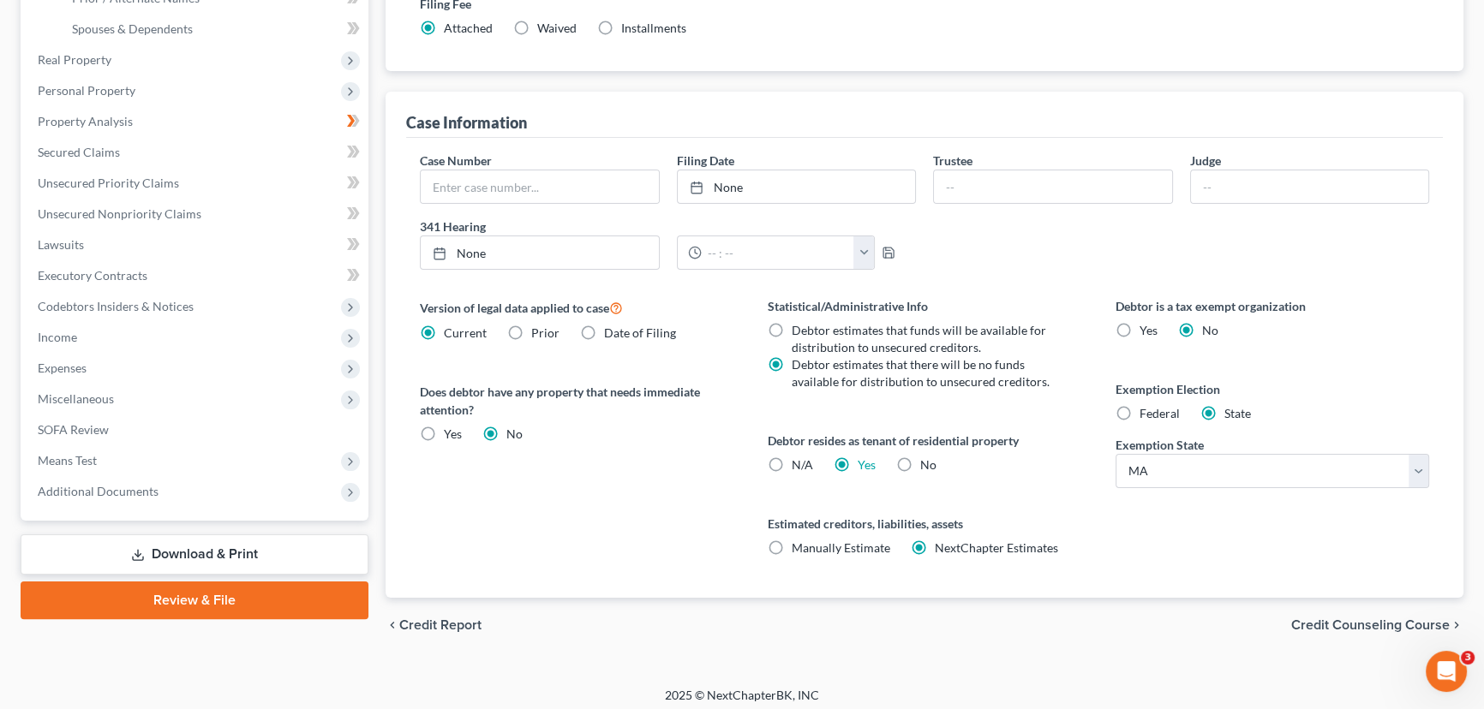
scroll to position [417, 0]
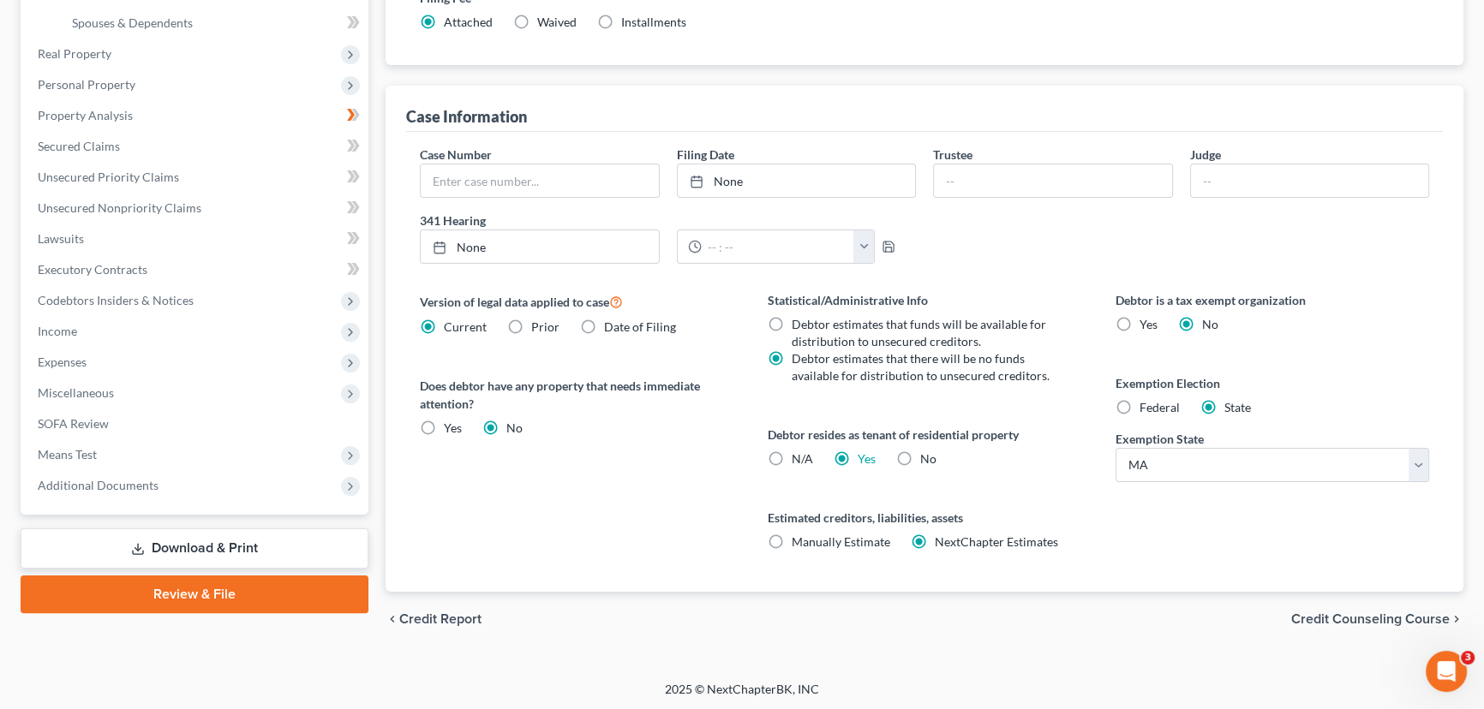
click at [1313, 613] on span "Credit Counseling Course" at bounding box center [1370, 620] width 159 height 14
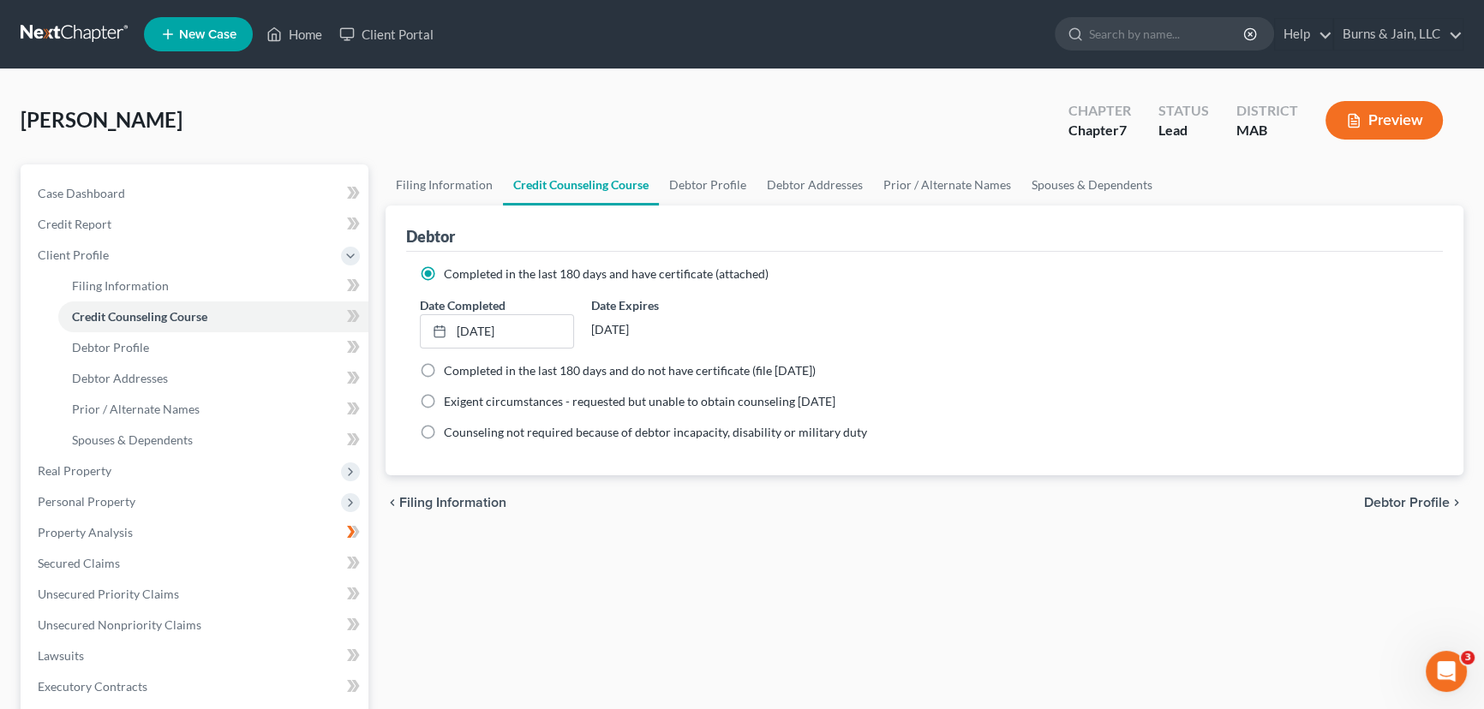
click at [1409, 497] on span "Debtor Profile" at bounding box center [1407, 503] width 86 height 14
select select "0"
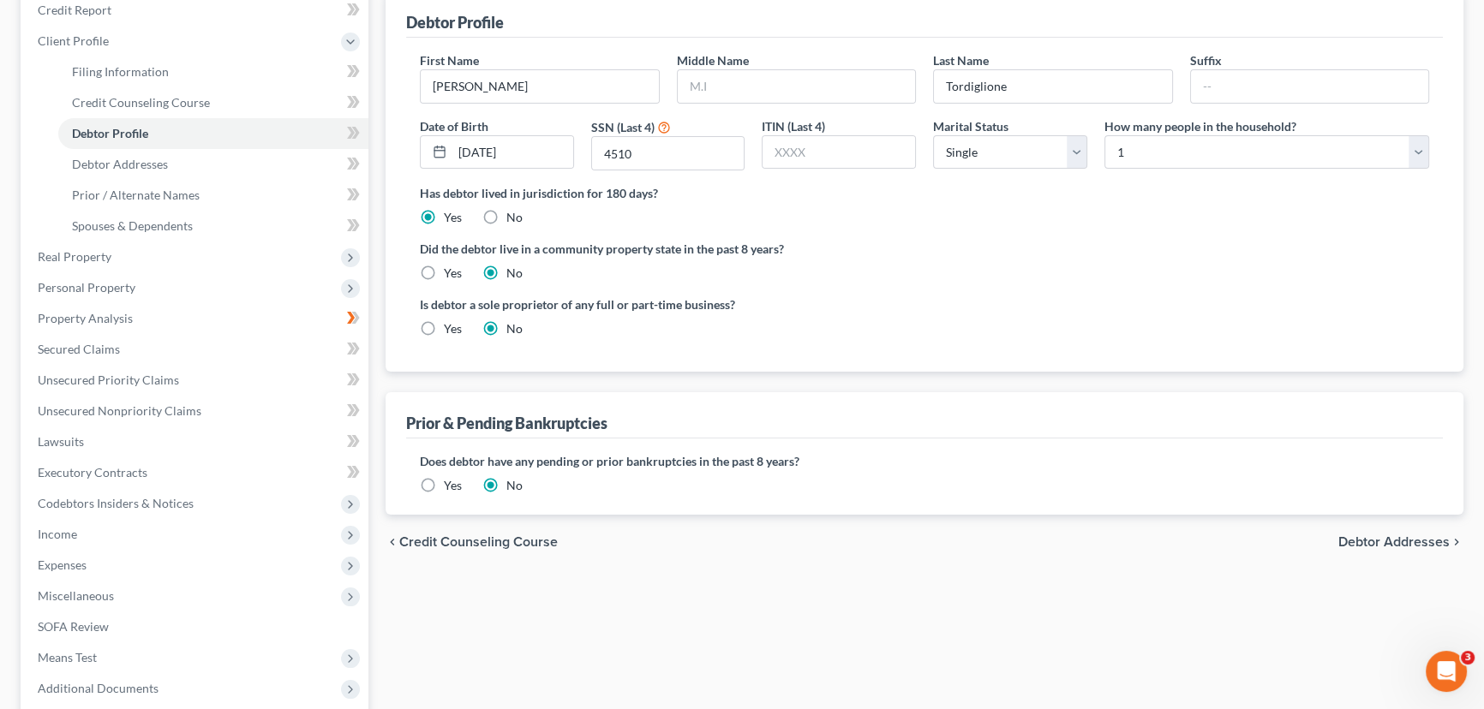
scroll to position [223, 0]
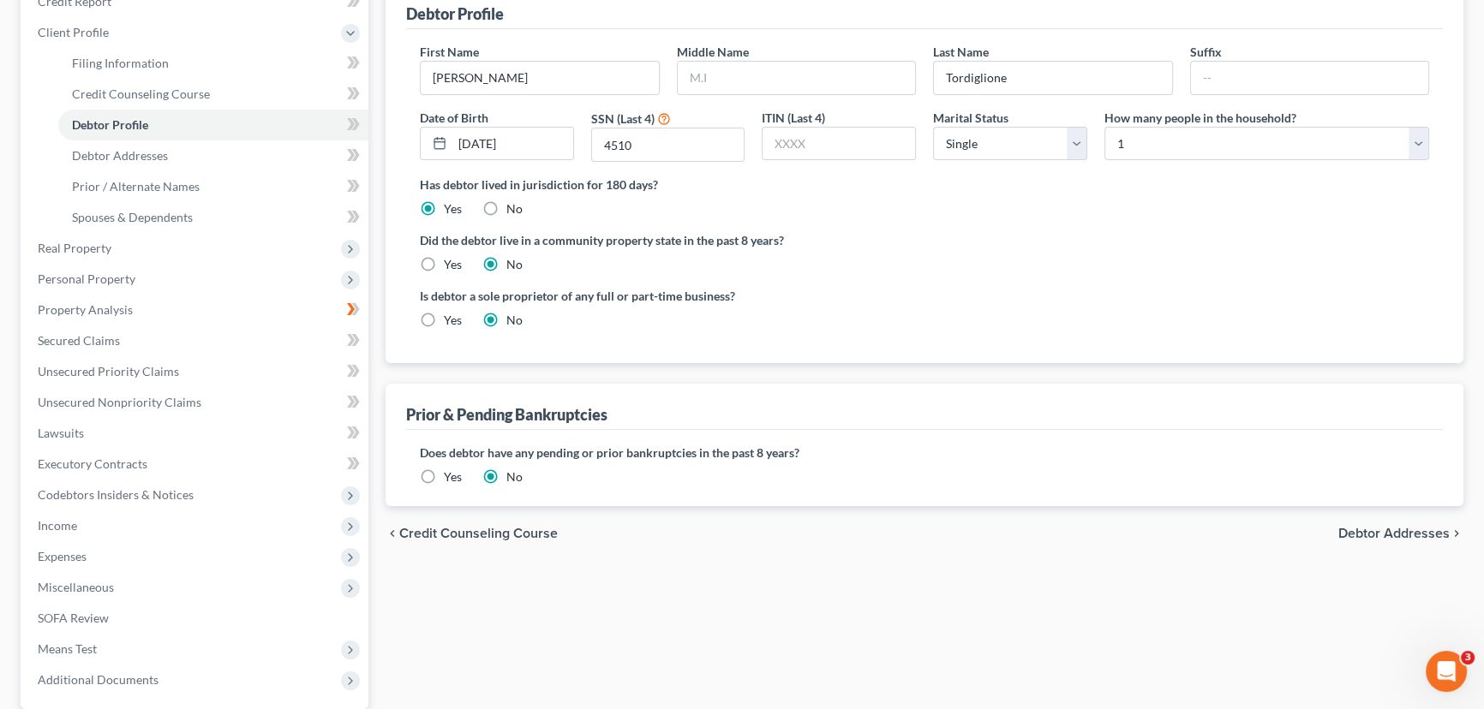
click at [1364, 522] on div "chevron_left Credit Counseling Course Debtor Addresses chevron_right" at bounding box center [925, 533] width 1078 height 55
click at [1363, 529] on span "Debtor Addresses" at bounding box center [1393, 534] width 111 height 14
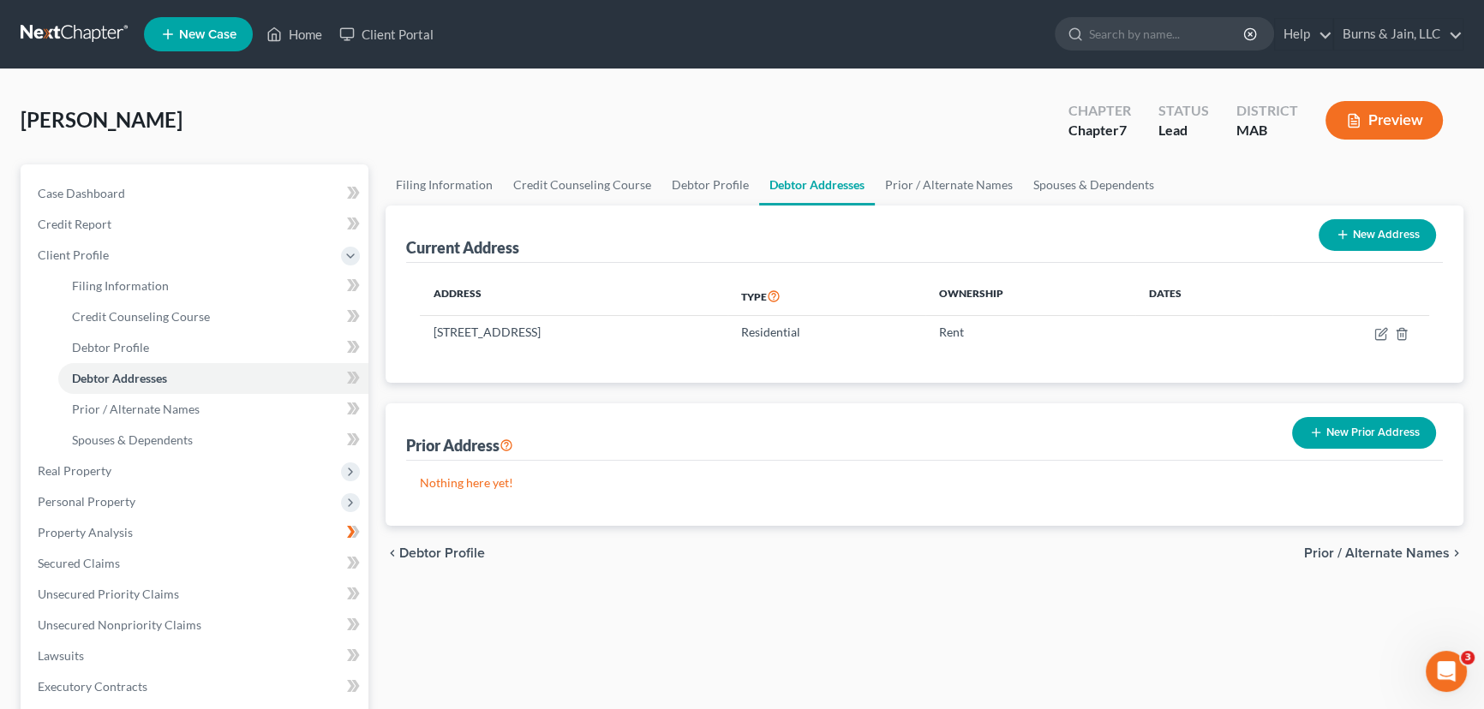
click at [1396, 553] on span "Prior / Alternate Names" at bounding box center [1377, 554] width 146 height 14
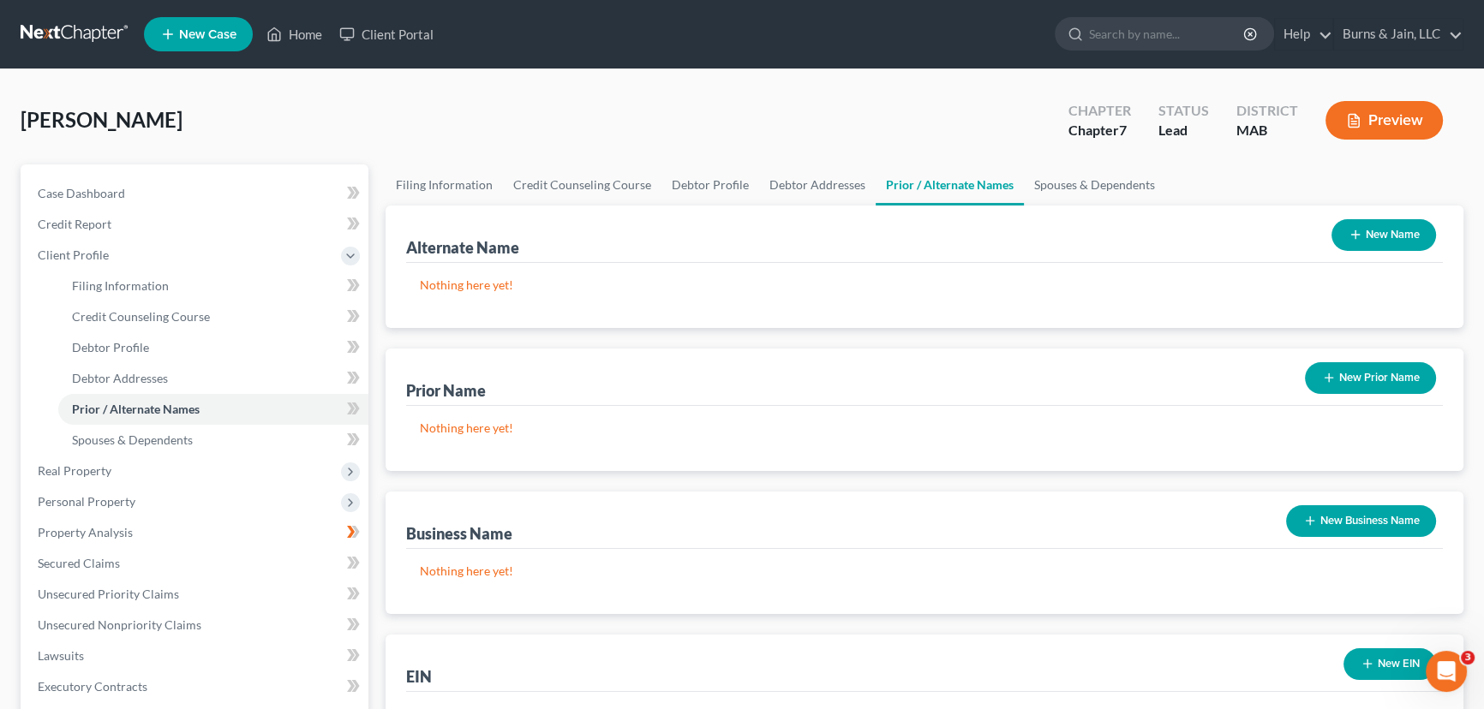
scroll to position [384, 0]
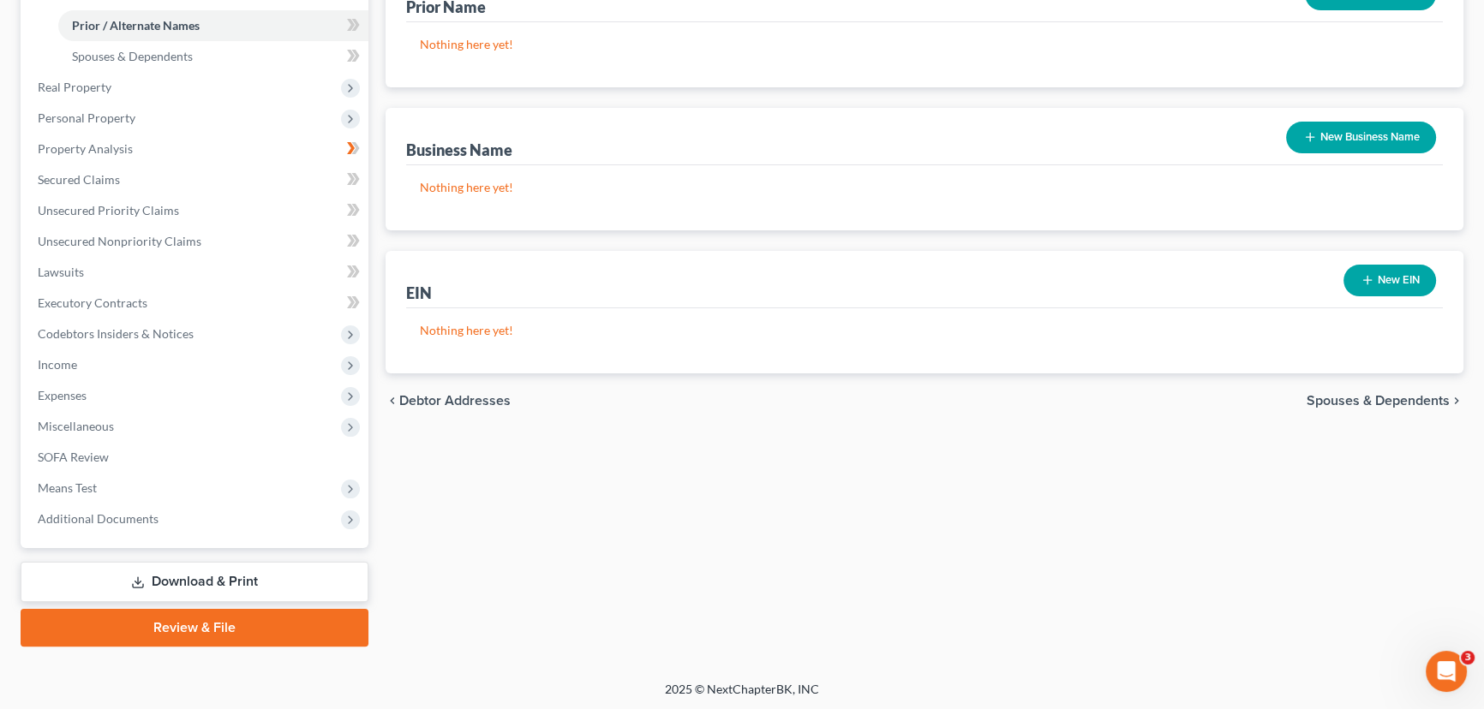
click at [1376, 394] on span "Spouses & Dependents" at bounding box center [1378, 401] width 143 height 14
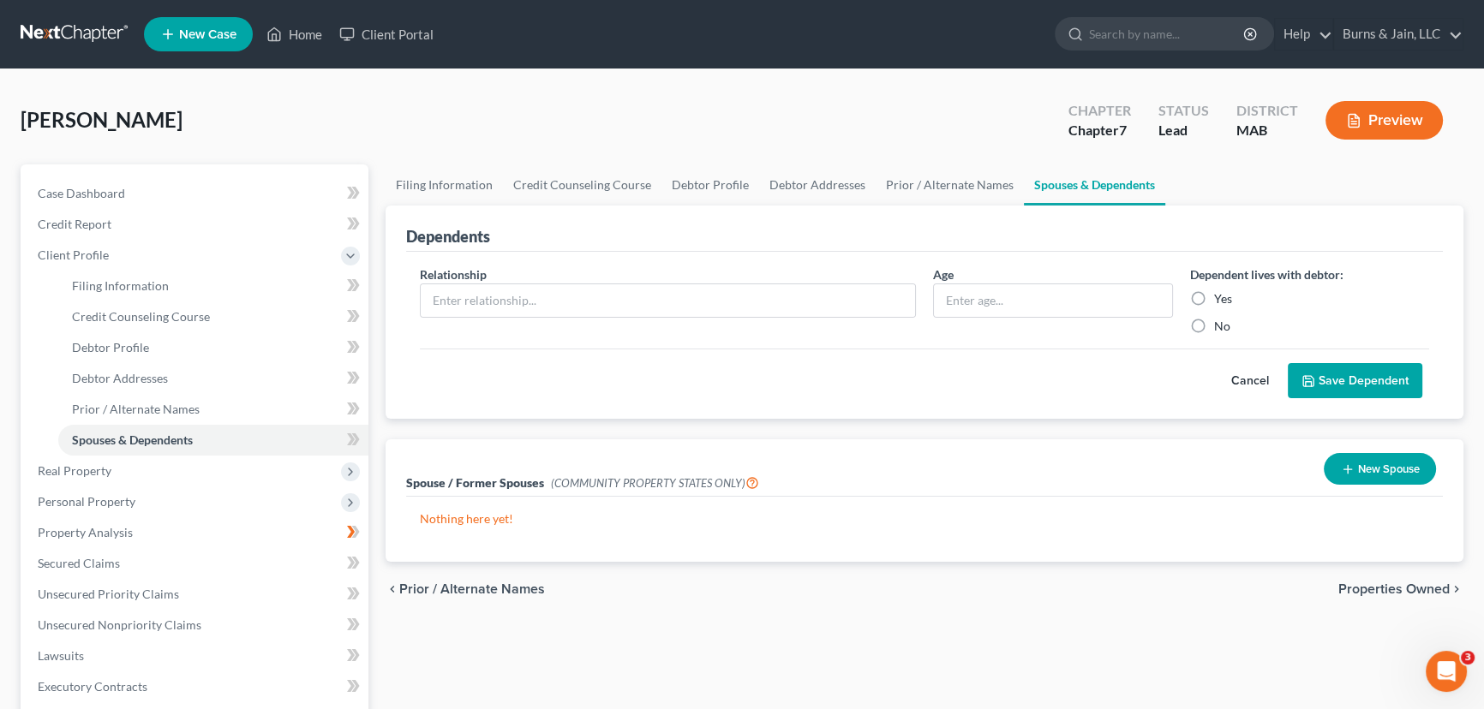
click at [1392, 584] on span "Properties Owned" at bounding box center [1393, 590] width 111 height 14
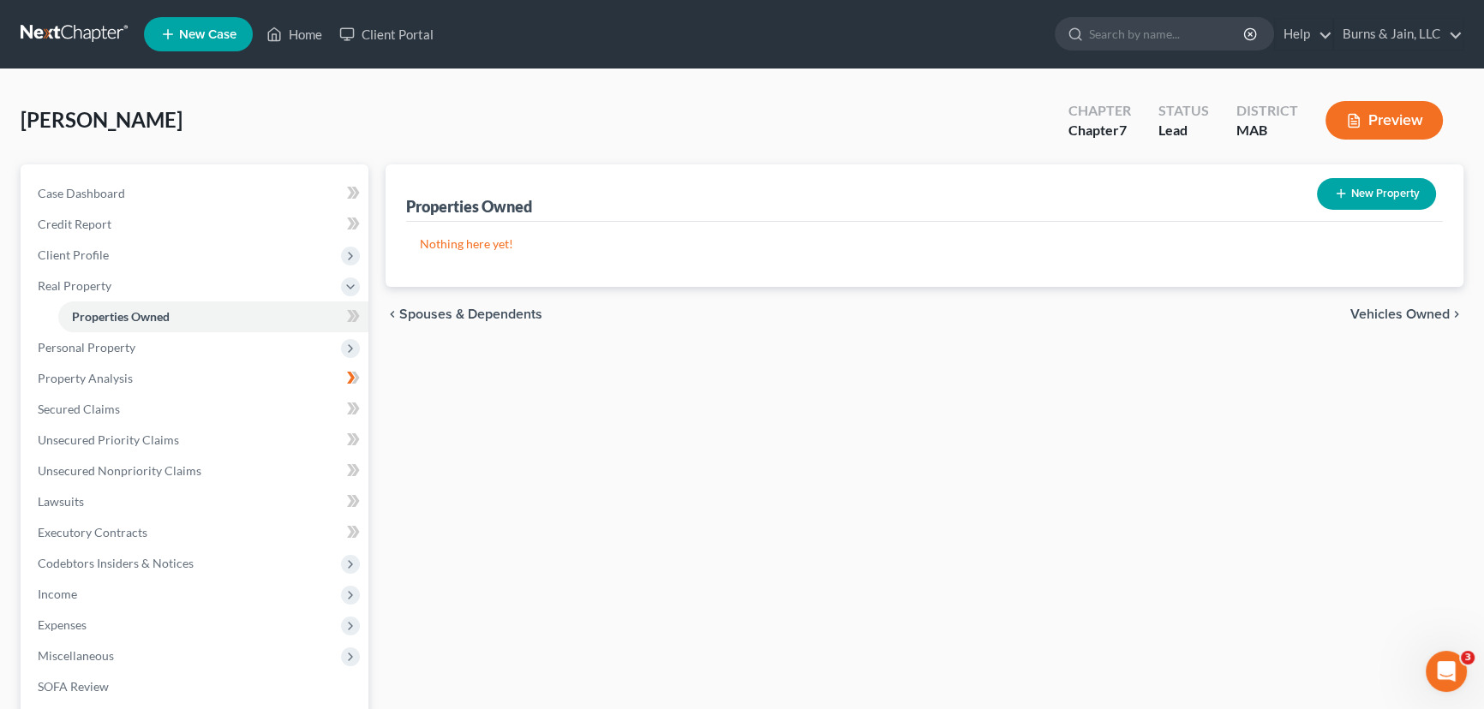
click at [1389, 303] on div "chevron_left Spouses & Dependents Vehicles Owned chevron_right" at bounding box center [925, 314] width 1078 height 55
click at [1389, 309] on span "Vehicles Owned" at bounding box center [1399, 315] width 99 height 14
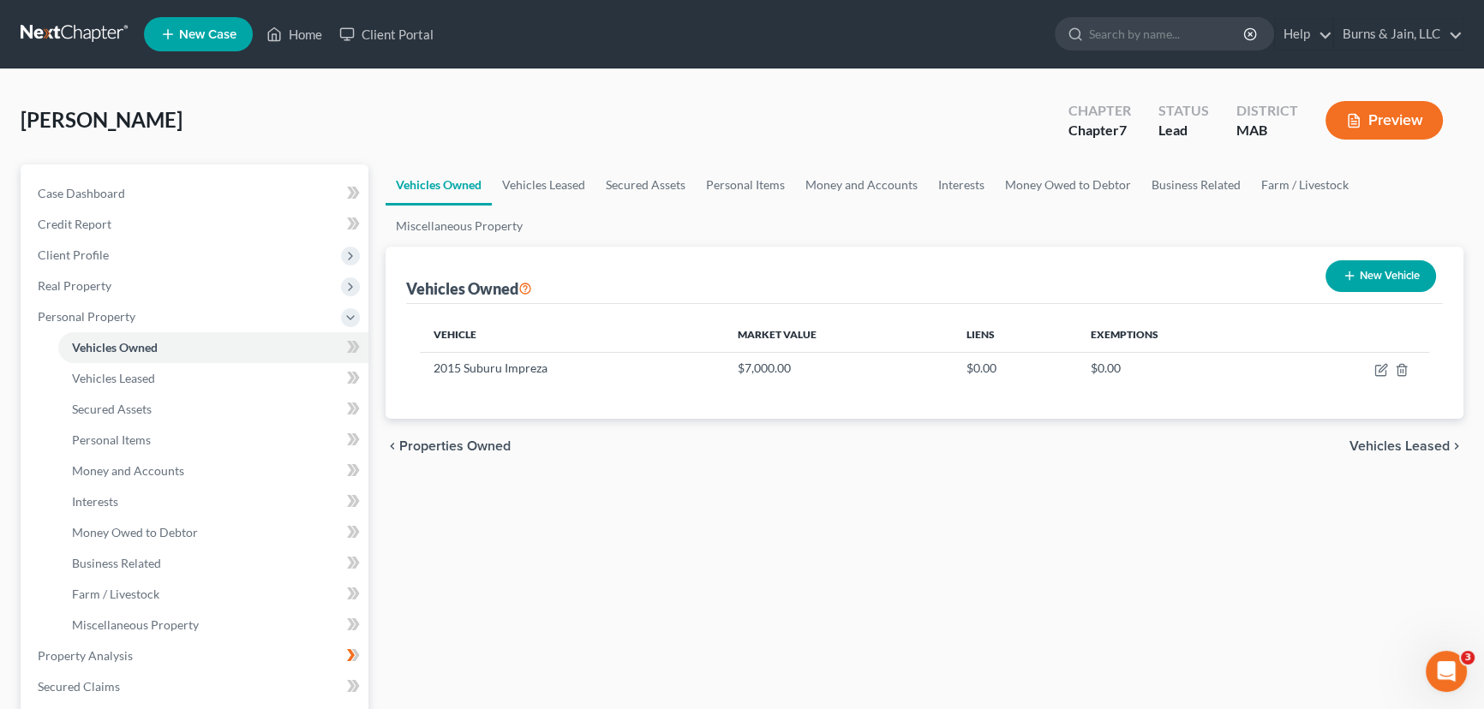
scroll to position [507, 0]
